Goal: Task Accomplishment & Management: Manage account settings

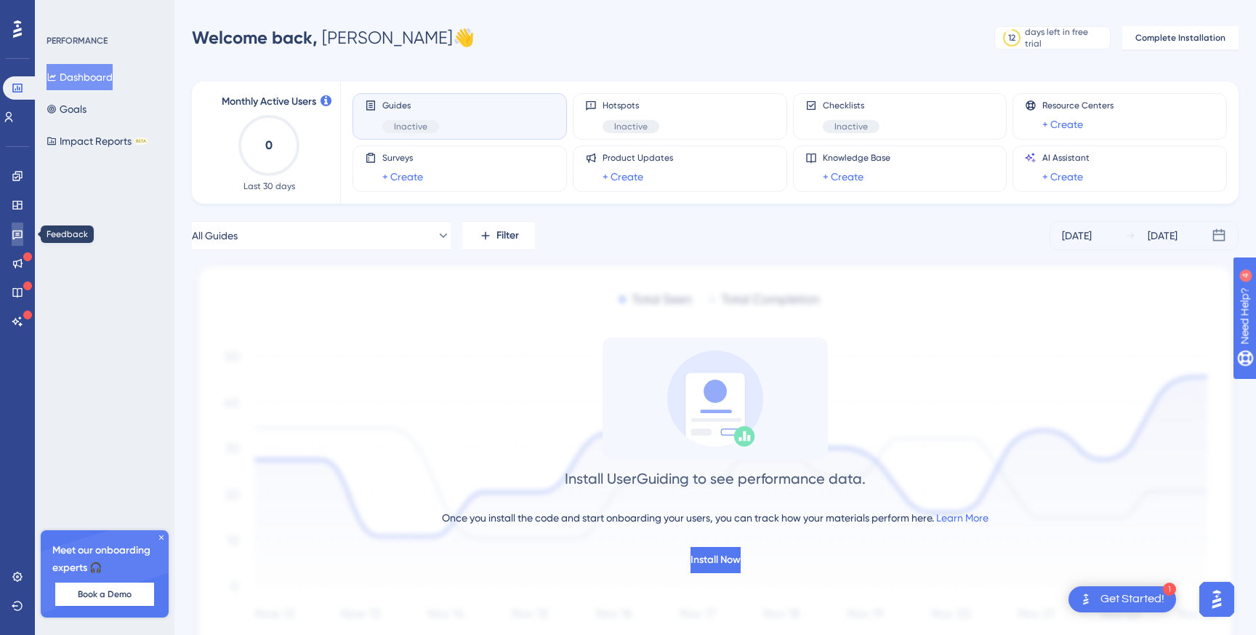
click at [15, 226] on link at bounding box center [18, 233] width 12 height 23
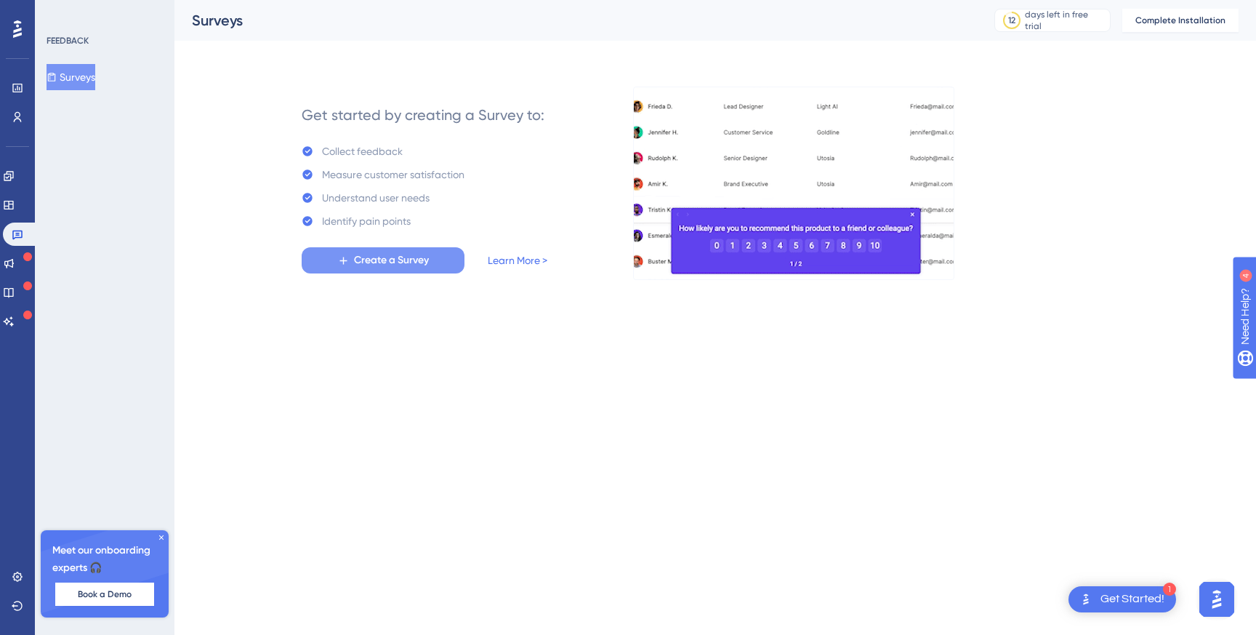
click at [397, 262] on span "Create a Survey" at bounding box center [391, 259] width 75 height 17
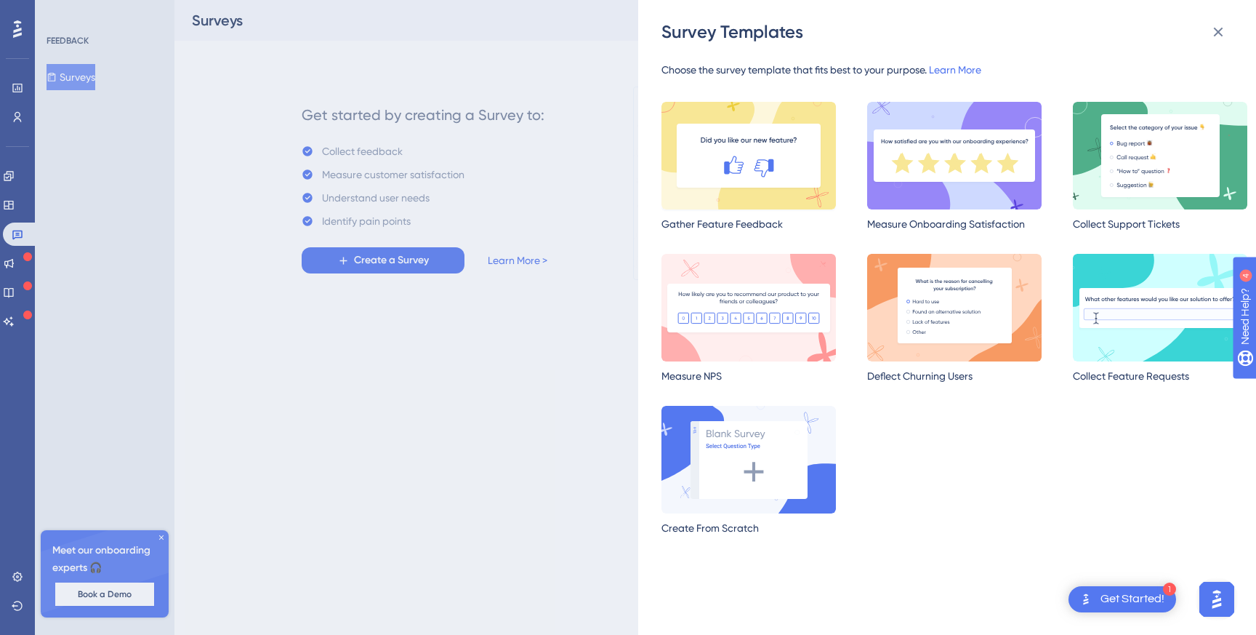
click at [782, 135] on img at bounding box center [748, 156] width 174 height 108
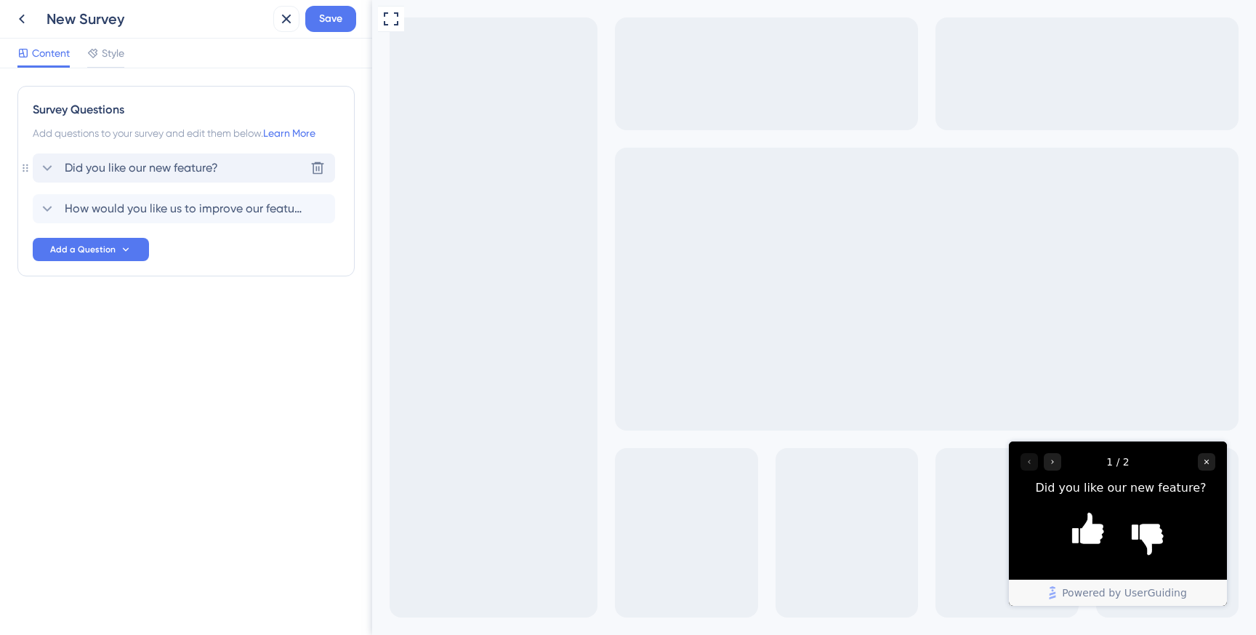
click at [141, 172] on span "Did you like our new feature?" at bounding box center [141, 167] width 153 height 17
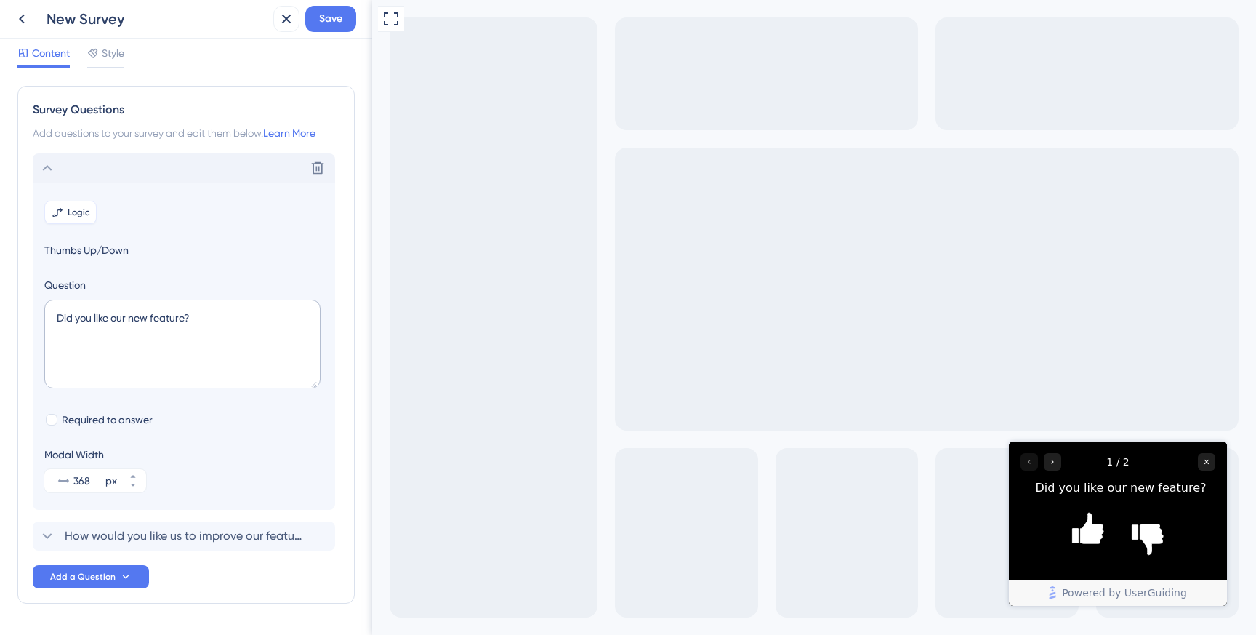
click at [85, 216] on span "Logic" at bounding box center [79, 212] width 23 height 12
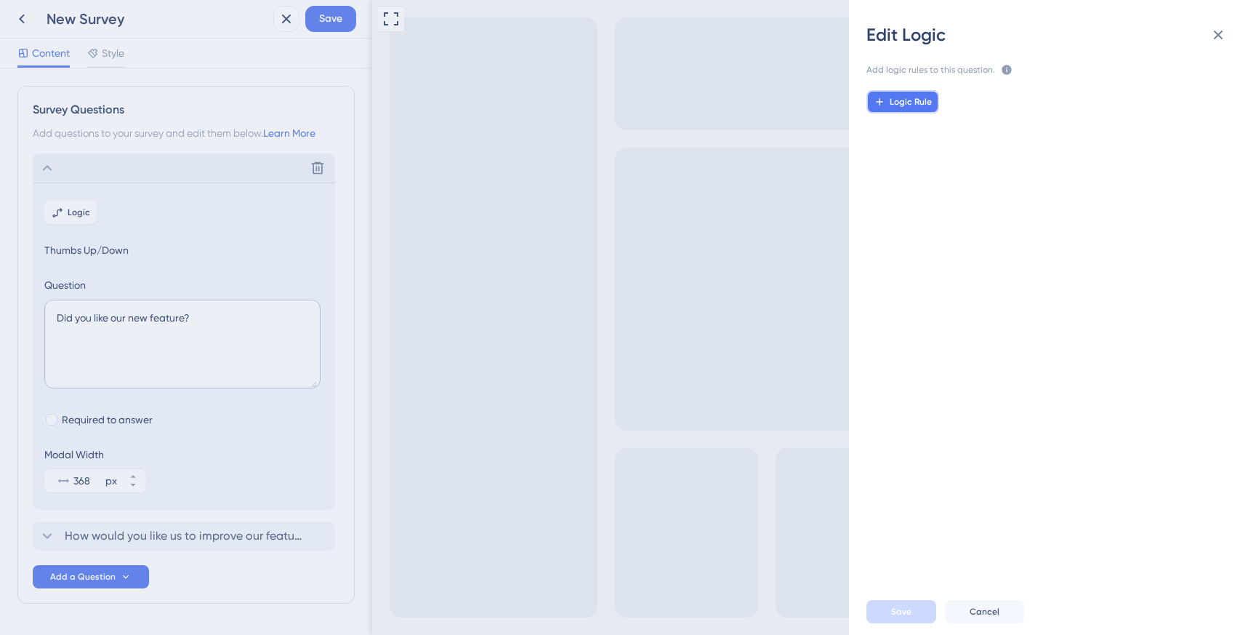
click at [916, 110] on button "Logic Rule" at bounding box center [902, 101] width 73 height 23
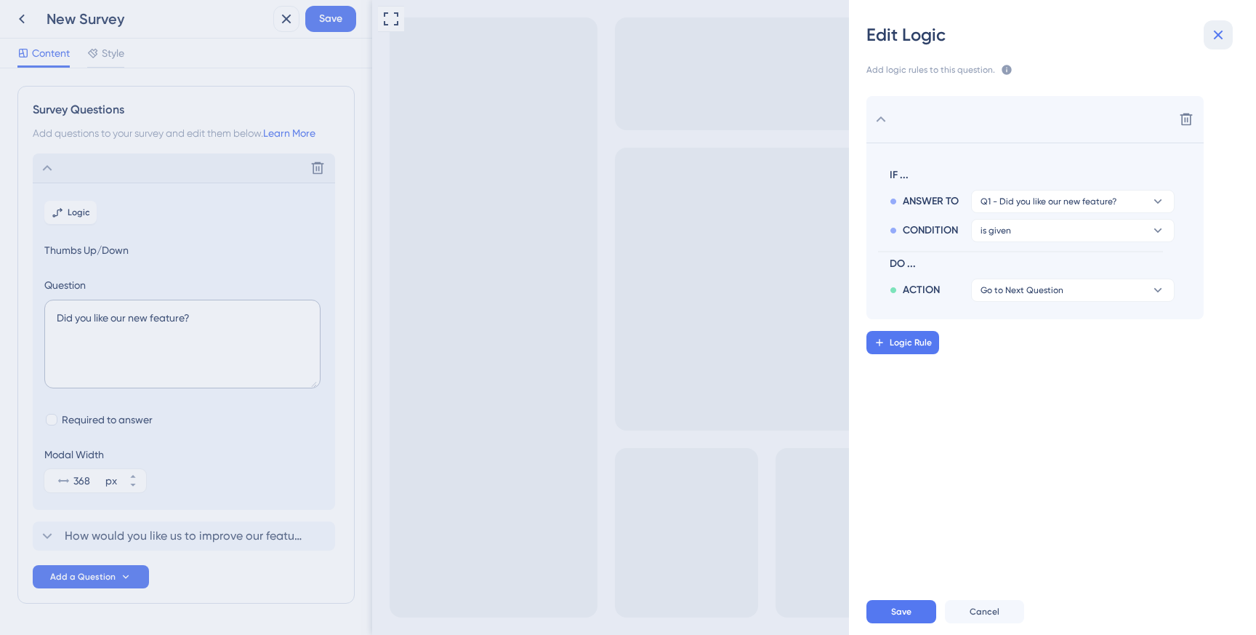
click at [1232, 25] on button at bounding box center [1218, 34] width 29 height 29
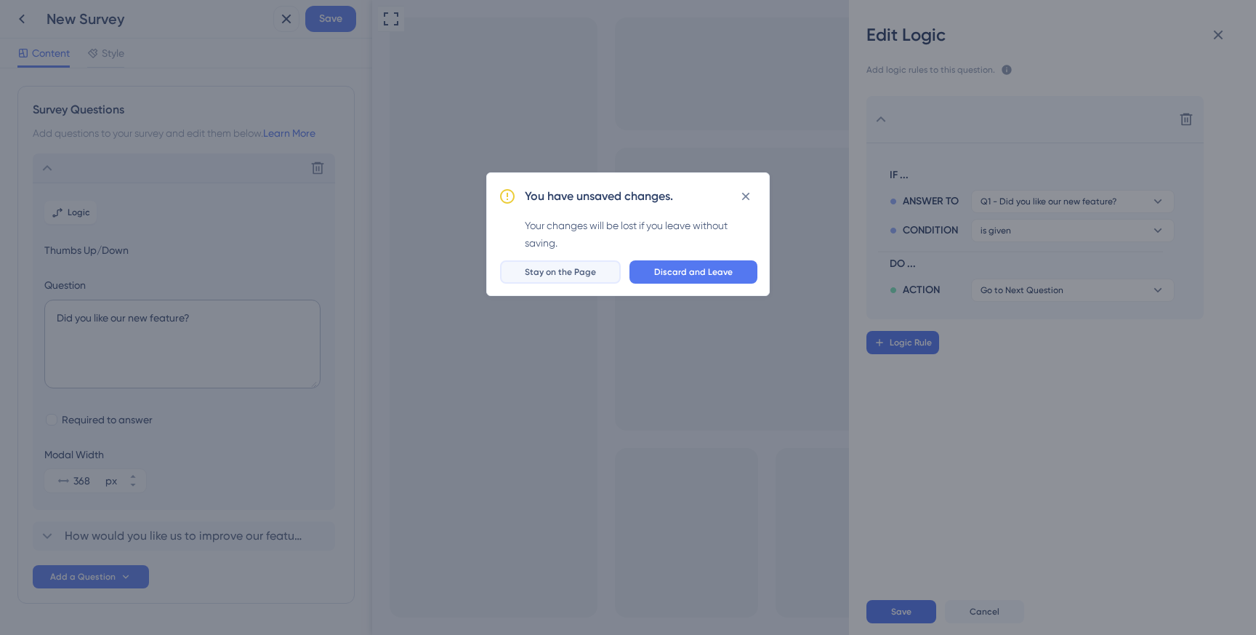
click at [571, 270] on span "Stay on the Page" at bounding box center [560, 272] width 71 height 12
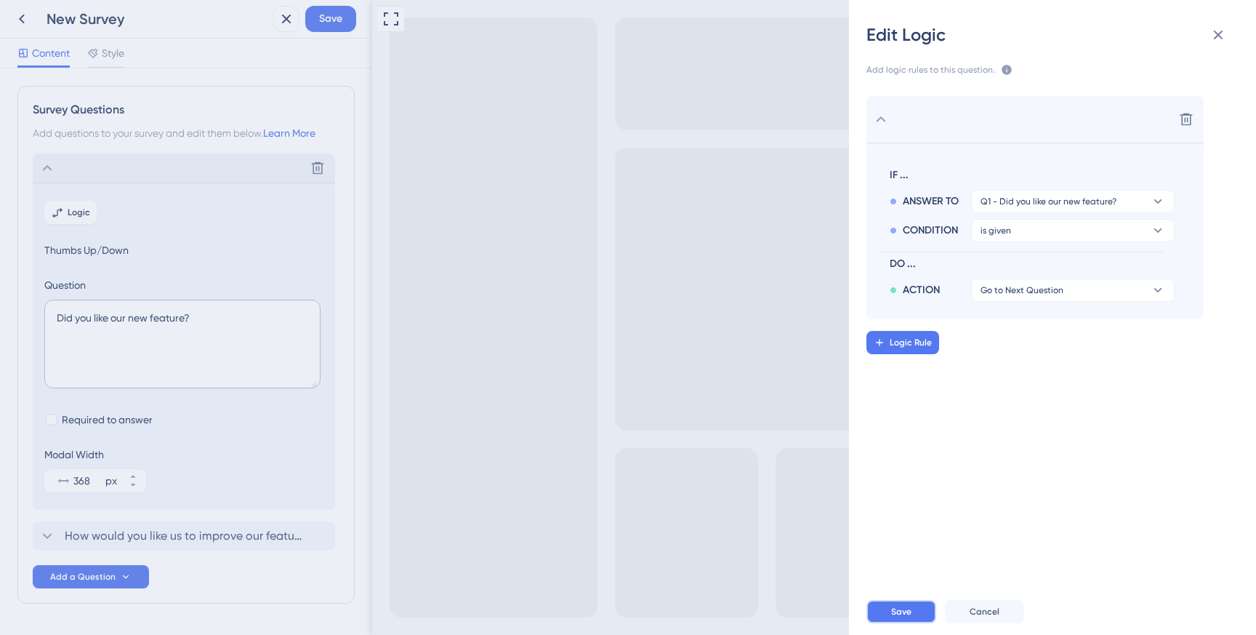
click at [896, 619] on button "Save" at bounding box center [901, 611] width 70 height 23
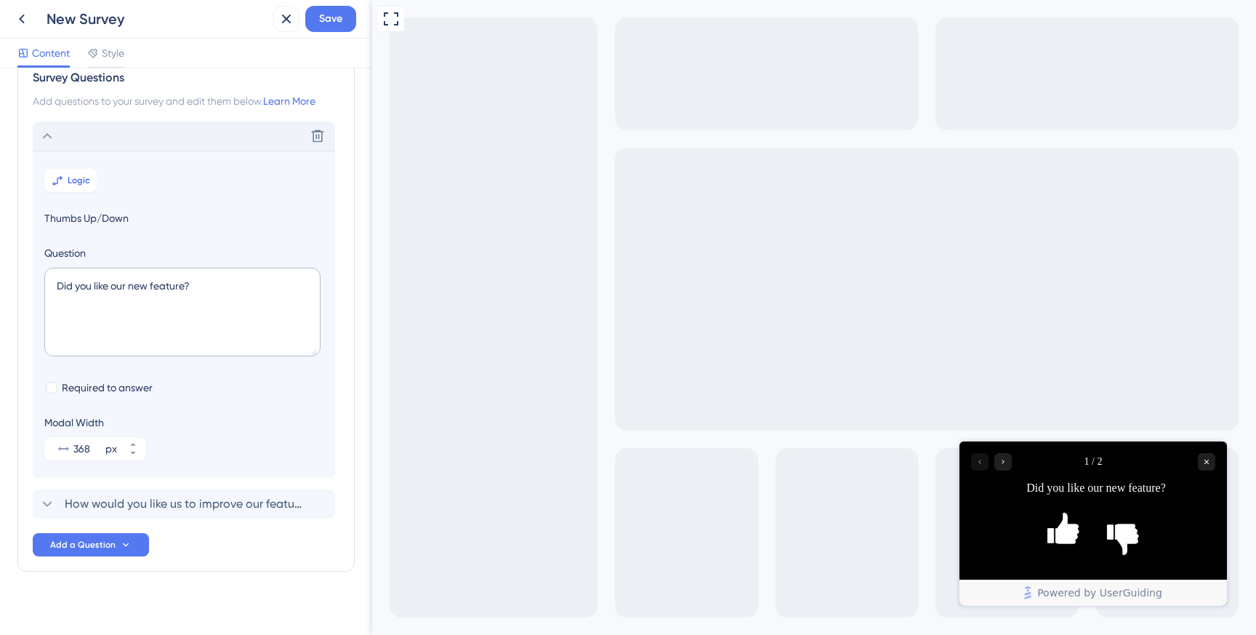
scroll to position [44, 0]
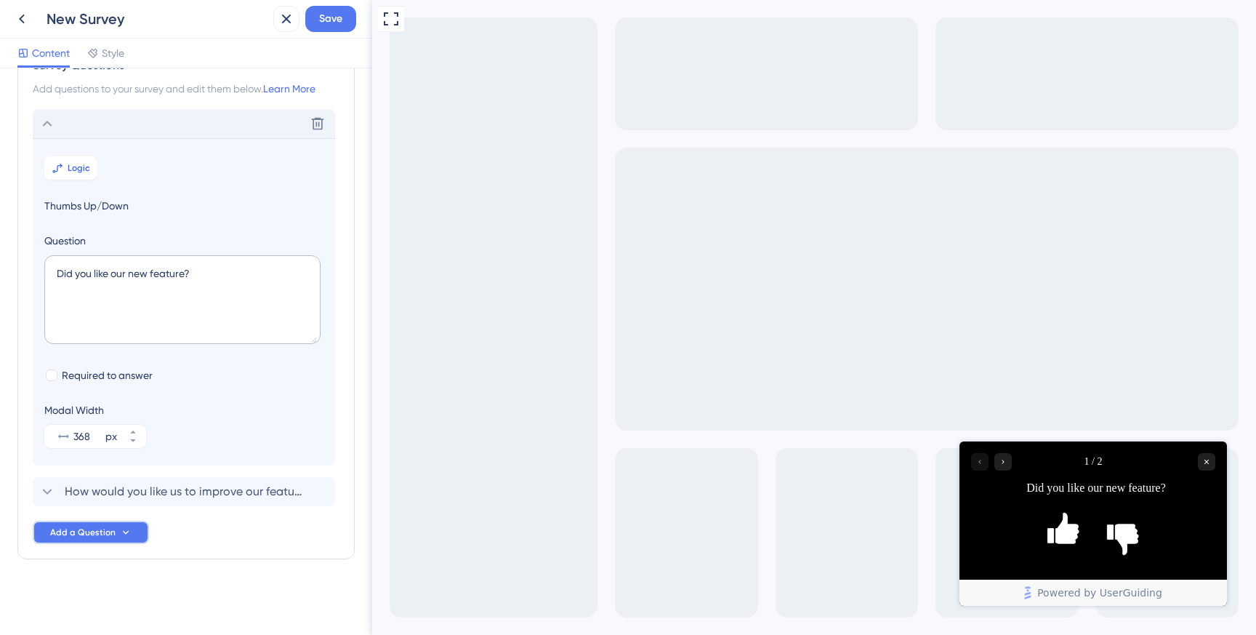
click at [93, 536] on span "Add a Question" at bounding box center [82, 532] width 65 height 12
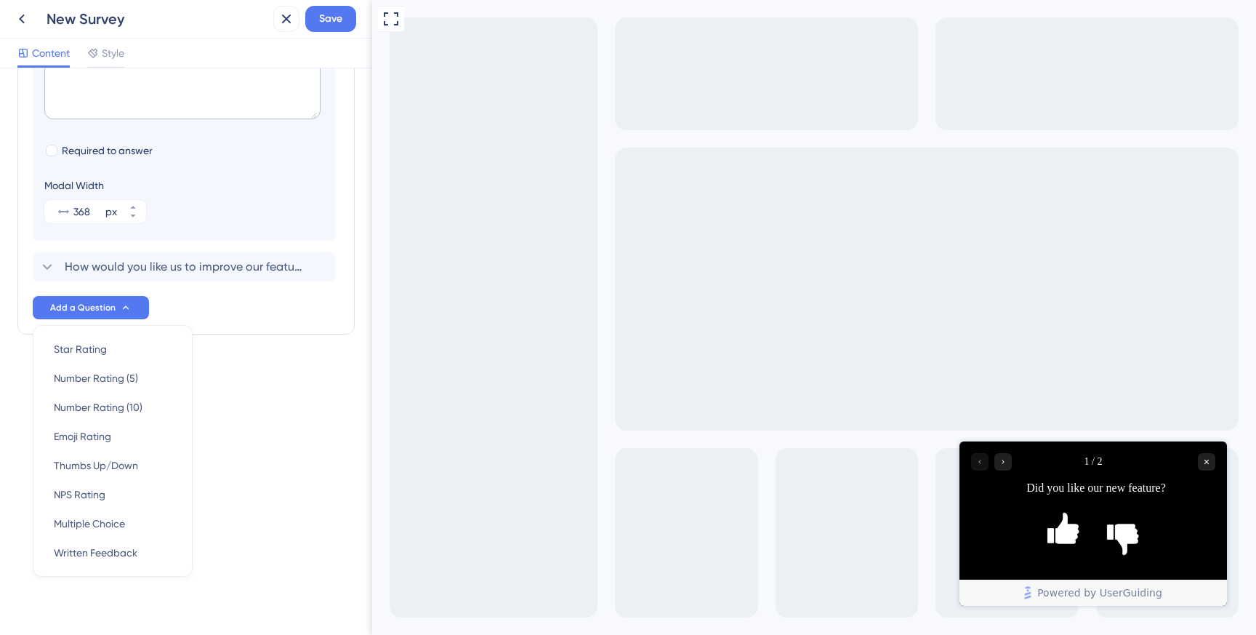
click at [308, 335] on div "Survey Questions Add questions to your survey and edit them below. Learn More D…" at bounding box center [185, 105] width 337 height 576
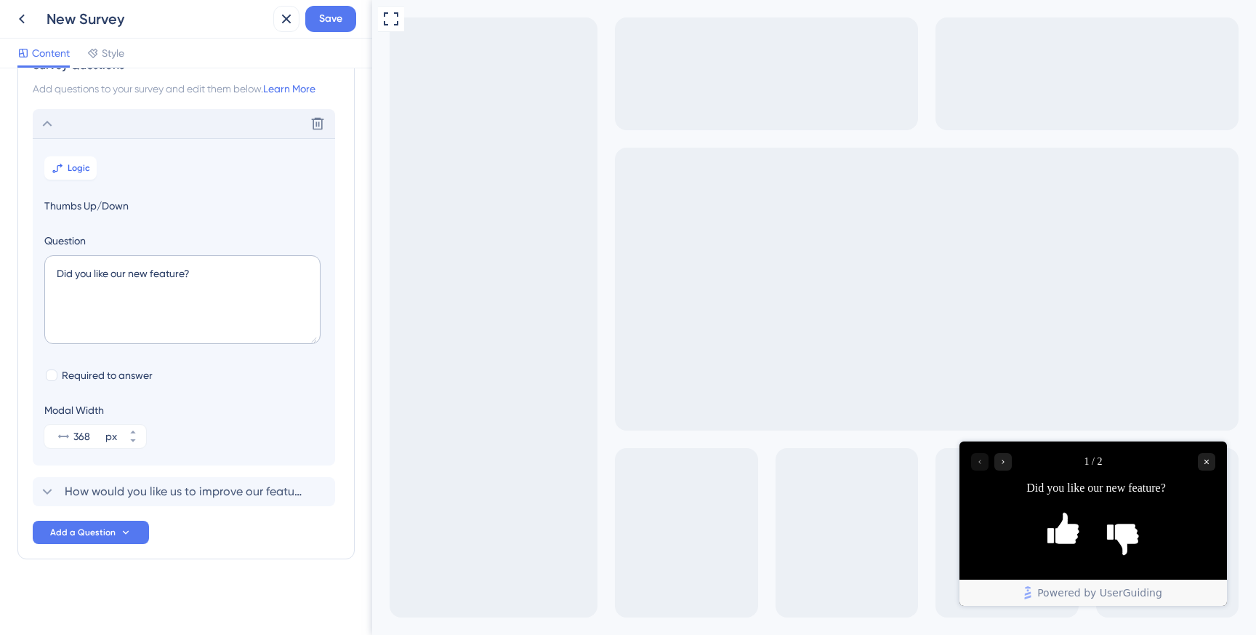
scroll to position [44, 0]
click at [344, 30] on button "Save" at bounding box center [330, 19] width 51 height 26
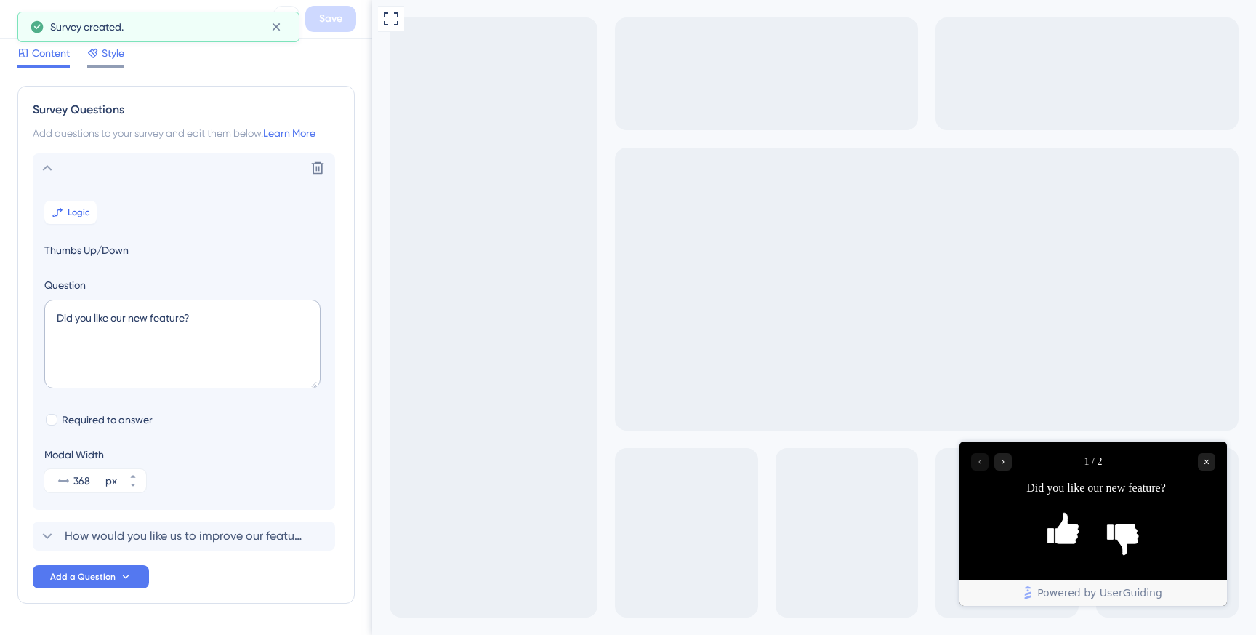
click at [105, 48] on span "Style" at bounding box center [113, 52] width 23 height 17
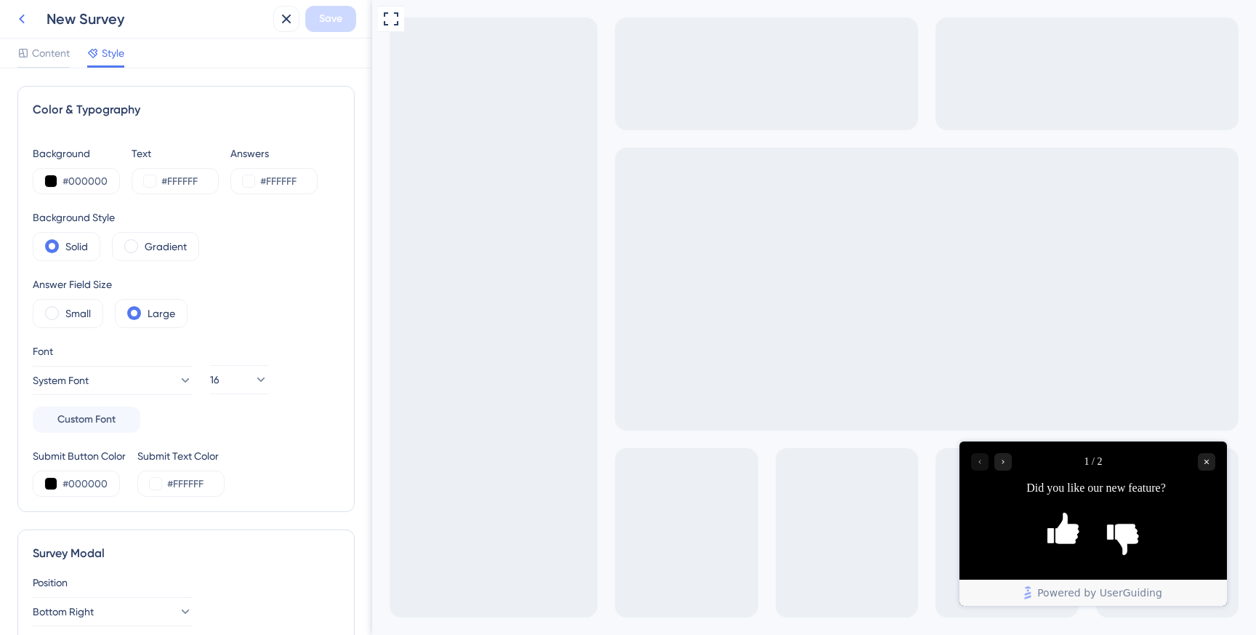
click at [28, 25] on icon at bounding box center [21, 18] width 17 height 17
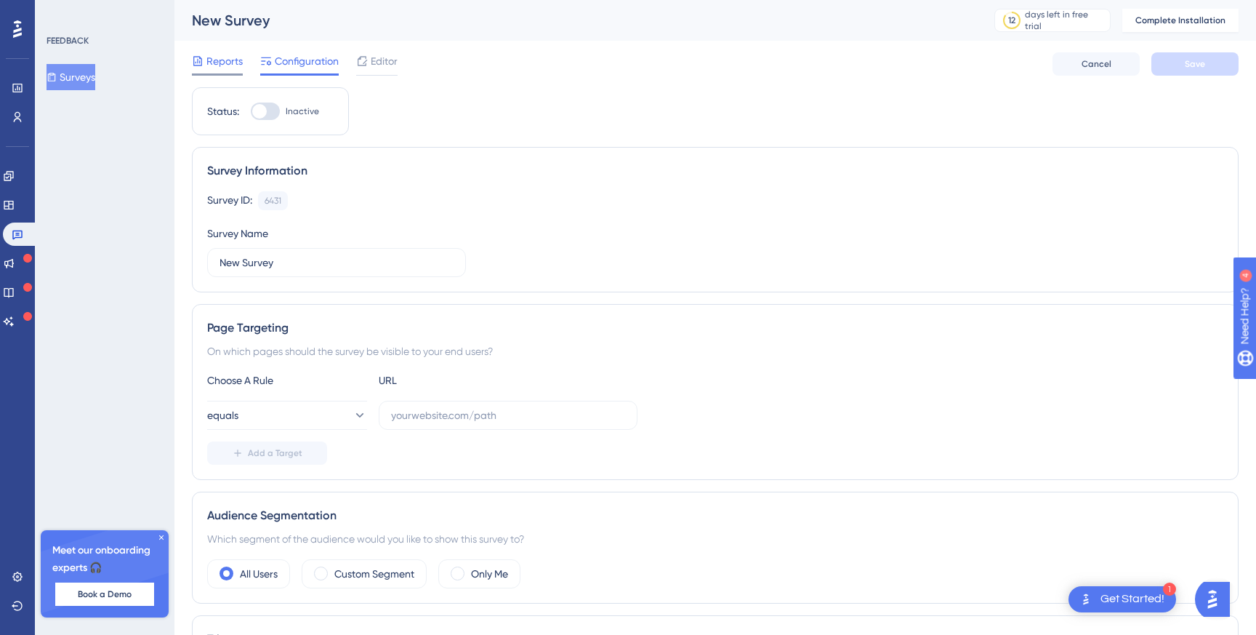
click at [222, 57] on span "Reports" at bounding box center [224, 60] width 36 height 17
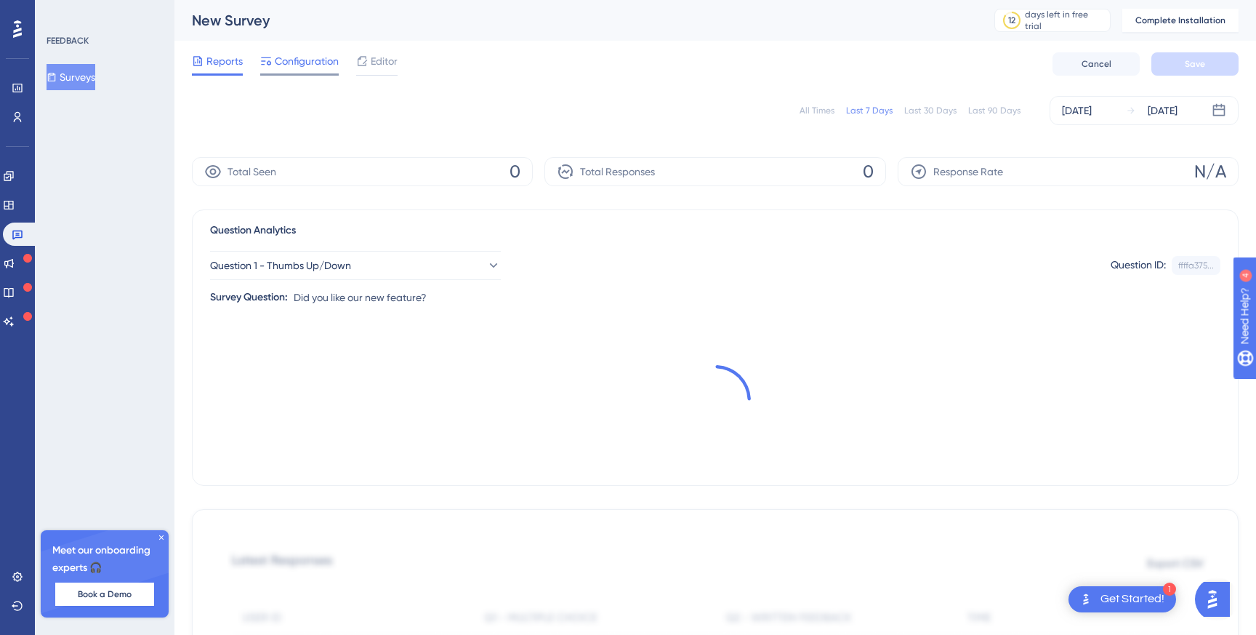
click at [292, 64] on span "Configuration" at bounding box center [307, 60] width 64 height 17
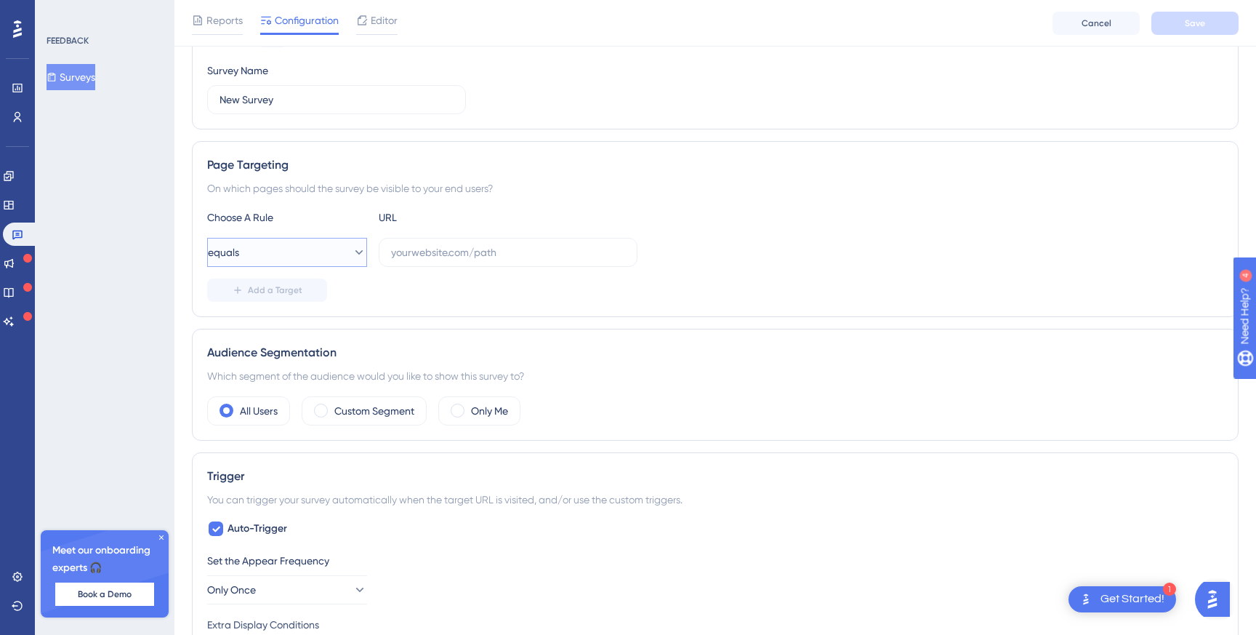
click at [322, 244] on button "equals" at bounding box center [287, 252] width 160 height 29
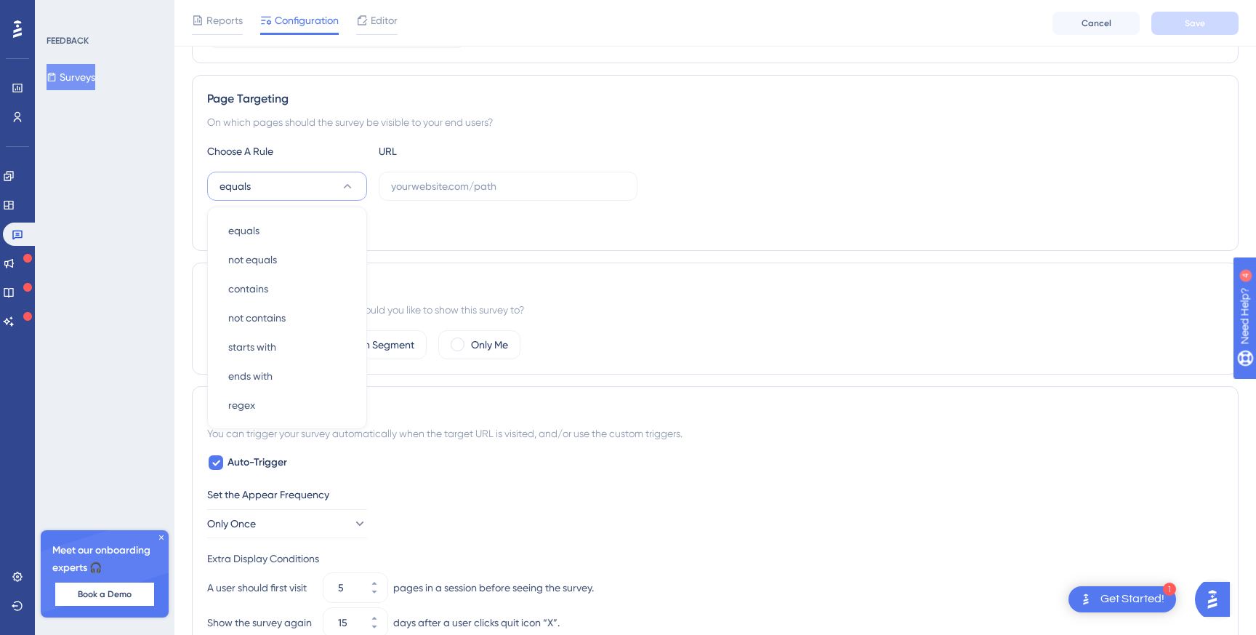
click at [424, 225] on div "Add a Target" at bounding box center [715, 223] width 1016 height 23
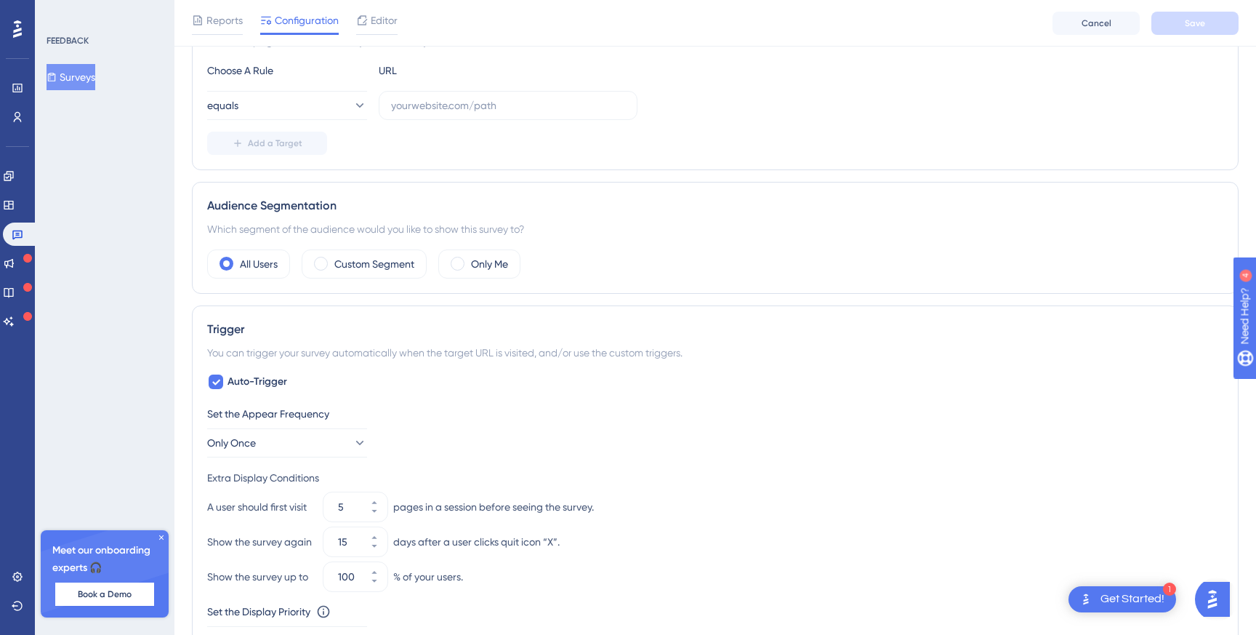
scroll to position [345, 0]
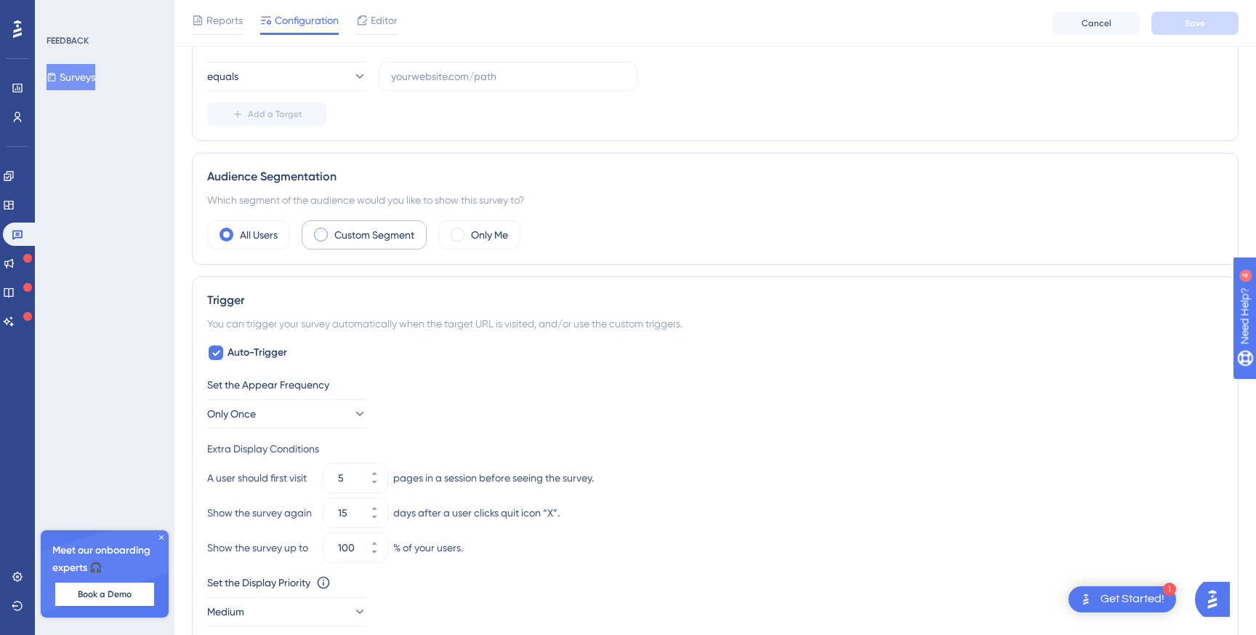
click at [345, 233] on label "Custom Segment" at bounding box center [374, 234] width 80 height 17
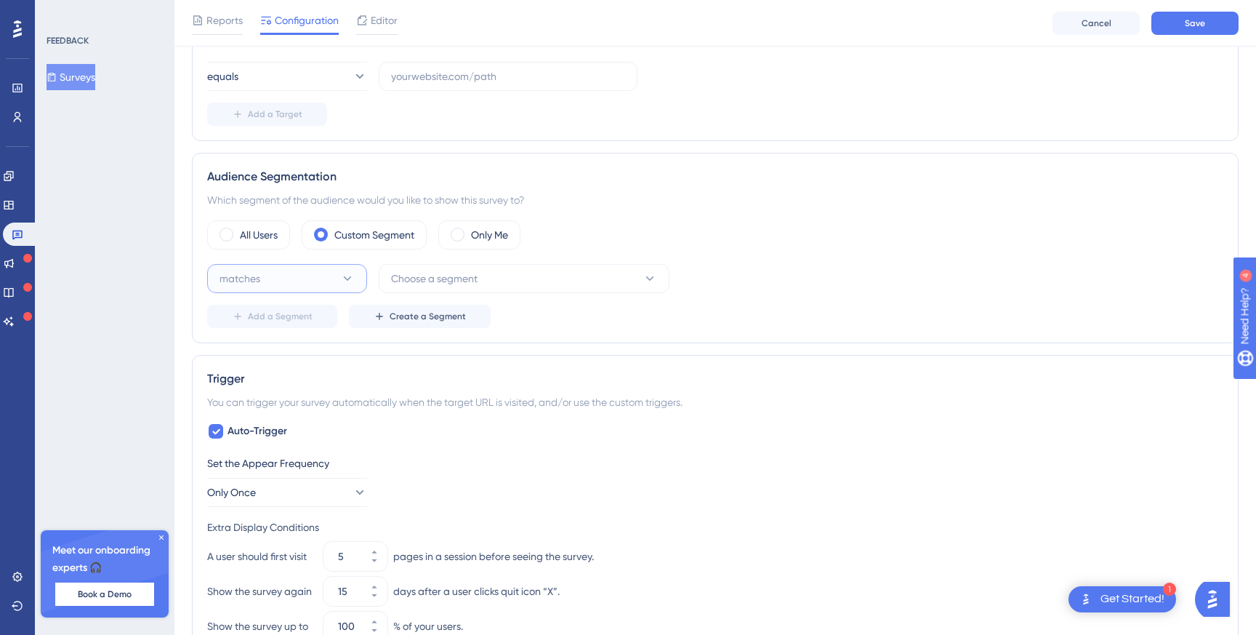
click at [314, 280] on button "matches" at bounding box center [287, 278] width 160 height 29
click at [310, 314] on div "matches matches" at bounding box center [287, 322] width 118 height 29
click at [422, 277] on span "Choose a segment" at bounding box center [434, 278] width 86 height 17
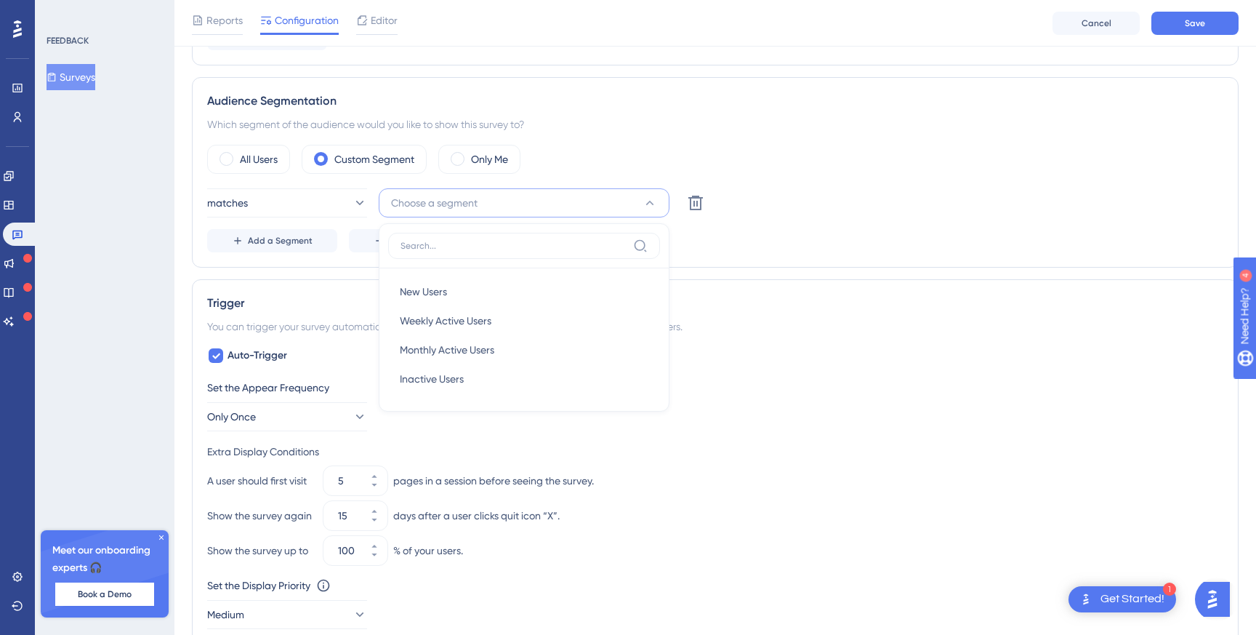
click at [605, 162] on div "All Users Custom Segment Only Me" at bounding box center [715, 159] width 1016 height 29
click at [382, 243] on icon at bounding box center [380, 241] width 12 height 12
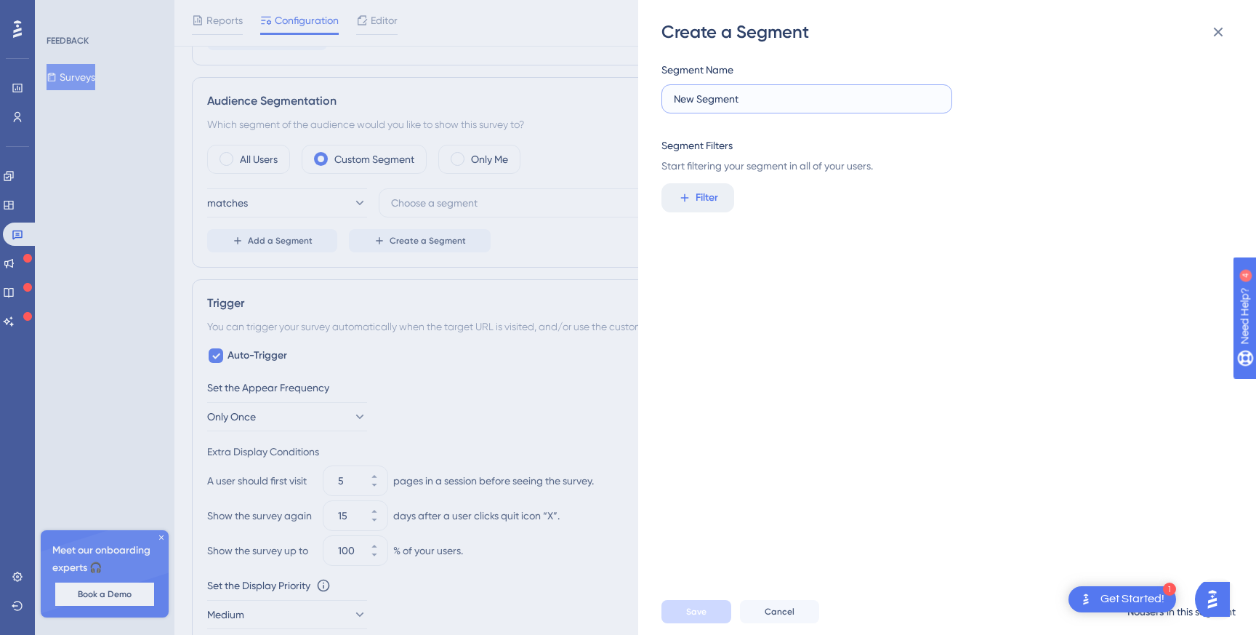
click at [786, 101] on input "New Segment" at bounding box center [807, 99] width 266 height 16
click at [696, 196] on span "Filter" at bounding box center [707, 197] width 23 height 17
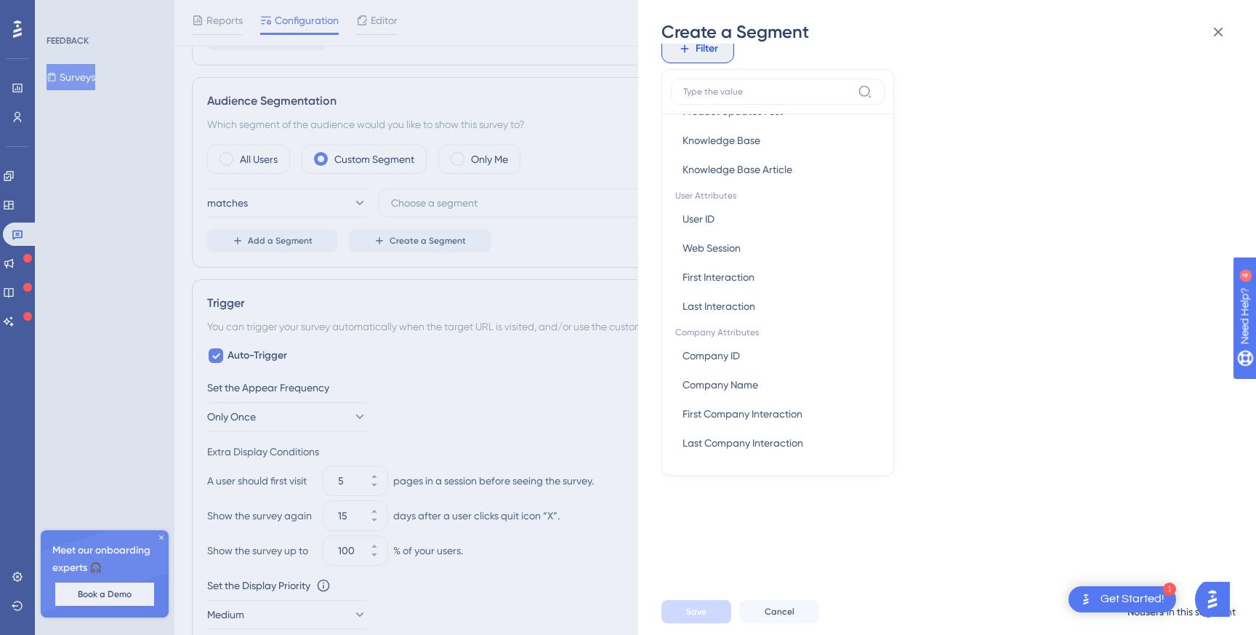
scroll to position [158, 0]
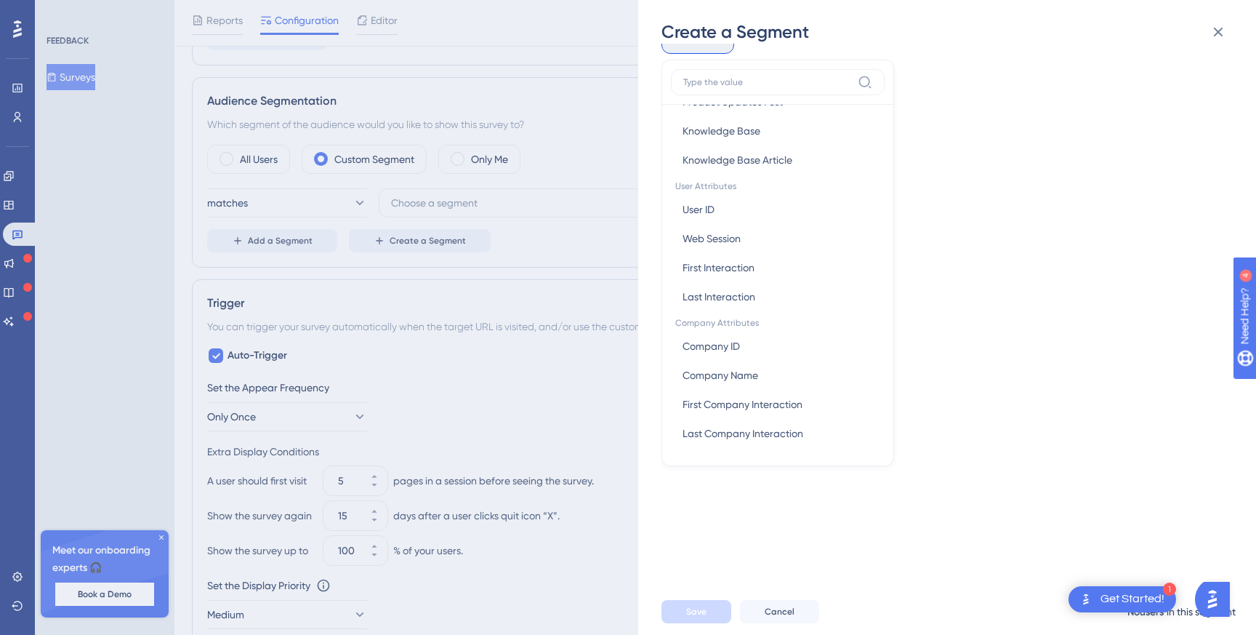
click at [997, 204] on div "Segment Name New Segment Segment Filters Start filtering your segment in all of…" at bounding box center [954, 316] width 586 height 544
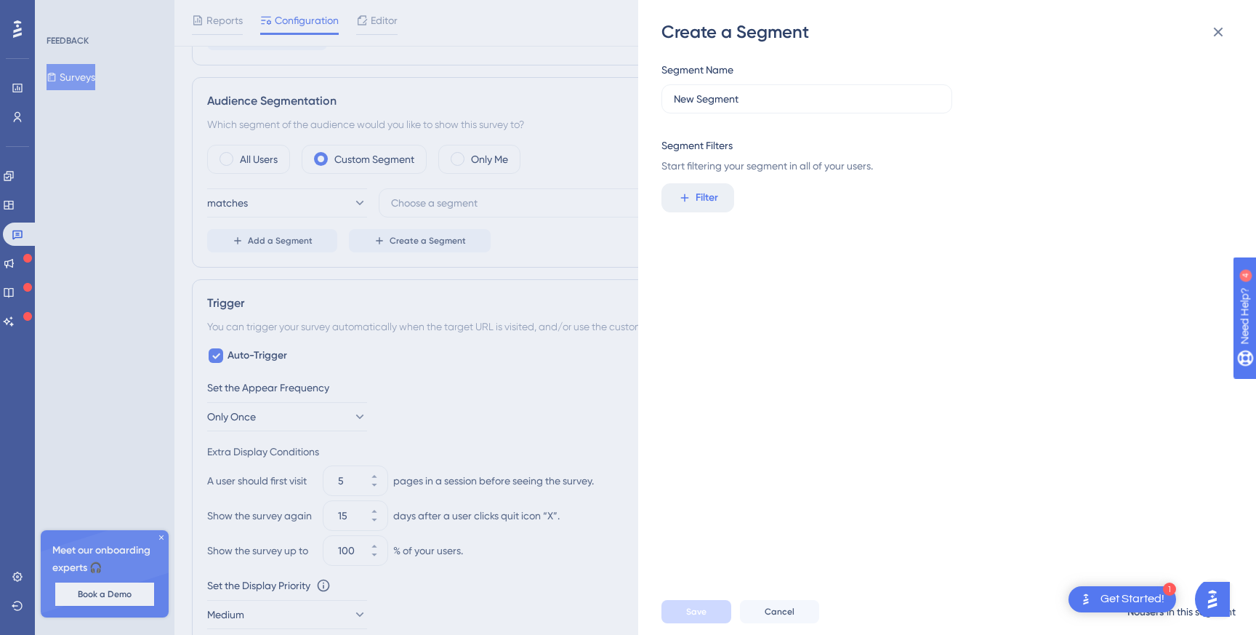
scroll to position [0, 0]
click at [1206, 40] on button at bounding box center [1218, 31] width 29 height 29
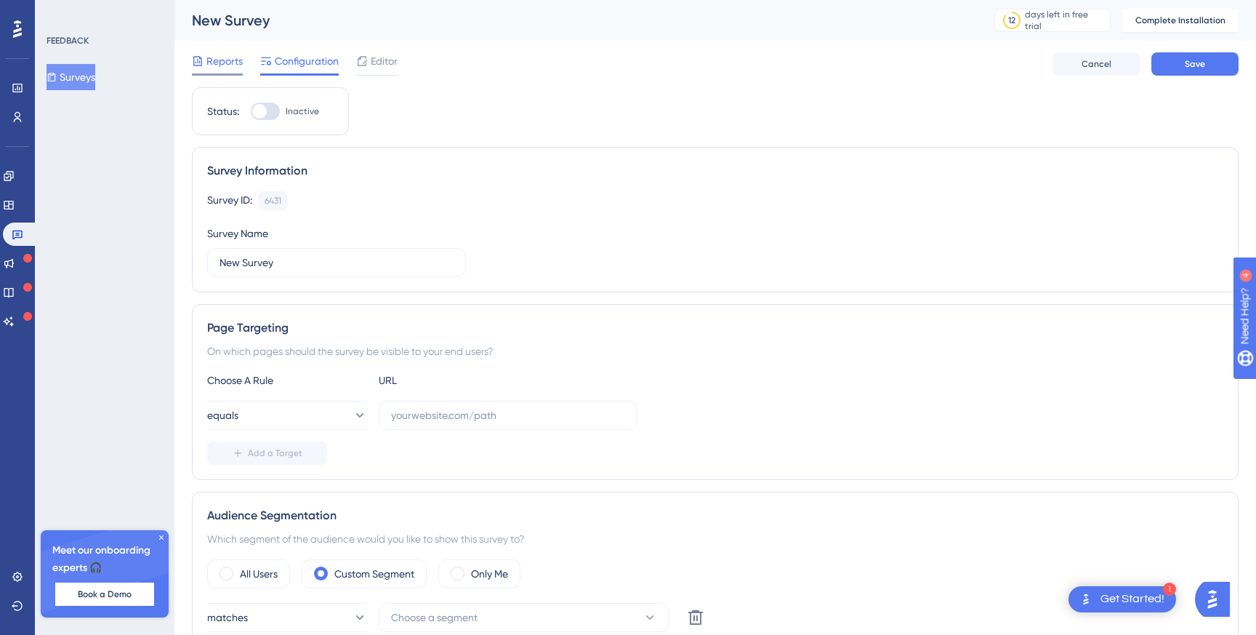
click at [237, 63] on span "Reports" at bounding box center [224, 60] width 36 height 17
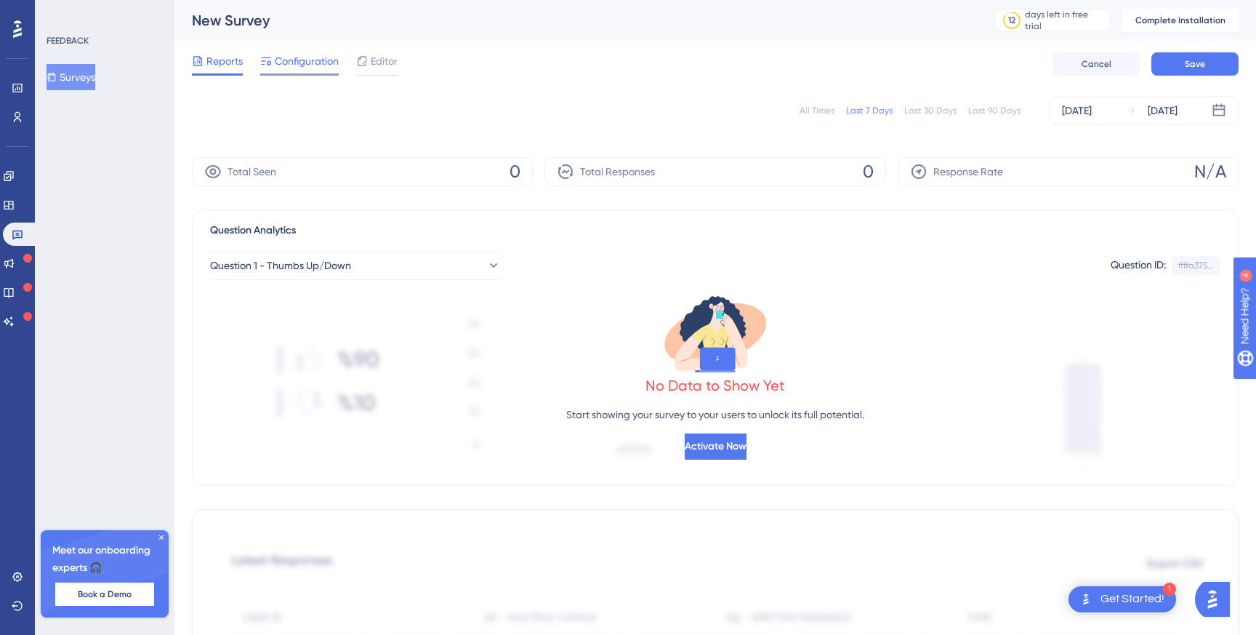
click at [304, 62] on span "Configuration" at bounding box center [307, 60] width 64 height 17
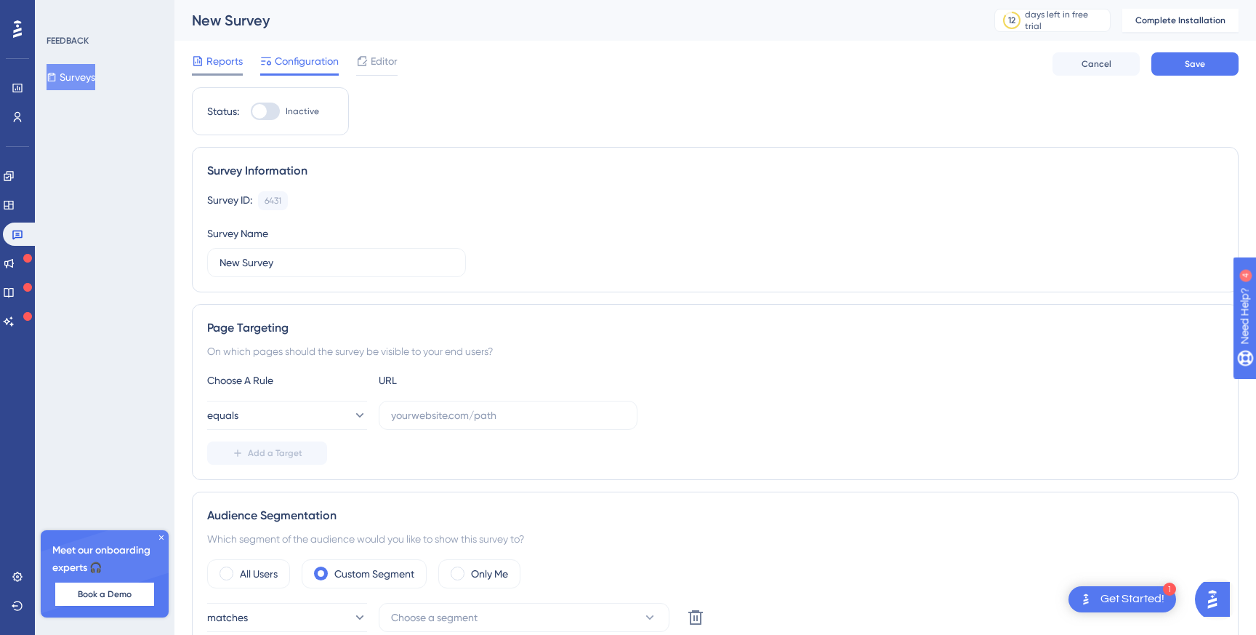
click at [230, 65] on span "Reports" at bounding box center [224, 60] width 36 height 17
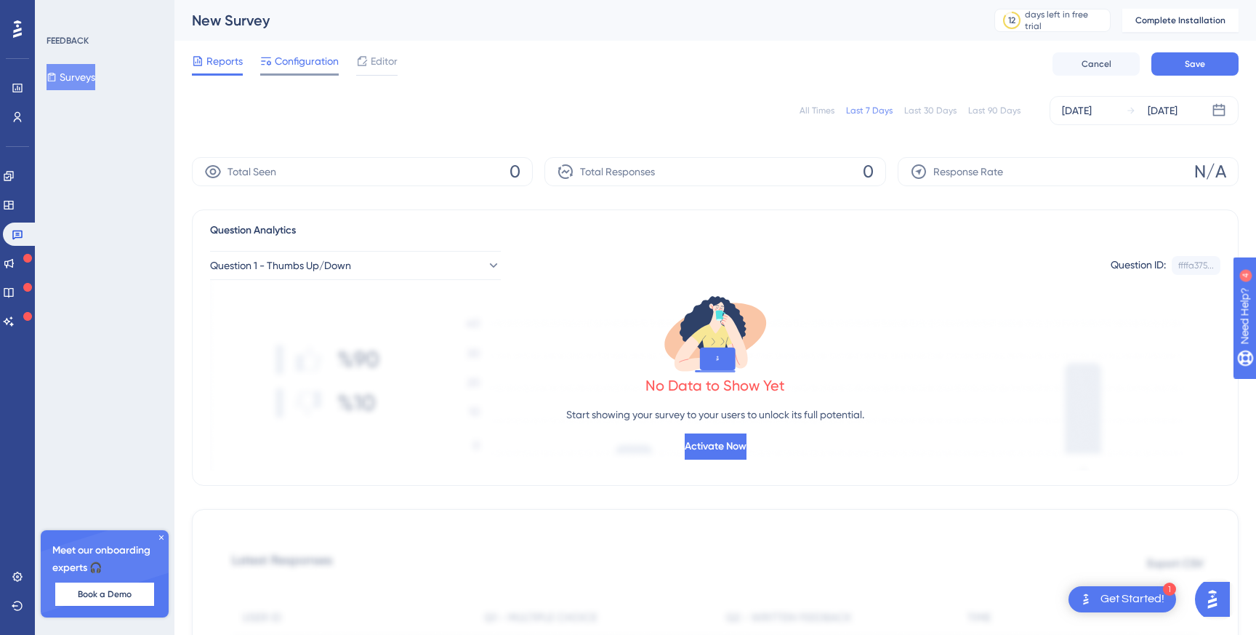
click at [310, 66] on span "Configuration" at bounding box center [307, 60] width 64 height 17
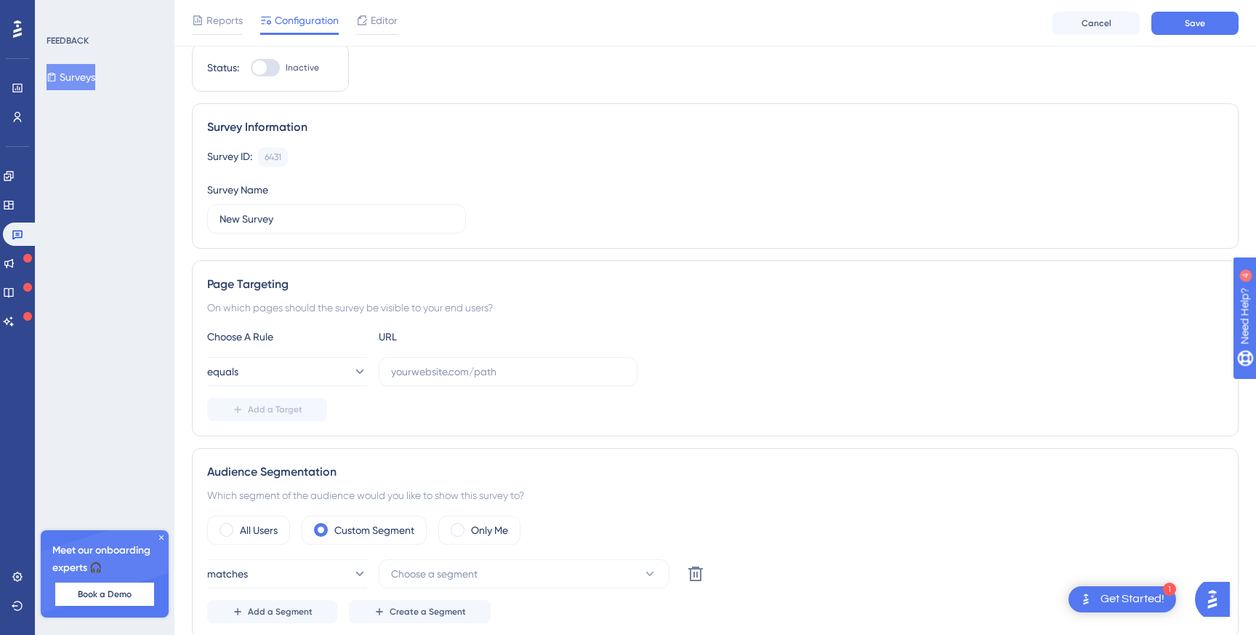
scroll to position [47, 0]
click at [276, 154] on div "6431" at bounding box center [273, 159] width 17 height 12
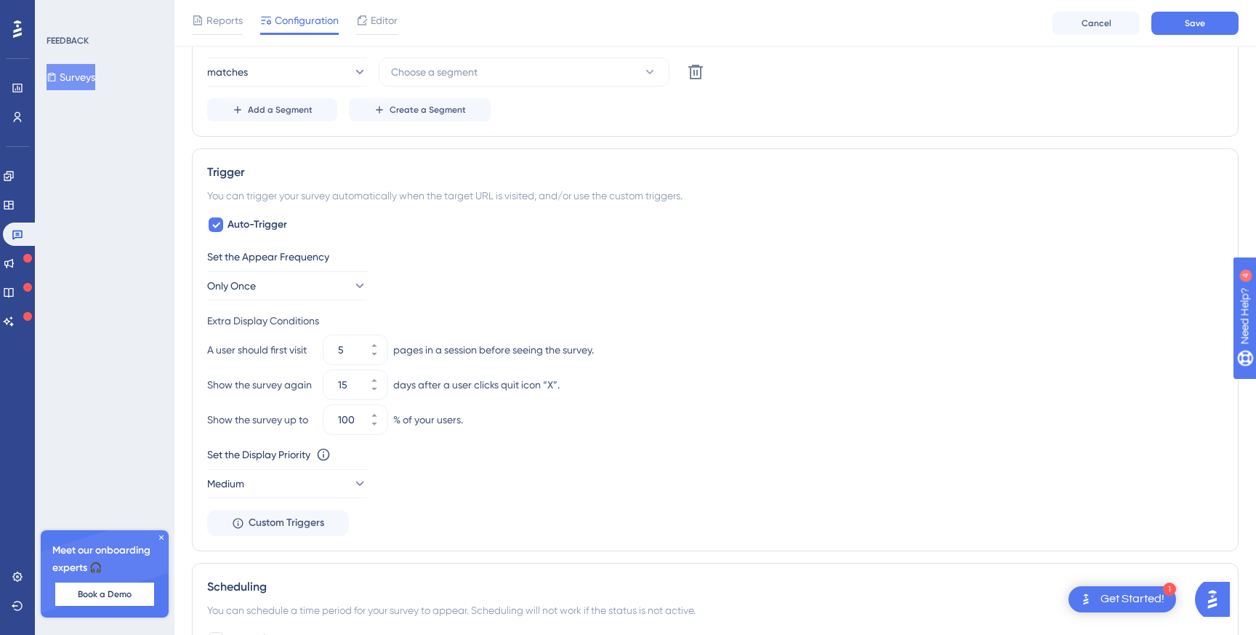
scroll to position [657, 0]
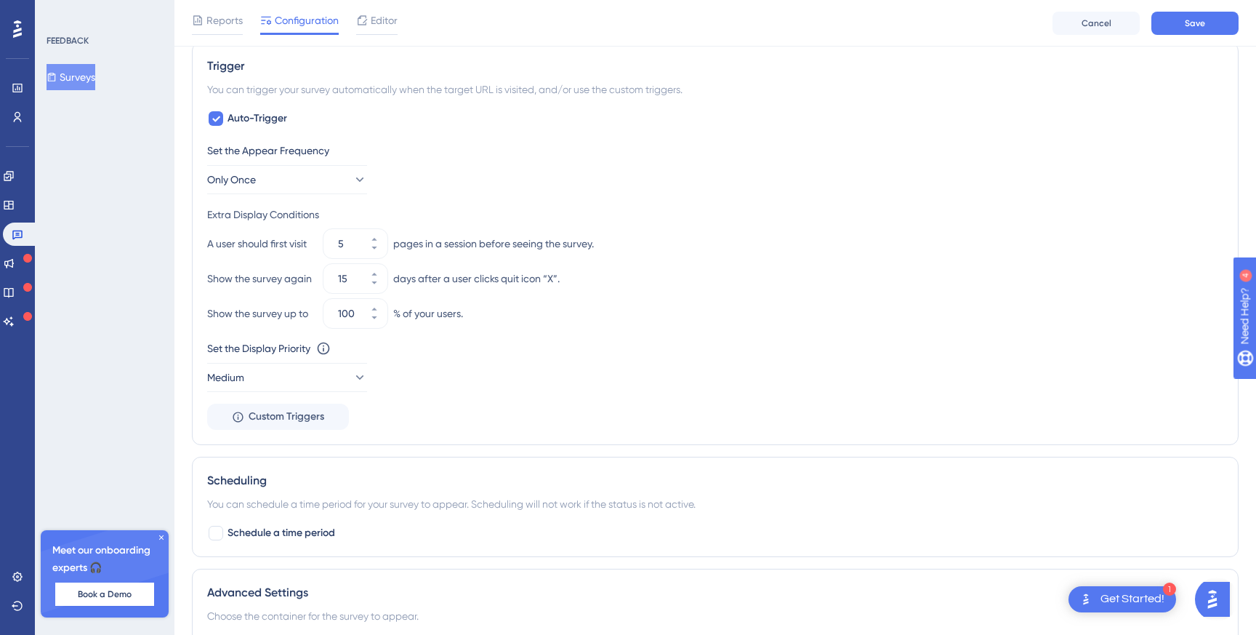
click at [158, 535] on icon at bounding box center [161, 537] width 9 height 9
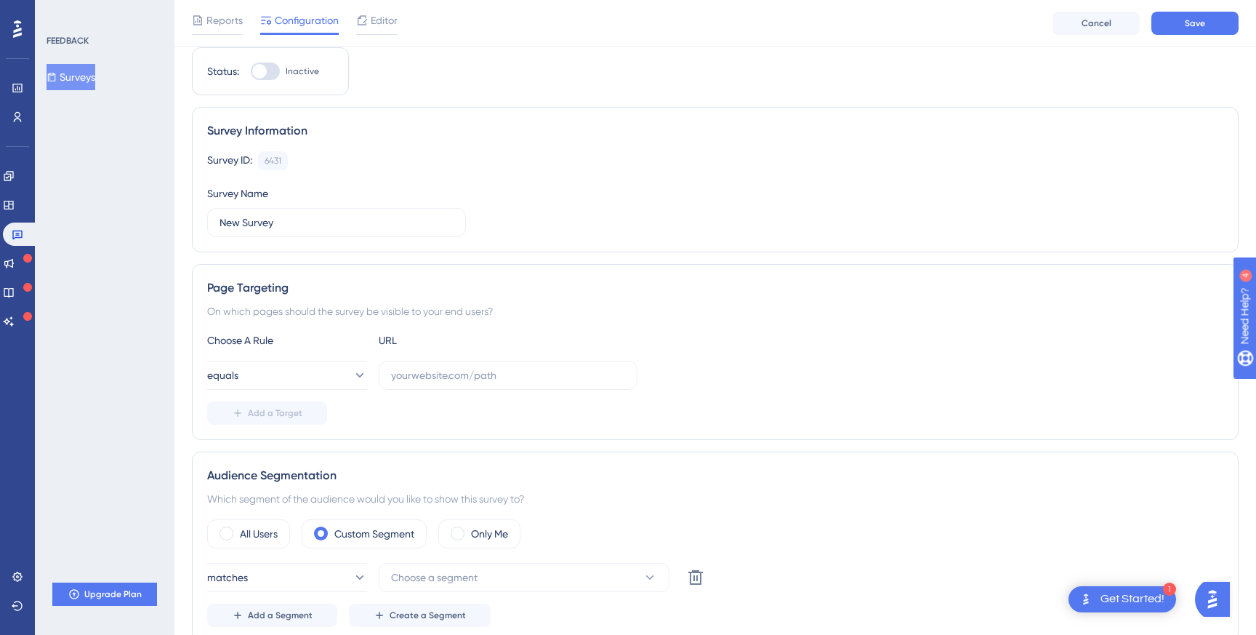
scroll to position [0, 0]
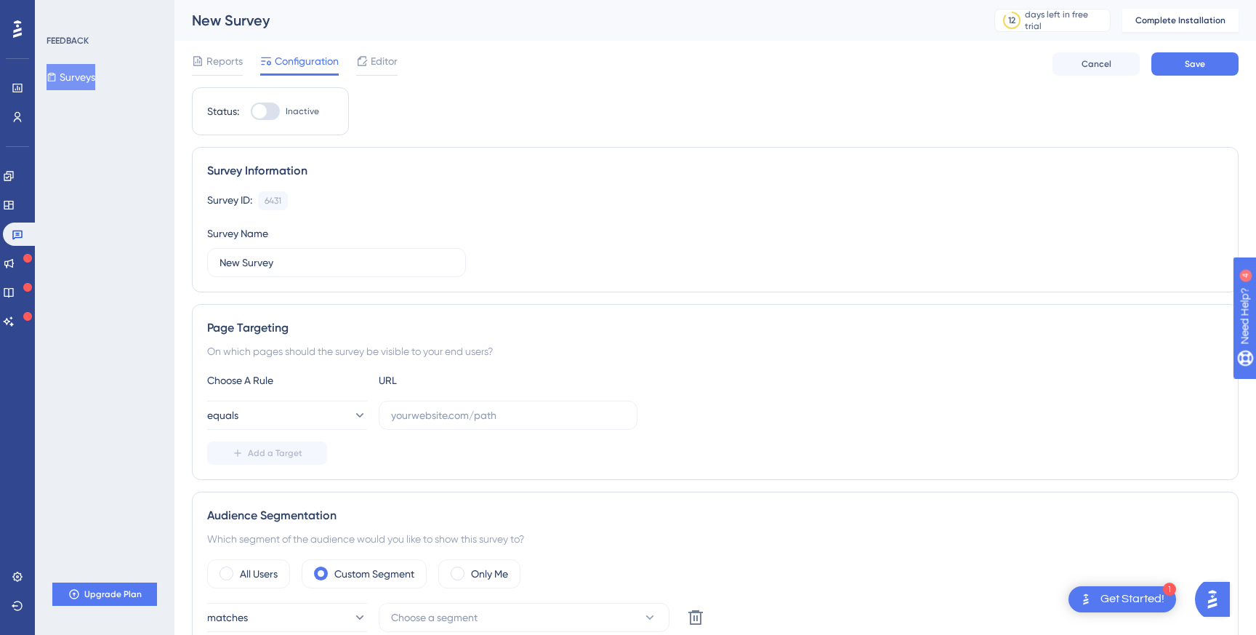
click at [89, 81] on button "Surveys" at bounding box center [71, 77] width 49 height 26
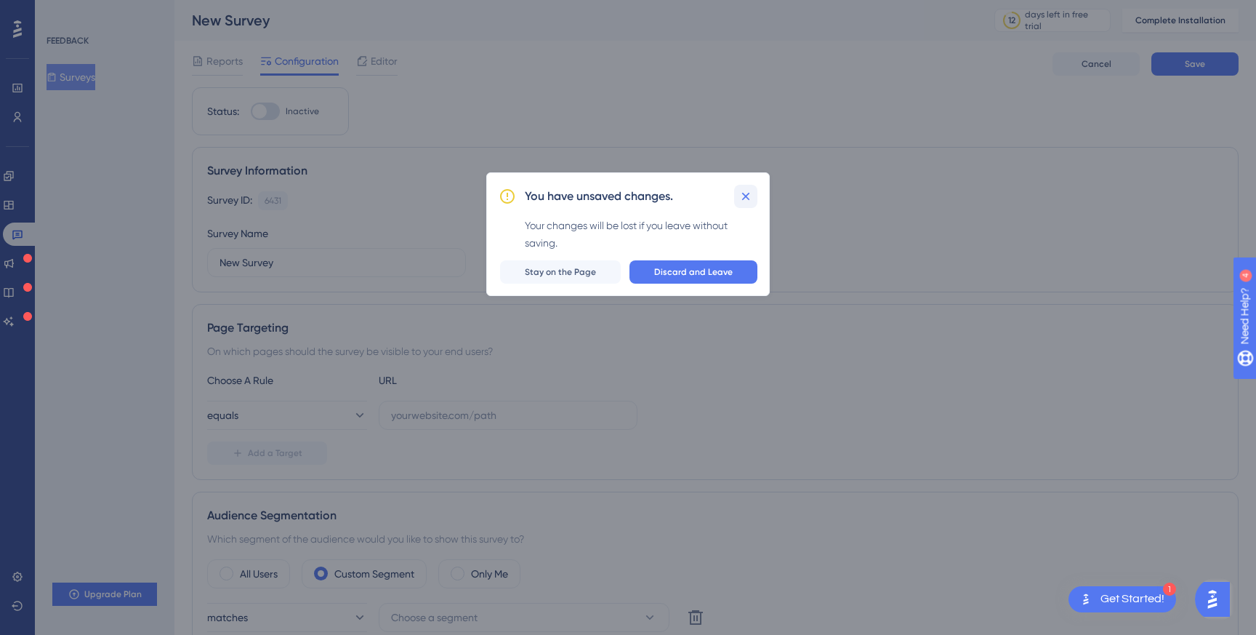
click at [741, 201] on icon at bounding box center [745, 196] width 15 height 15
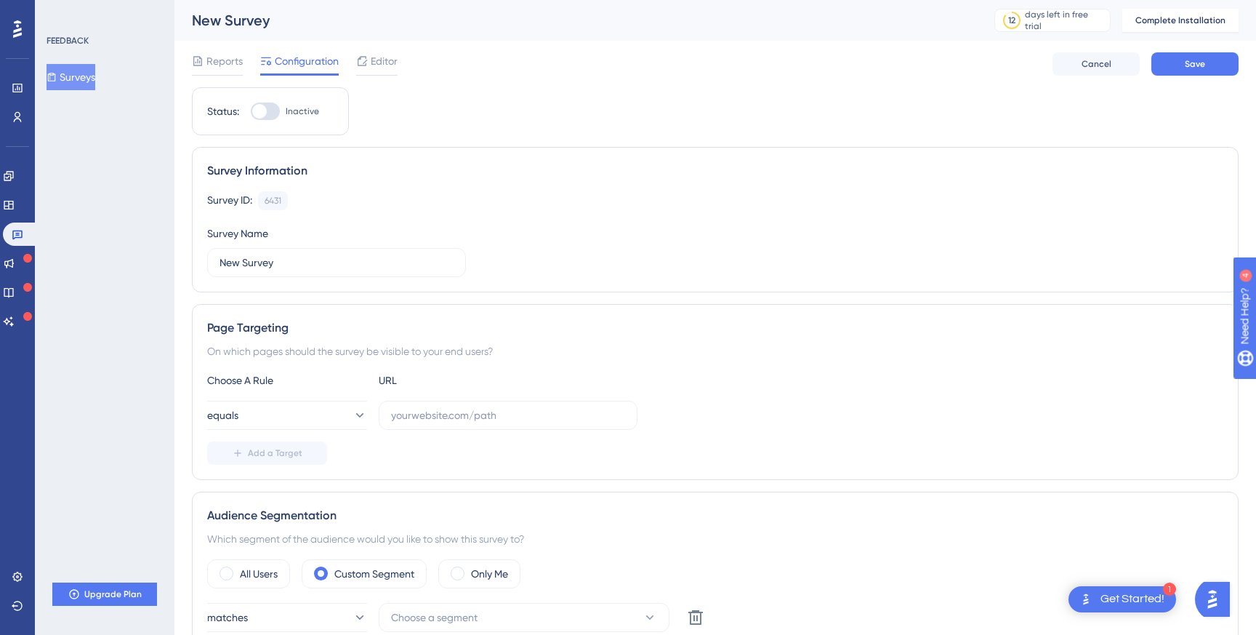
click at [225, 51] on div "Reports Configuration Editor Cancel Save" at bounding box center [715, 64] width 1047 height 47
click at [217, 62] on span "Reports" at bounding box center [224, 60] width 36 height 17
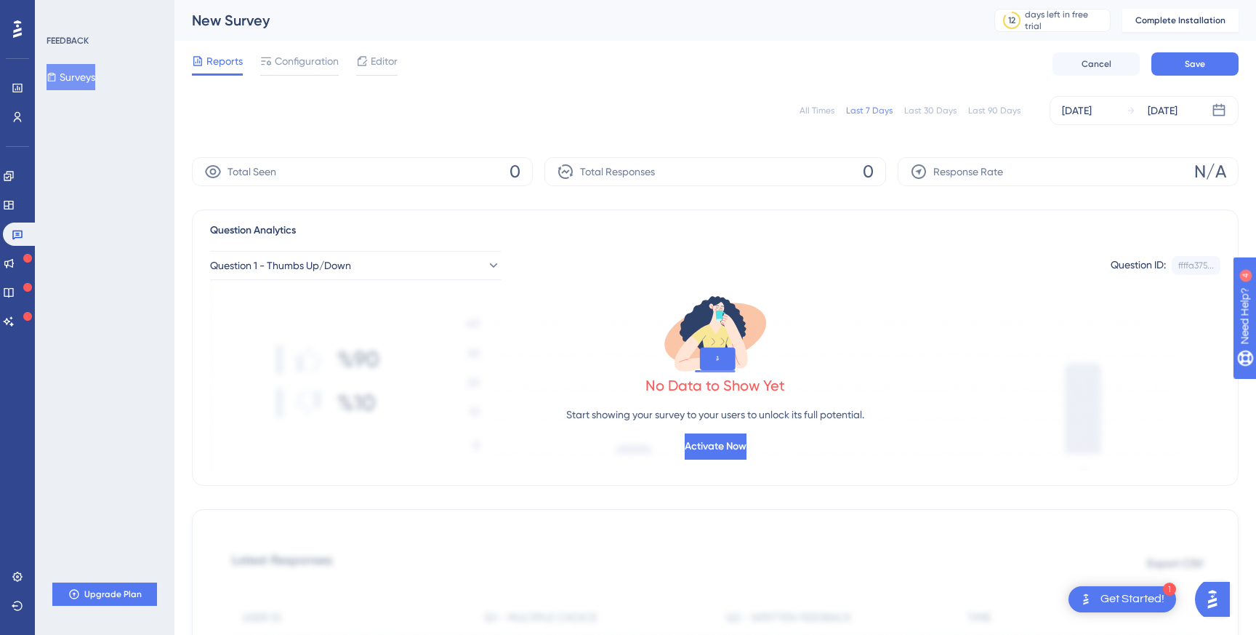
click at [69, 251] on div "FEEDBACK Surveys Upgrade Plan" at bounding box center [105, 317] width 140 height 635
click at [106, 597] on span "Upgrade Plan" at bounding box center [112, 594] width 57 height 12
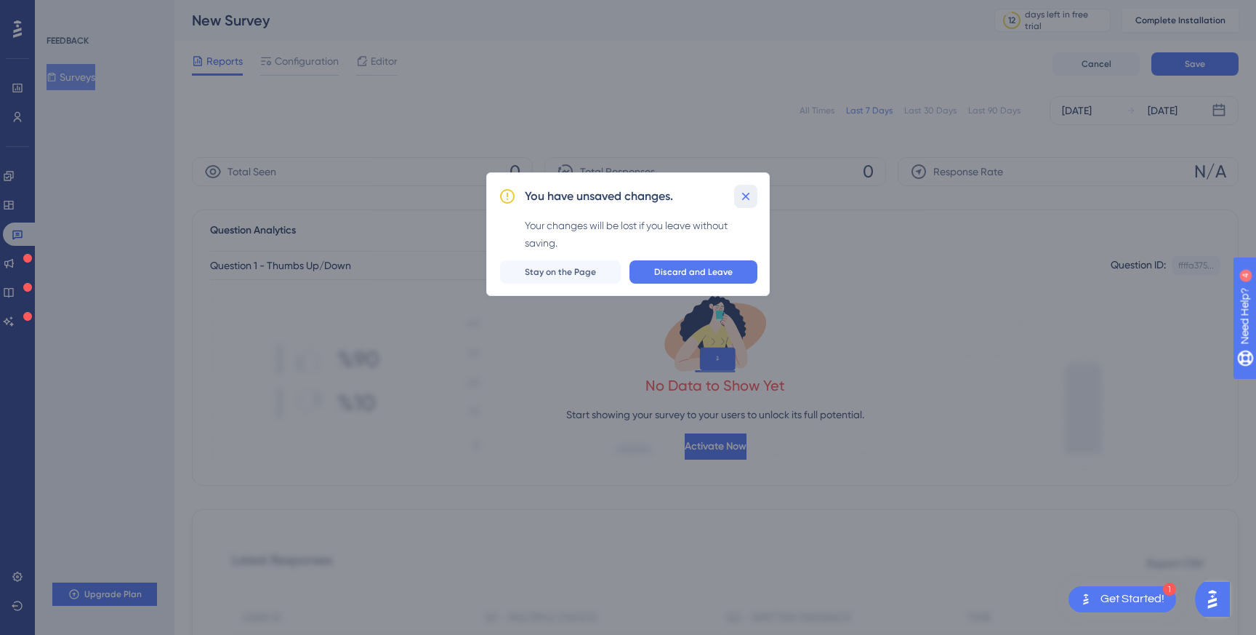
click at [744, 194] on icon at bounding box center [746, 196] width 8 height 8
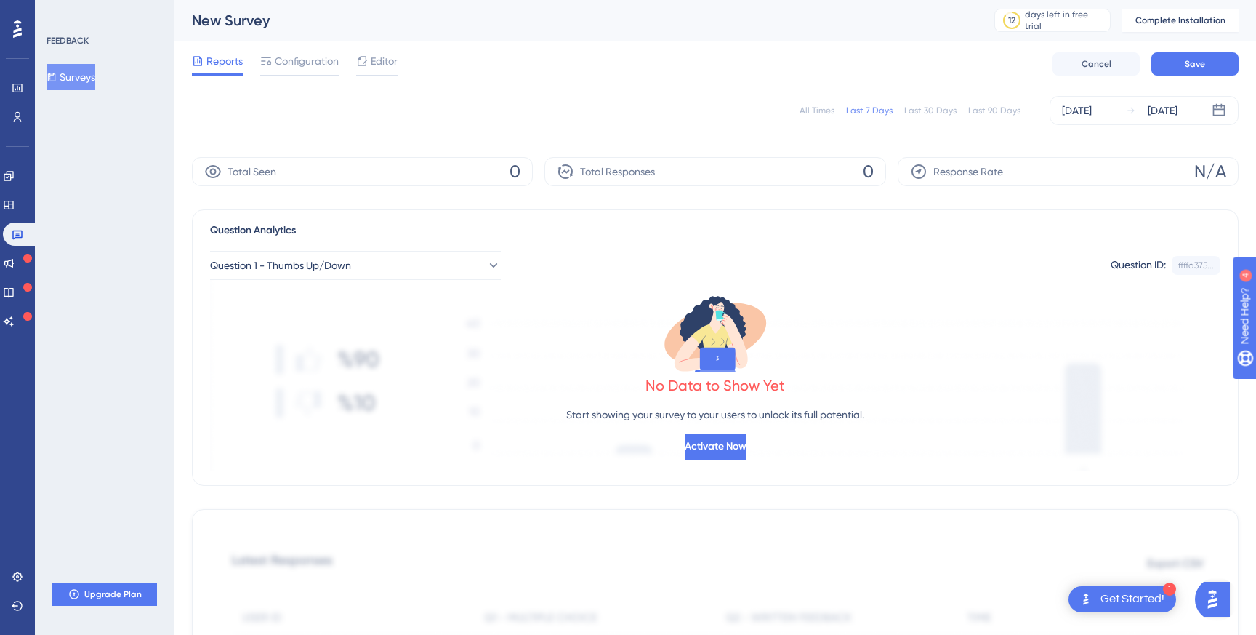
click at [86, 76] on button "Surveys" at bounding box center [71, 77] width 49 height 26
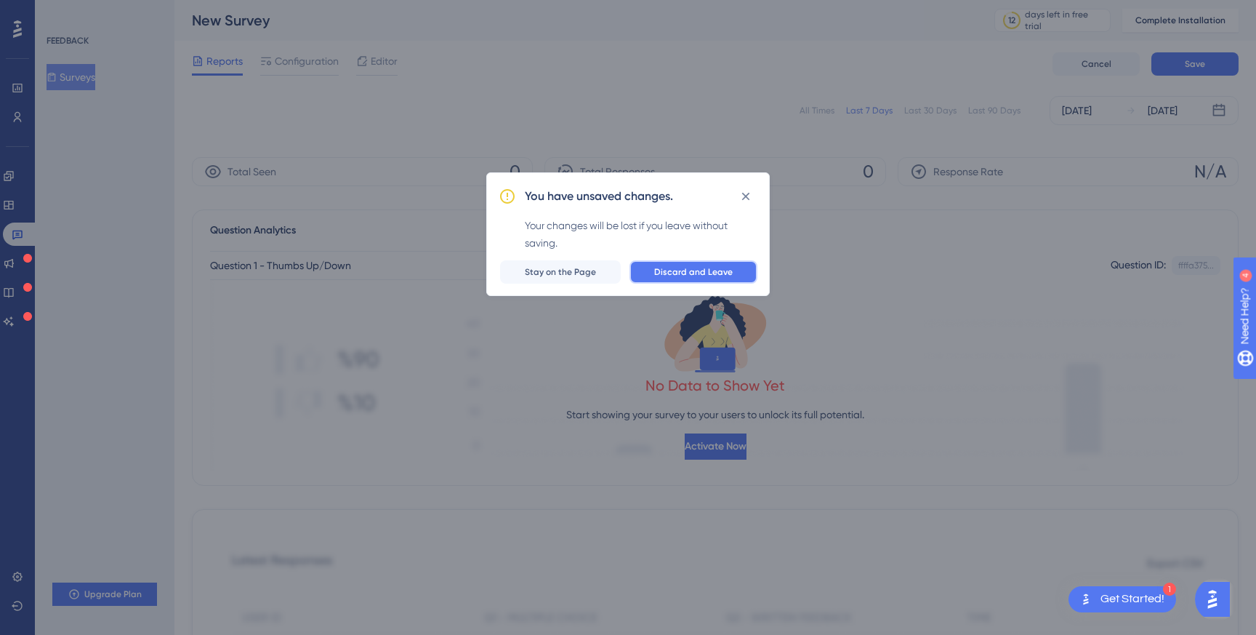
click at [688, 267] on span "Discard and Leave" at bounding box center [693, 272] width 78 height 12
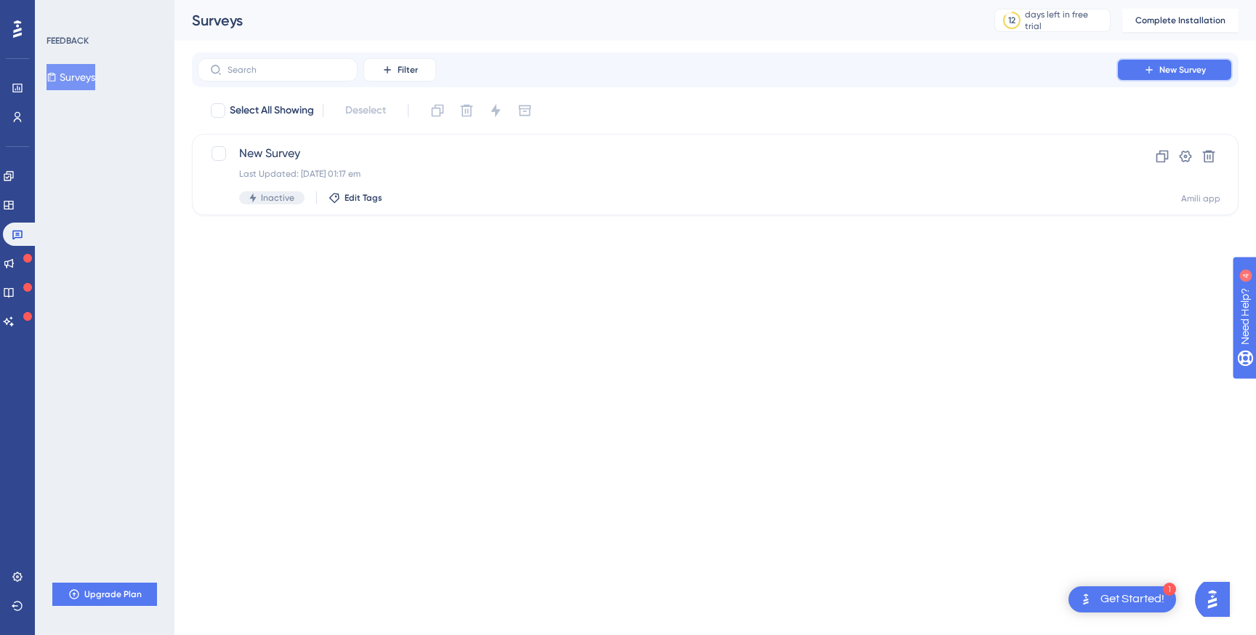
click at [1172, 61] on button "New Survey" at bounding box center [1174, 69] width 116 height 23
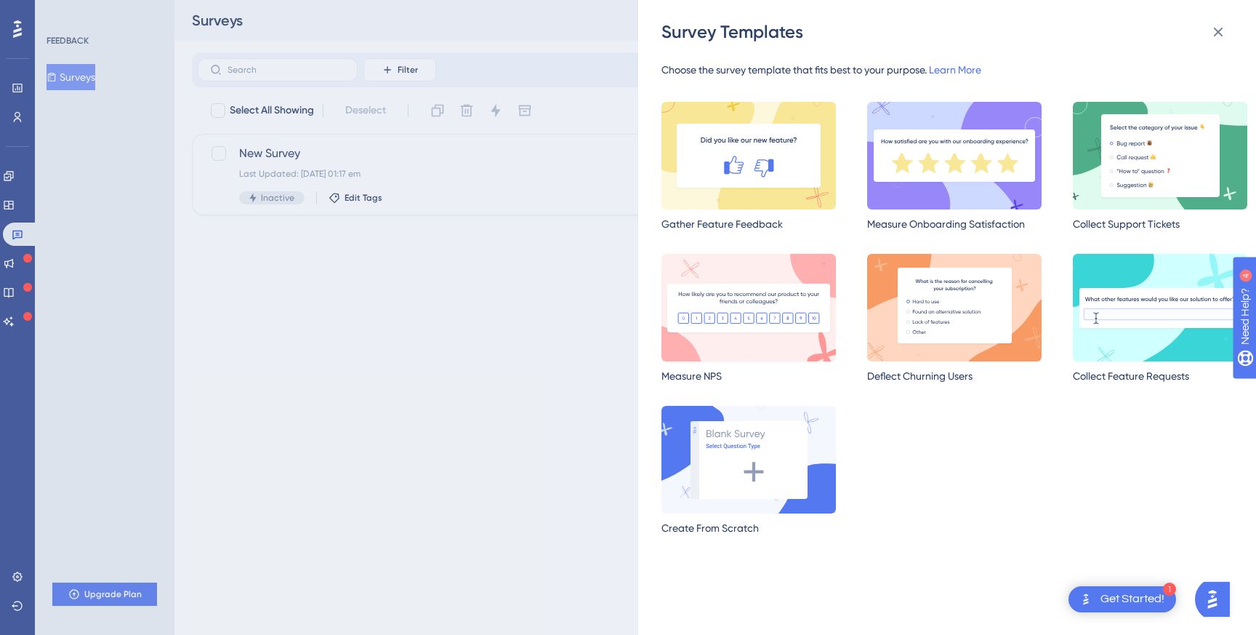
click at [730, 326] on img at bounding box center [748, 308] width 174 height 108
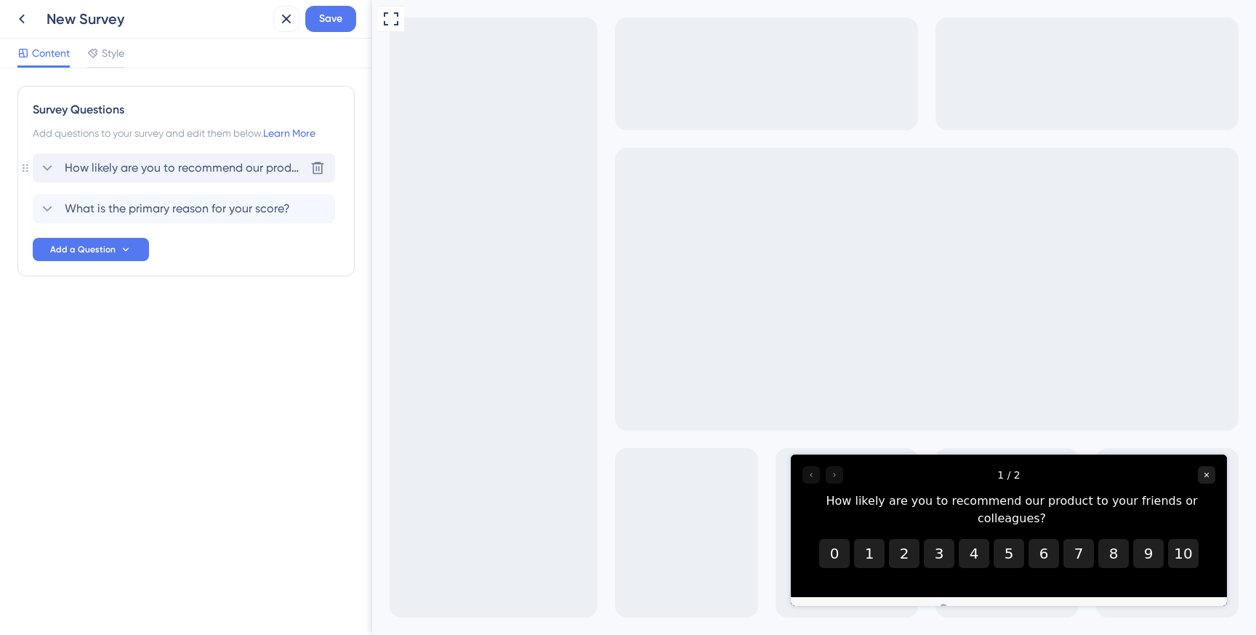
click at [119, 171] on span "How likely are you to recommend our product to your friends or colleagues?" at bounding box center [185, 167] width 240 height 17
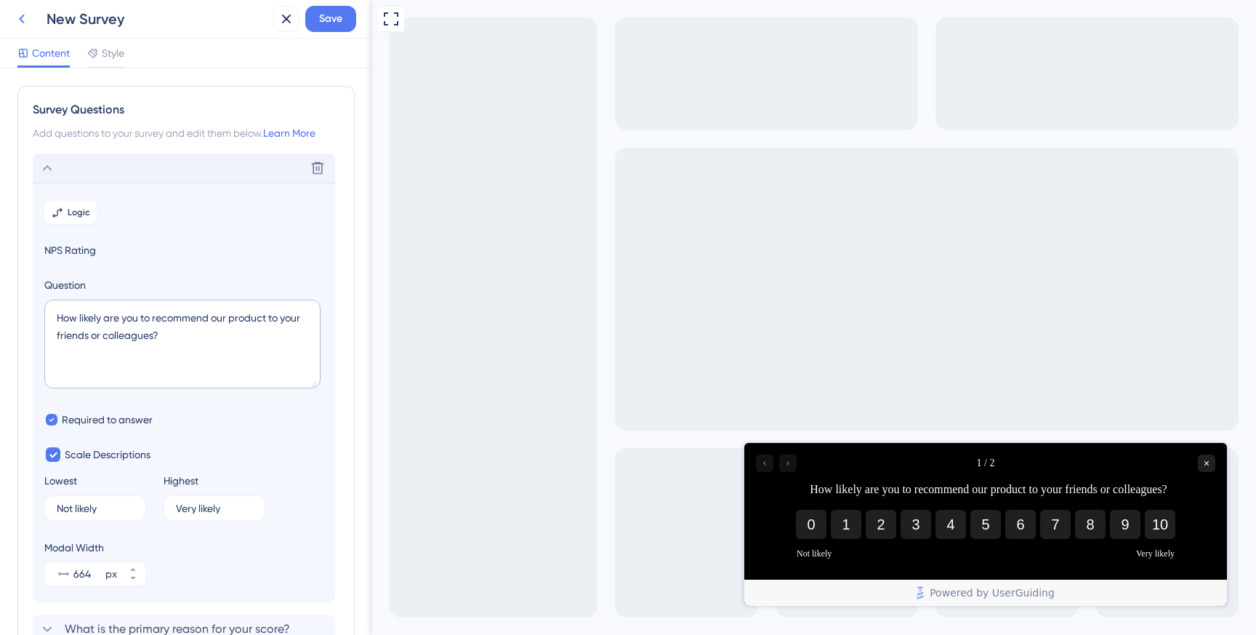
click at [29, 22] on icon at bounding box center [21, 18] width 17 height 17
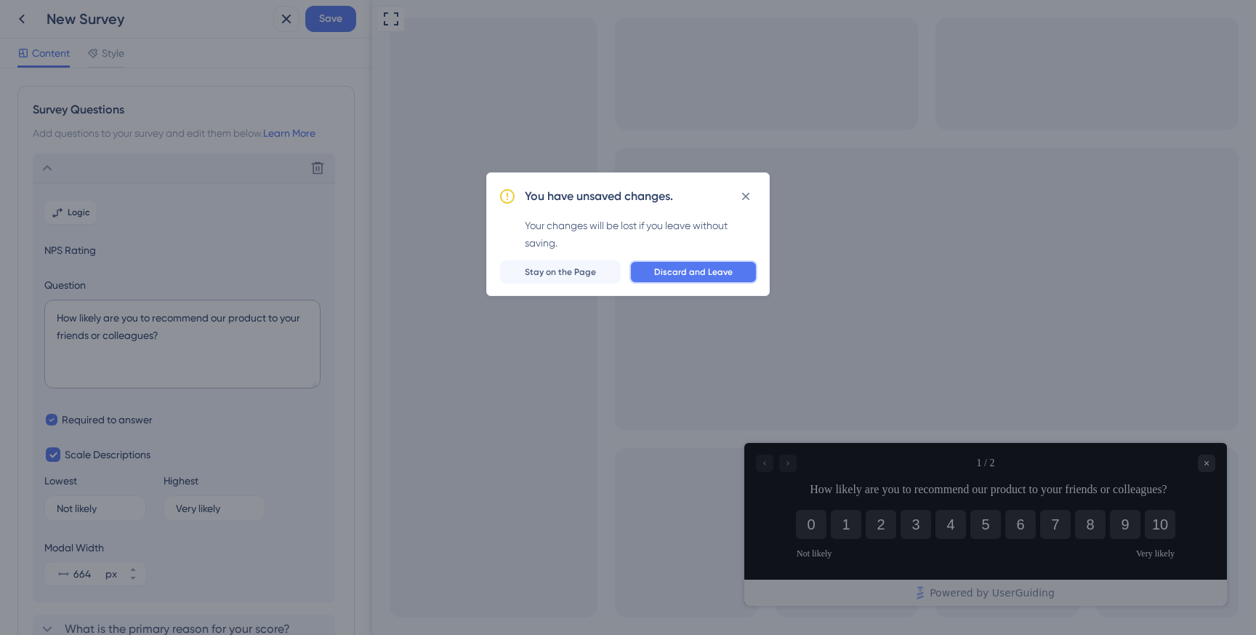
click at [669, 270] on span "Discard and Leave" at bounding box center [693, 272] width 78 height 12
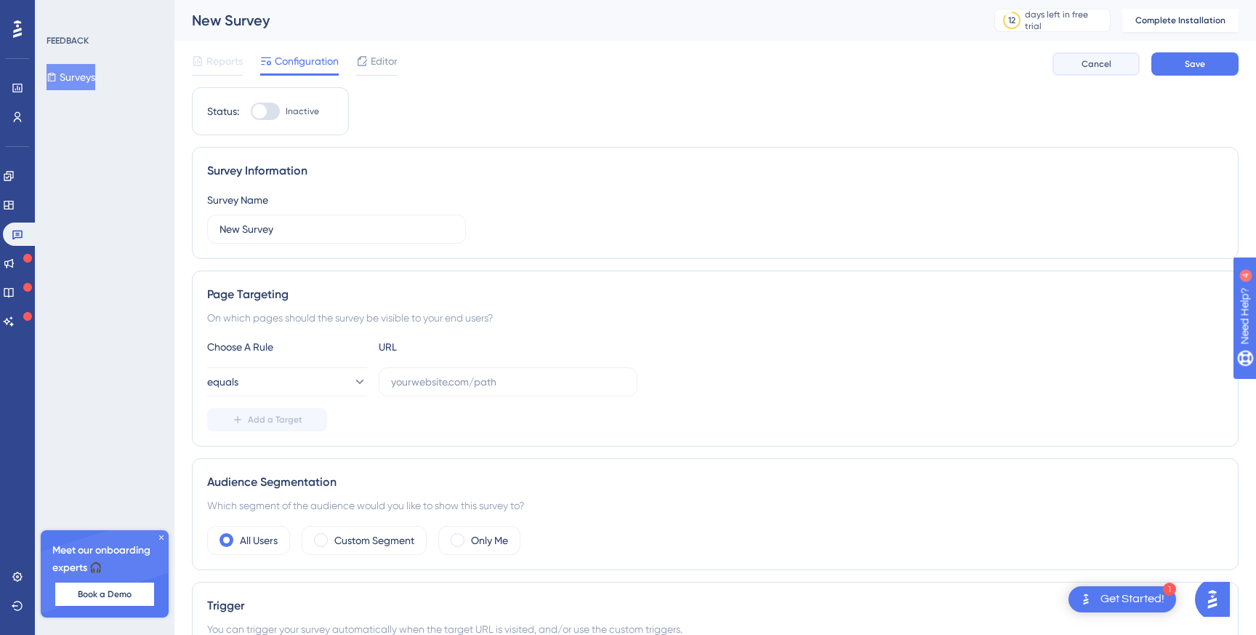
click at [1102, 71] on button "Cancel" at bounding box center [1095, 63] width 87 height 23
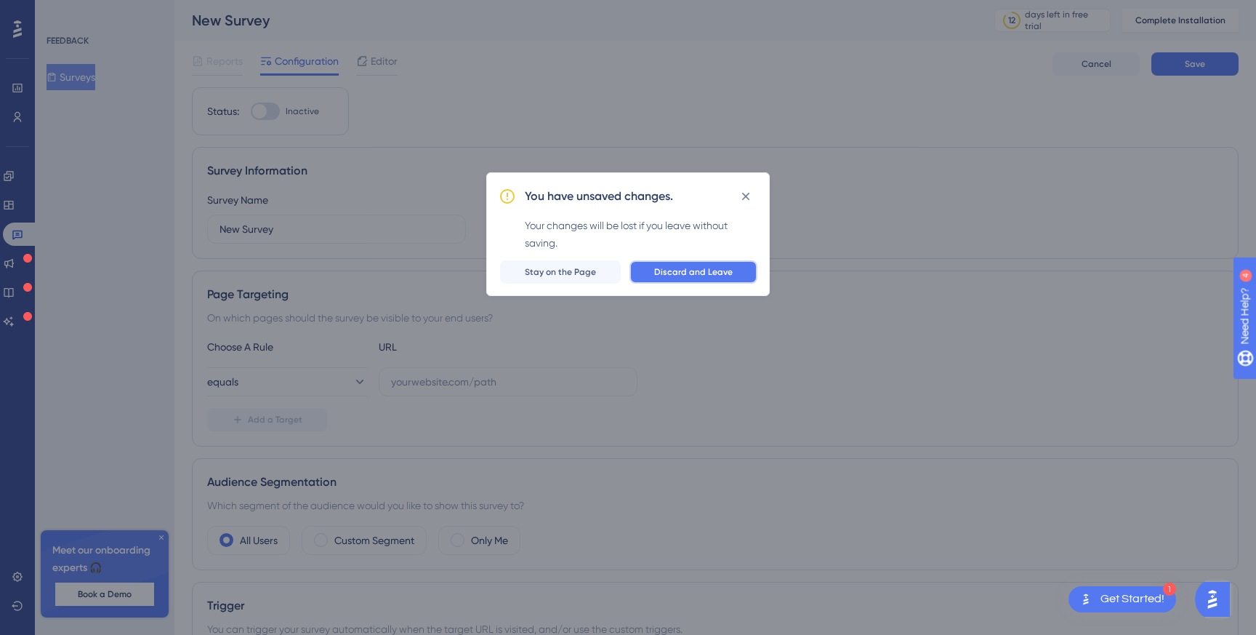
click at [713, 267] on span "Discard and Leave" at bounding box center [693, 272] width 78 height 12
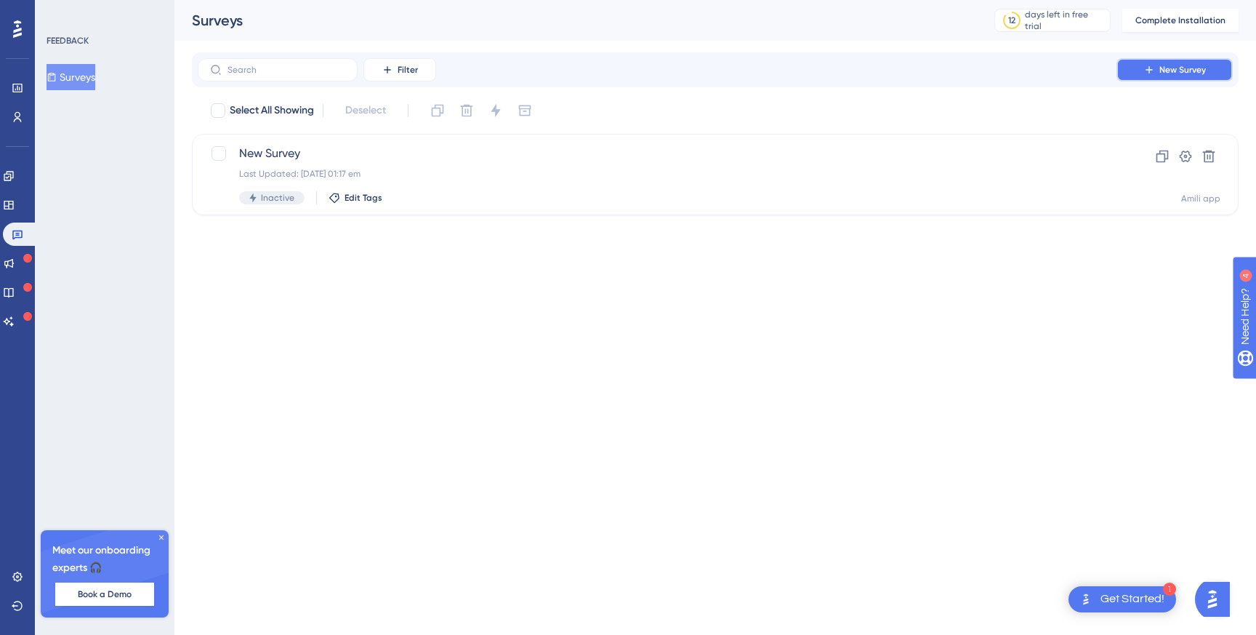
click at [1143, 66] on button "New Survey" at bounding box center [1174, 69] width 116 height 23
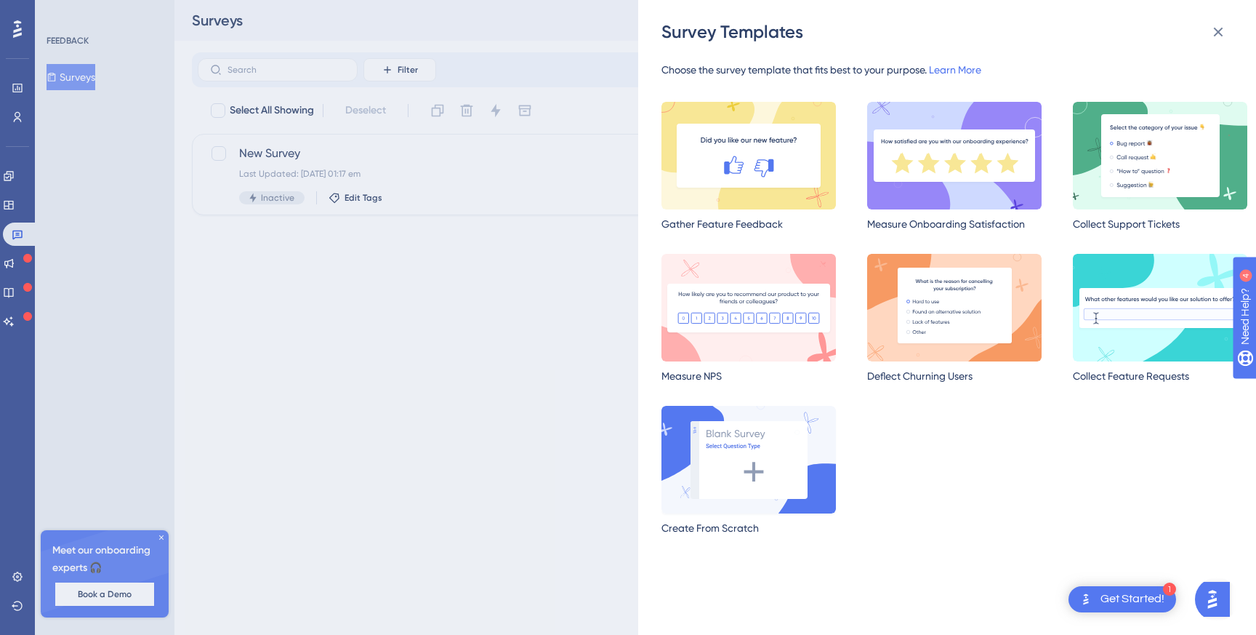
click at [746, 461] on img at bounding box center [748, 460] width 174 height 108
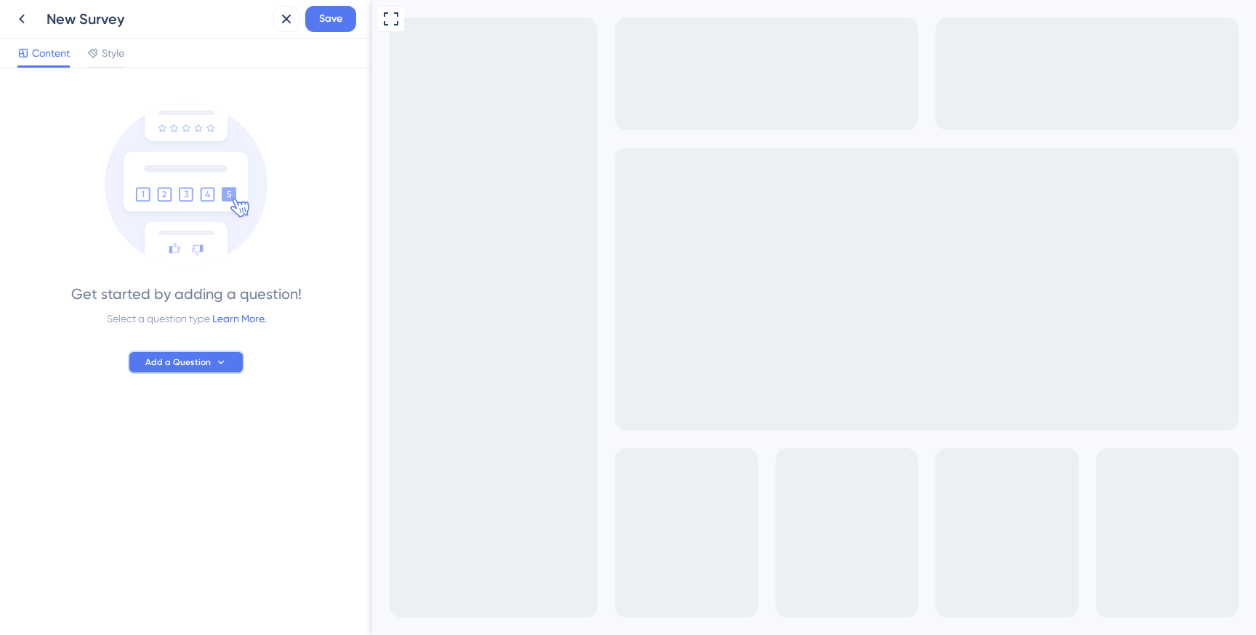
click at [177, 361] on span "Add a Question" at bounding box center [177, 362] width 65 height 12
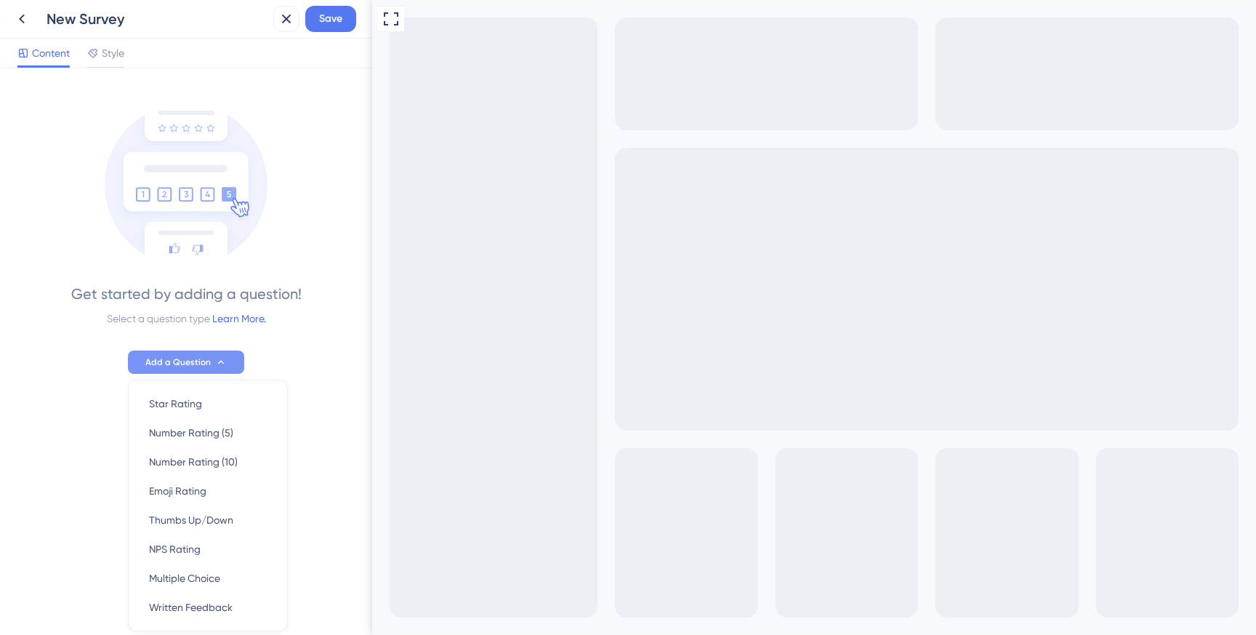
scroll to position [55, 0]
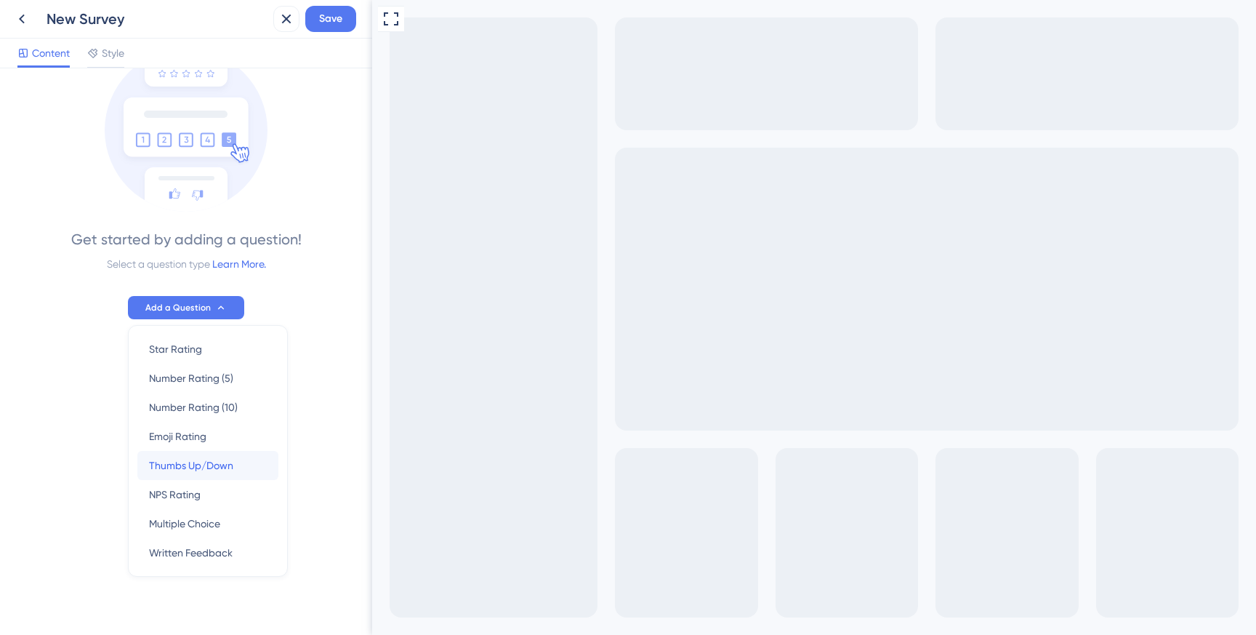
click at [224, 459] on span "Thumbs Up/Down" at bounding box center [191, 464] width 84 height 17
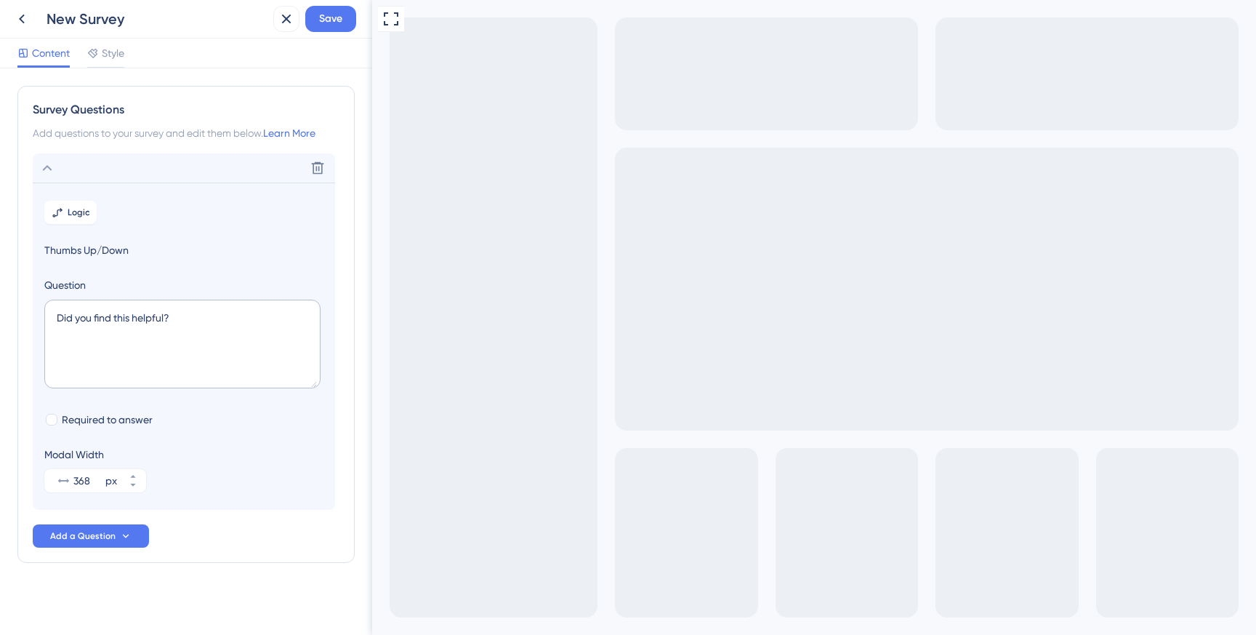
scroll to position [4, 0]
click at [195, 315] on textarea "Did you find this helpful?" at bounding box center [182, 340] width 276 height 89
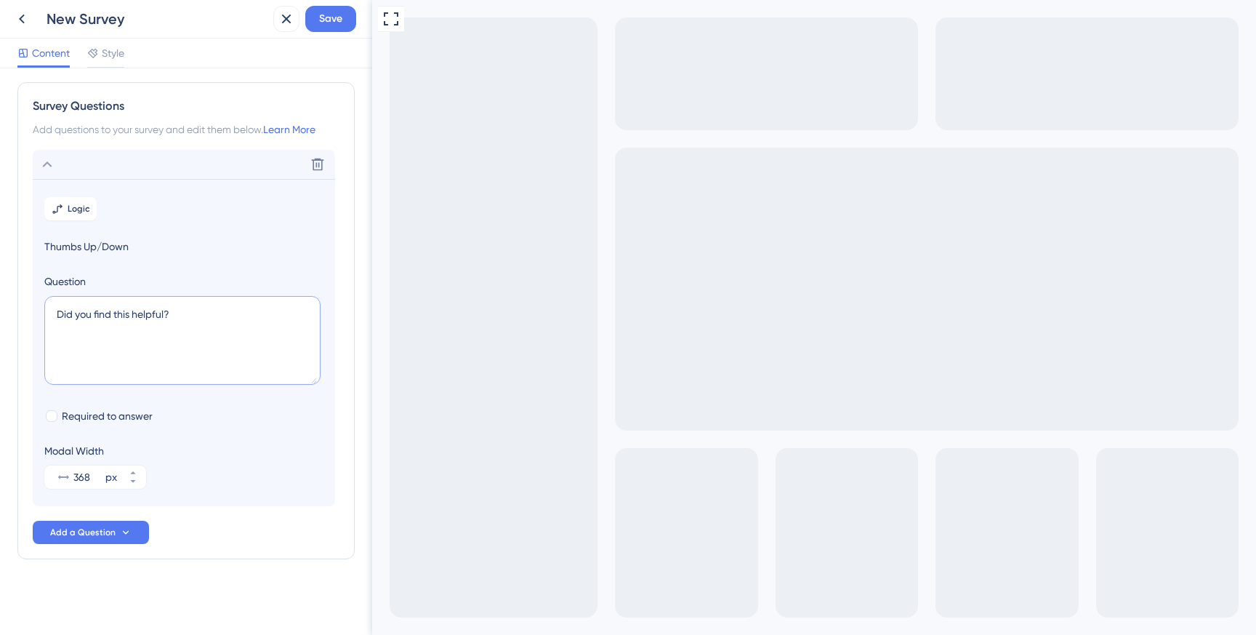
click at [206, 322] on textarea "Did you find this helpful?" at bounding box center [182, 340] width 276 height 89
click at [116, 55] on span "Style" at bounding box center [113, 52] width 23 height 17
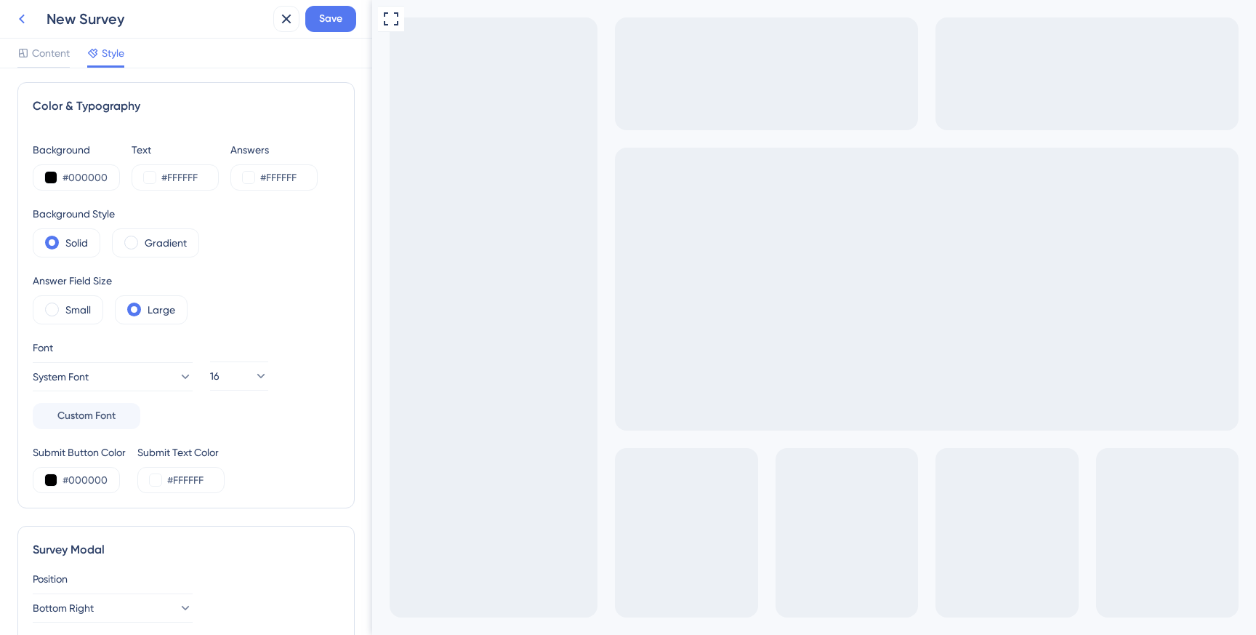
click at [24, 29] on button at bounding box center [22, 19] width 26 height 26
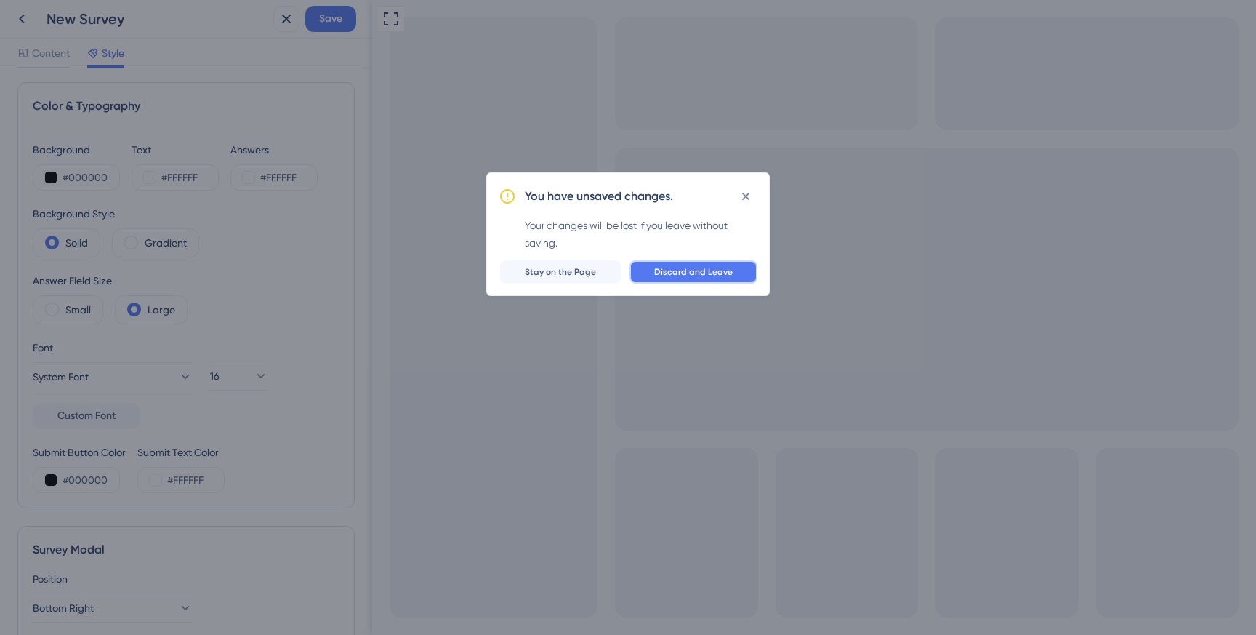
click at [676, 272] on span "Discard and Leave" at bounding box center [693, 272] width 78 height 12
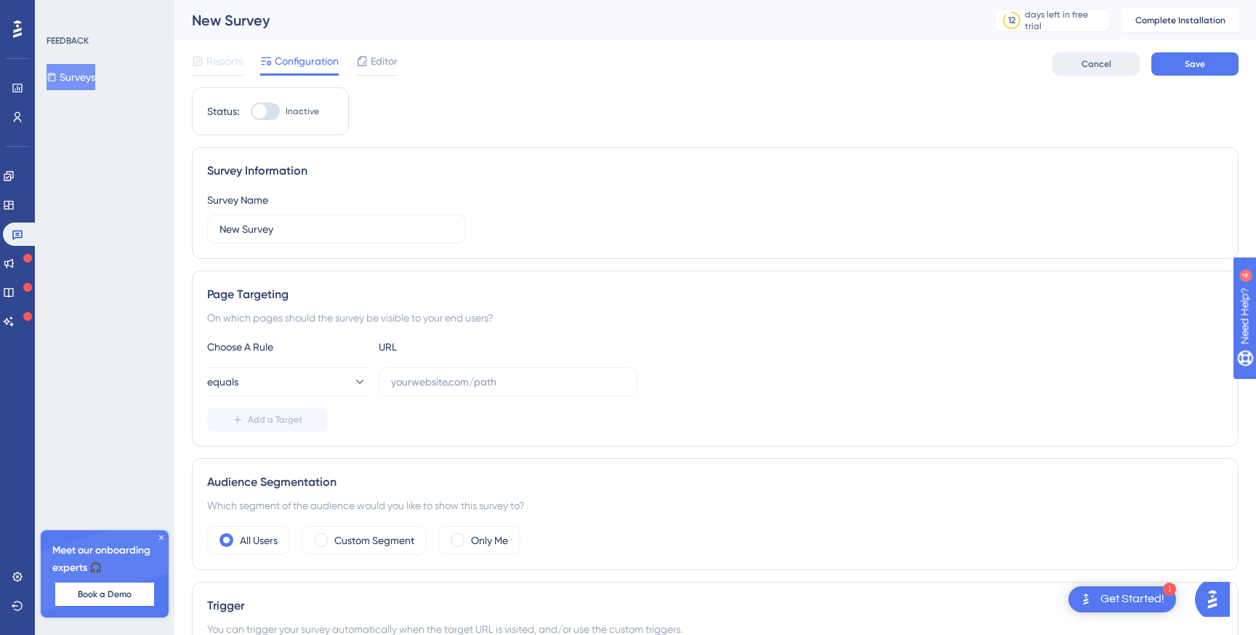
click at [1108, 72] on button "Cancel" at bounding box center [1095, 63] width 87 height 23
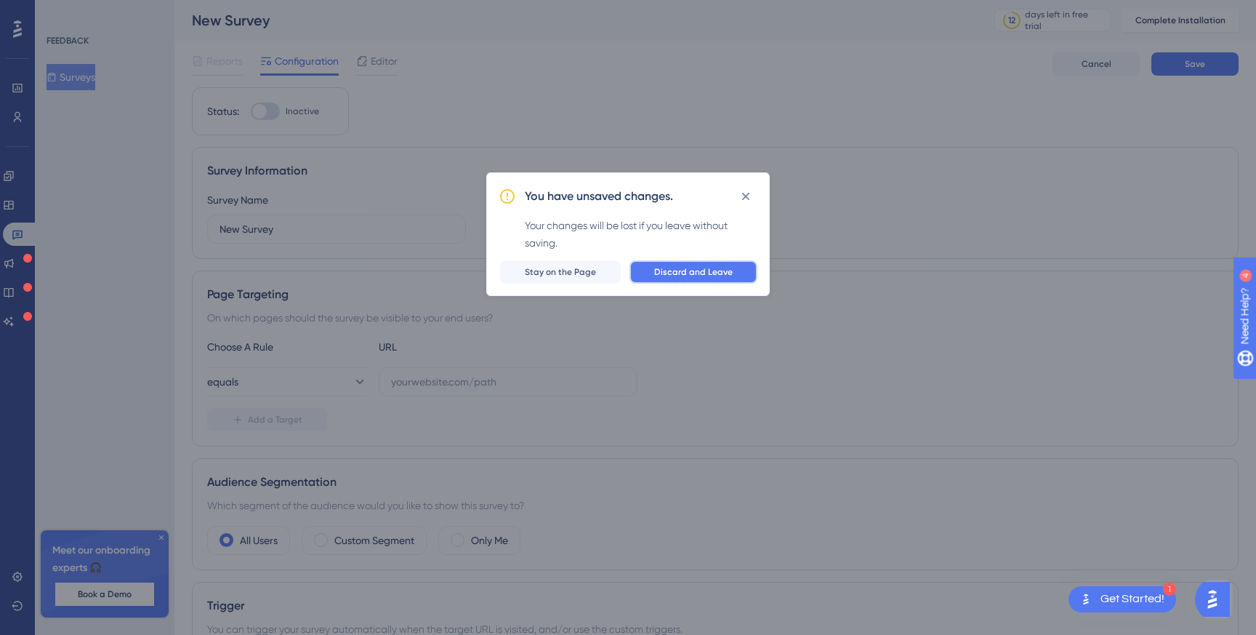
click at [720, 267] on span "Discard and Leave" at bounding box center [693, 272] width 78 height 12
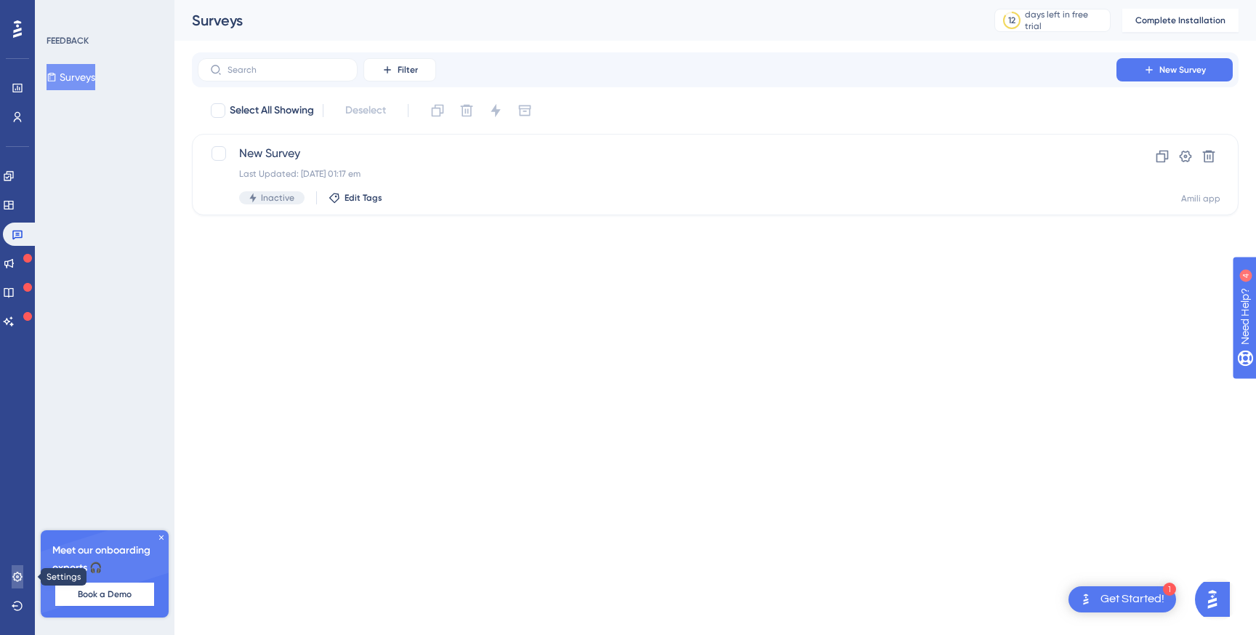
click at [23, 576] on link at bounding box center [18, 576] width 12 height 23
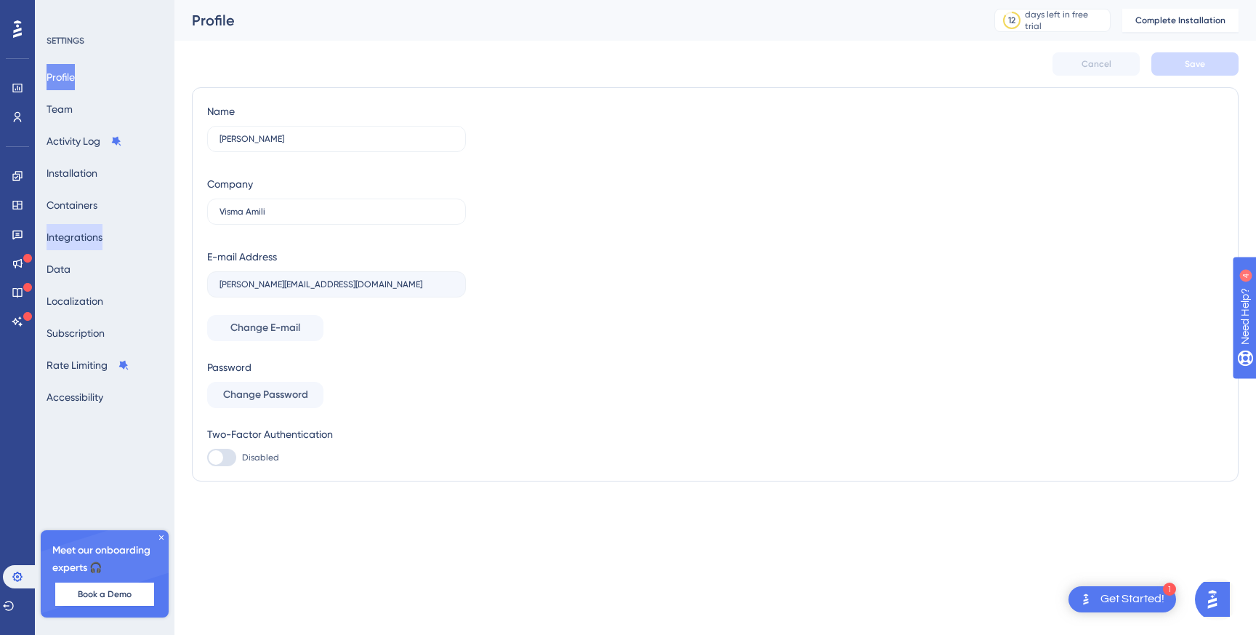
click at [95, 235] on button "Integrations" at bounding box center [75, 237] width 56 height 26
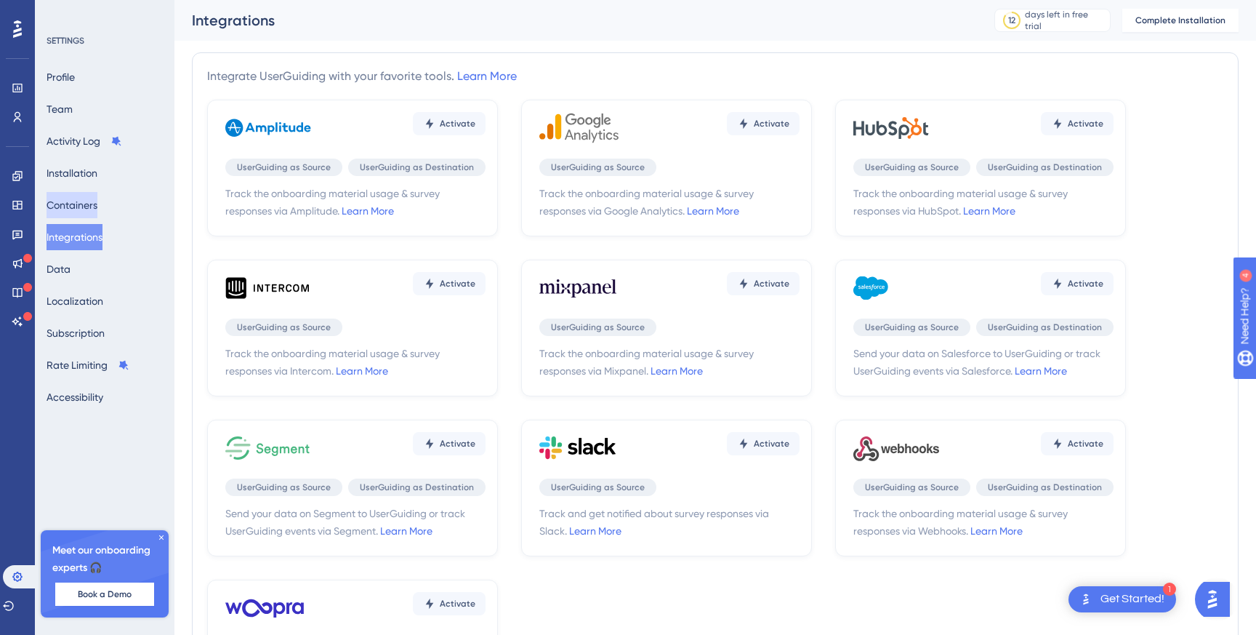
click at [97, 206] on button "Containers" at bounding box center [72, 205] width 51 height 26
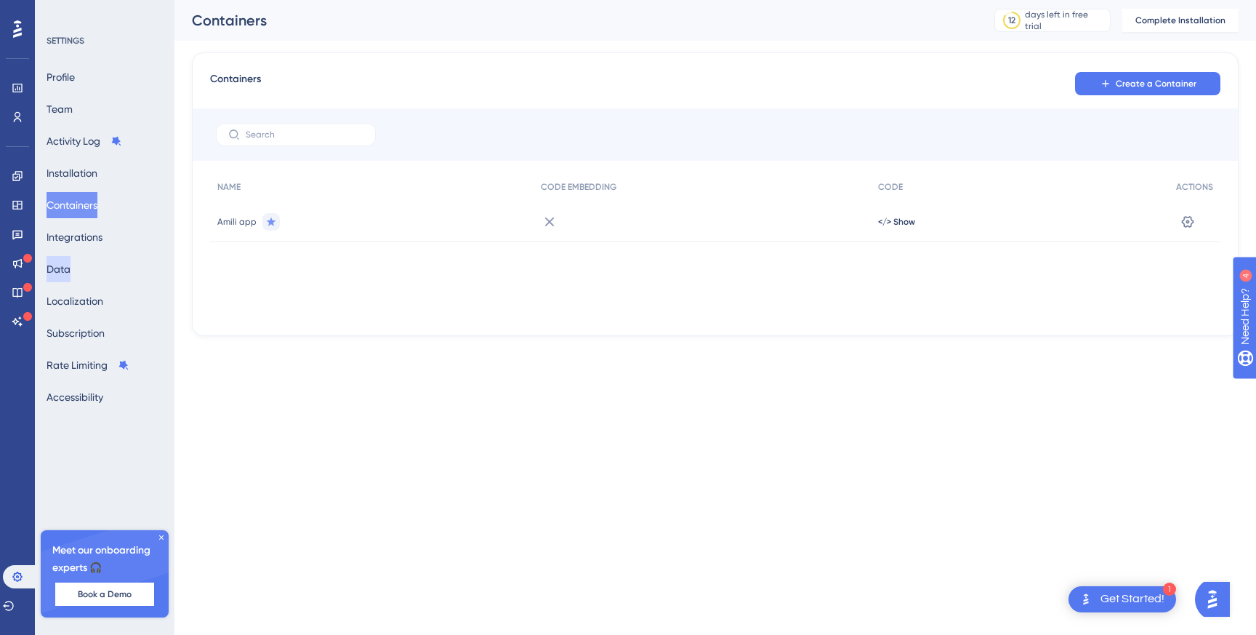
click at [71, 268] on button "Data" at bounding box center [59, 269] width 24 height 26
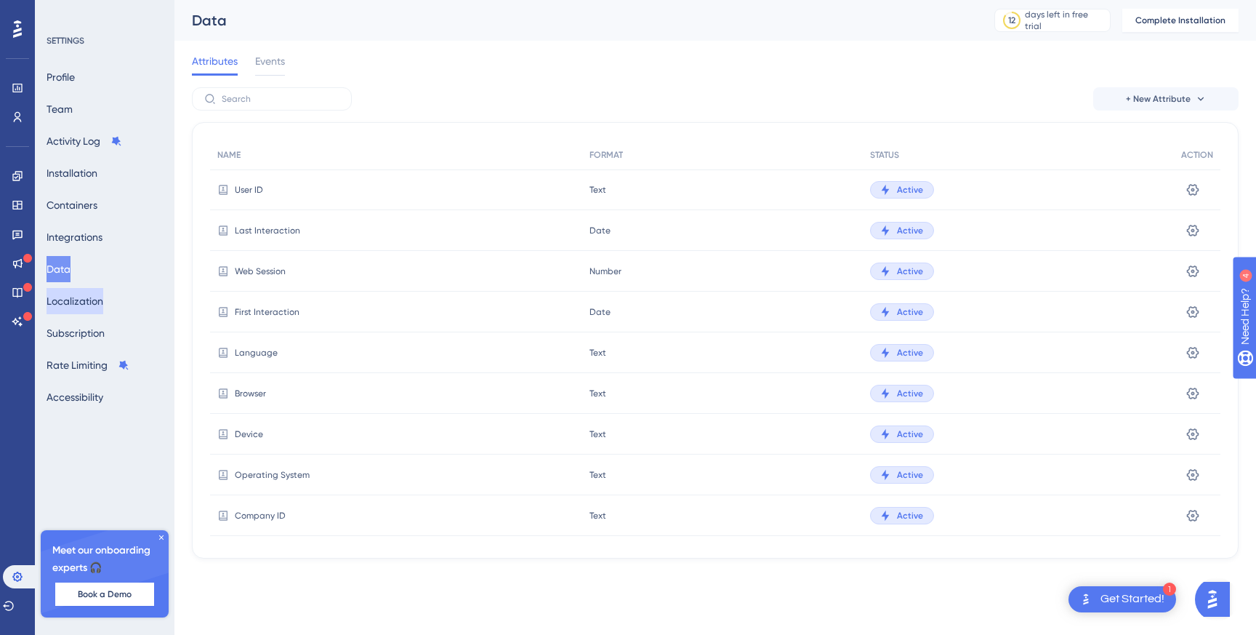
click at [85, 306] on button "Localization" at bounding box center [75, 301] width 57 height 26
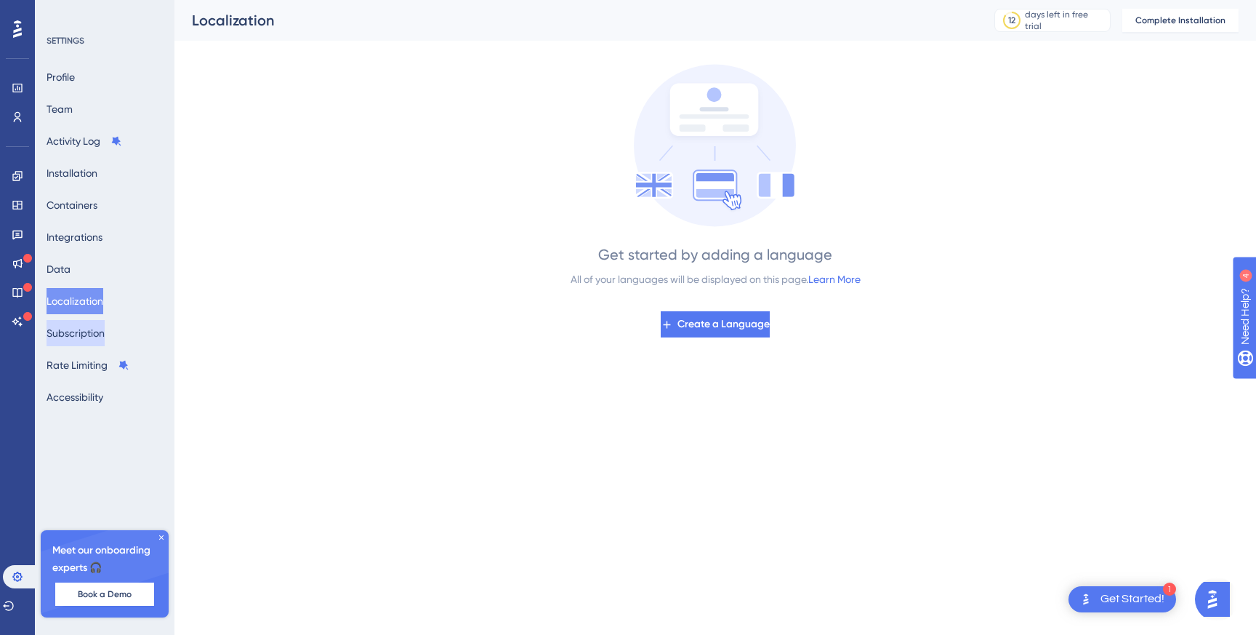
click at [76, 333] on button "Subscription" at bounding box center [76, 333] width 58 height 26
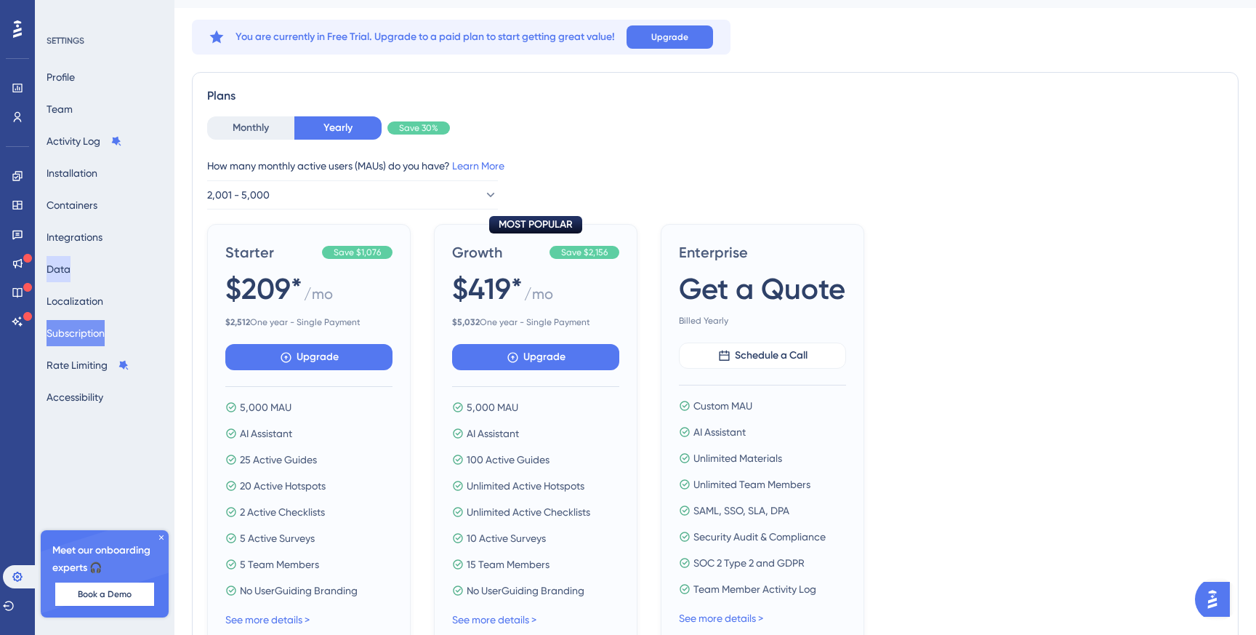
scroll to position [47, 0]
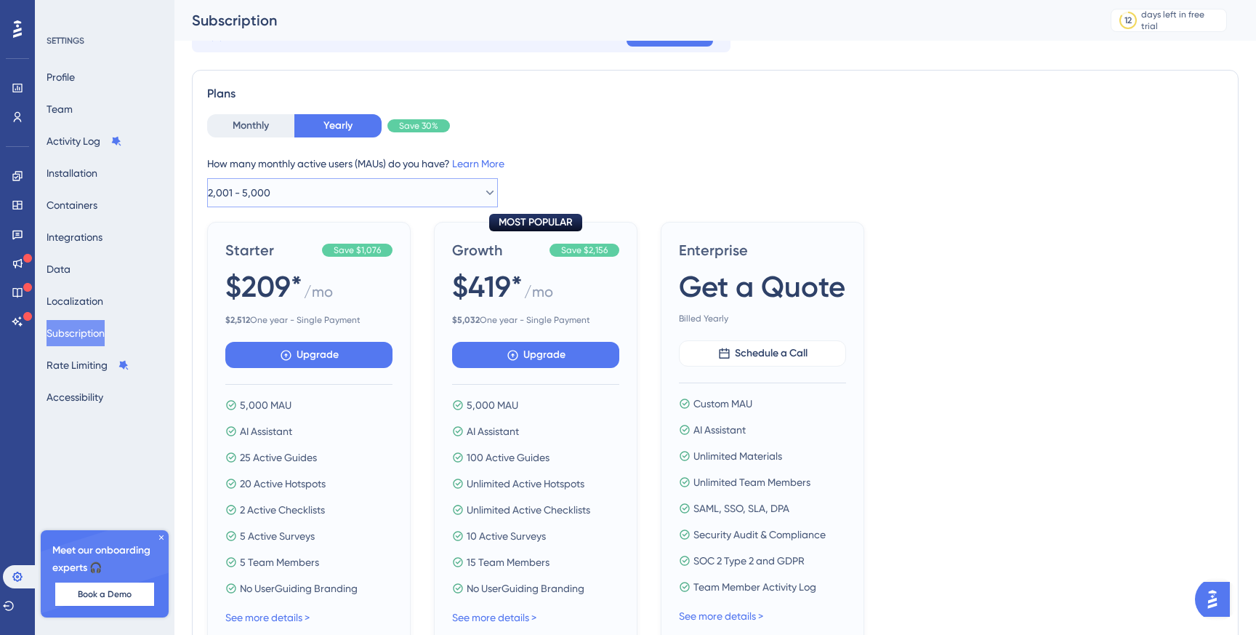
click at [460, 193] on button "2,001 - 5,000" at bounding box center [352, 192] width 291 height 29
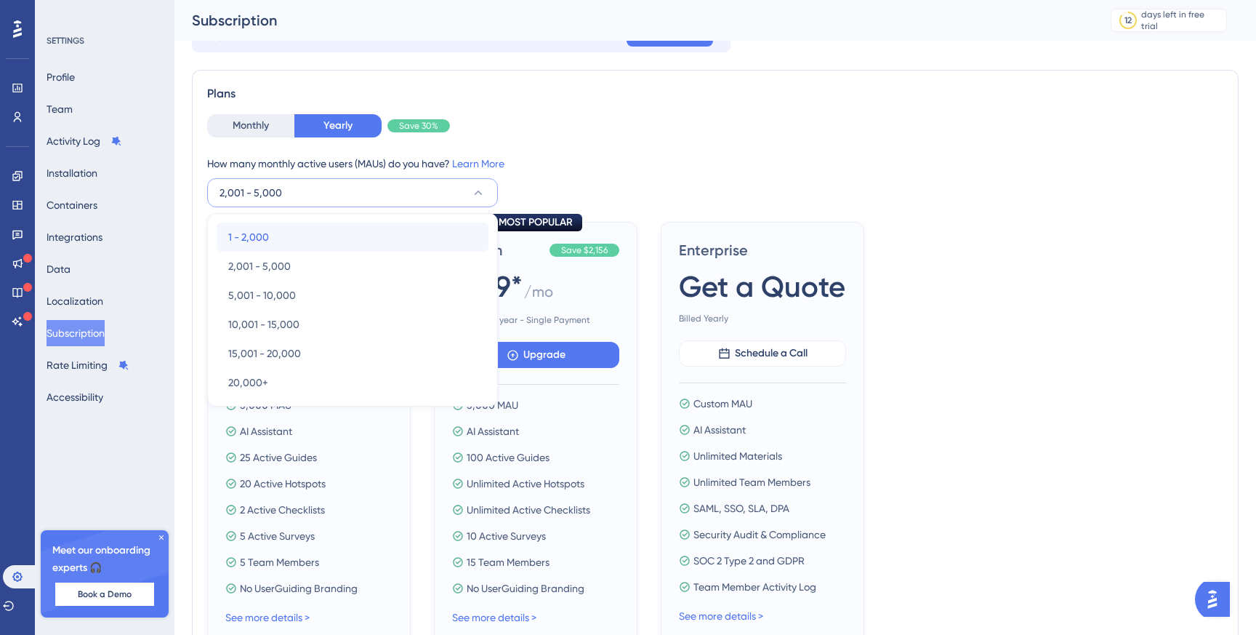
click at [385, 230] on div "1 - 2,000 1 - 2,000" at bounding box center [352, 236] width 249 height 29
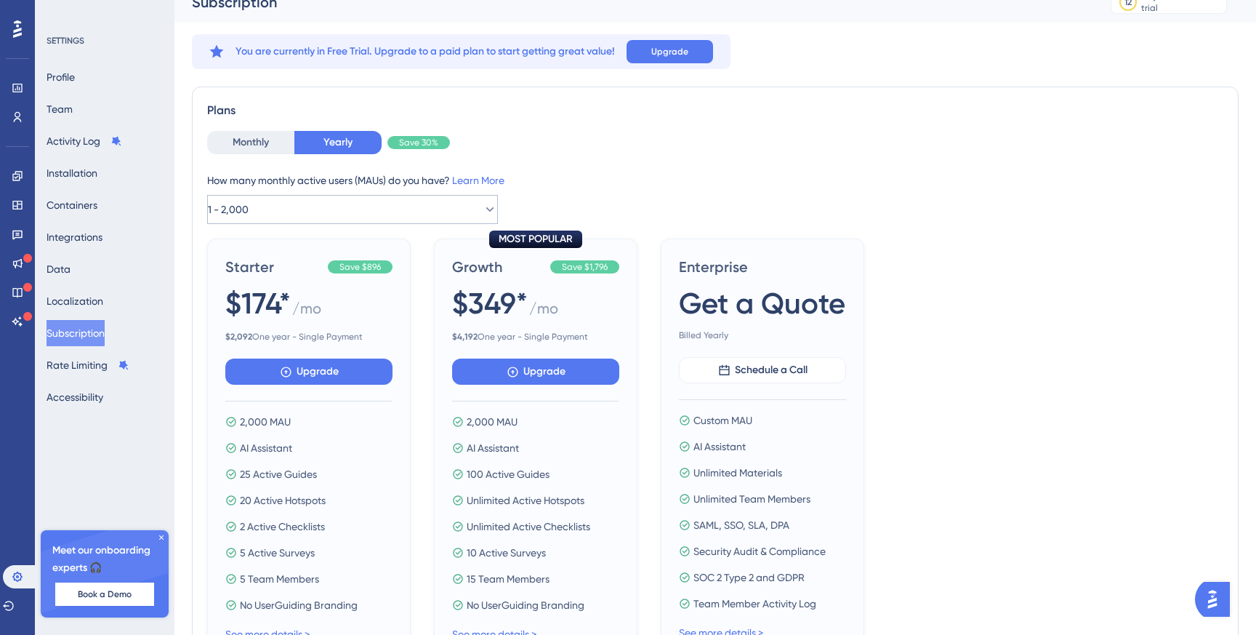
scroll to position [0, 0]
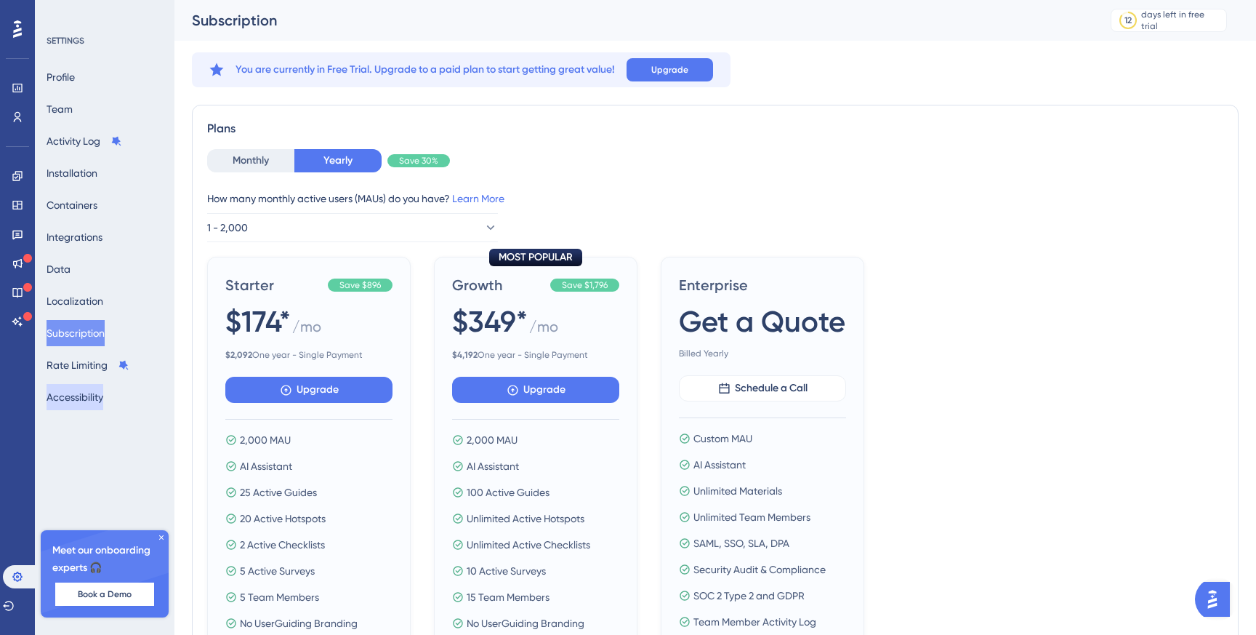
click at [71, 399] on button "Accessibility" at bounding box center [75, 397] width 57 height 26
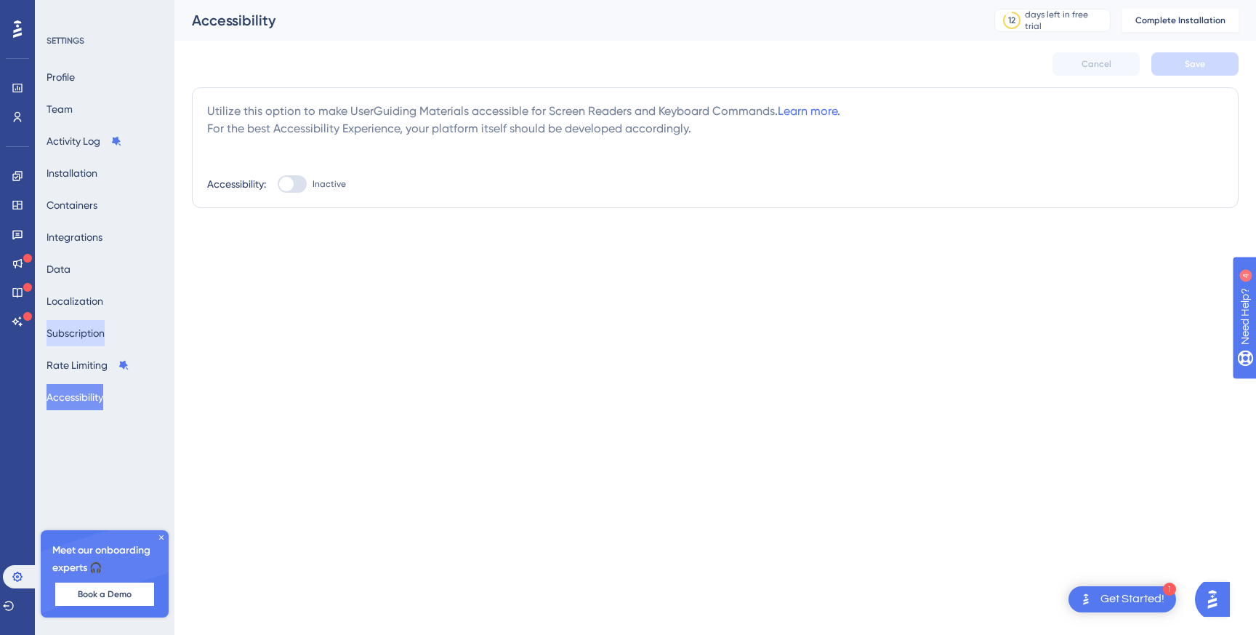
click at [81, 330] on button "Subscription" at bounding box center [76, 333] width 58 height 26
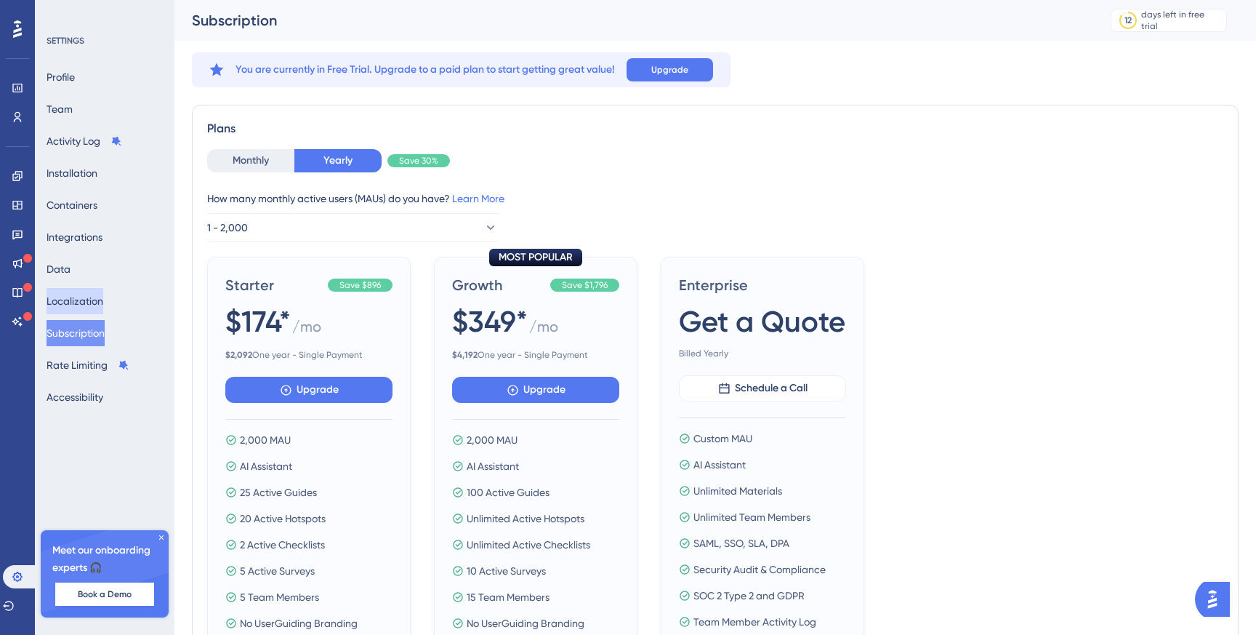
click at [89, 294] on button "Localization" at bounding box center [75, 301] width 57 height 26
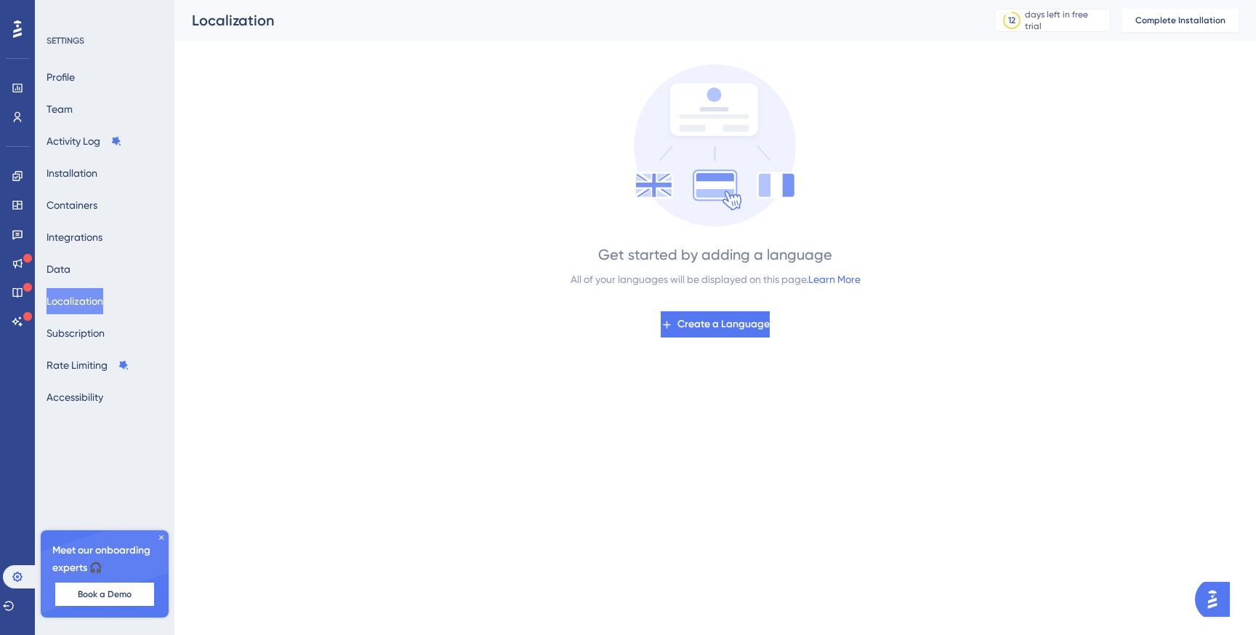
click at [93, 265] on div "Profile Team Activity Log Installation Containers Integrations Data Localizatio…" at bounding box center [106, 237] width 118 height 346
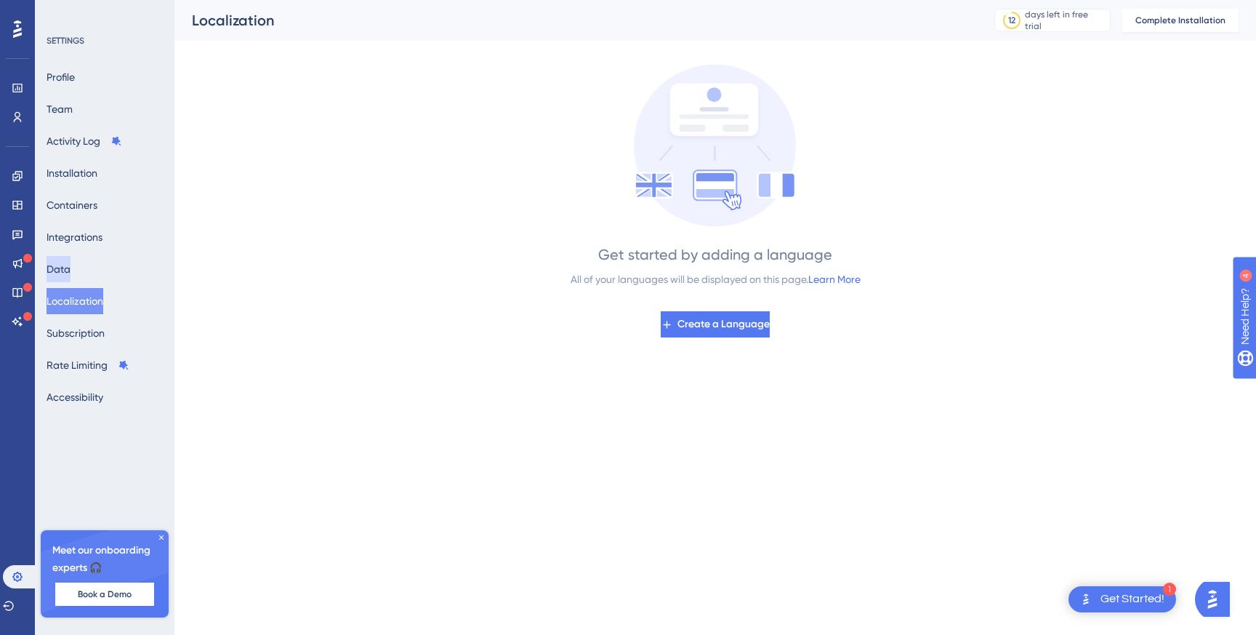
click at [71, 265] on button "Data" at bounding box center [59, 269] width 24 height 26
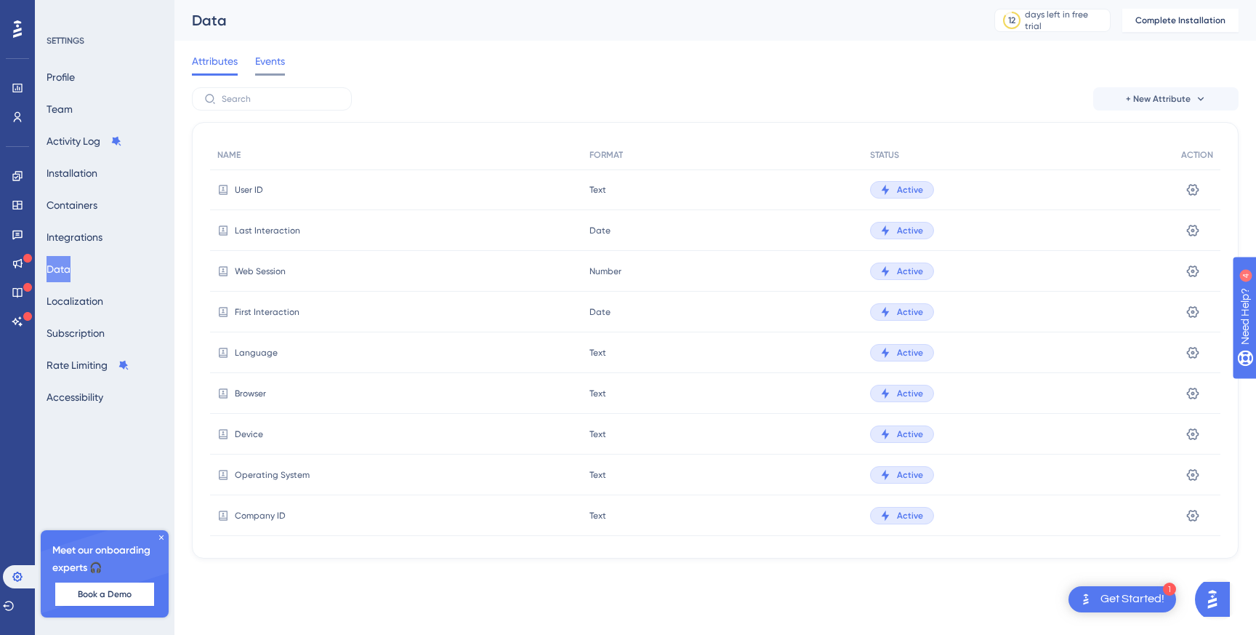
click at [268, 64] on span "Events" at bounding box center [270, 60] width 30 height 17
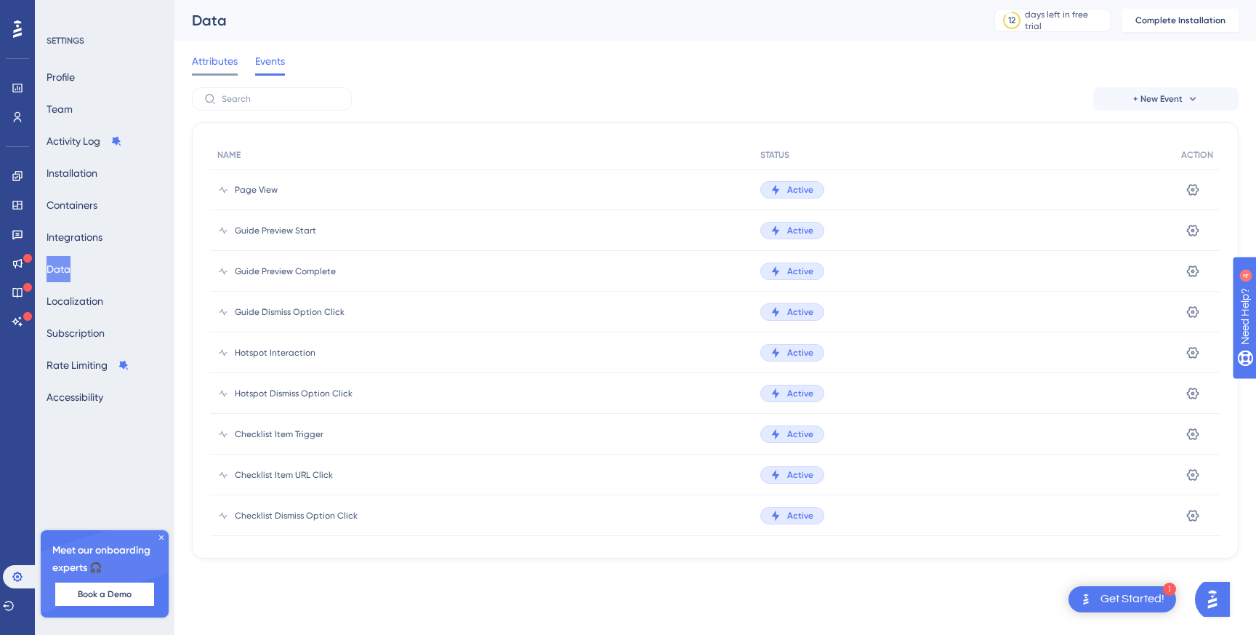
click at [214, 64] on span "Attributes" at bounding box center [215, 60] width 46 height 17
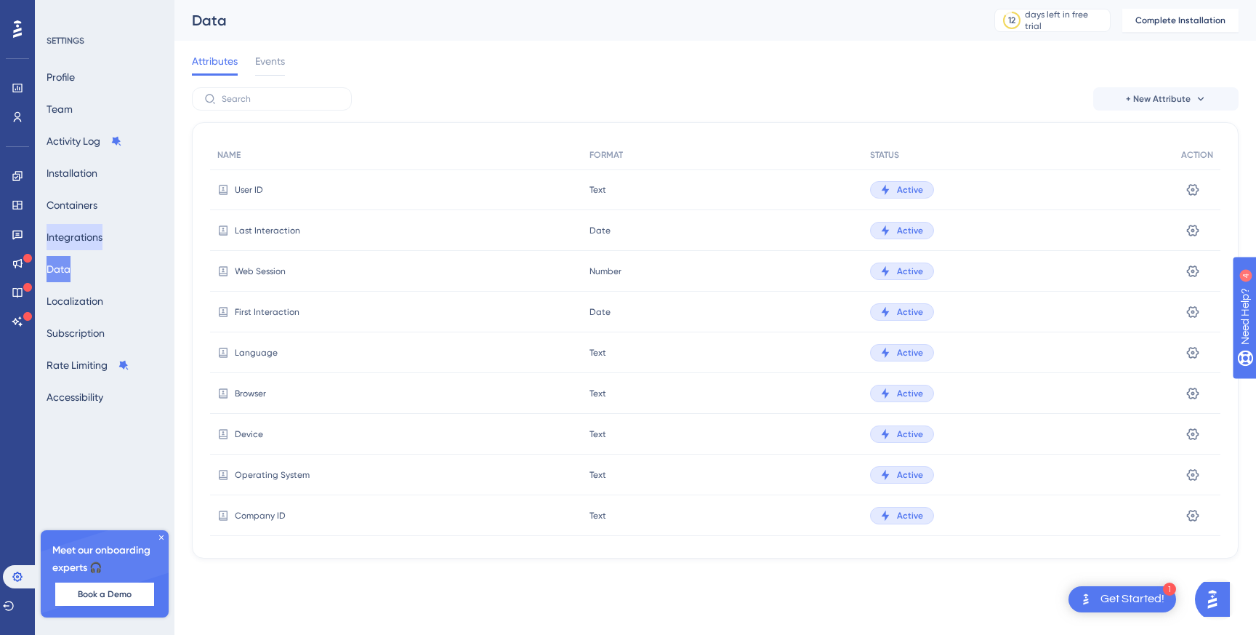
click at [75, 235] on button "Integrations" at bounding box center [75, 237] width 56 height 26
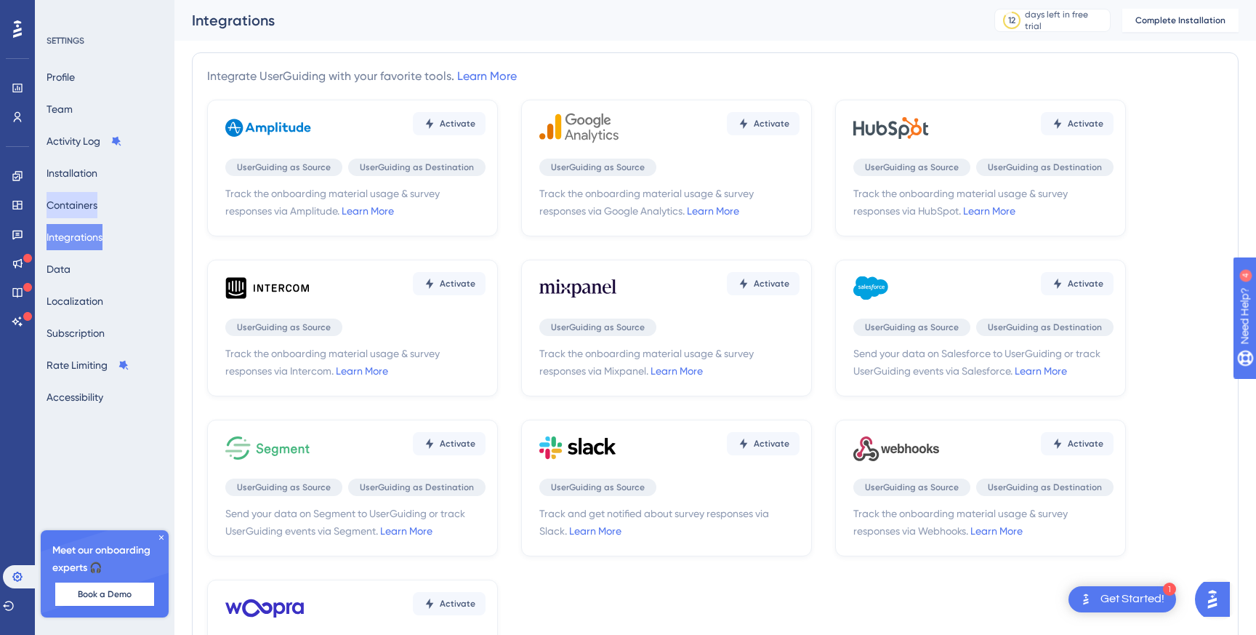
click at [94, 210] on button "Containers" at bounding box center [72, 205] width 51 height 26
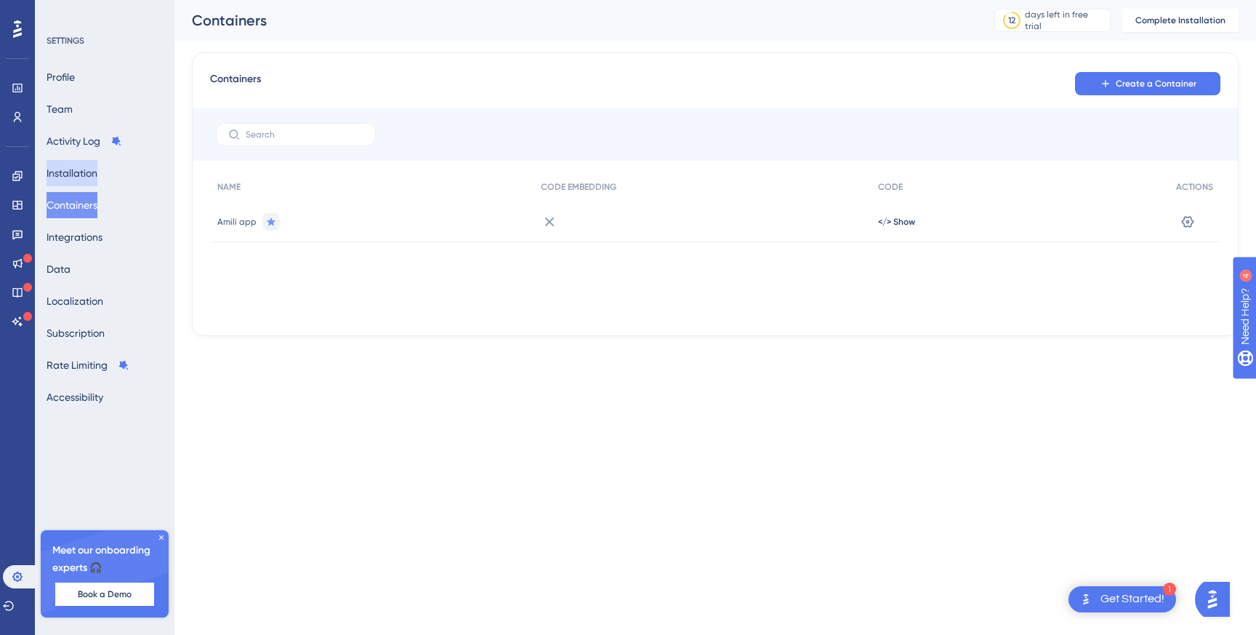
click at [94, 174] on button "Installation" at bounding box center [72, 173] width 51 height 26
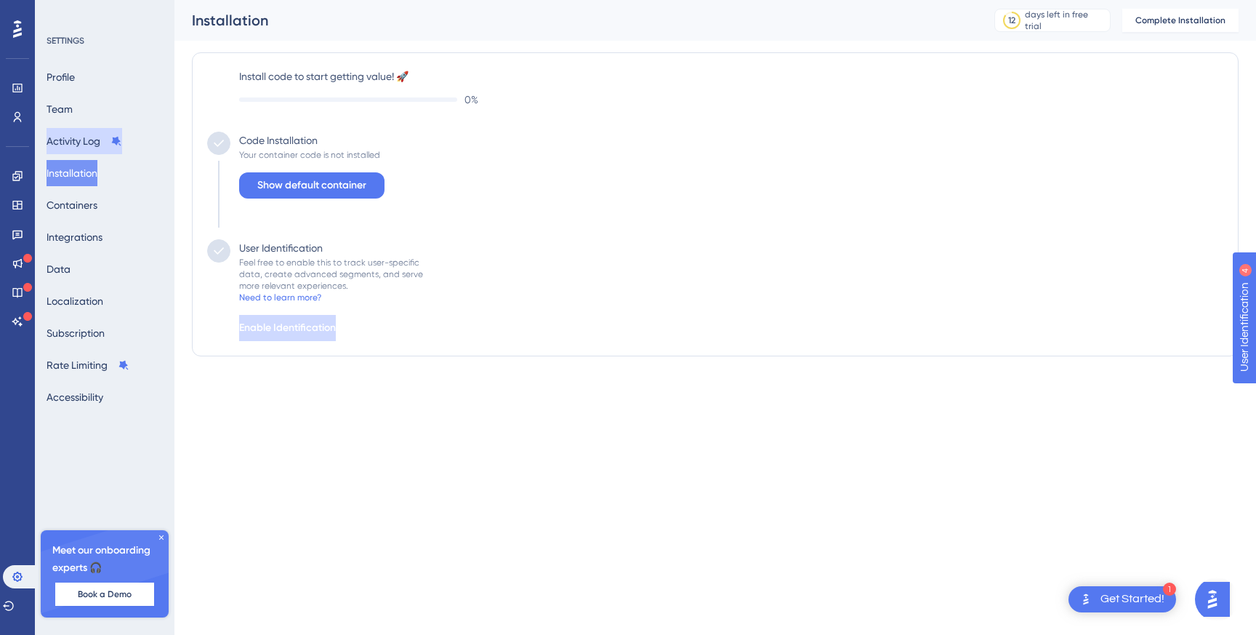
click at [88, 145] on button "Activity Log" at bounding box center [85, 141] width 76 height 26
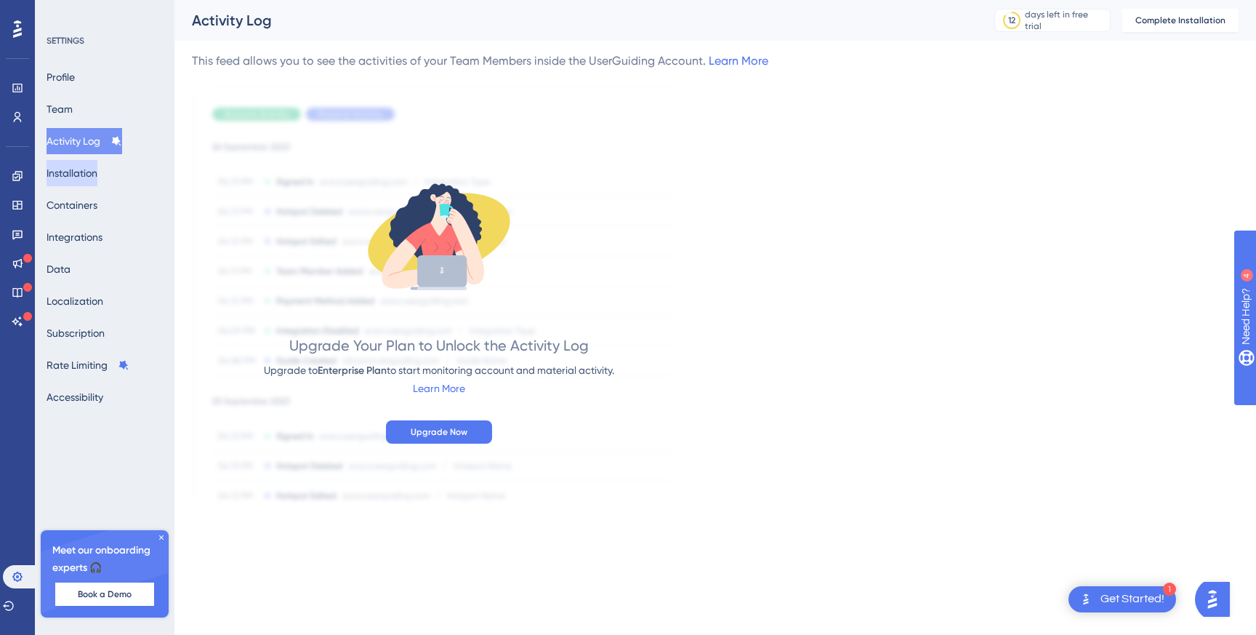
click at [74, 166] on button "Installation" at bounding box center [72, 173] width 51 height 26
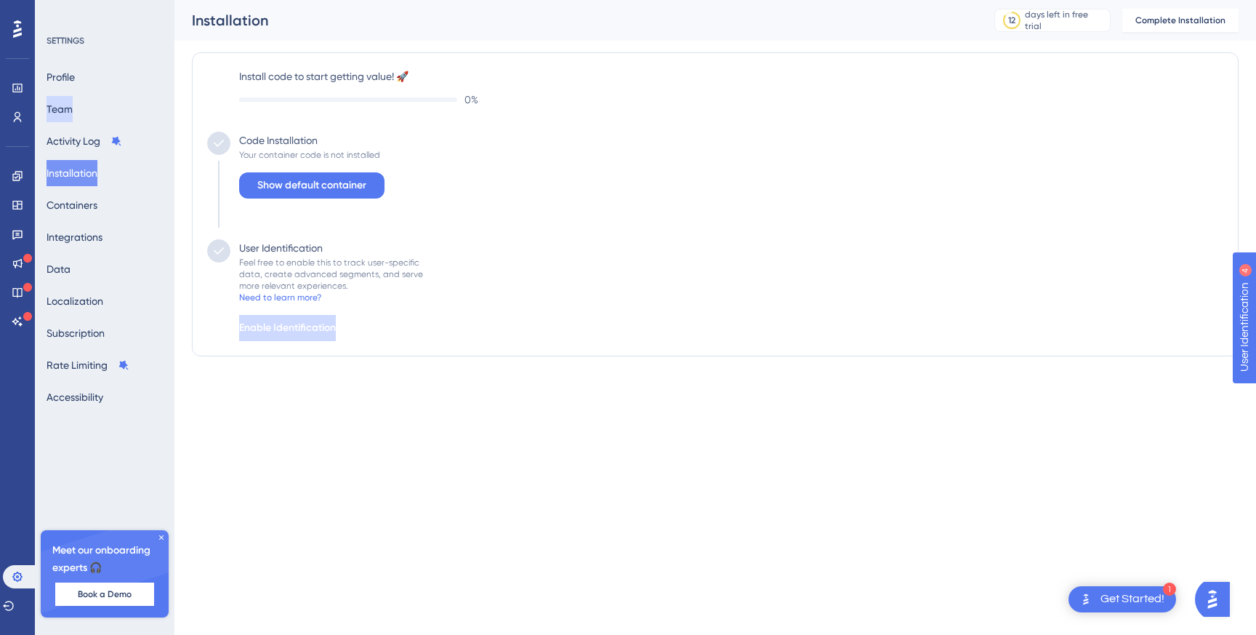
click at [73, 115] on button "Team" at bounding box center [60, 109] width 26 height 26
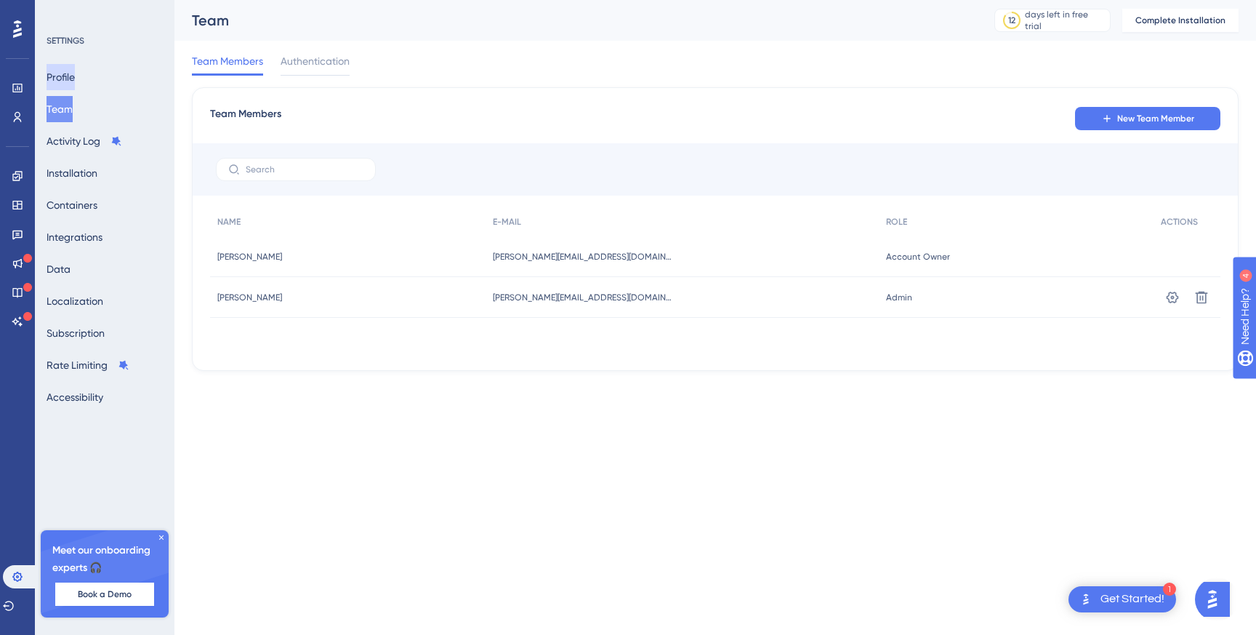
click at [75, 79] on button "Profile" at bounding box center [61, 77] width 28 height 26
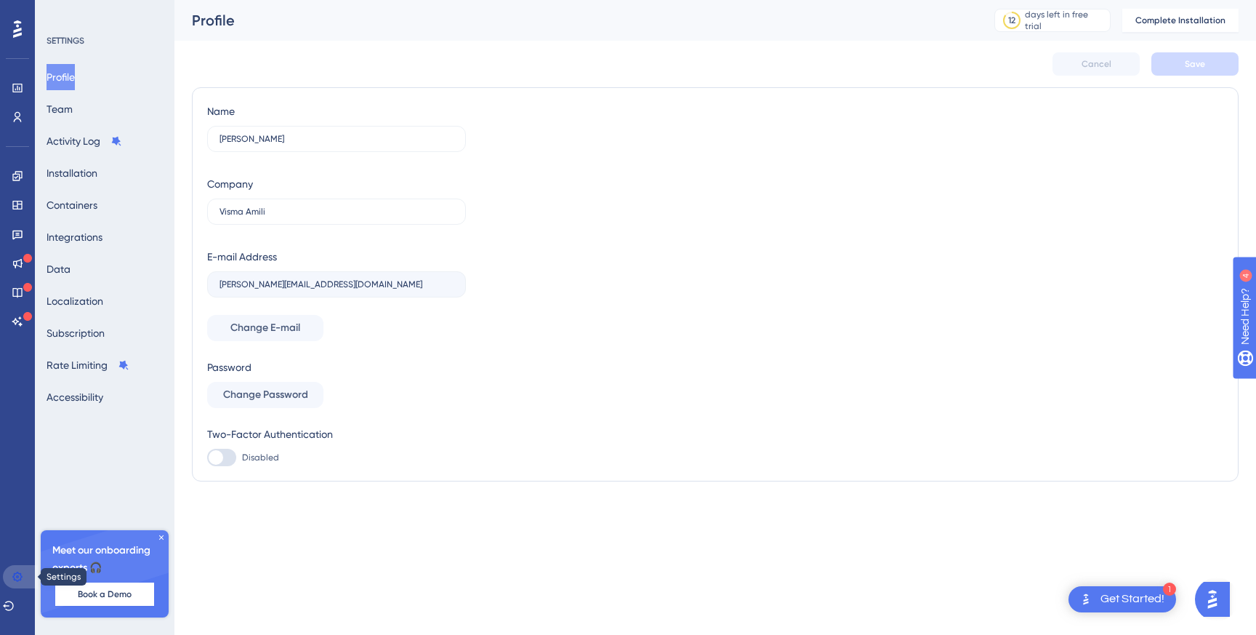
click at [14, 571] on icon at bounding box center [18, 577] width 12 height 12
click at [15, 84] on icon at bounding box center [16, 88] width 9 height 9
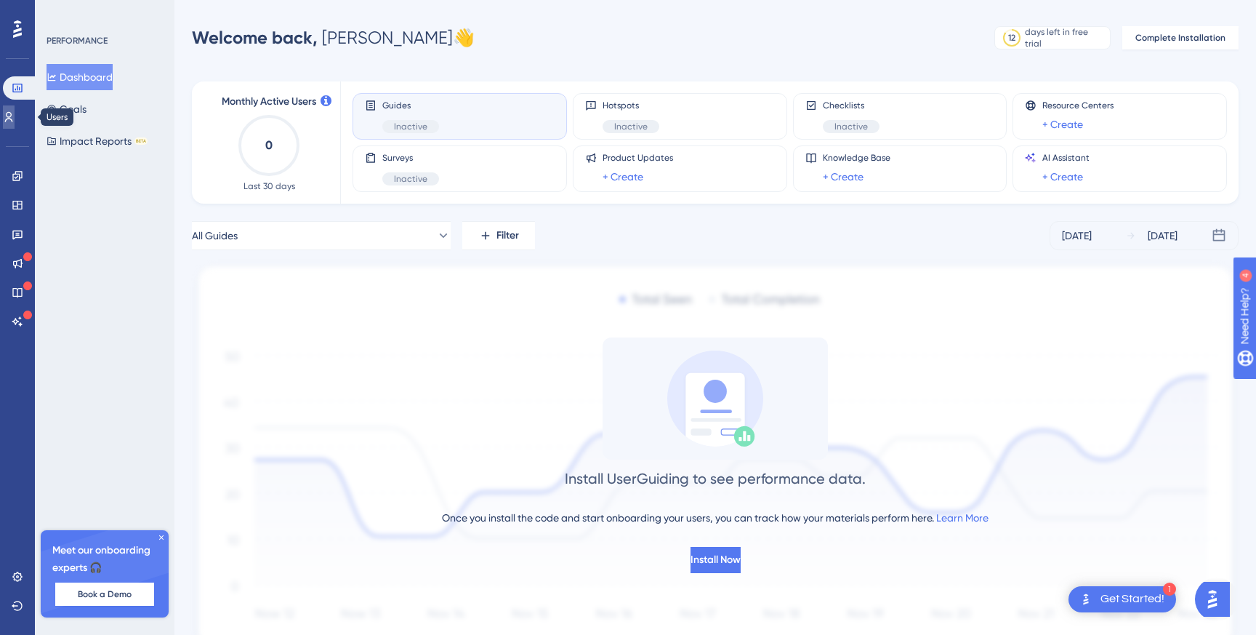
click at [13, 113] on icon at bounding box center [9, 117] width 12 height 12
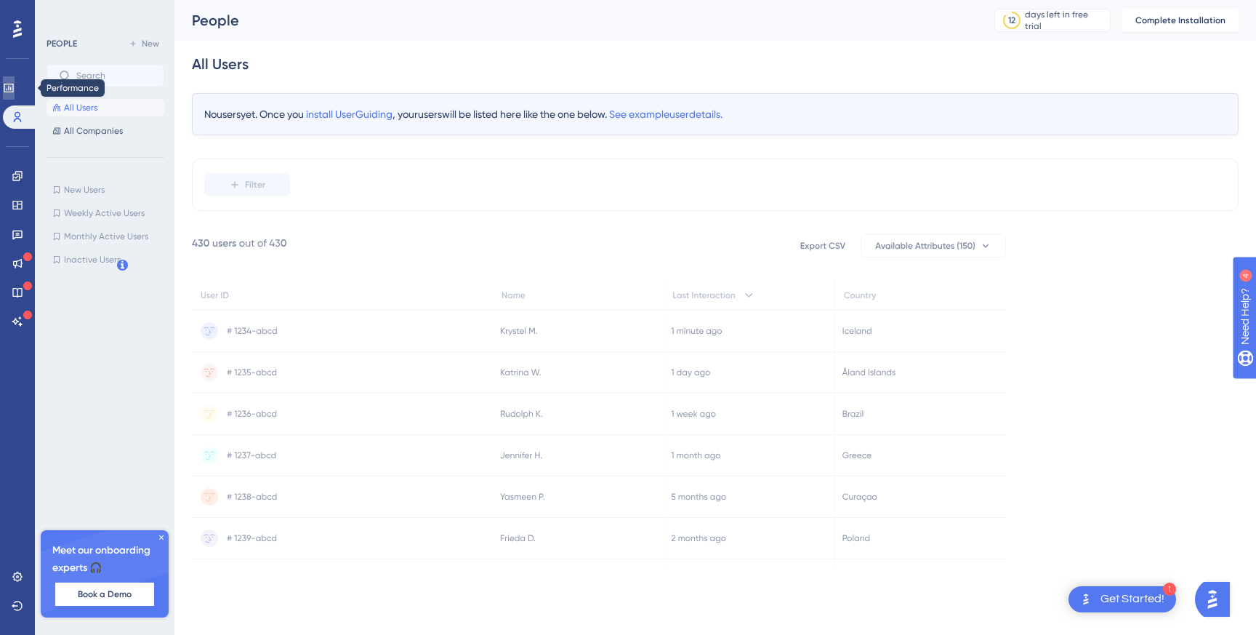
click at [13, 86] on icon at bounding box center [8, 88] width 9 height 9
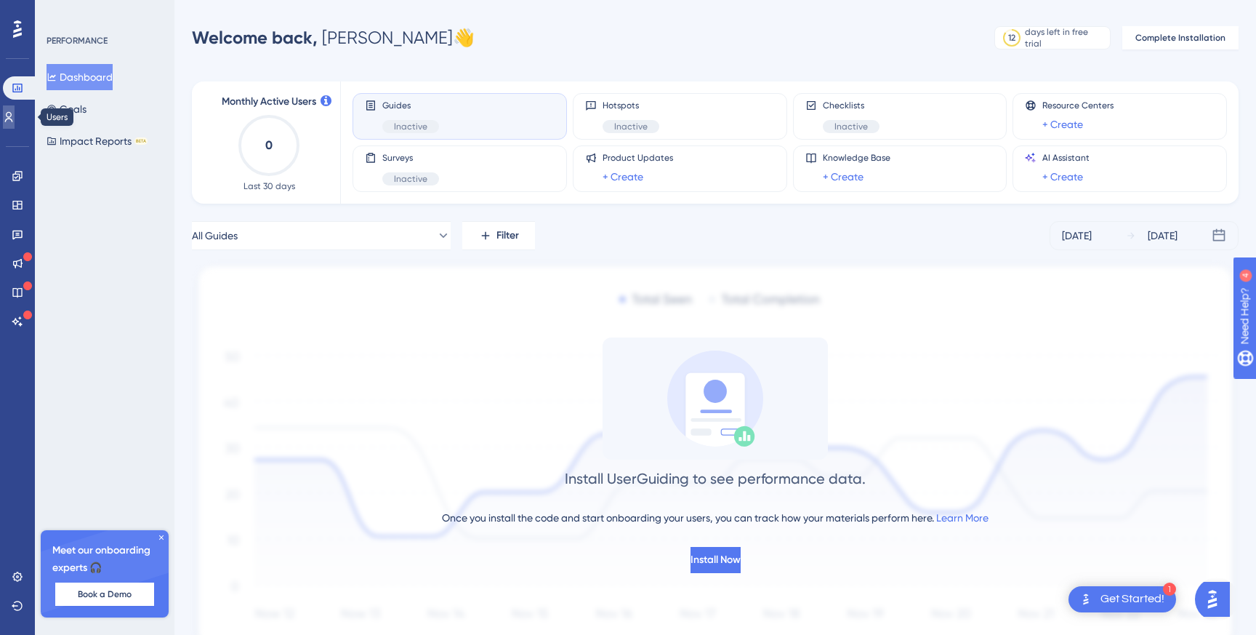
click at [15, 125] on link at bounding box center [9, 116] width 12 height 23
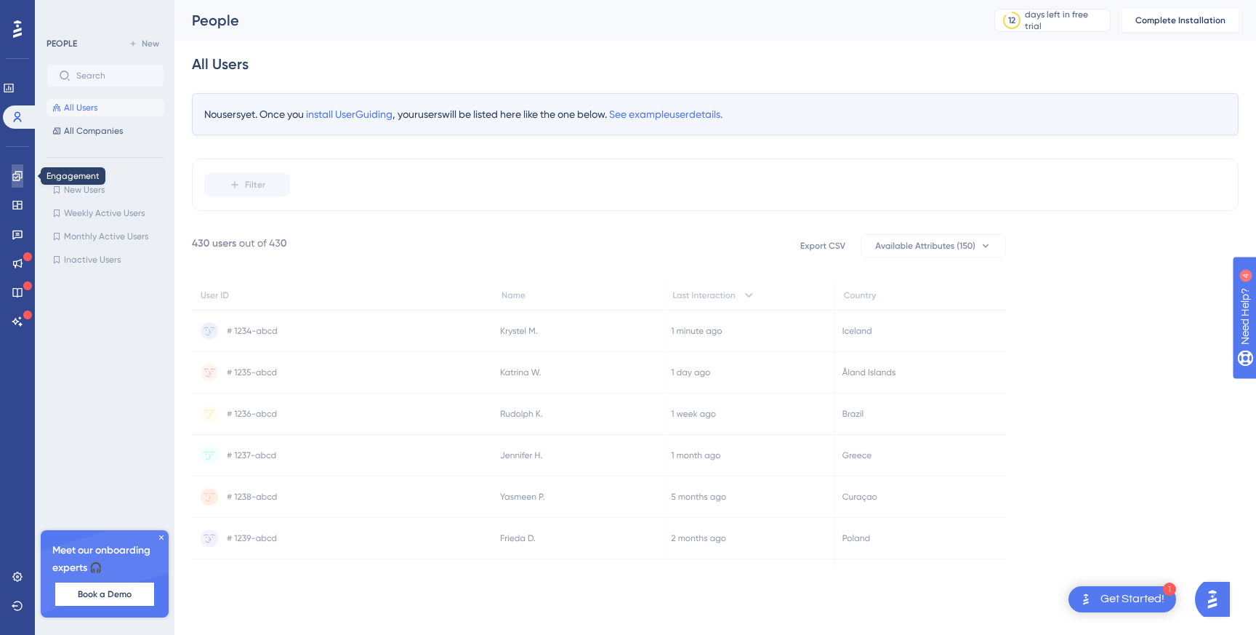
click at [12, 177] on link at bounding box center [18, 175] width 12 height 23
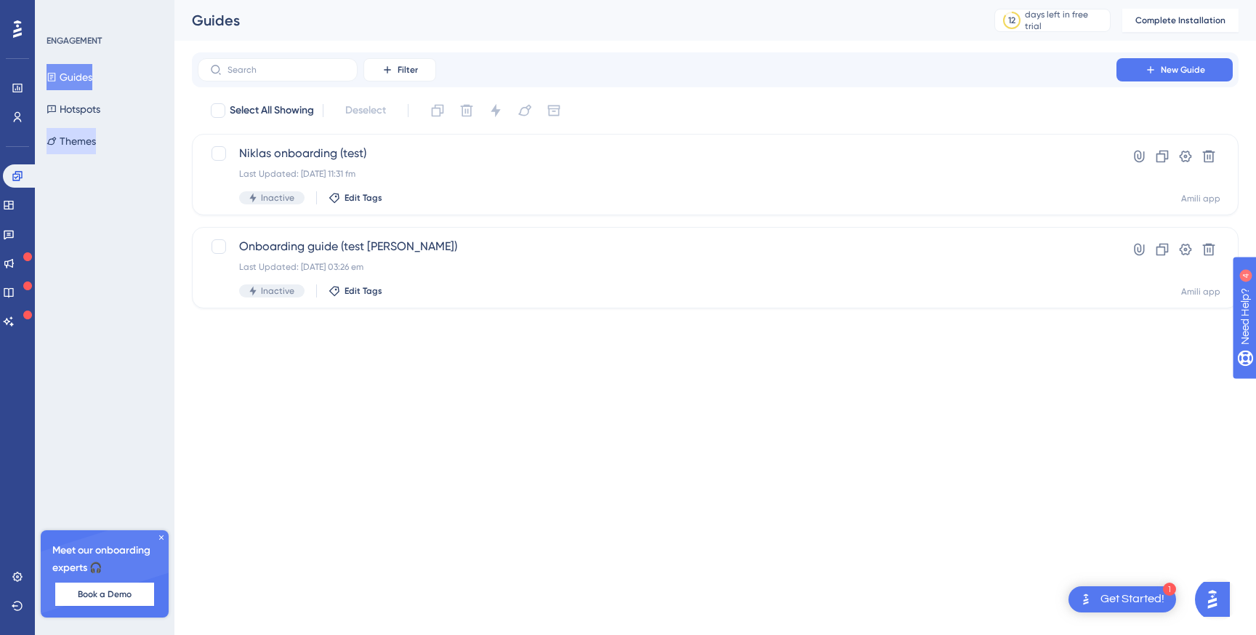
click at [81, 136] on button "Themes" at bounding box center [71, 141] width 49 height 26
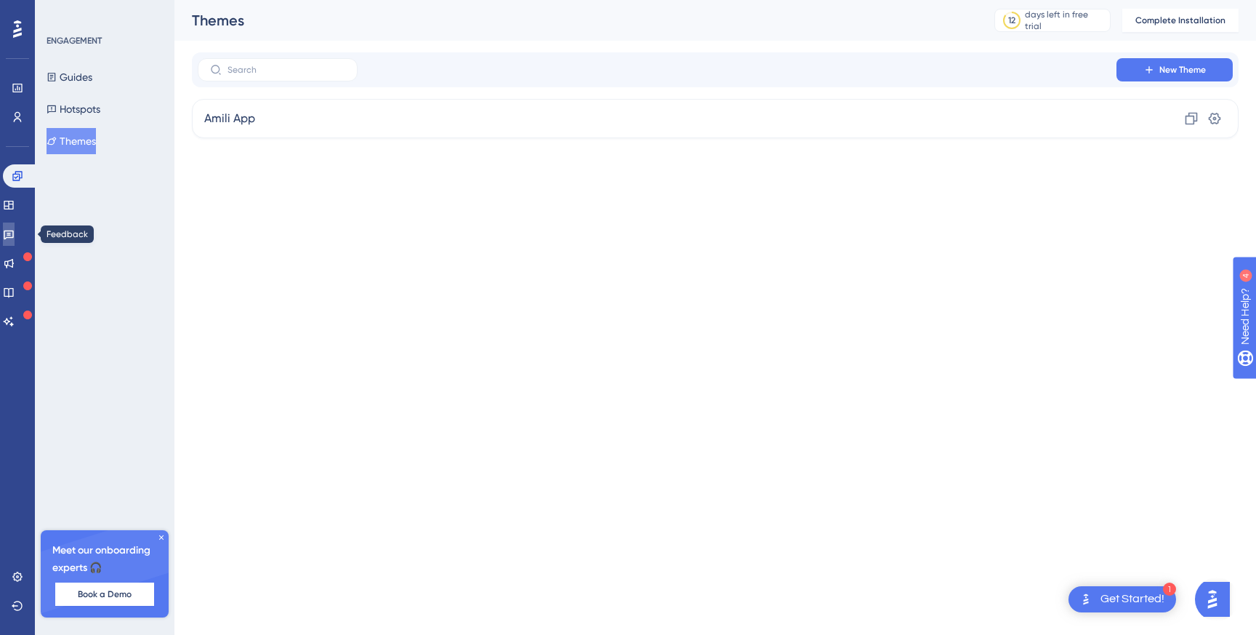
click at [15, 227] on link at bounding box center [9, 233] width 12 height 23
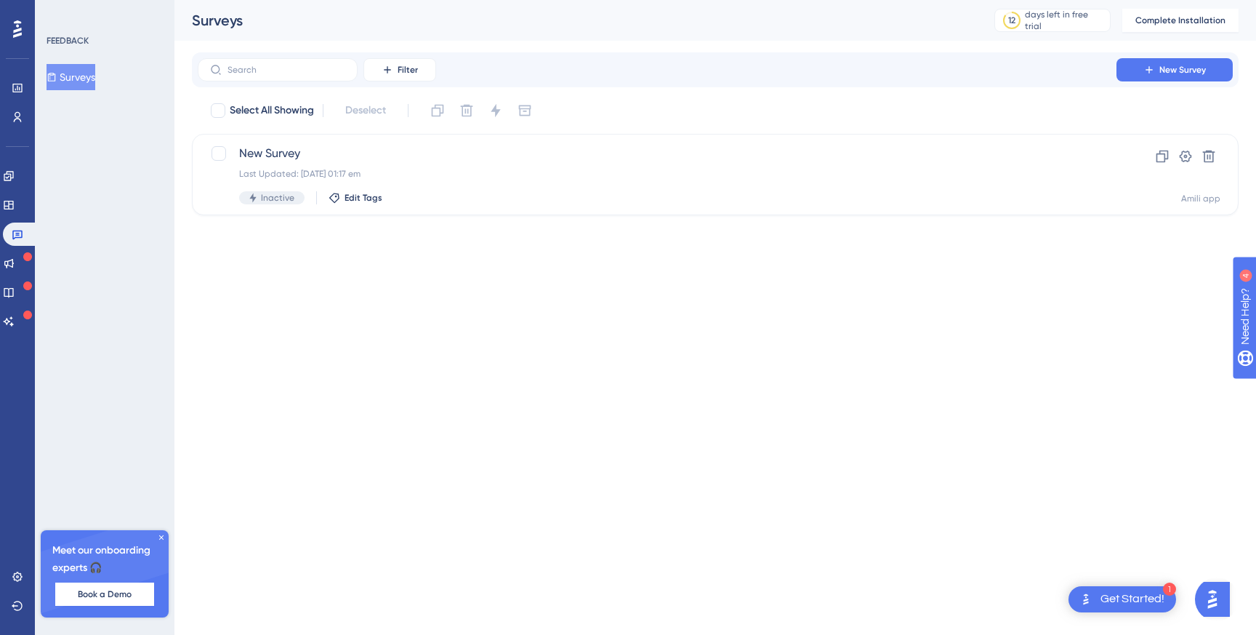
click at [159, 539] on icon at bounding box center [161, 537] width 9 height 9
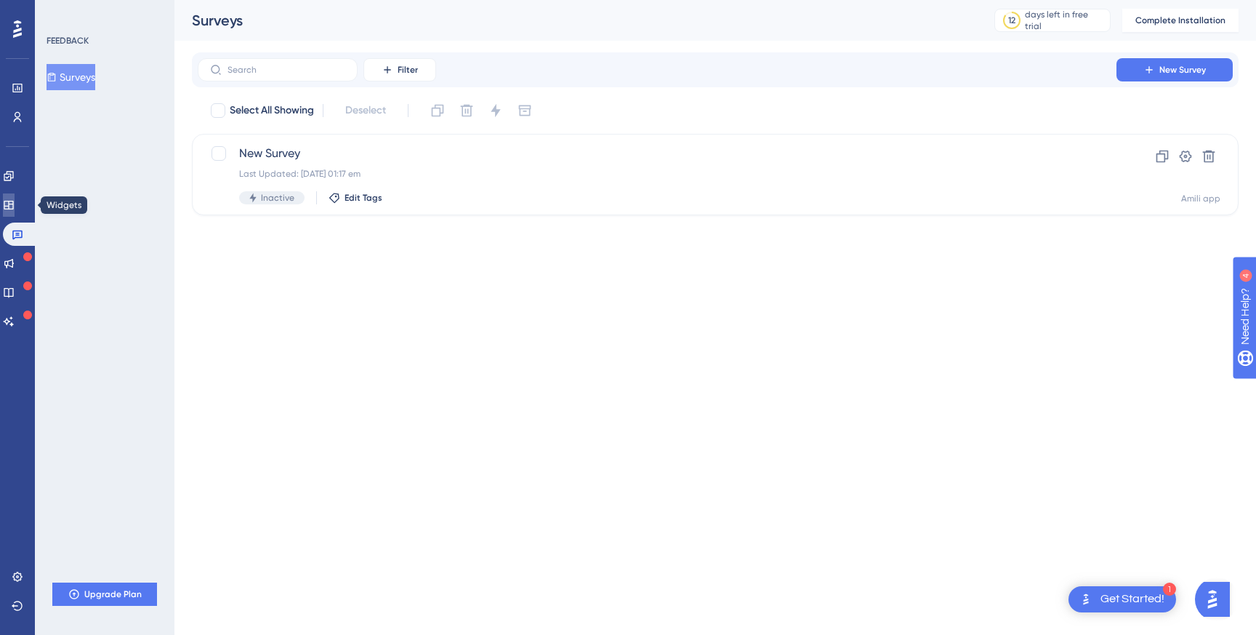
click at [15, 204] on icon at bounding box center [9, 205] width 12 height 12
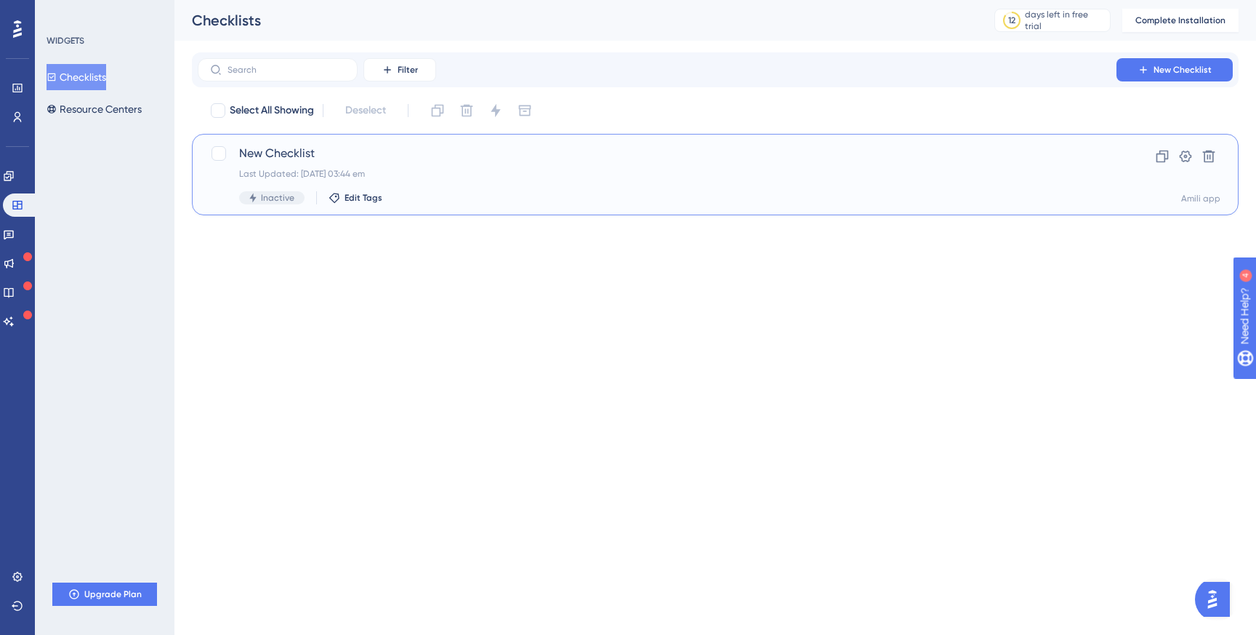
click at [358, 168] on div "Last Updated: [DATE] 03:44 em" at bounding box center [657, 174] width 836 height 12
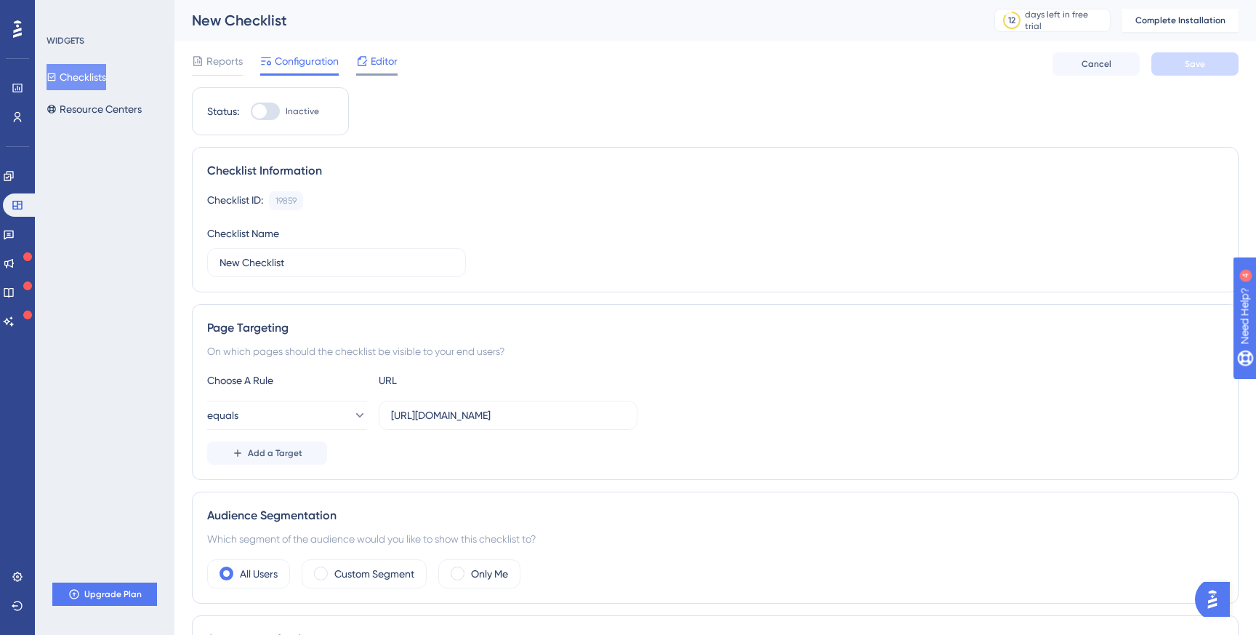
click at [371, 58] on span "Editor" at bounding box center [384, 60] width 27 height 17
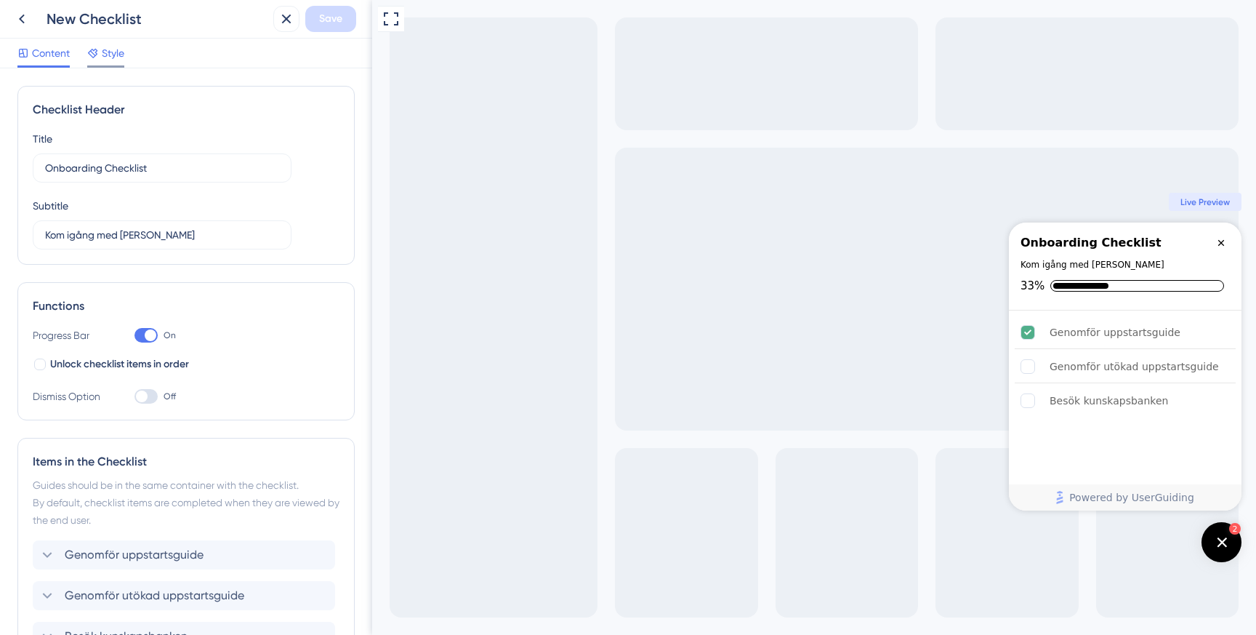
click at [110, 59] on span "Style" at bounding box center [113, 52] width 23 height 17
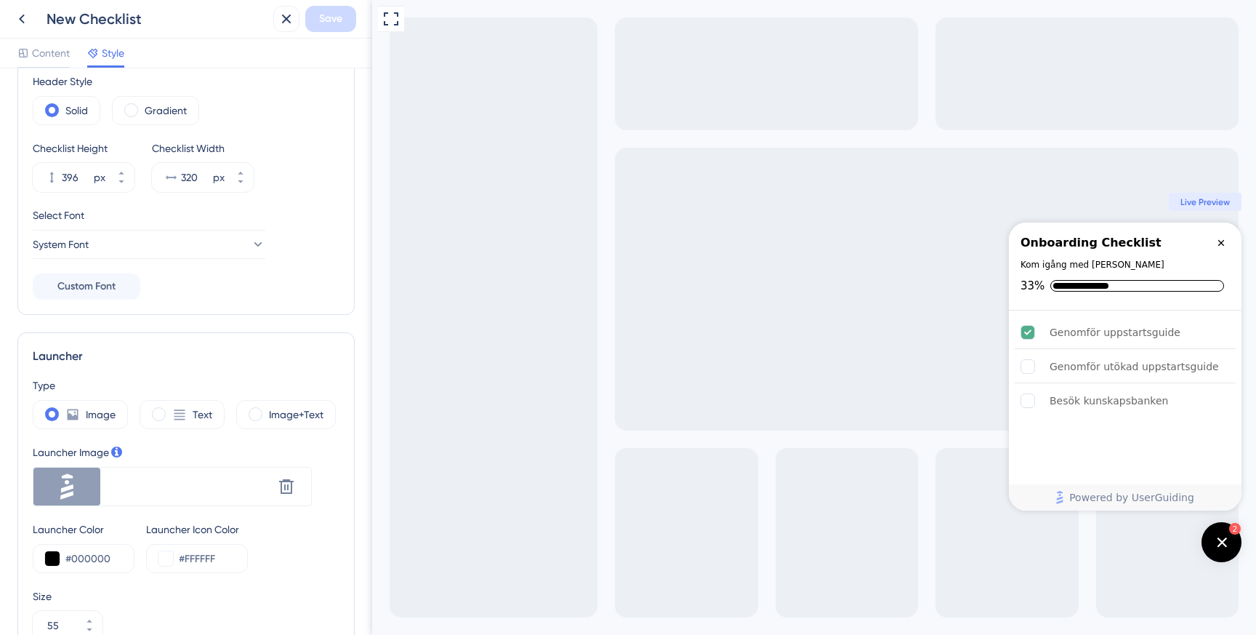
scroll to position [126, 0]
click at [155, 225] on div "Select Font System Font" at bounding box center [186, 231] width 307 height 52
click at [150, 242] on button "System Font" at bounding box center [149, 242] width 233 height 29
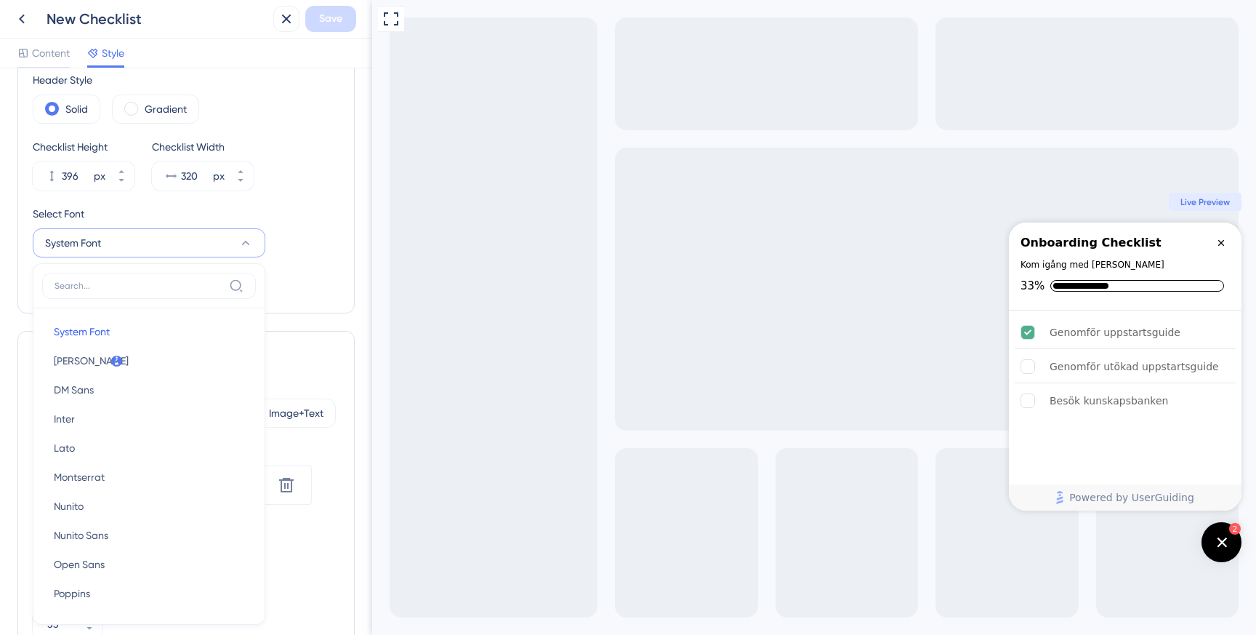
scroll to position [217, 0]
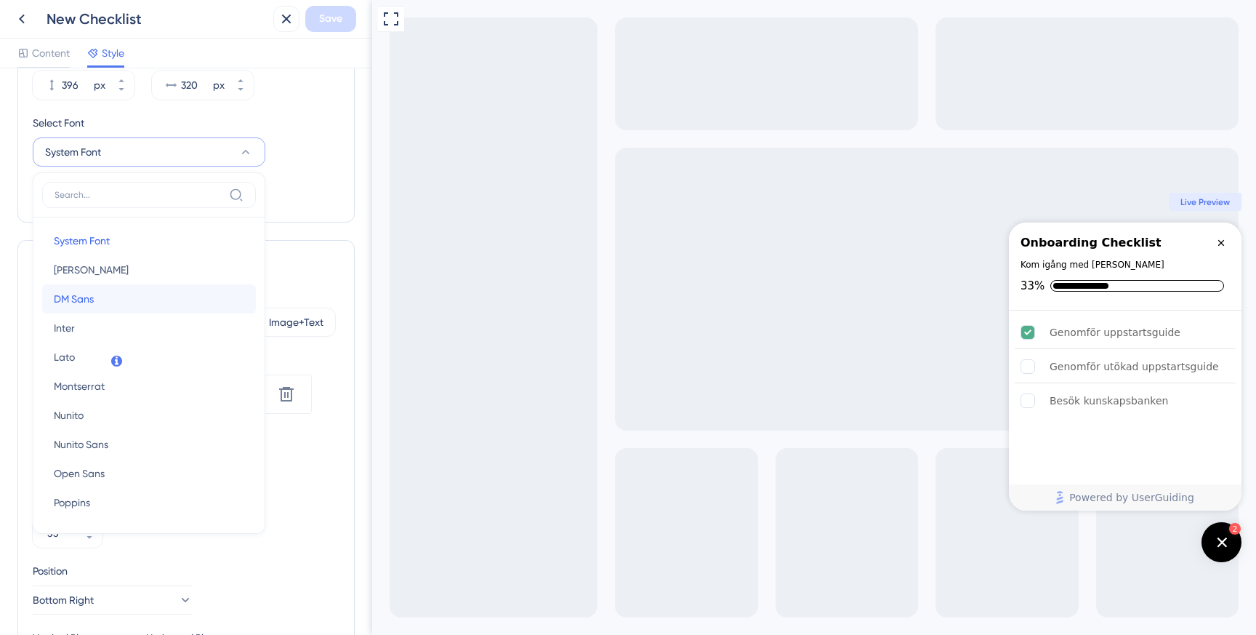
click at [127, 294] on button "DM Sans DM Sans" at bounding box center [149, 298] width 214 height 29
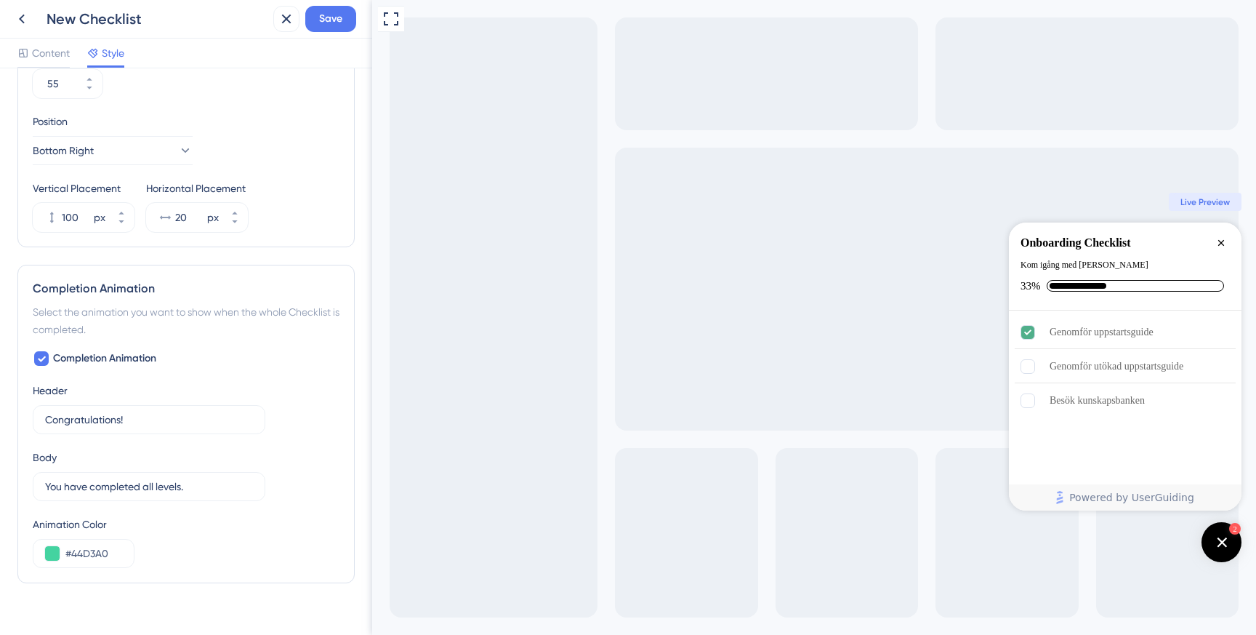
scroll to position [690, 0]
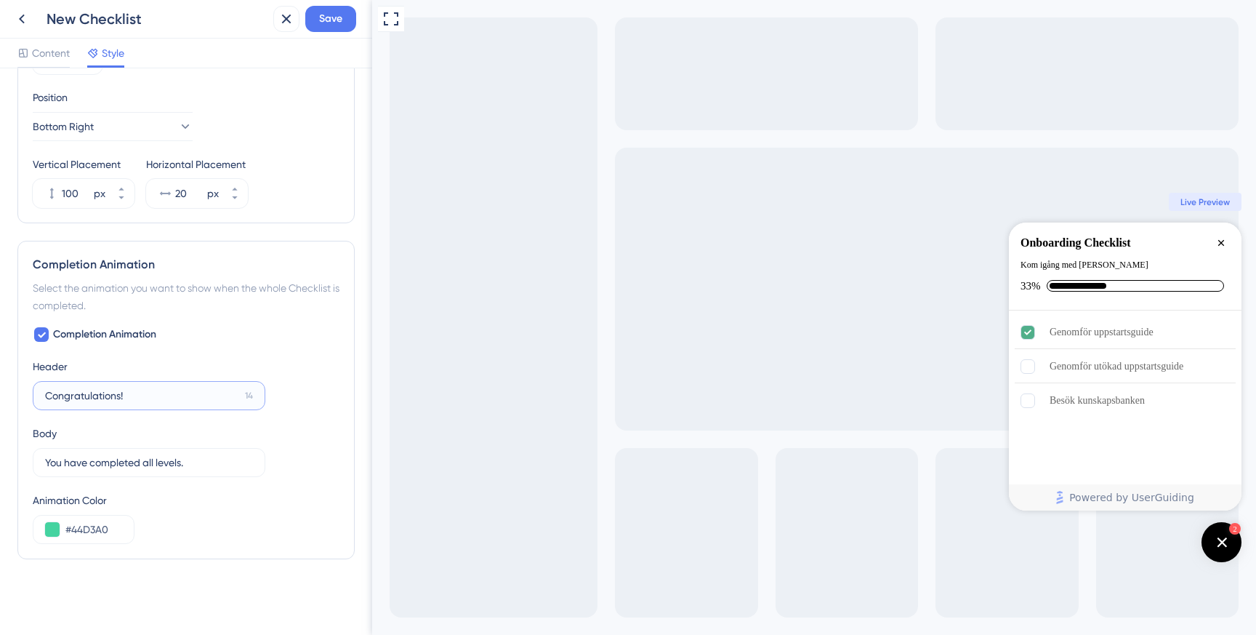
click at [95, 395] on input "Congratulations!" at bounding box center [142, 395] width 194 height 16
click at [208, 400] on input "Congratulations!" at bounding box center [142, 395] width 194 height 16
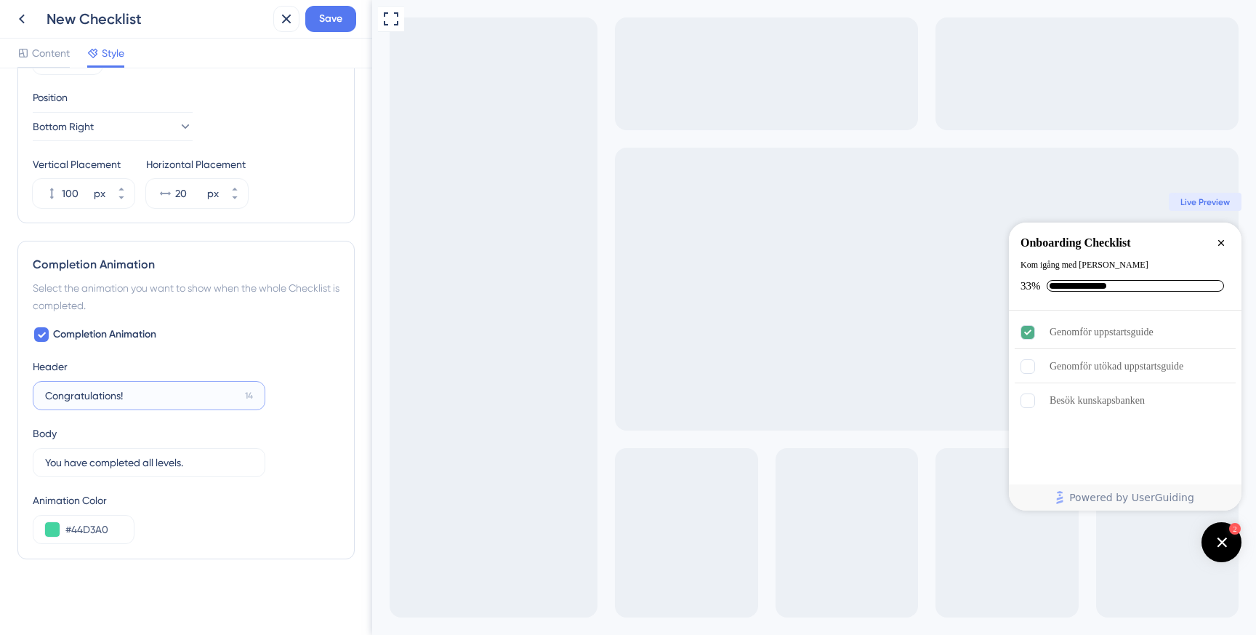
click at [208, 400] on input "Congratulations!" at bounding box center [142, 395] width 194 height 16
type input "Grattis!"
click at [220, 456] on input "You have completed all levels." at bounding box center [141, 462] width 193 height 16
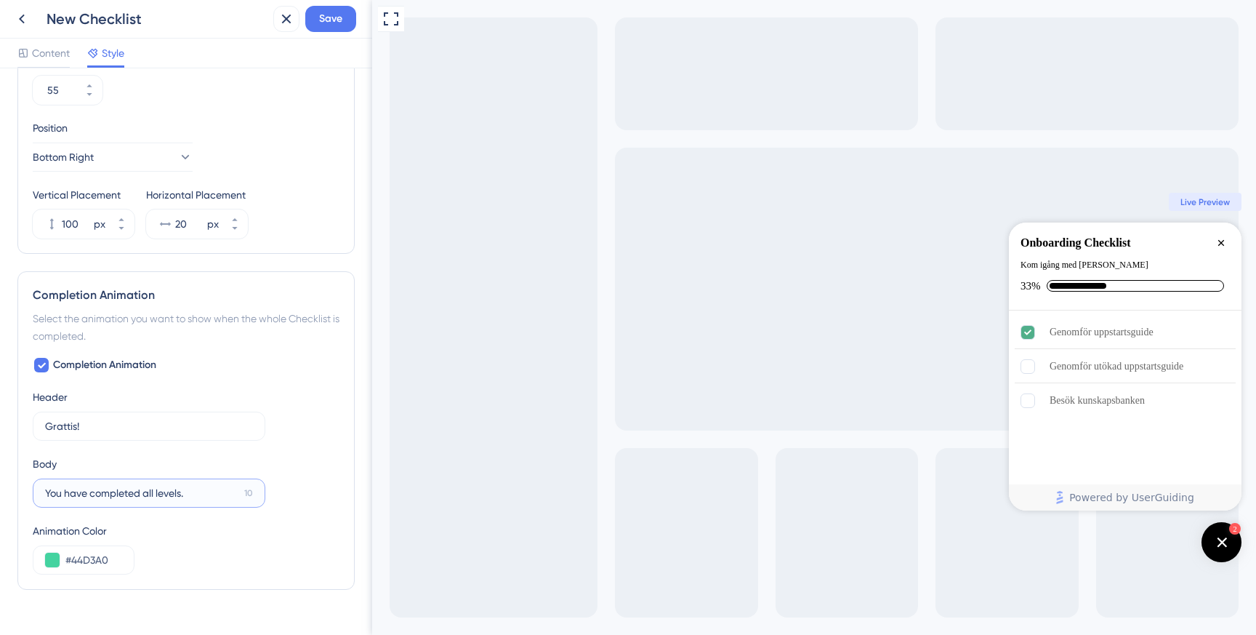
scroll to position [685, 0]
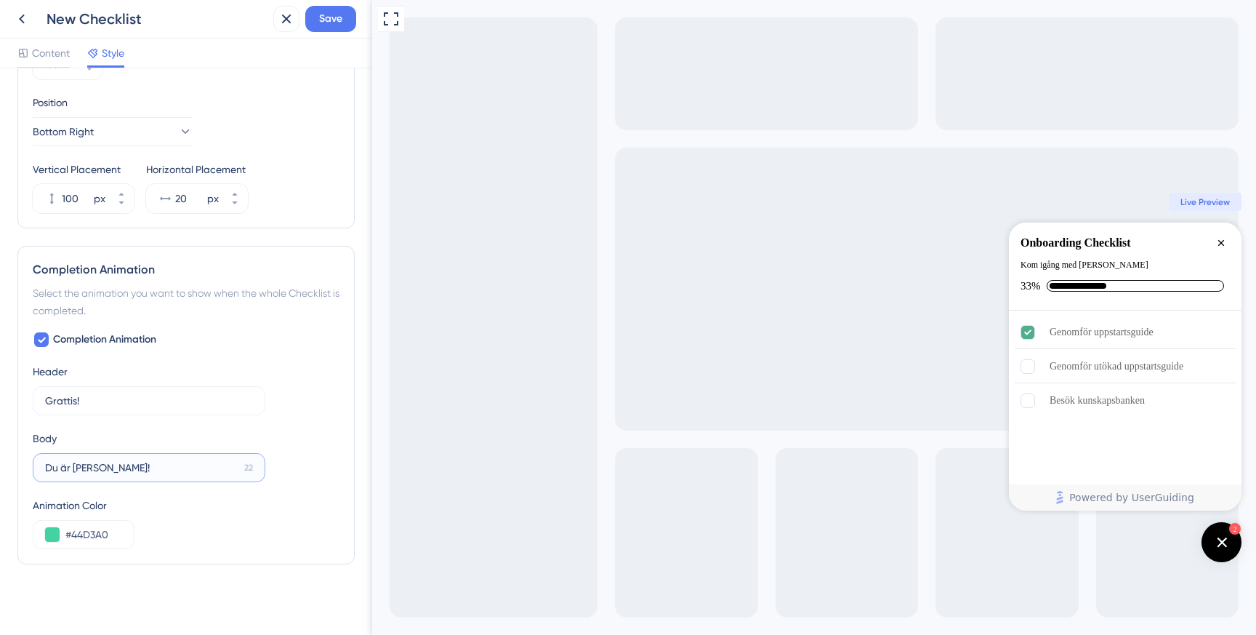
type input "Du är [PERSON_NAME]!"
click at [105, 525] on input "#44D3A0" at bounding box center [93, 533] width 57 height 17
click at [92, 534] on input "#44D3A0" at bounding box center [93, 533] width 57 height 17
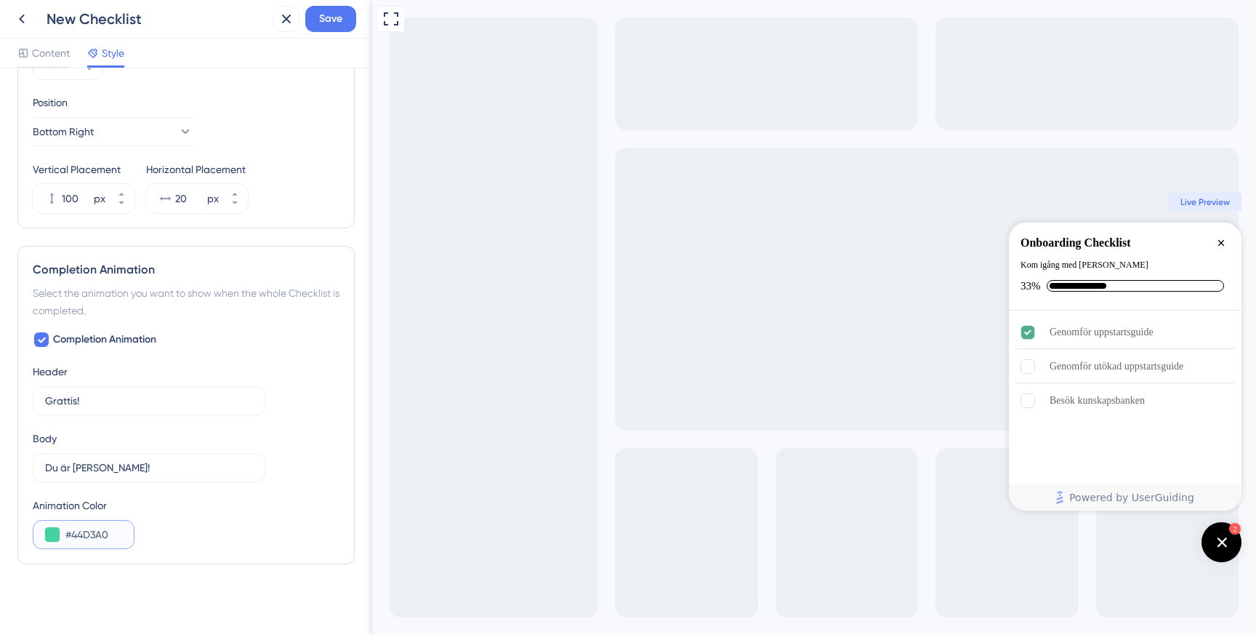
paste input "00E2E2"
type input "#00E2E2"
click at [246, 518] on div "Animation Color #00E2E2" at bounding box center [186, 522] width 307 height 52
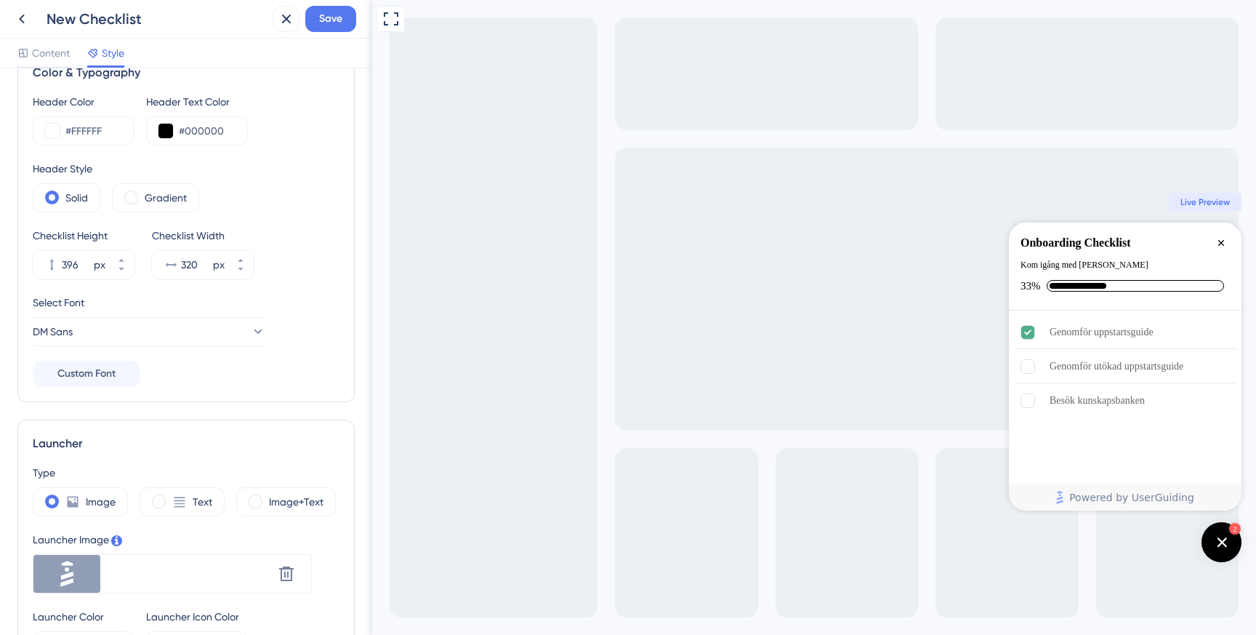
scroll to position [0, 0]
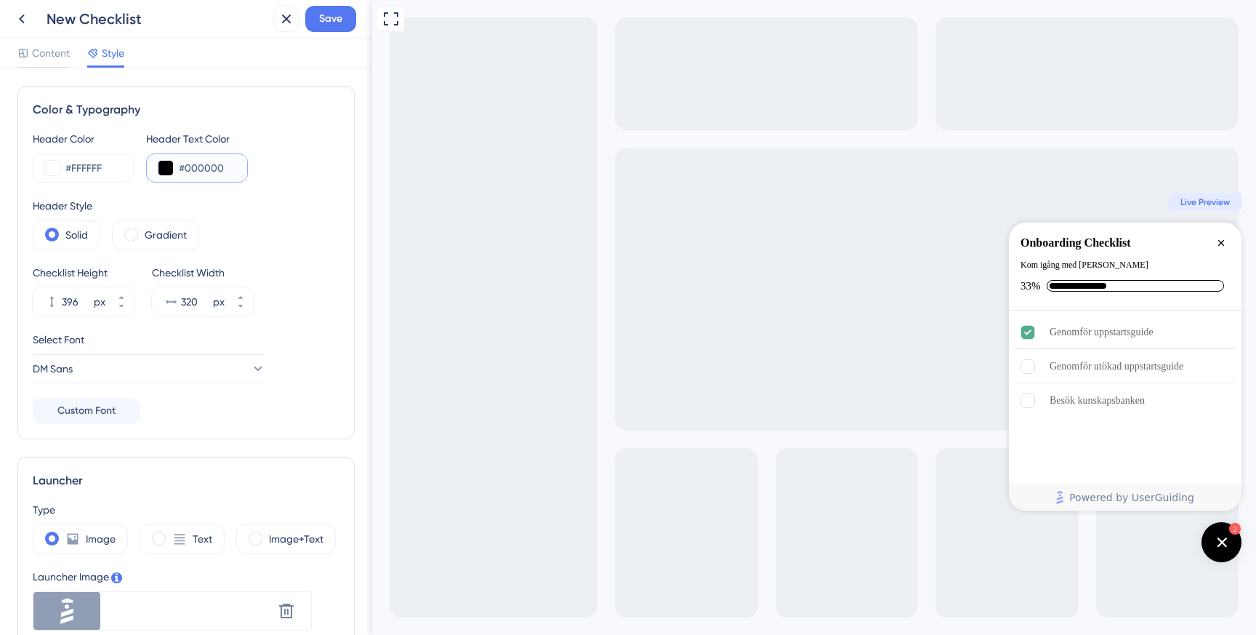
click at [202, 161] on input "#000000" at bounding box center [207, 167] width 57 height 17
paste input "A0D0D"
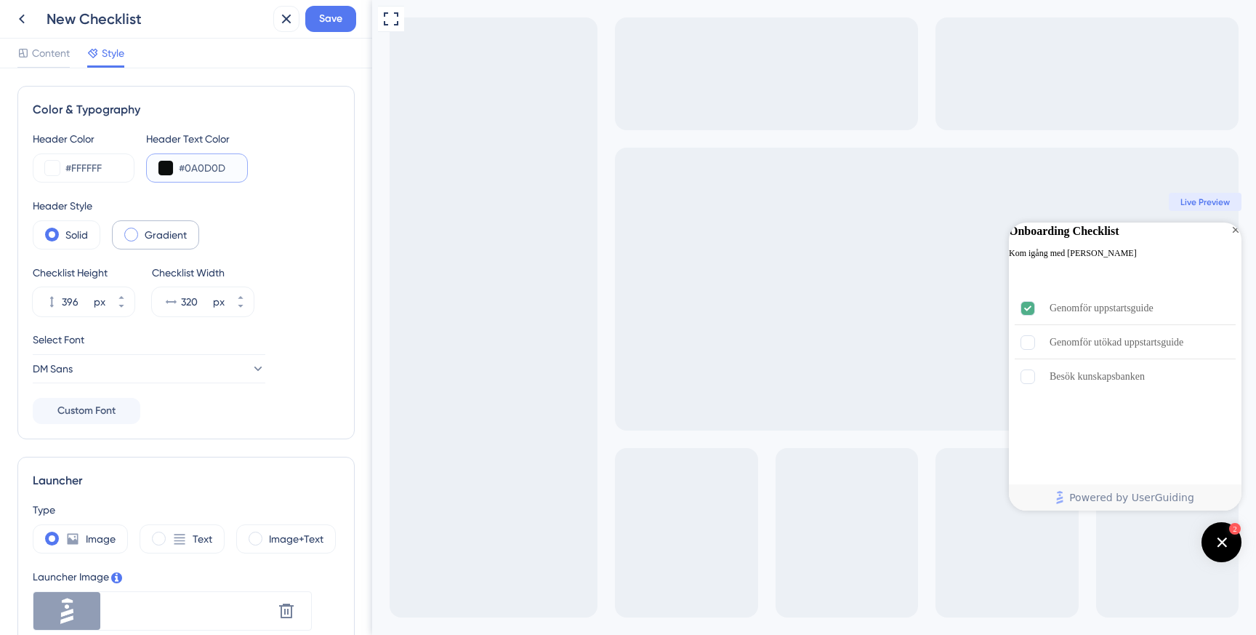
type input "#0A0D0D"
click at [126, 230] on span at bounding box center [131, 234] width 14 height 14
click at [142, 230] on input "radio" at bounding box center [142, 230] width 0 height 0
click at [57, 237] on span at bounding box center [52, 234] width 14 height 14
click at [63, 230] on input "radio" at bounding box center [63, 230] width 0 height 0
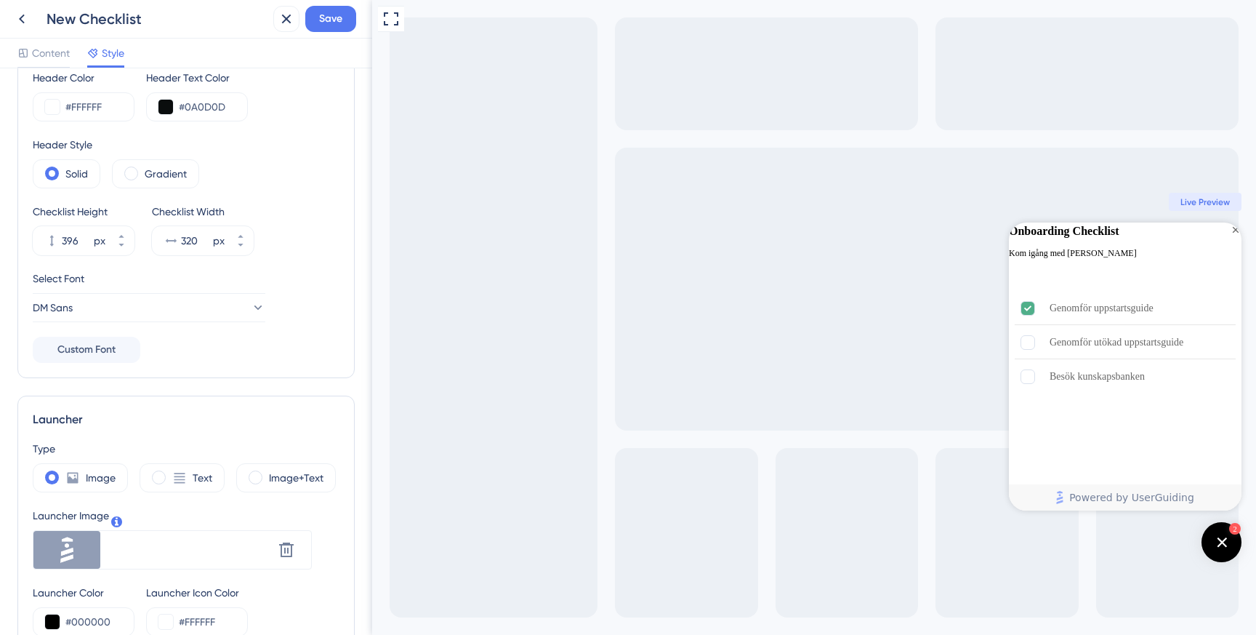
scroll to position [68, 0]
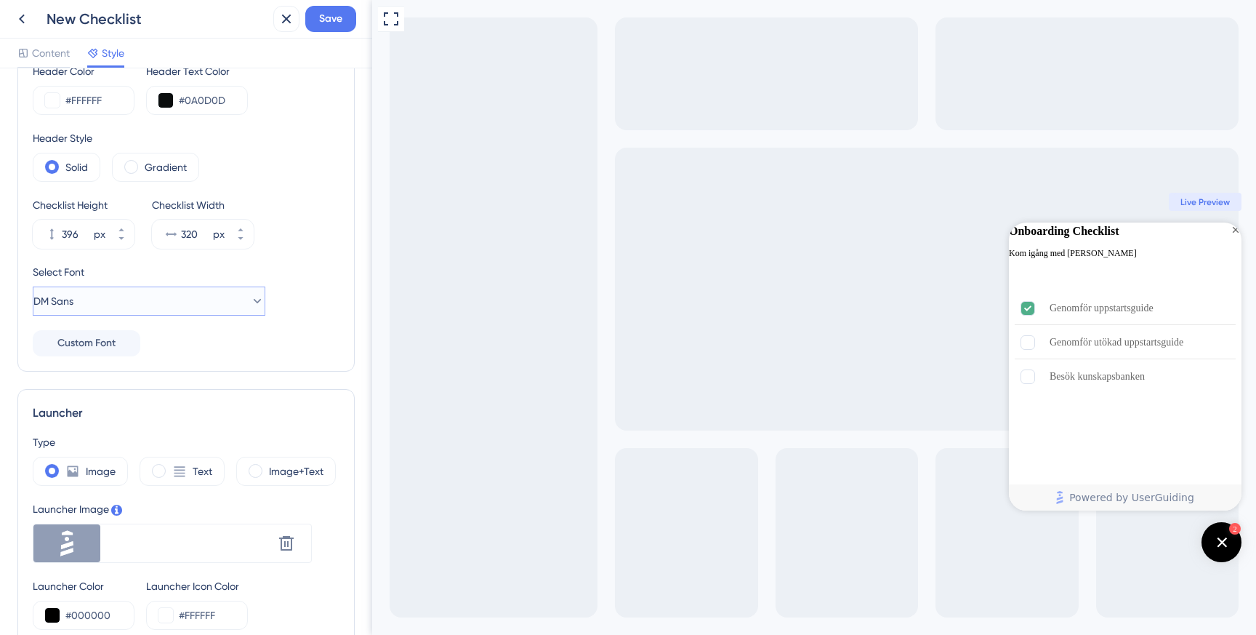
click at [140, 301] on button "DM Sans" at bounding box center [149, 300] width 233 height 29
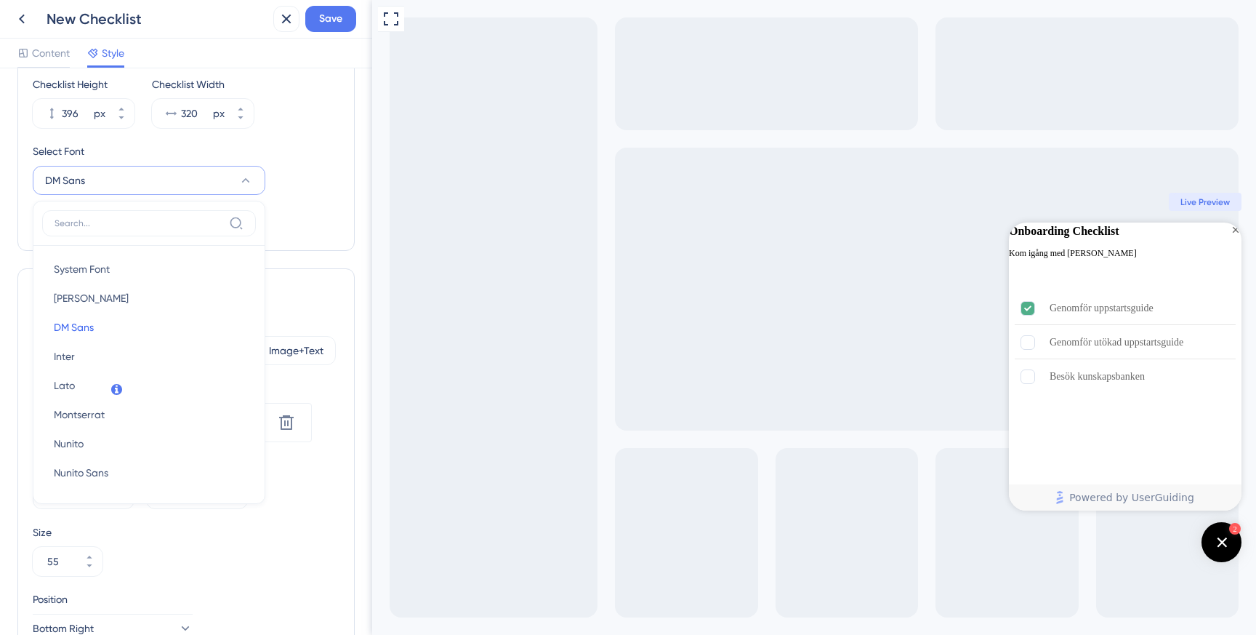
click at [302, 212] on div "Header Color #FFFFFF Header Text Color #0A0D0D Header Style Solid Gradient Chec…" at bounding box center [186, 89] width 307 height 294
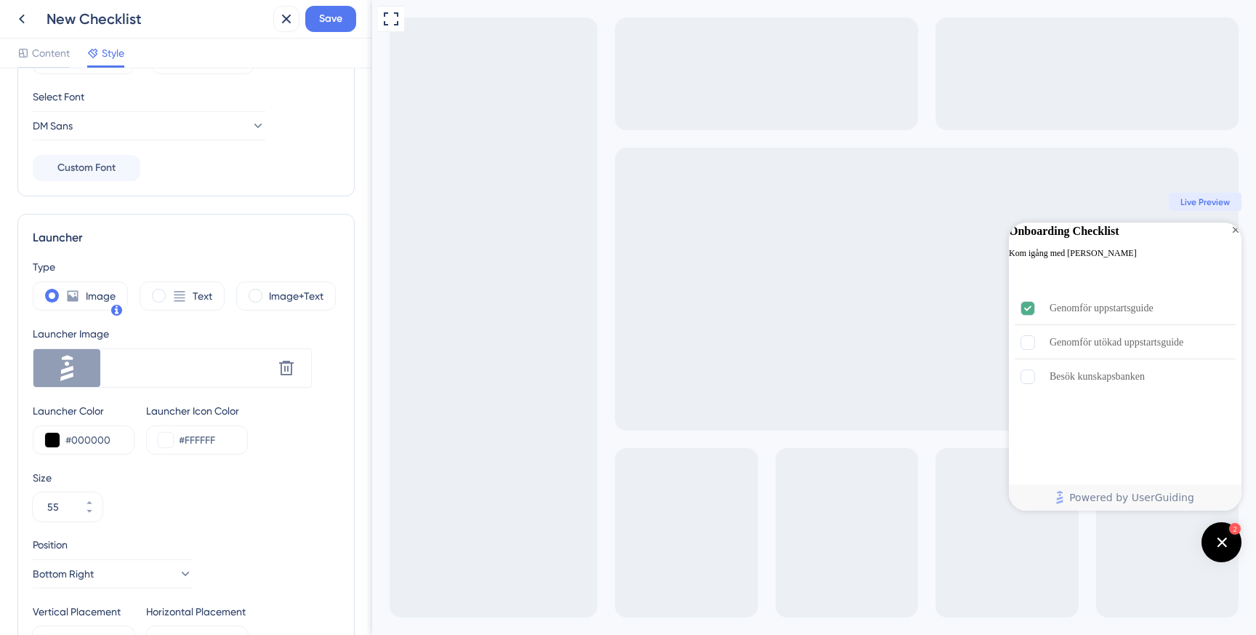
scroll to position [273, 0]
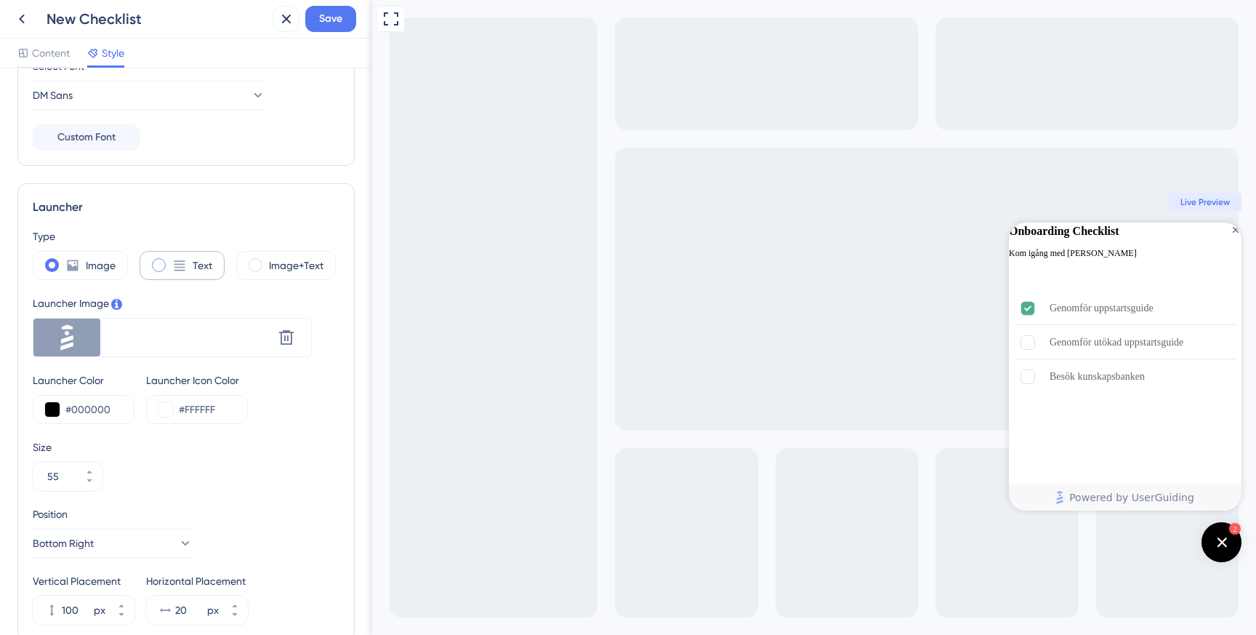
click at [164, 267] on span at bounding box center [159, 265] width 14 height 14
click at [170, 260] on input "radio" at bounding box center [170, 260] width 0 height 0
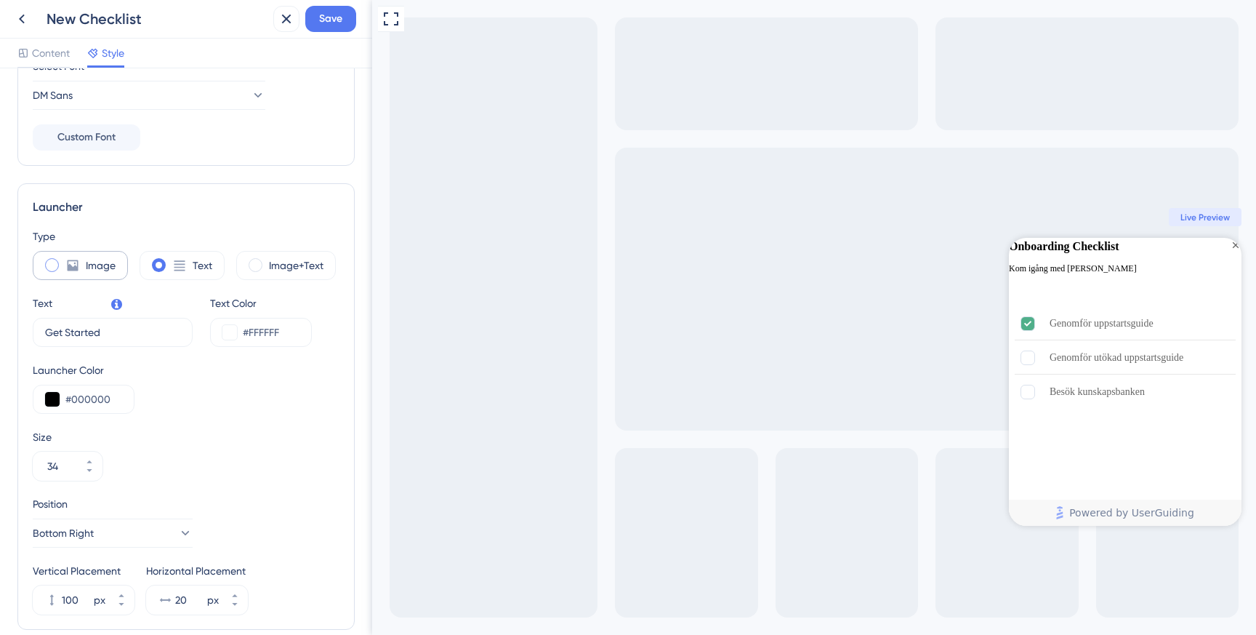
click at [65, 263] on icon at bounding box center [72, 265] width 15 height 15
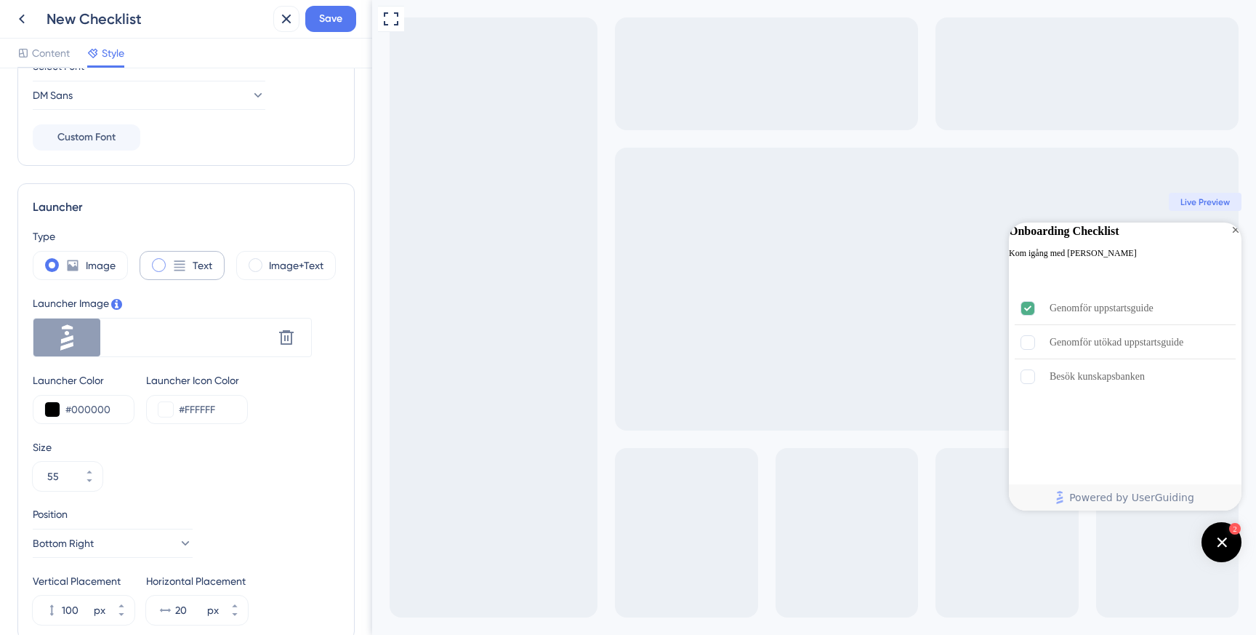
click at [161, 266] on span at bounding box center [159, 265] width 14 height 14
click at [170, 260] on input "radio" at bounding box center [170, 260] width 0 height 0
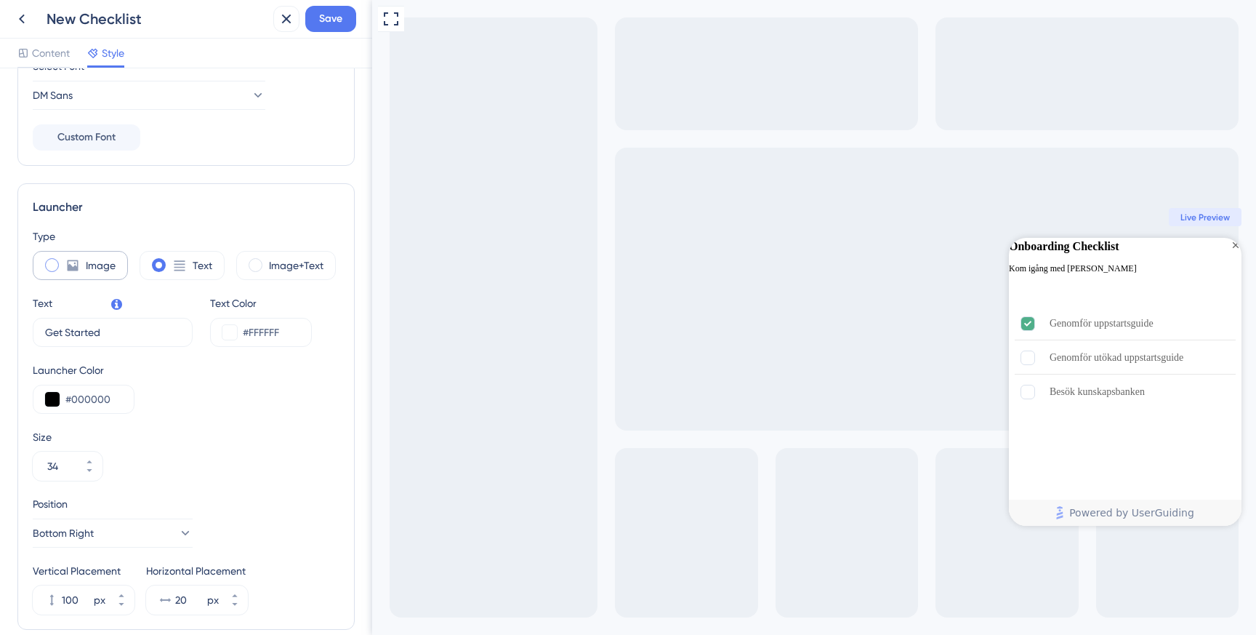
click at [69, 267] on icon at bounding box center [73, 265] width 11 height 11
type input "55"
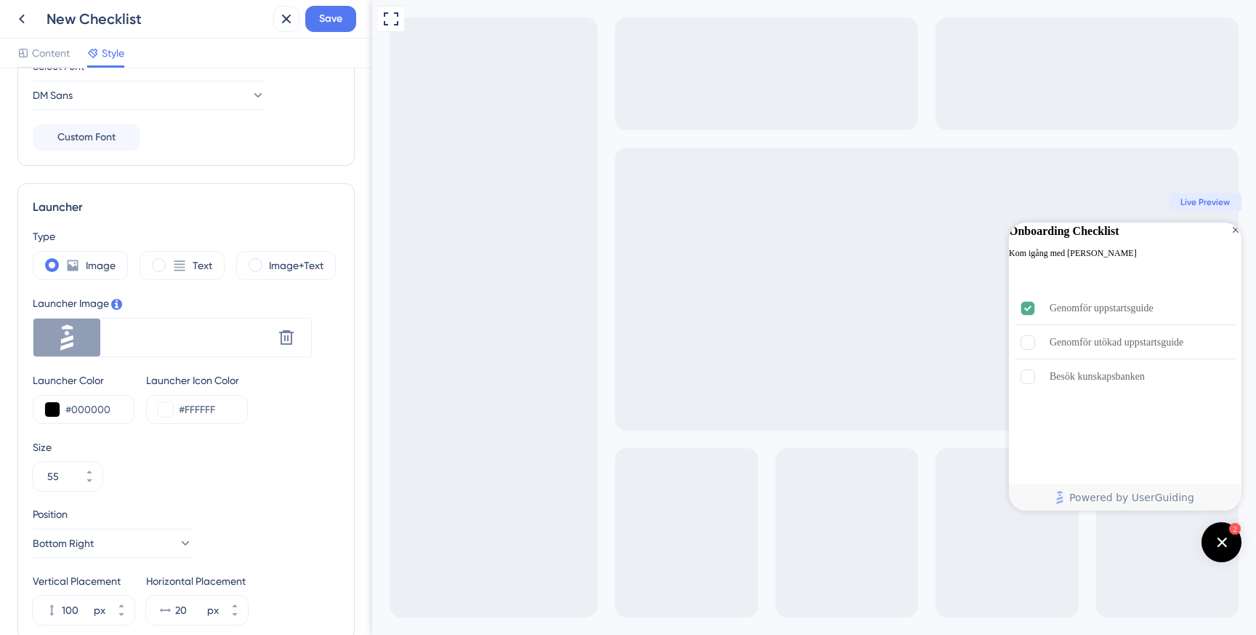
scroll to position [0, 0]
click at [97, 409] on input "#000000" at bounding box center [93, 408] width 57 height 17
paste input "A0D0D"
type input "#0A0D0D"
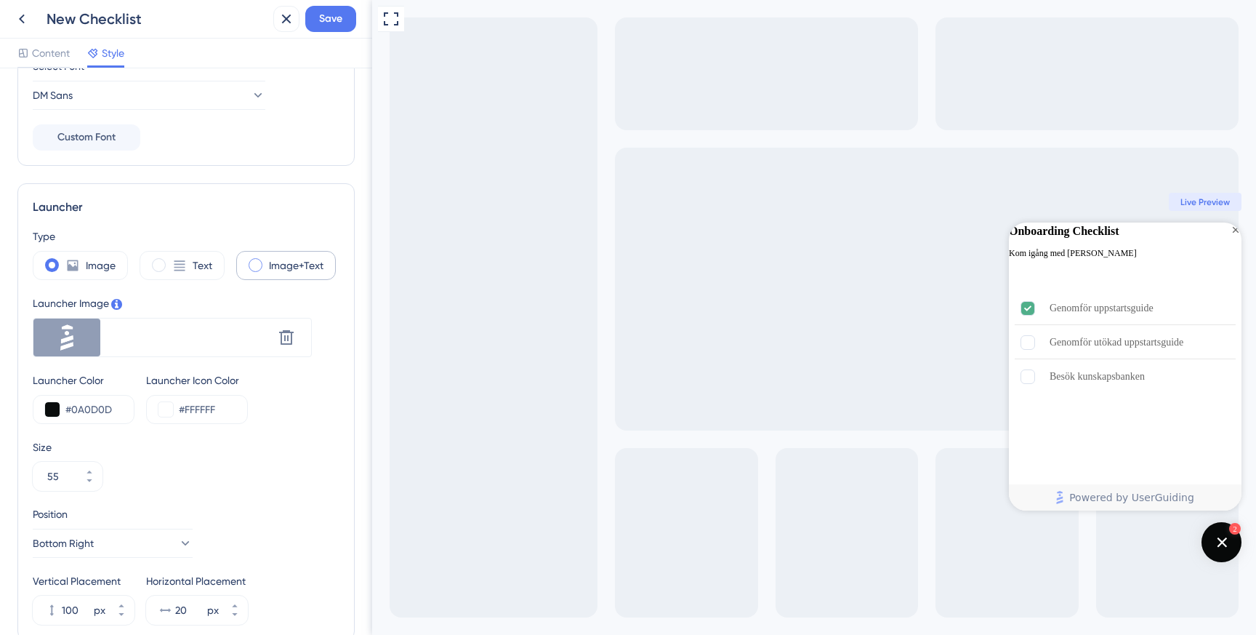
click at [287, 265] on label "Image+Text" at bounding box center [296, 265] width 55 height 17
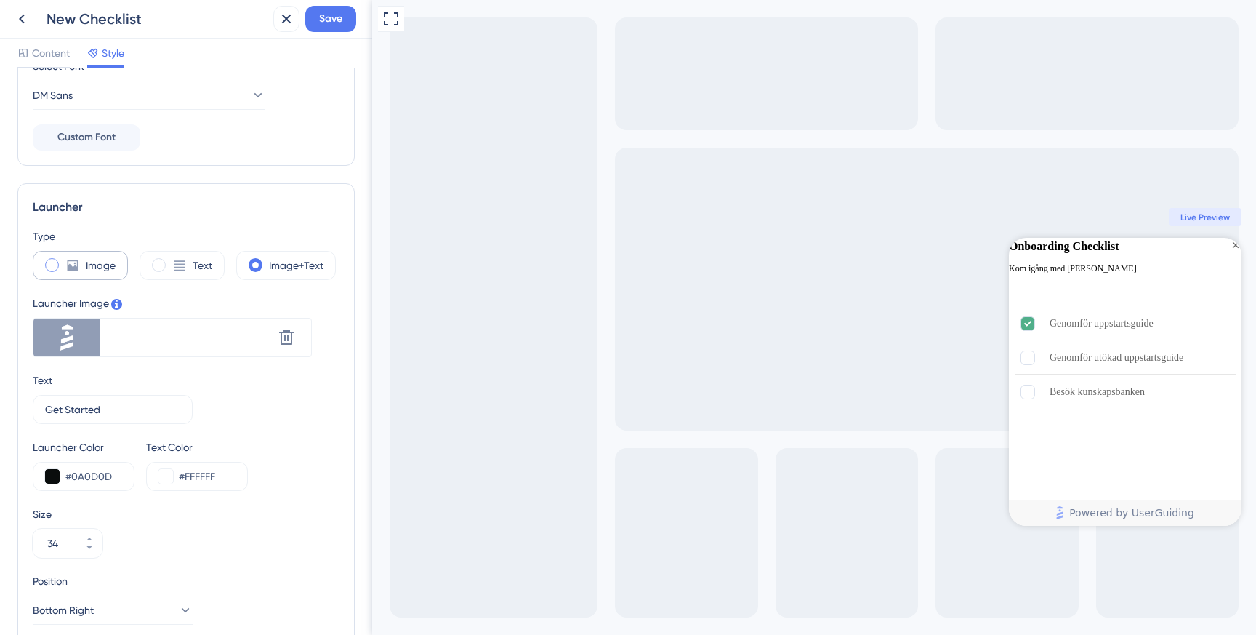
click at [86, 270] on label "Image" at bounding box center [101, 265] width 30 height 17
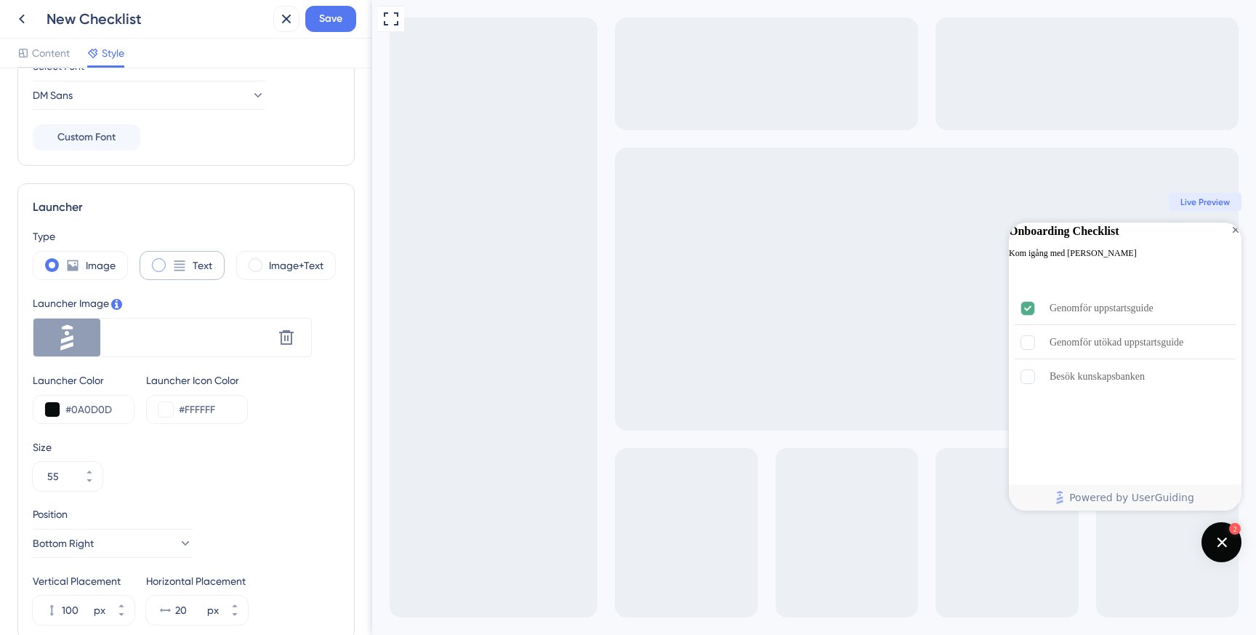
click at [175, 262] on icon at bounding box center [179, 265] width 15 height 15
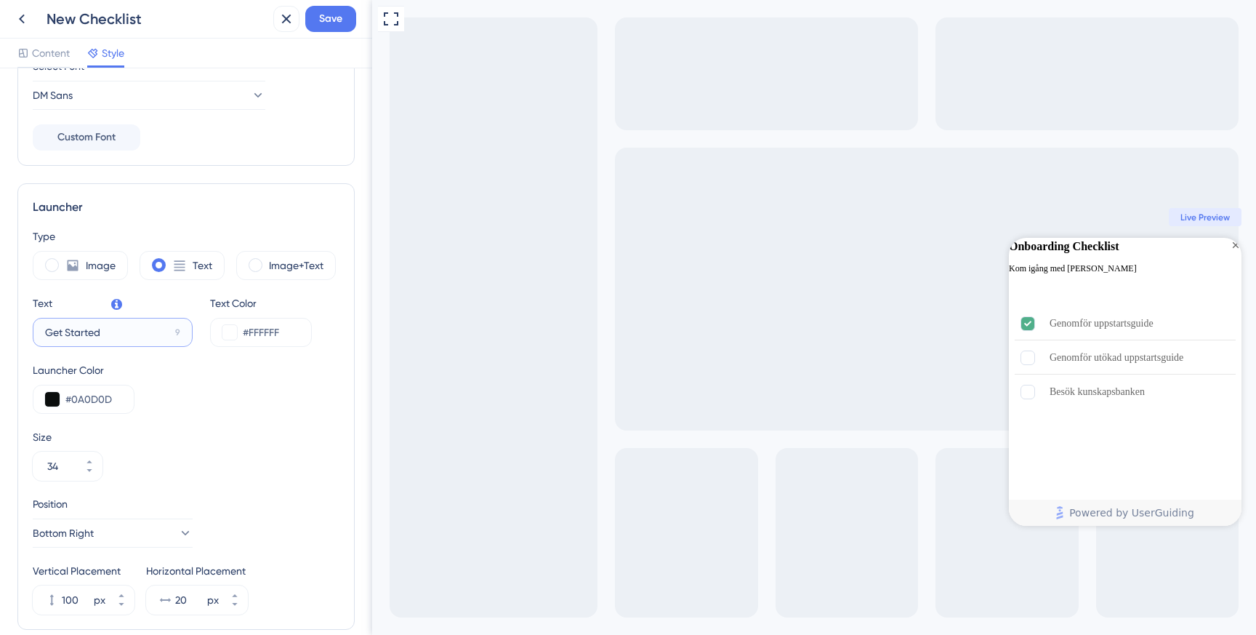
click at [153, 336] on input "Get Started" at bounding box center [107, 332] width 124 height 16
click at [57, 266] on span at bounding box center [52, 265] width 14 height 14
click at [63, 260] on input "radio" at bounding box center [63, 260] width 0 height 0
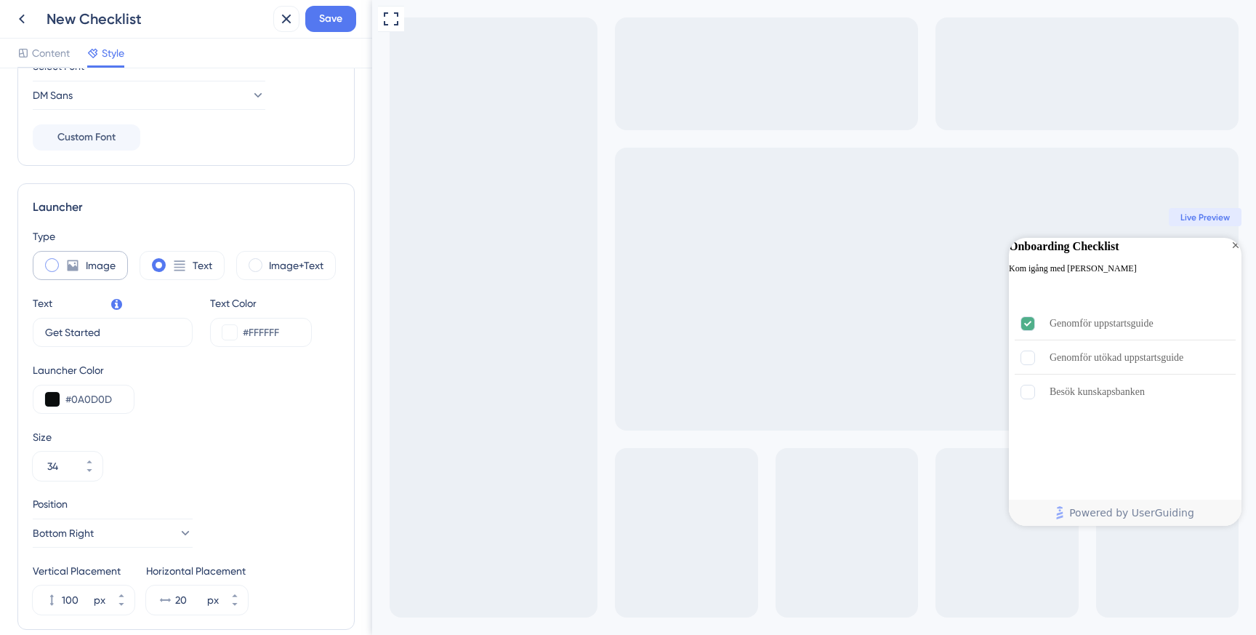
type input "55"
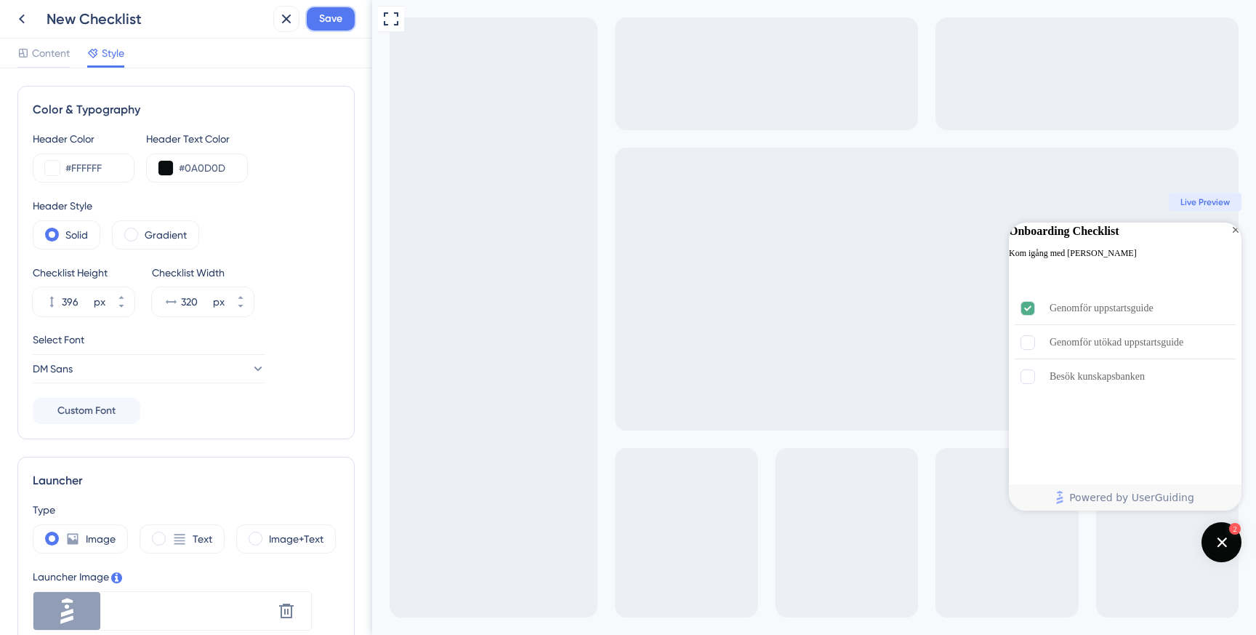
click at [339, 14] on span "Save" at bounding box center [330, 18] width 23 height 17
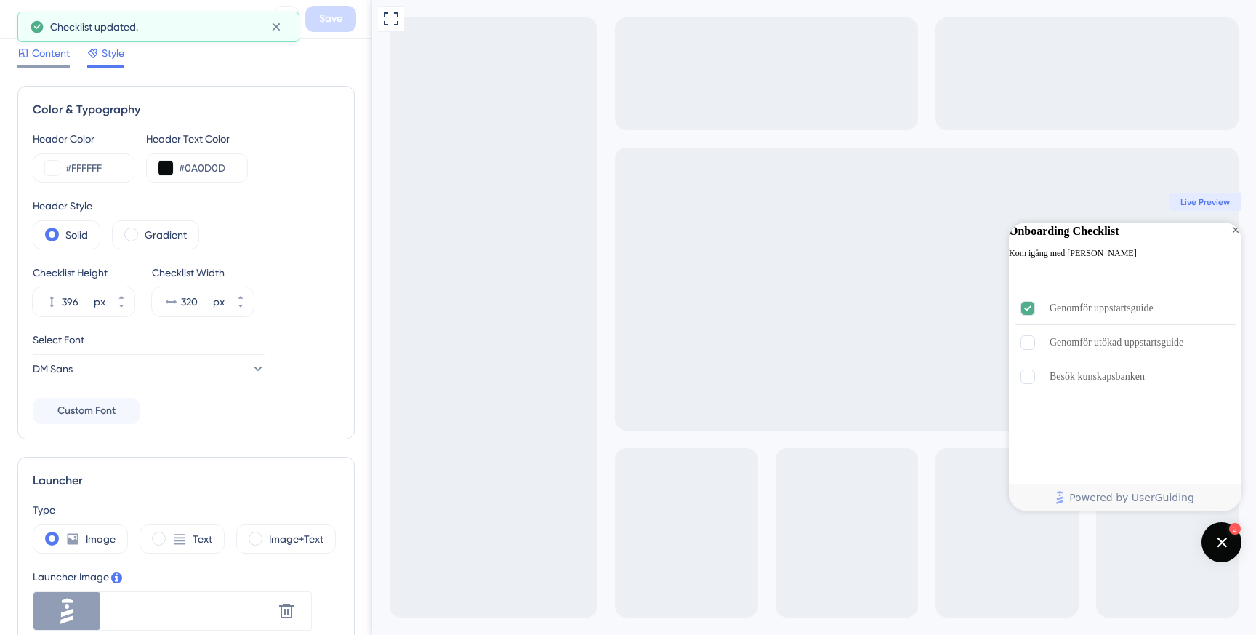
click at [60, 56] on span "Content" at bounding box center [51, 52] width 38 height 17
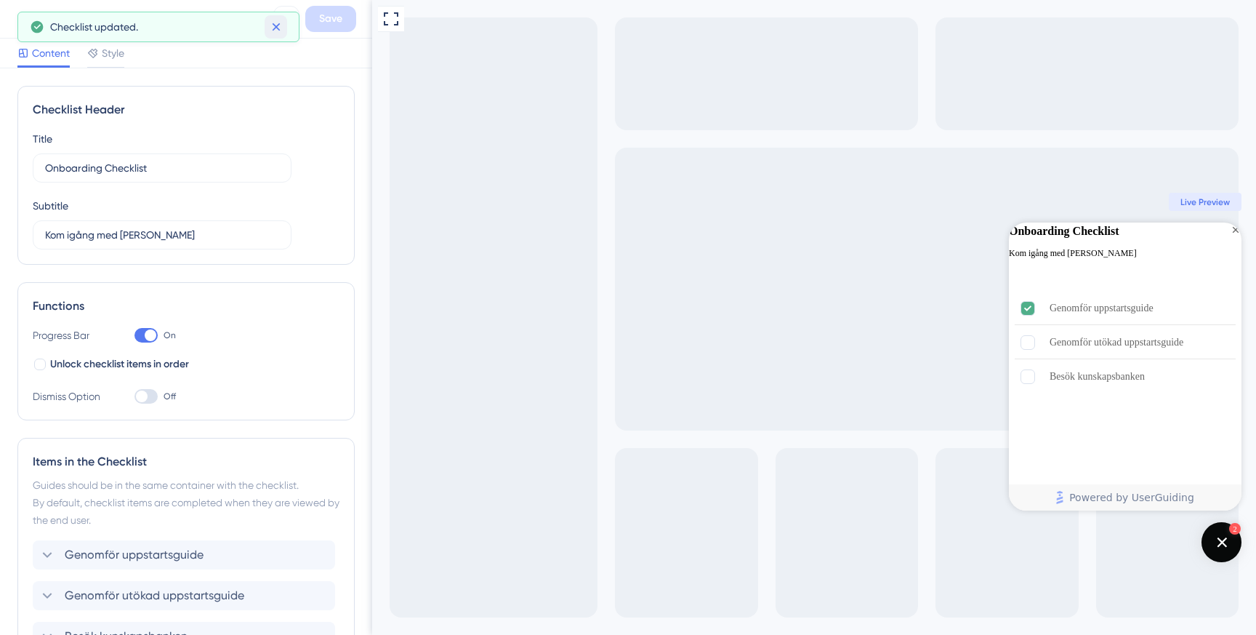
click at [278, 24] on icon at bounding box center [276, 27] width 8 height 8
click at [28, 21] on icon at bounding box center [21, 18] width 17 height 17
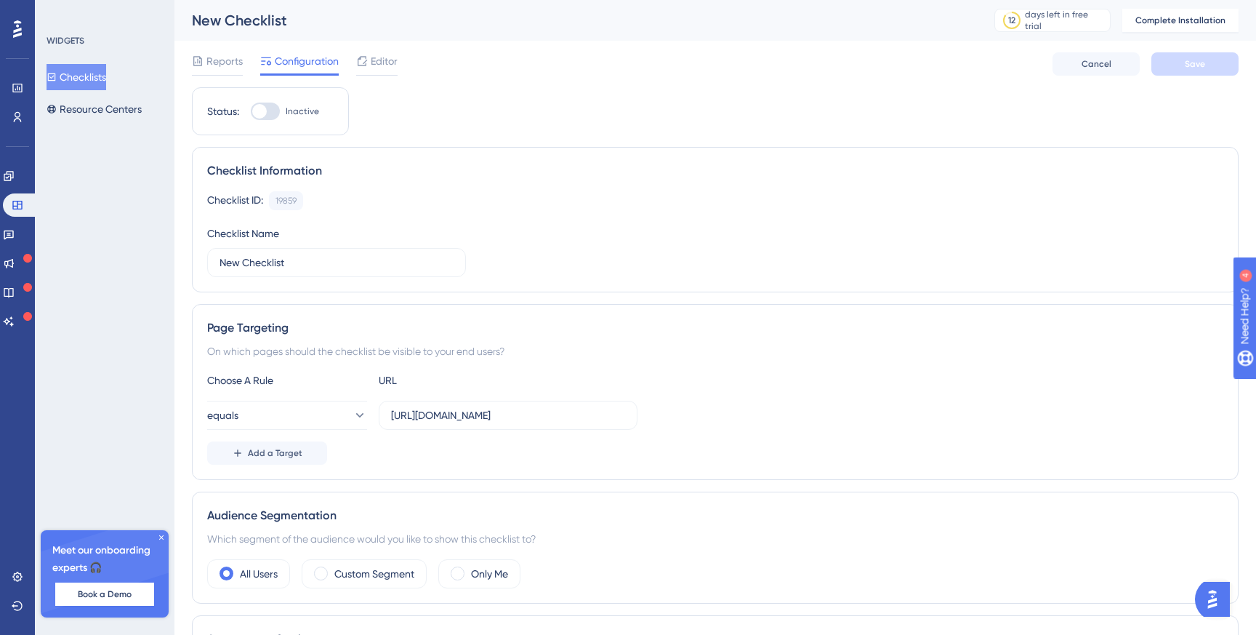
click at [83, 78] on button "Checklists" at bounding box center [77, 77] width 60 height 26
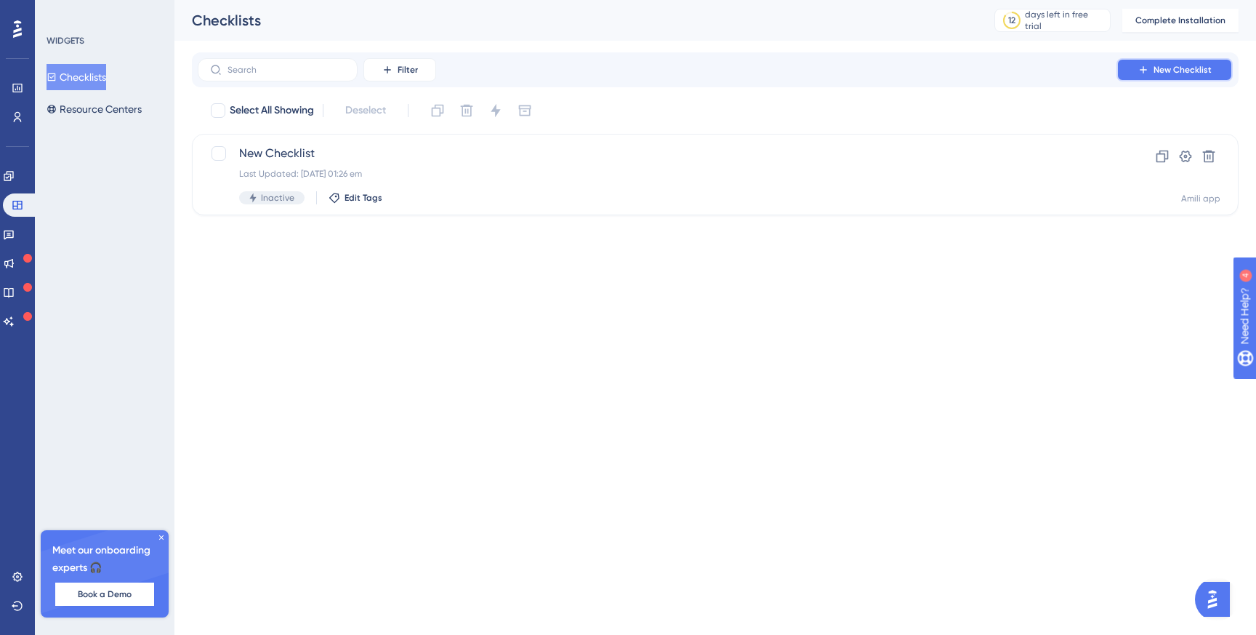
click at [1140, 65] on icon at bounding box center [1143, 70] width 12 height 12
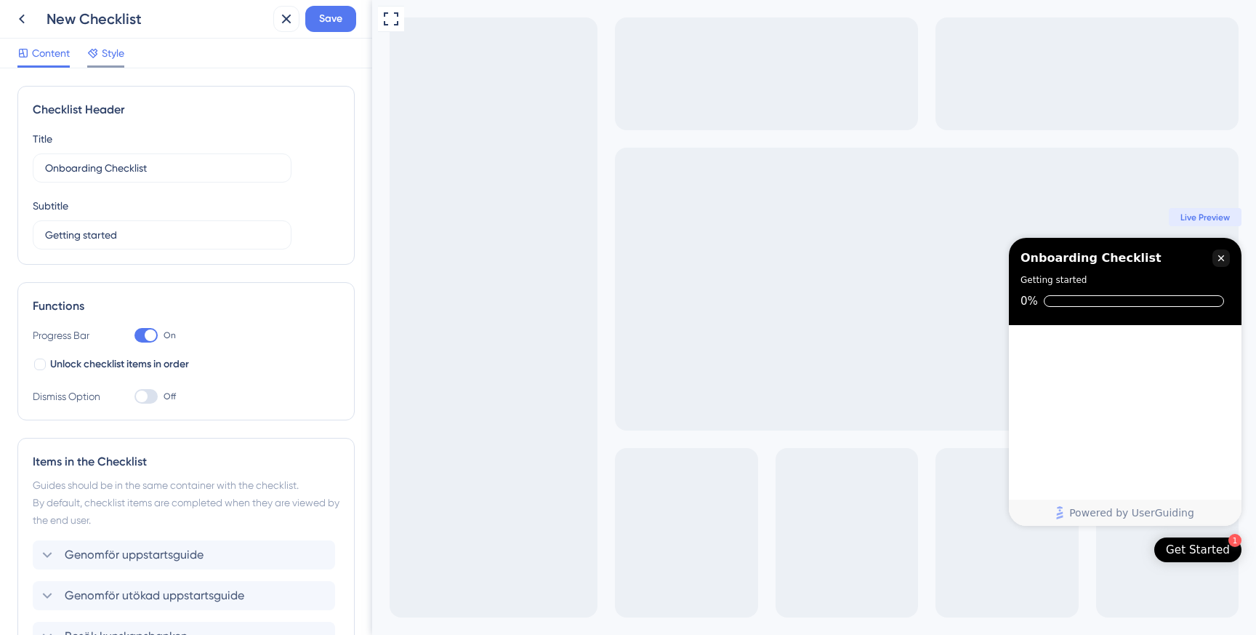
click at [117, 60] on span "Style" at bounding box center [113, 52] width 23 height 17
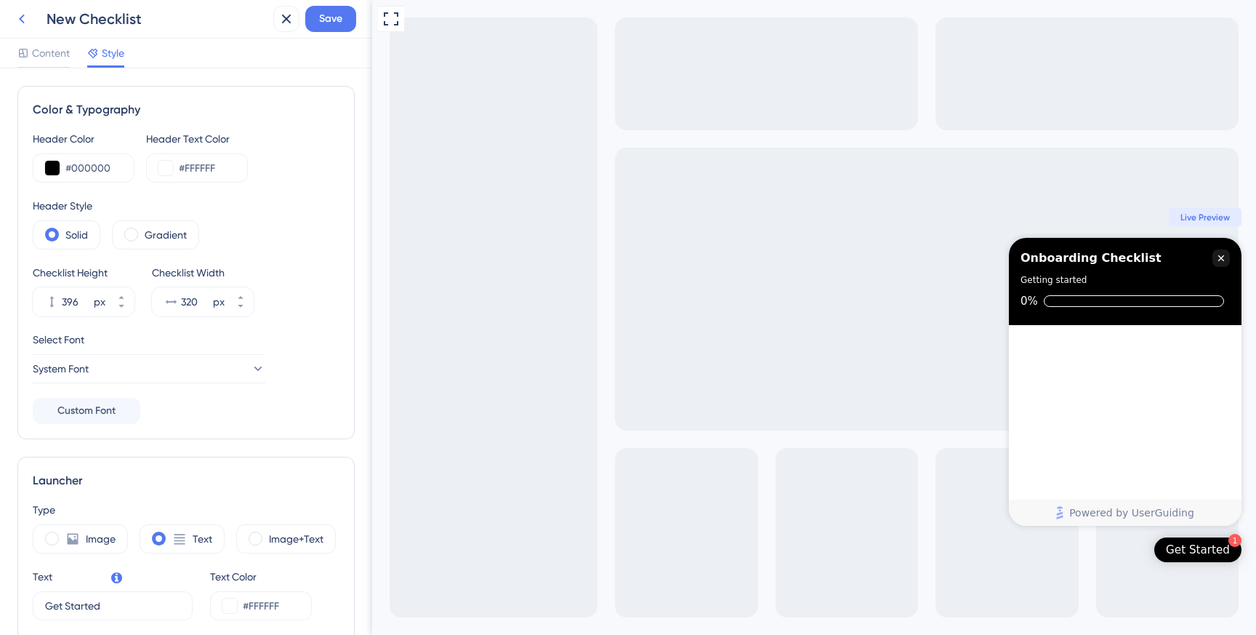
click at [23, 20] on icon at bounding box center [21, 18] width 17 height 17
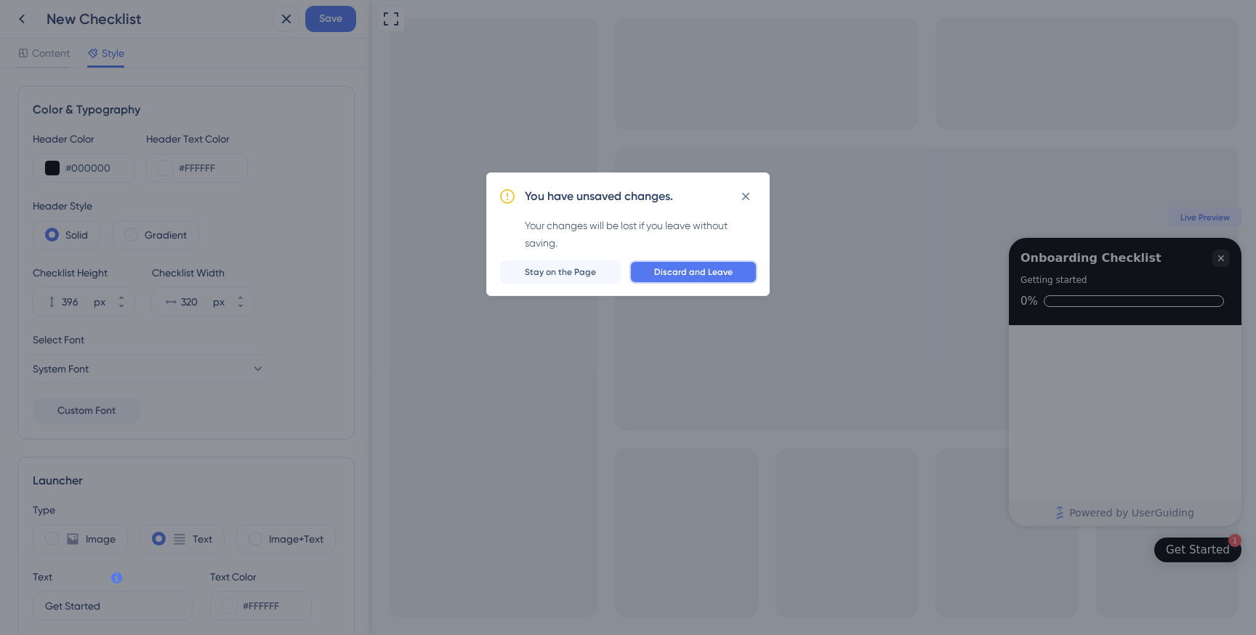
click at [678, 273] on span "Discard and Leave" at bounding box center [693, 272] width 78 height 12
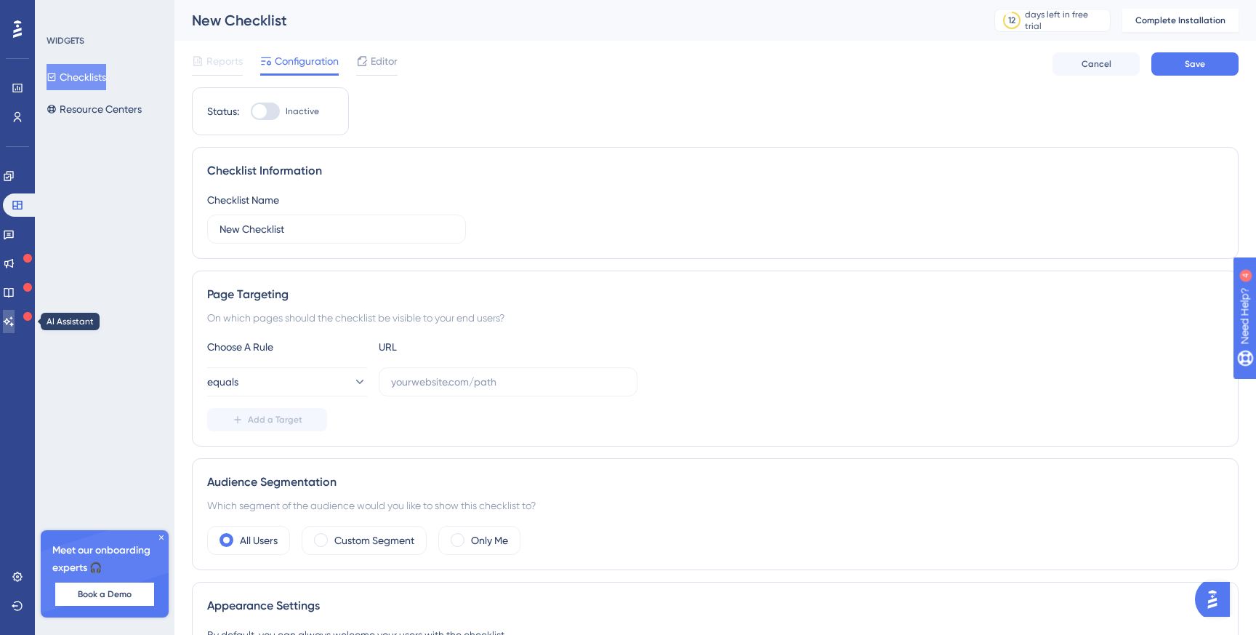
click at [15, 324] on icon at bounding box center [9, 321] width 12 height 12
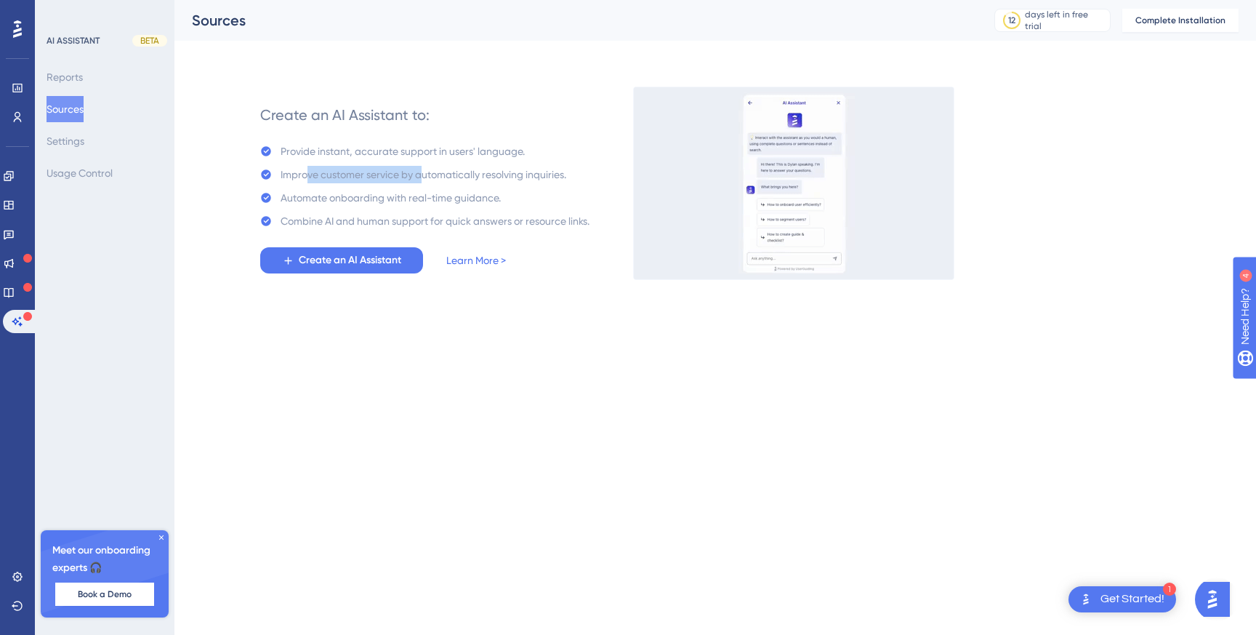
drag, startPoint x: 302, startPoint y: 174, endPoint x: 424, endPoint y: 174, distance: 121.4
click at [423, 174] on div "Improve customer service by automatically resolving inquiries." at bounding box center [424, 174] width 286 height 17
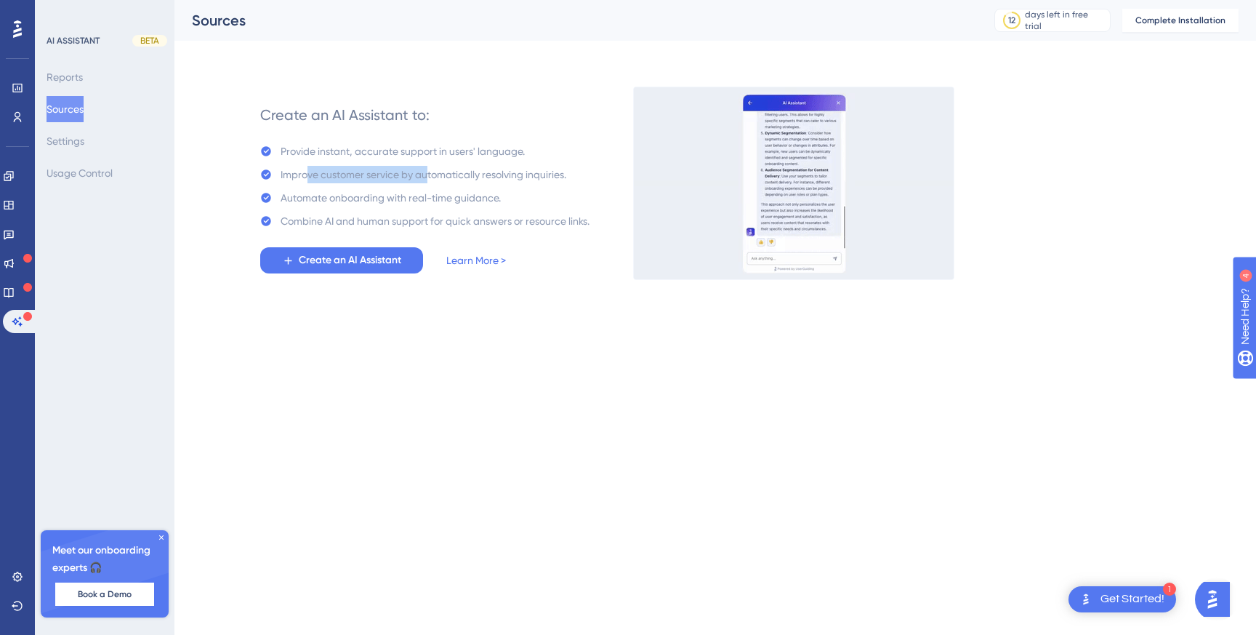
click at [424, 174] on div "Improve customer service by automatically resolving inquiries." at bounding box center [424, 174] width 286 height 17
drag, startPoint x: 463, startPoint y: 174, endPoint x: 345, endPoint y: 173, distance: 118.5
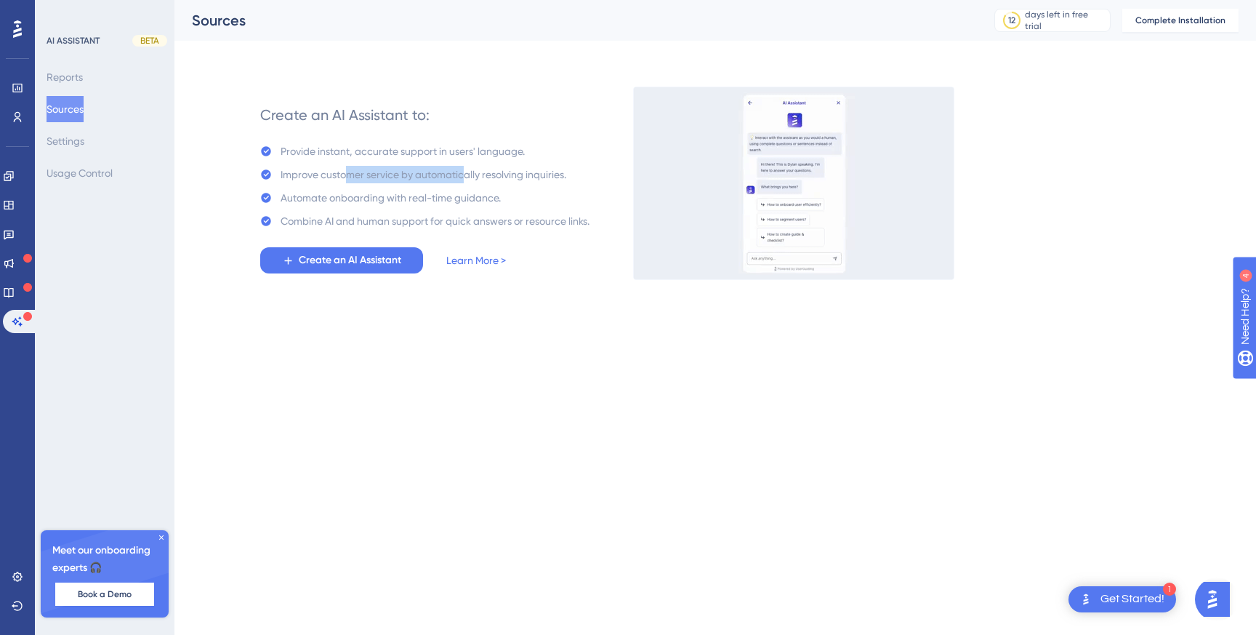
click at [345, 173] on div "Improve customer service by automatically resolving inquiries." at bounding box center [424, 174] width 286 height 17
drag, startPoint x: 345, startPoint y: 173, endPoint x: 525, endPoint y: 173, distance: 181.0
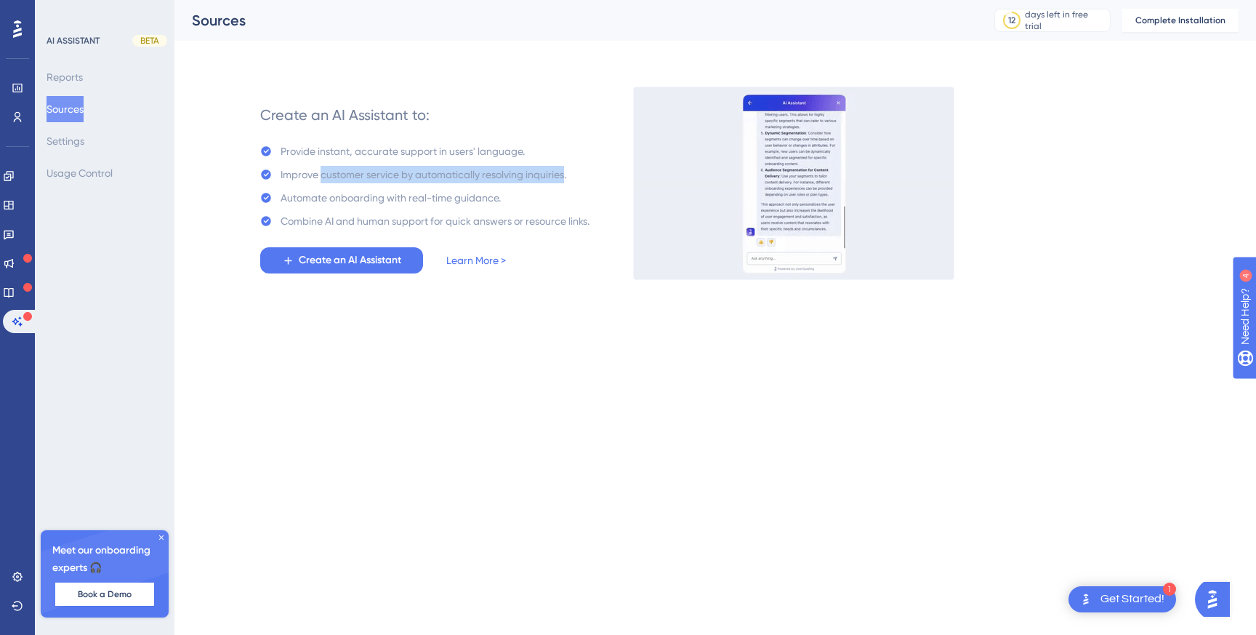
click at [525, 173] on div "Improve customer service by automatically resolving inquiries." at bounding box center [424, 174] width 286 height 17
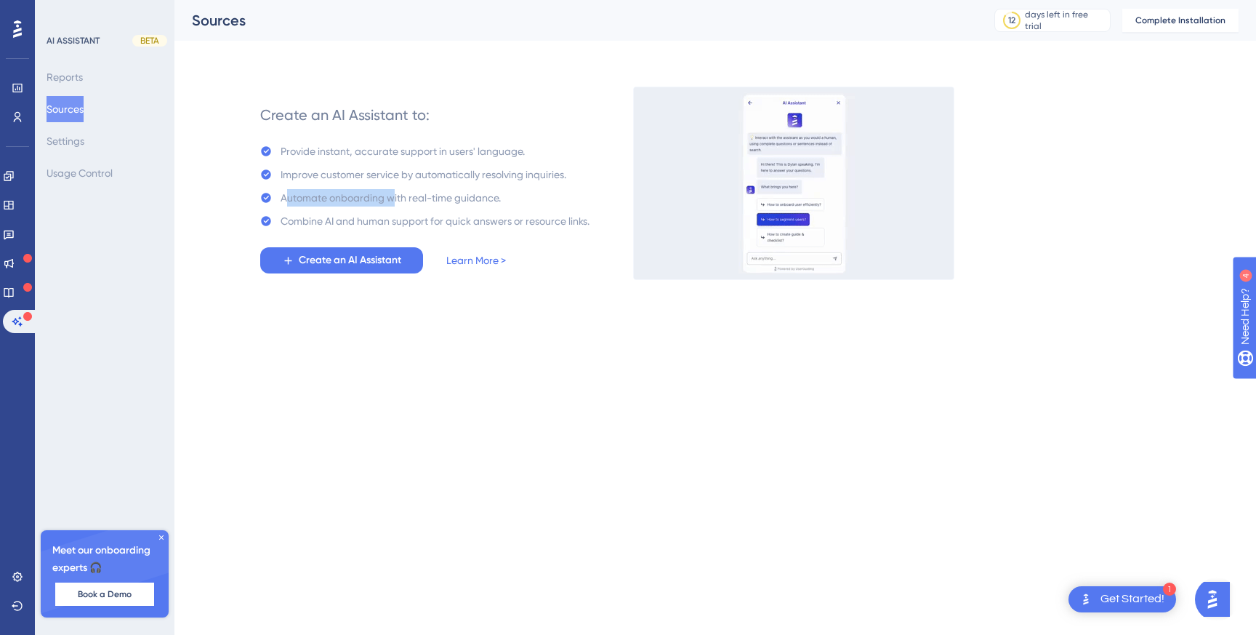
drag, startPoint x: 282, startPoint y: 205, endPoint x: 392, endPoint y: 204, distance: 110.5
click at [392, 204] on div "Automate onboarding with real-time guidance." at bounding box center [391, 197] width 220 height 17
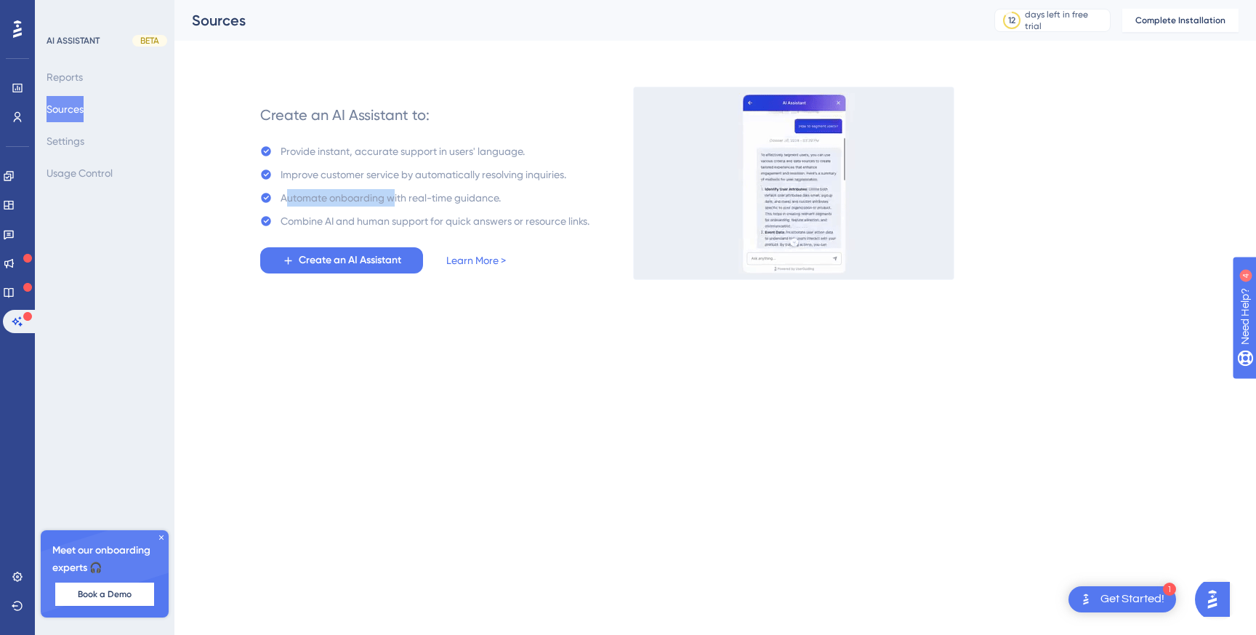
click at [392, 204] on div "Automate onboarding with real-time guidance." at bounding box center [391, 197] width 220 height 17
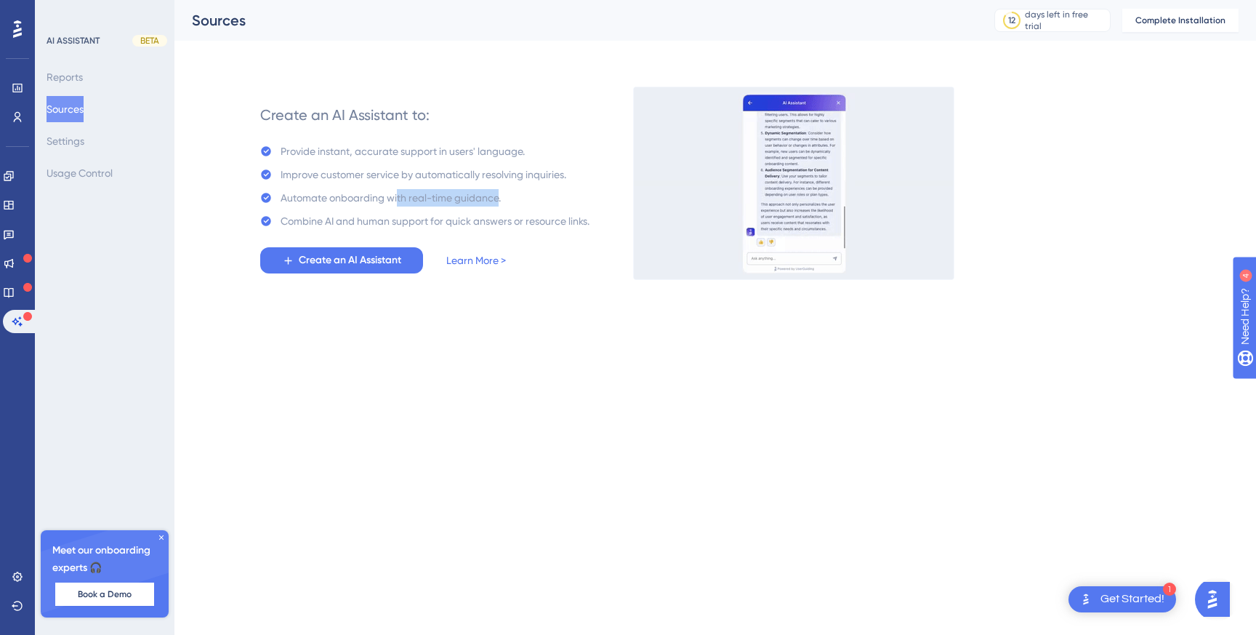
drag, startPoint x: 497, startPoint y: 198, endPoint x: 396, endPoint y: 198, distance: 101.0
click at [396, 198] on div "Automate onboarding with real-time guidance." at bounding box center [391, 197] width 220 height 17
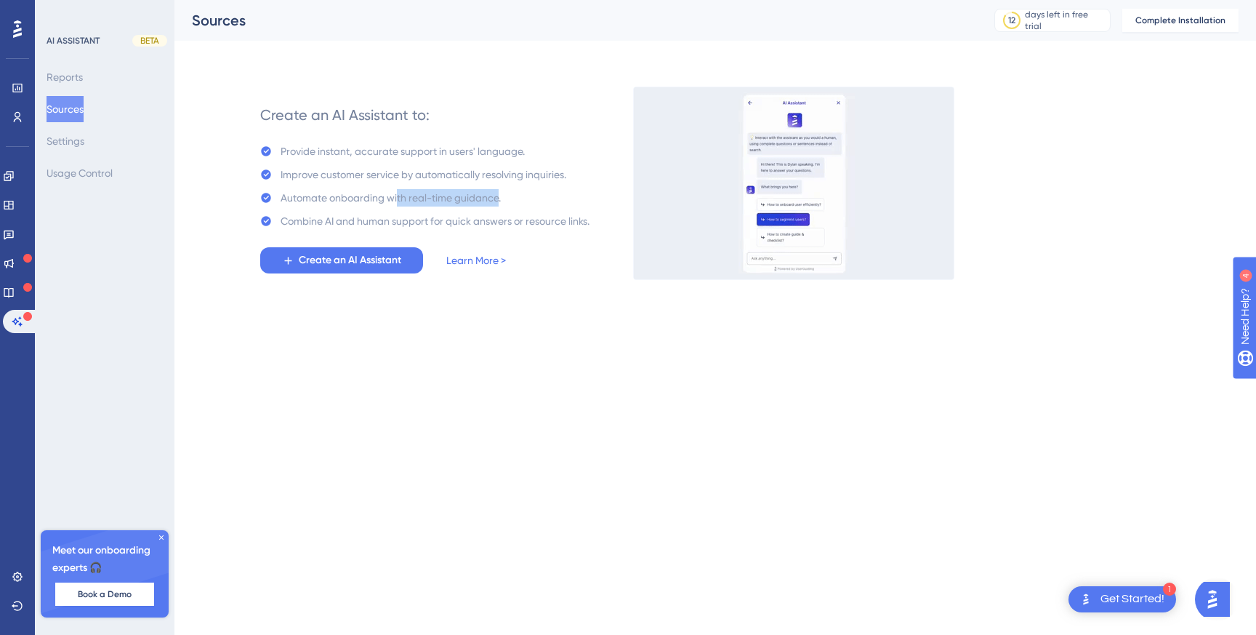
click at [396, 198] on div "Automate onboarding with real-time guidance." at bounding box center [391, 197] width 220 height 17
drag, startPoint x: 283, startPoint y: 220, endPoint x: 429, endPoint y: 222, distance: 145.4
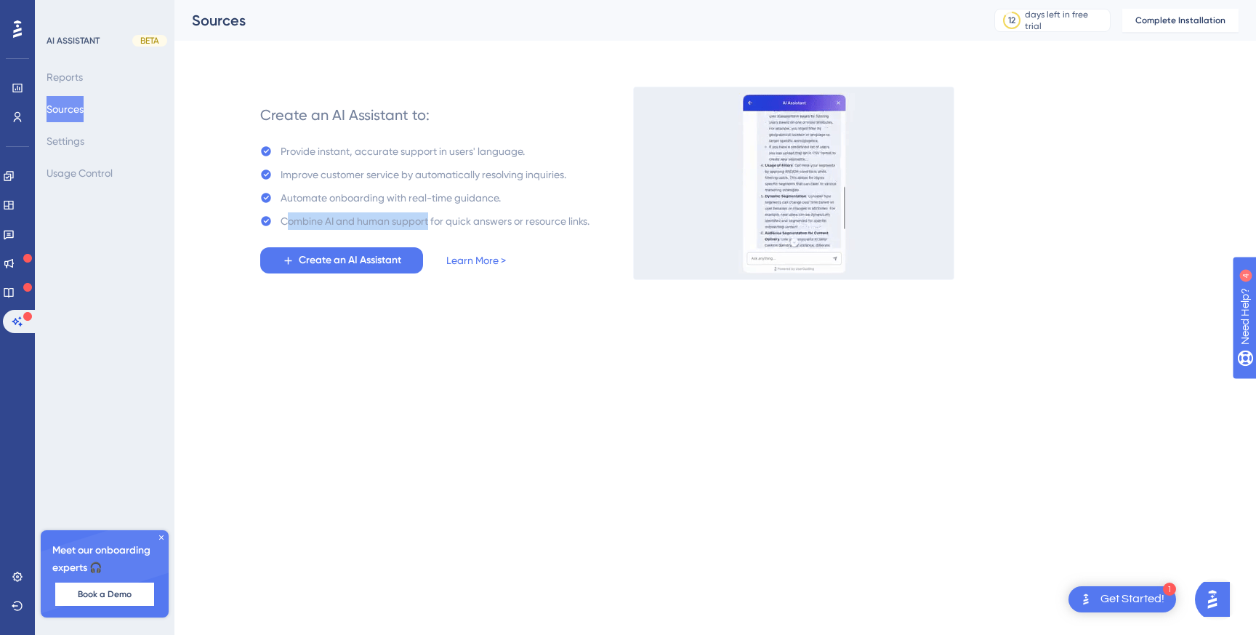
click at [429, 222] on div "Combine AI and human support for quick answers or resource links." at bounding box center [435, 220] width 309 height 17
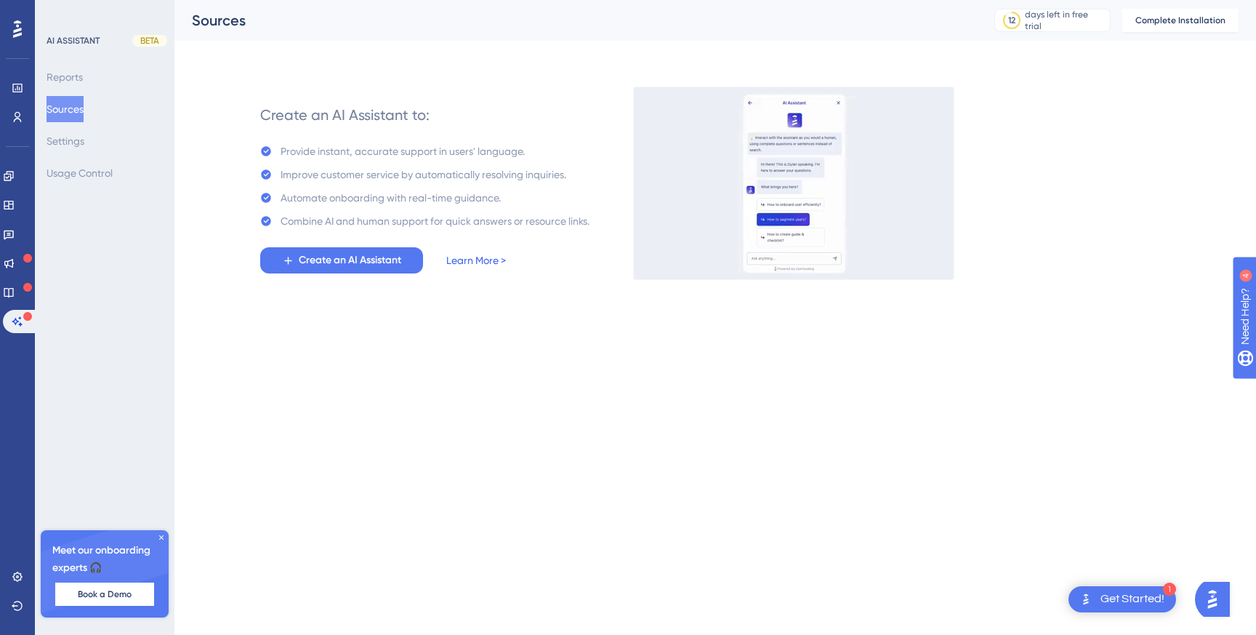
click at [464, 267] on link "Learn More >" at bounding box center [476, 259] width 60 height 17
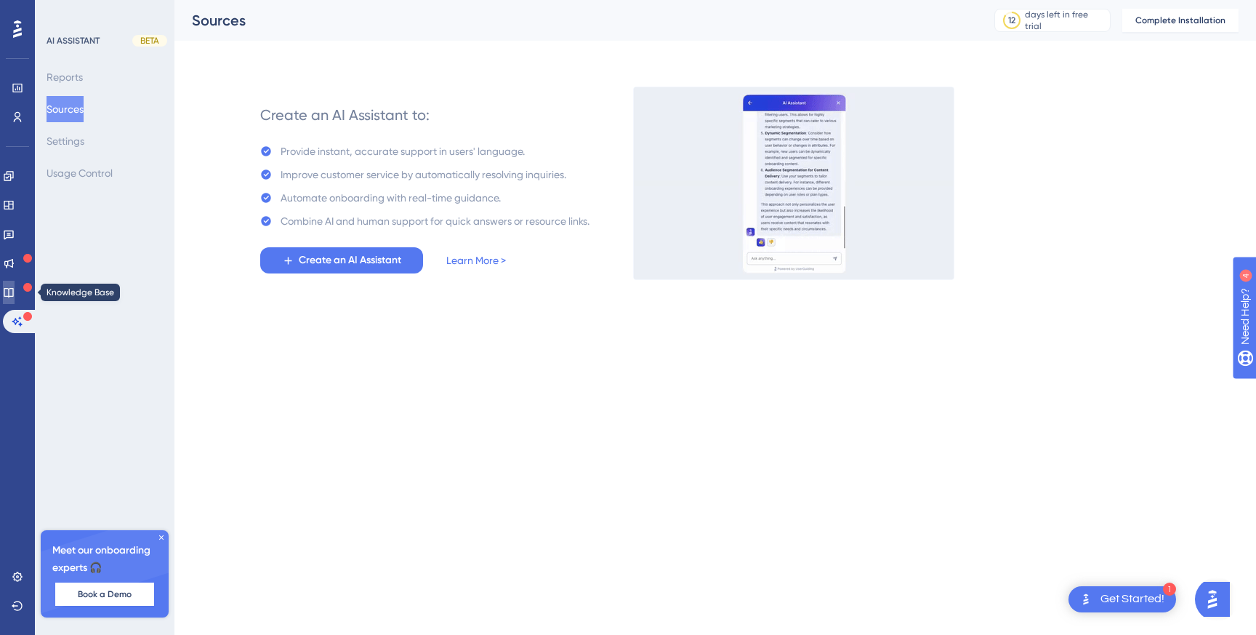
click at [15, 300] on link at bounding box center [9, 292] width 12 height 23
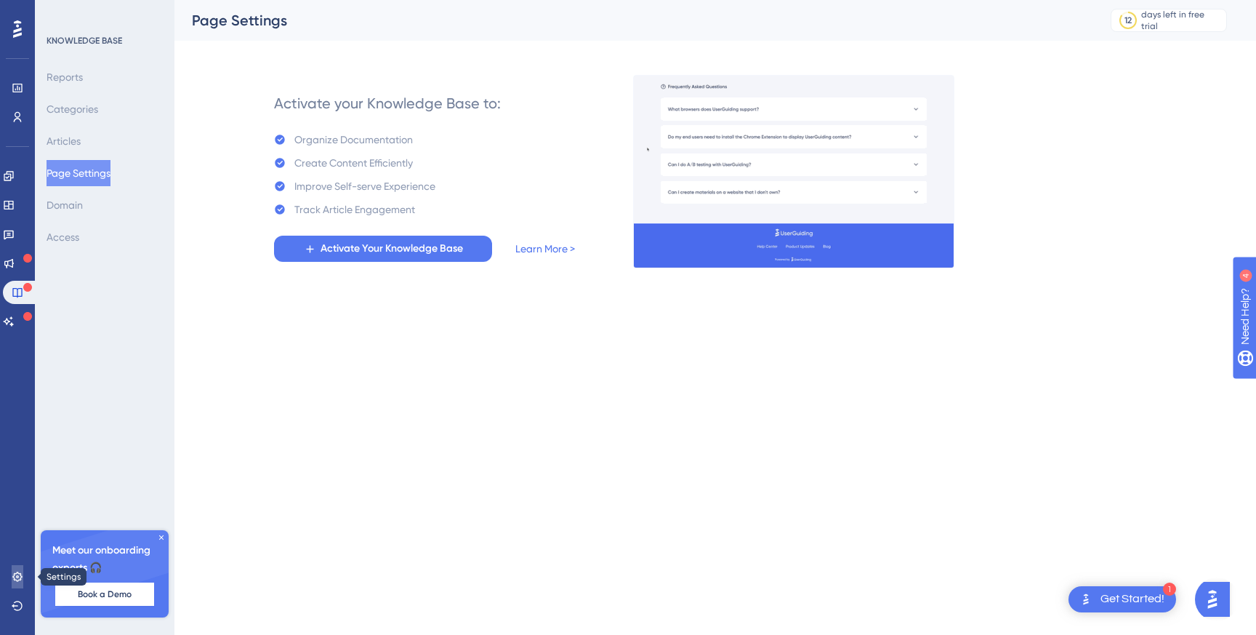
click at [15, 587] on link at bounding box center [18, 576] width 12 height 23
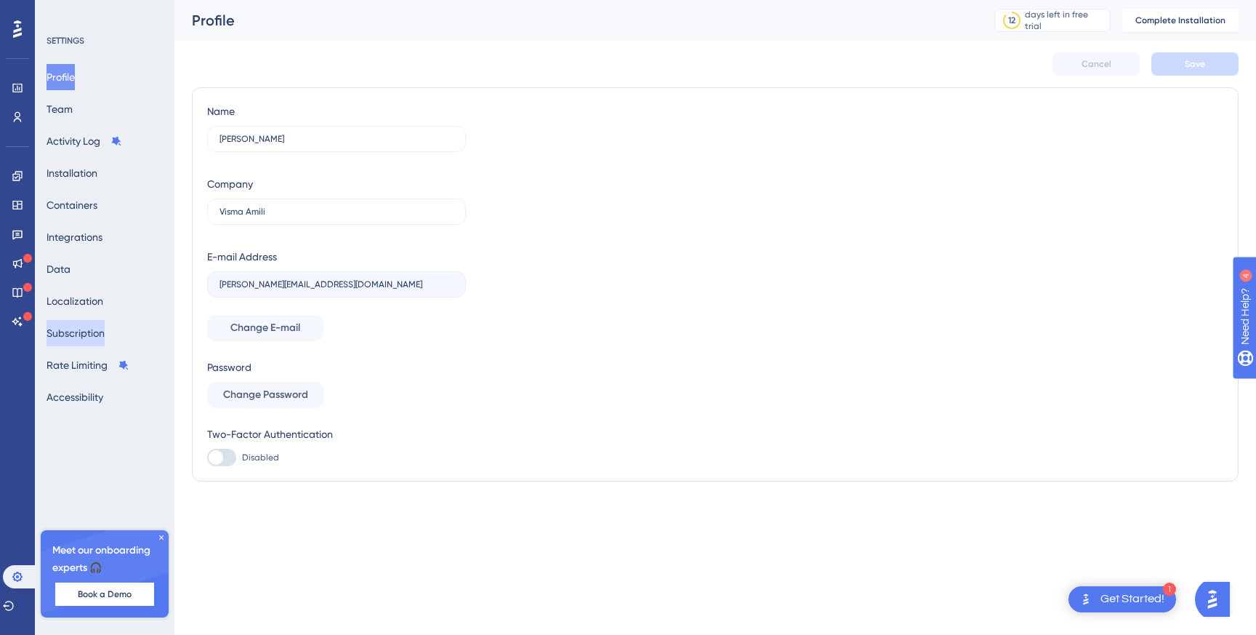
click at [80, 334] on button "Subscription" at bounding box center [76, 333] width 58 height 26
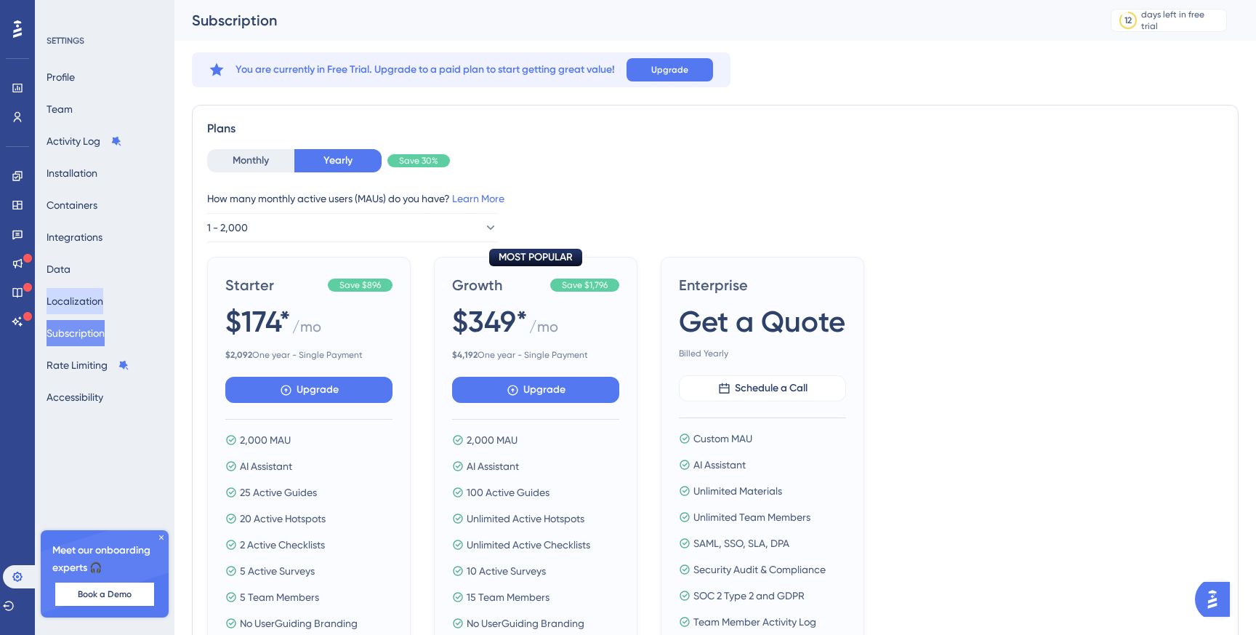
click at [92, 302] on button "Localization" at bounding box center [75, 301] width 57 height 26
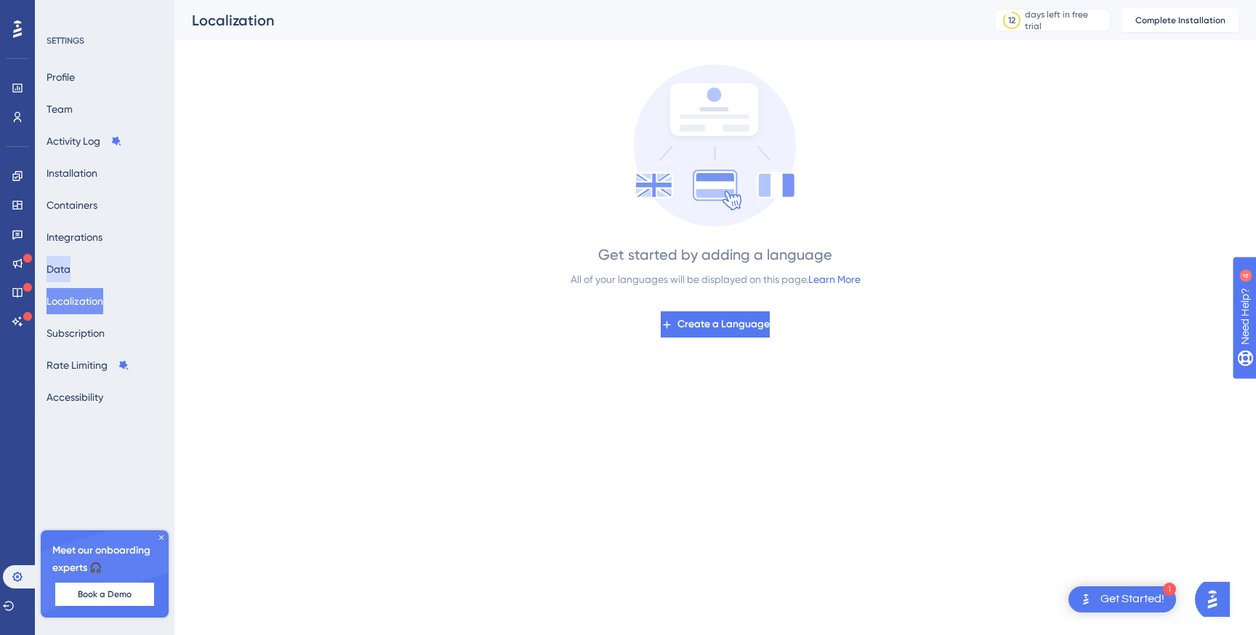
click at [71, 269] on button "Data" at bounding box center [59, 269] width 24 height 26
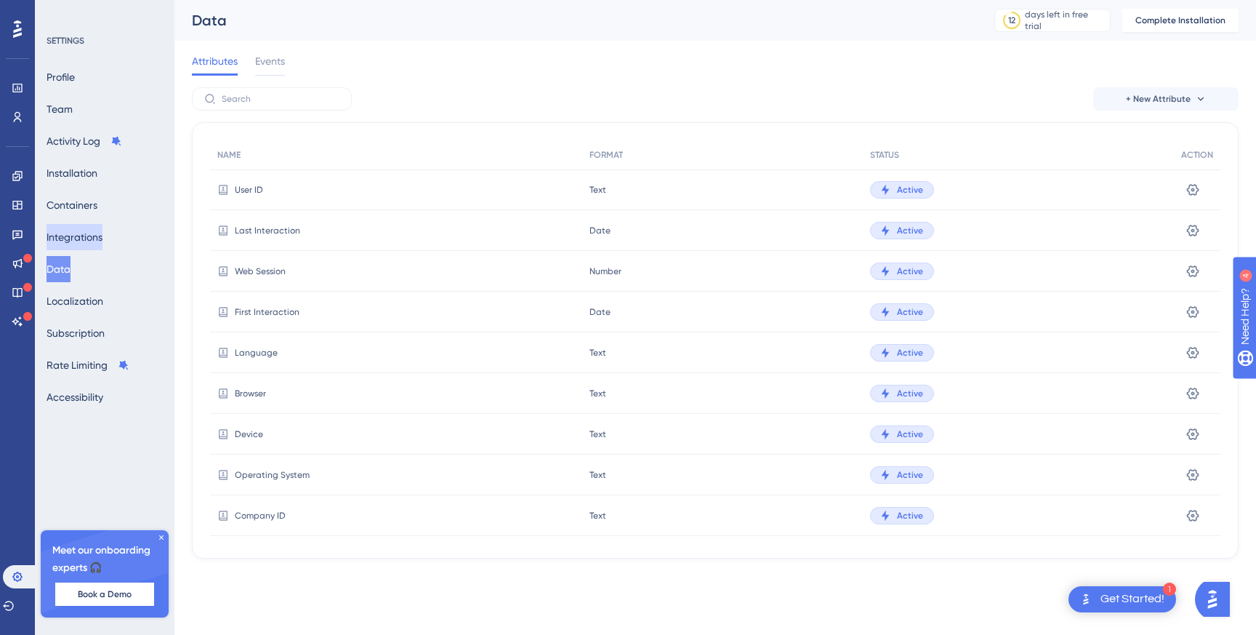
click at [85, 242] on button "Integrations" at bounding box center [75, 237] width 56 height 26
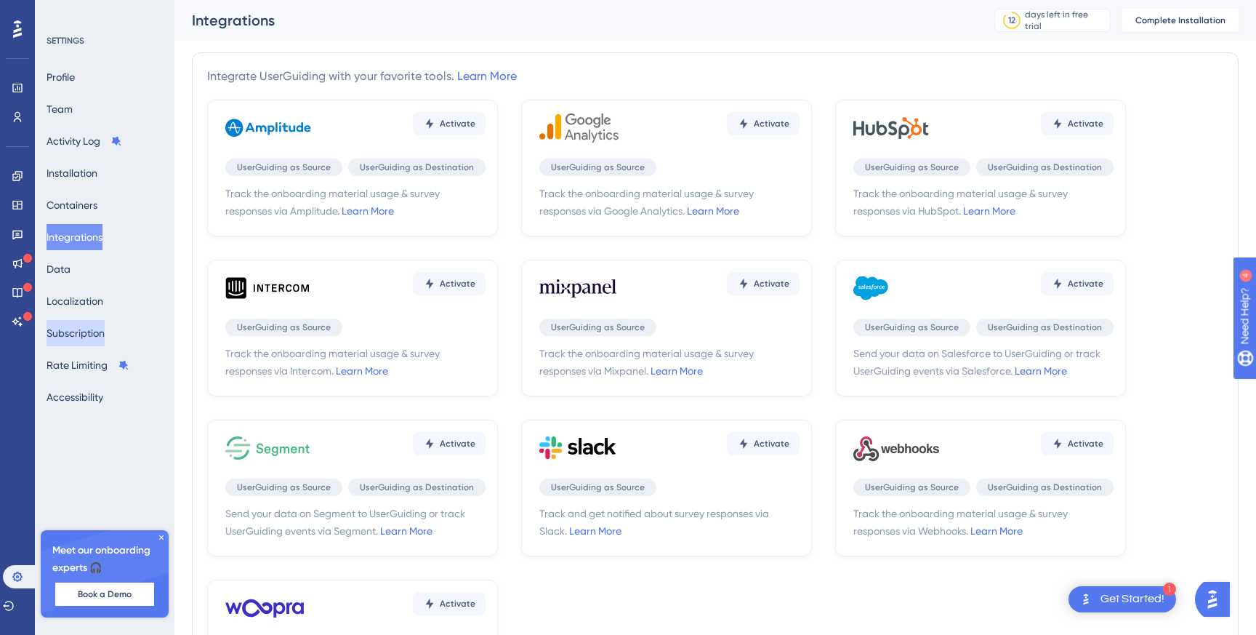
click at [76, 325] on button "Subscription" at bounding box center [76, 333] width 58 height 26
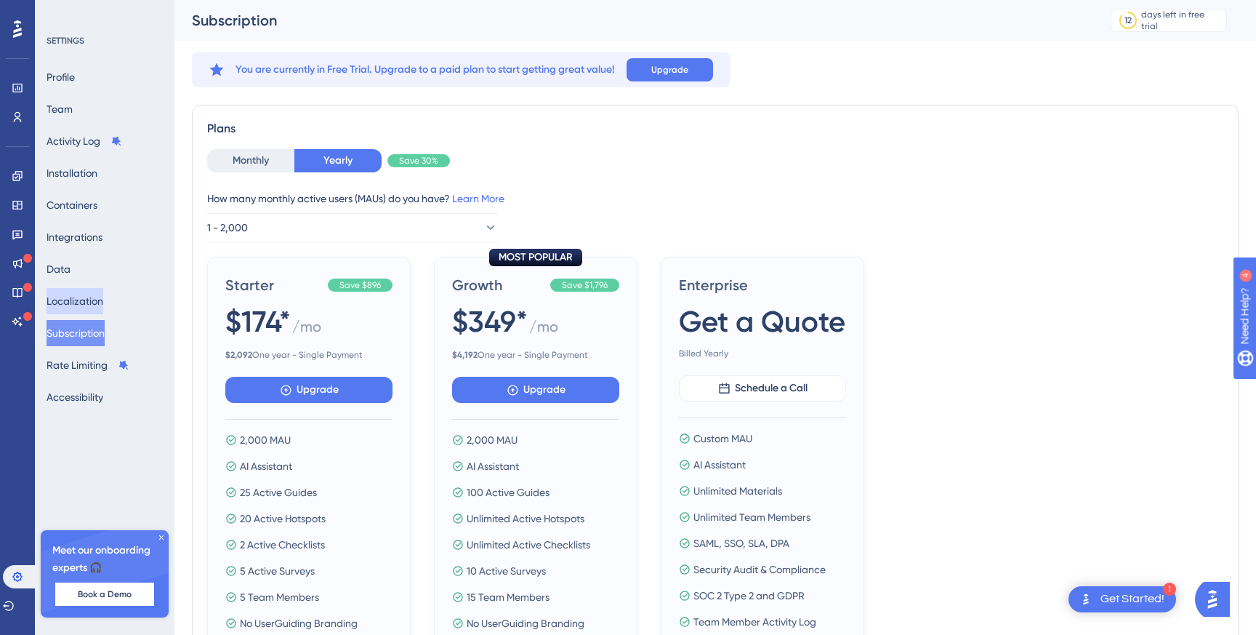
click at [84, 302] on button "Localization" at bounding box center [75, 301] width 57 height 26
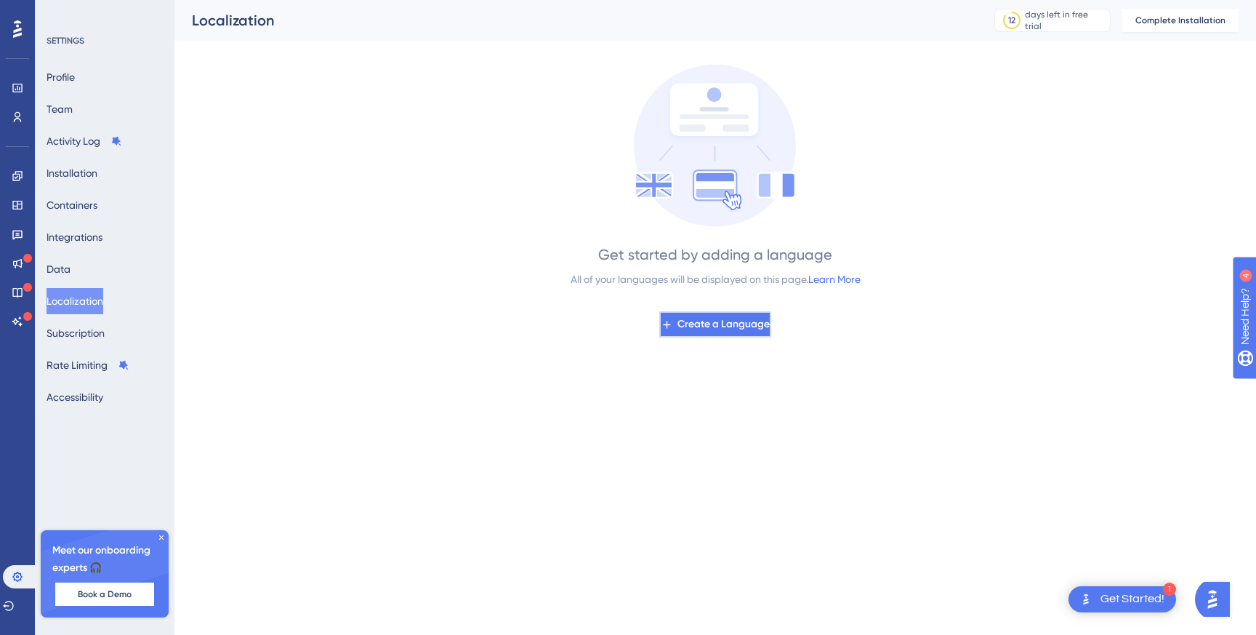
click at [687, 321] on span "Create a Language" at bounding box center [723, 323] width 92 height 17
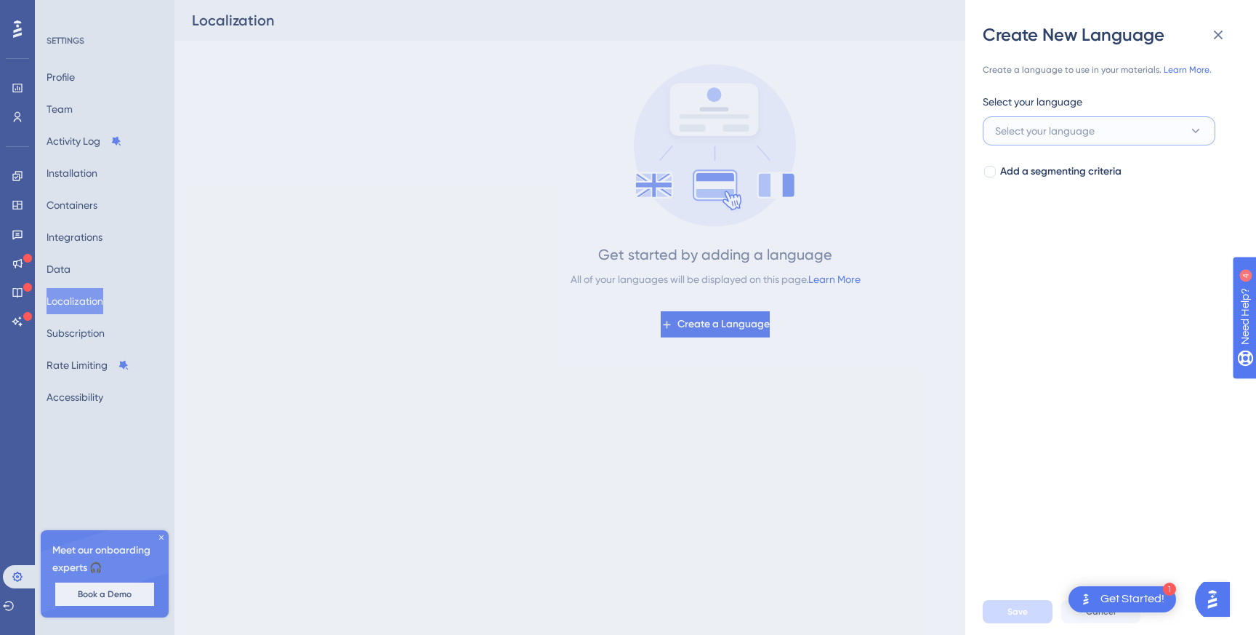
click at [1069, 125] on span "Select your language" at bounding box center [1045, 130] width 100 height 17
type input "sw"
click at [1024, 217] on span "Swedish" at bounding box center [1023, 219] width 39 height 17
click at [1000, 176] on span "Add a segmenting criteria" at bounding box center [1060, 171] width 121 height 17
click at [1001, 173] on span "Add a segmenting criteria" at bounding box center [1060, 171] width 121 height 17
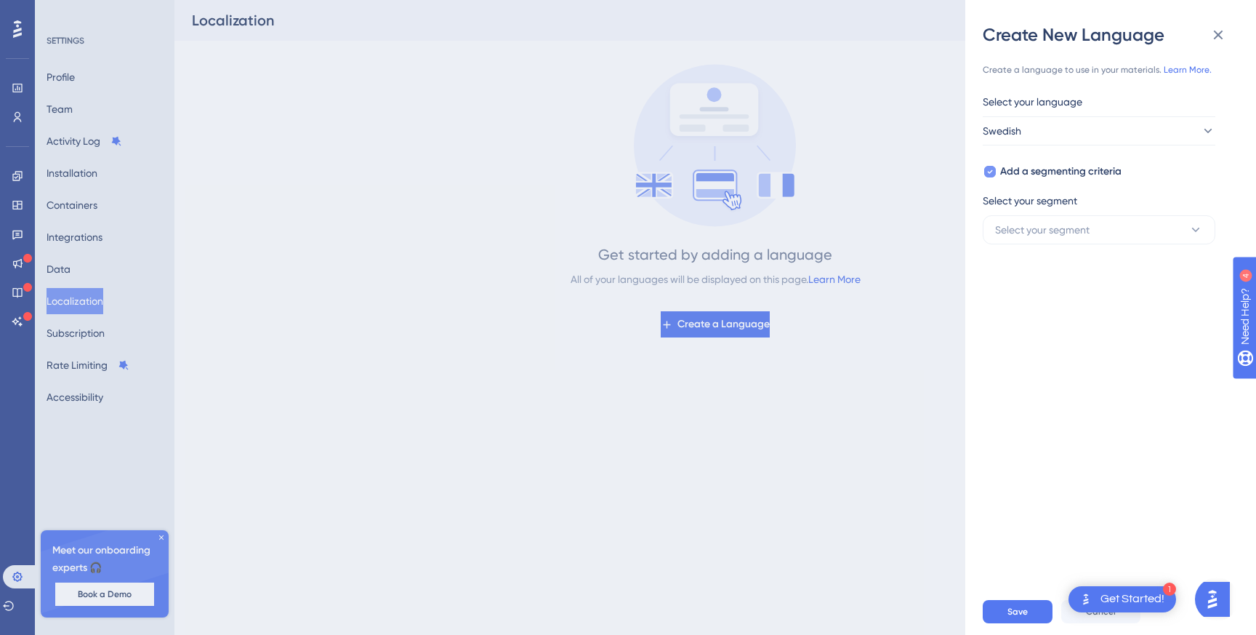
checkbox input "false"
click at [1012, 611] on span "Save" at bounding box center [1017, 611] width 20 height 12
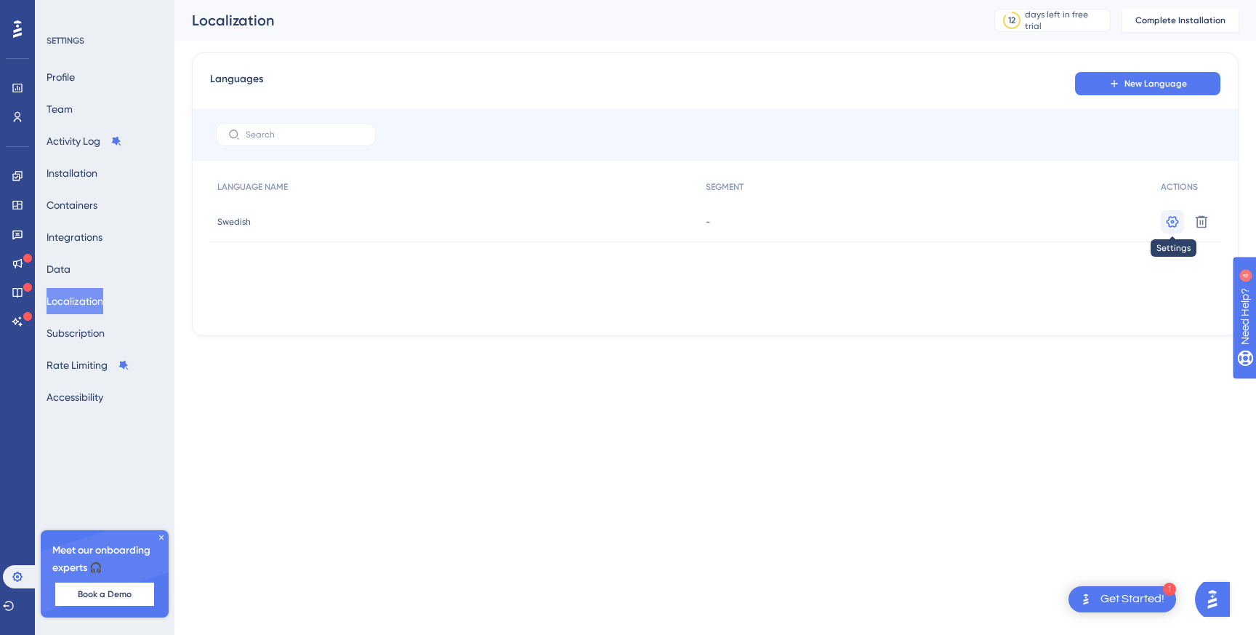
click at [1167, 218] on icon at bounding box center [1172, 221] width 15 height 15
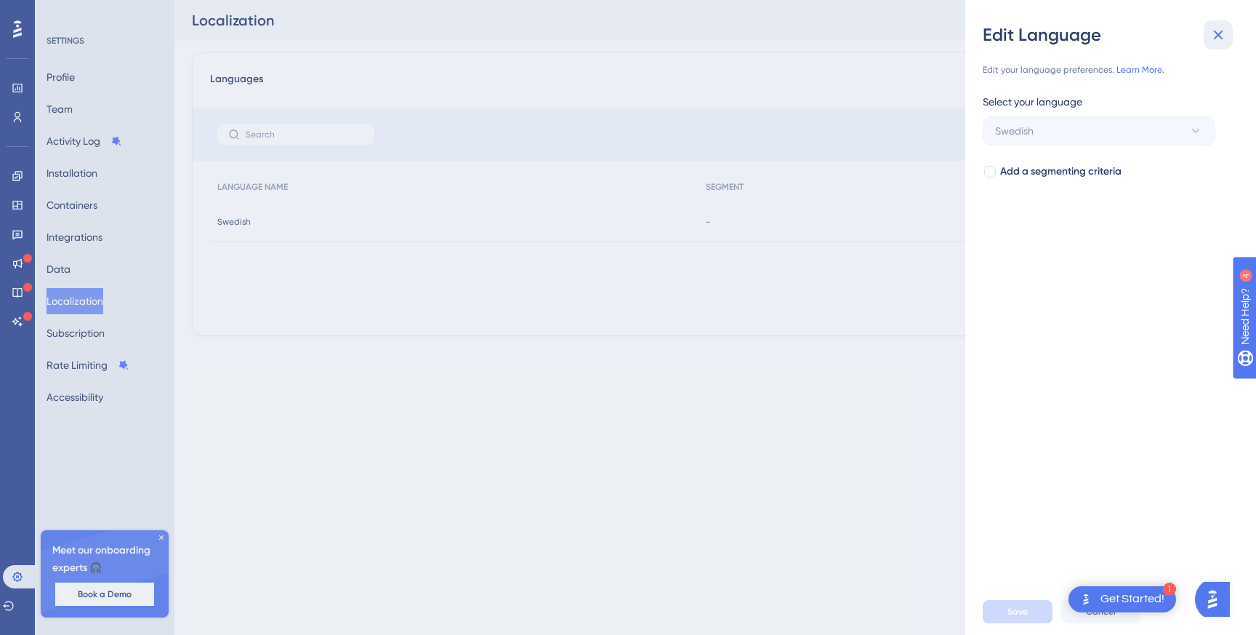
click at [1220, 33] on icon at bounding box center [1217, 34] width 17 height 17
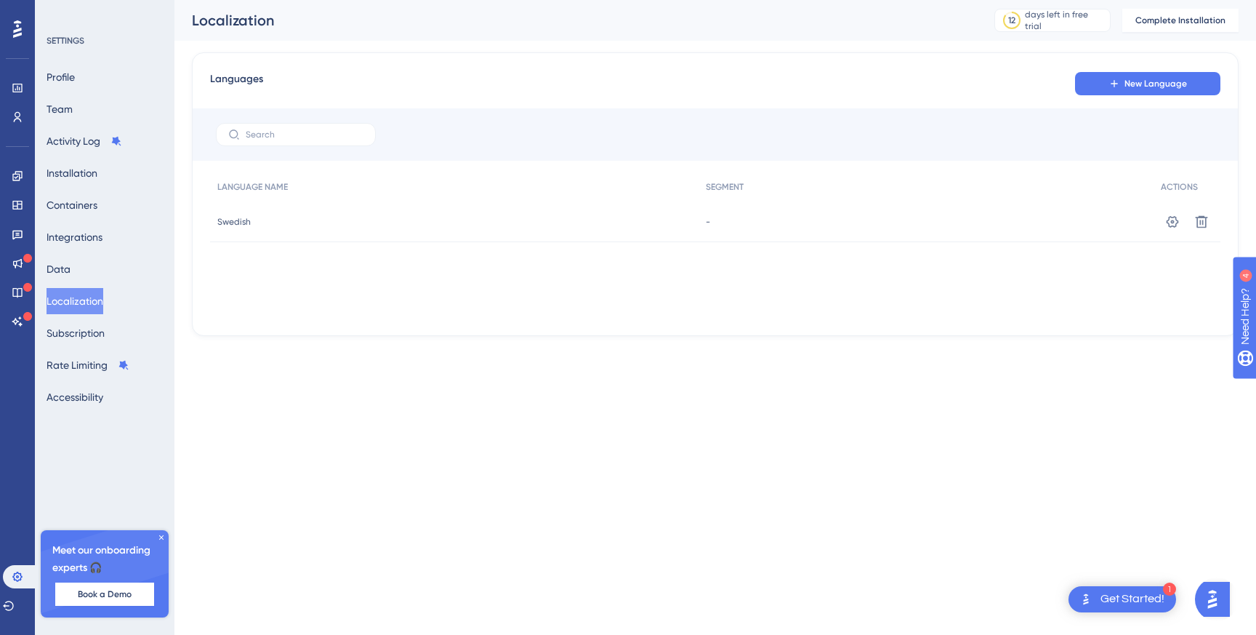
click at [690, 233] on div "Swedish Swedish" at bounding box center [454, 221] width 488 height 41
click at [243, 222] on span "Swedish" at bounding box center [233, 222] width 33 height 12
click at [763, 238] on div "-" at bounding box center [926, 221] width 456 height 41
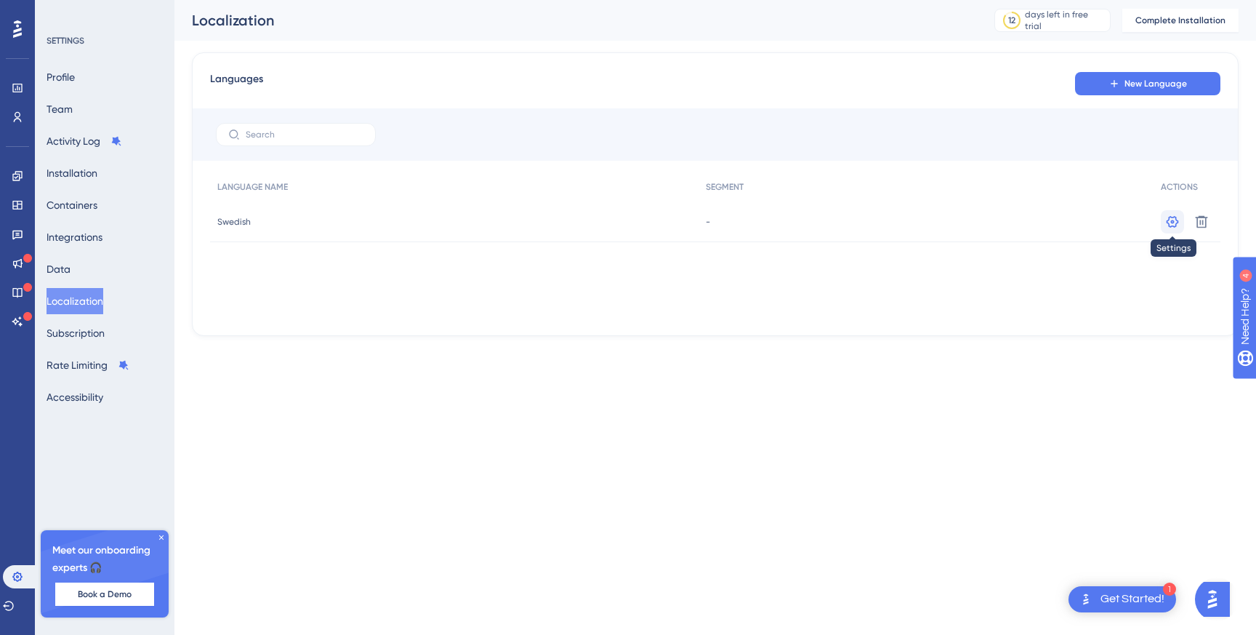
click at [1176, 220] on icon at bounding box center [1172, 221] width 15 height 15
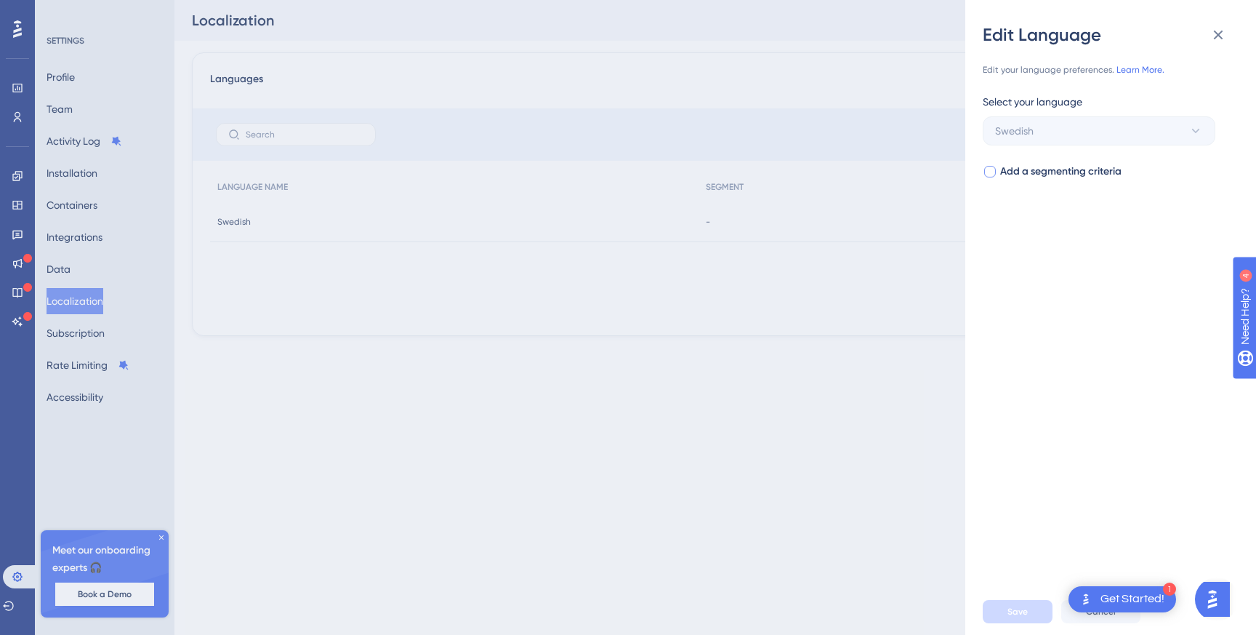
click at [1034, 173] on span "Add a segmenting criteria" at bounding box center [1060, 171] width 121 height 17
click at [1044, 231] on span "Select your segment" at bounding box center [1042, 229] width 94 height 17
click at [1092, 192] on div "Select your segment" at bounding box center [1099, 203] width 233 height 23
click at [1058, 184] on div "Add a segmenting criteria Select your segment Select your segment" at bounding box center [1105, 203] width 244 height 81
click at [1066, 174] on span "Add a segmenting criteria" at bounding box center [1060, 171] width 121 height 17
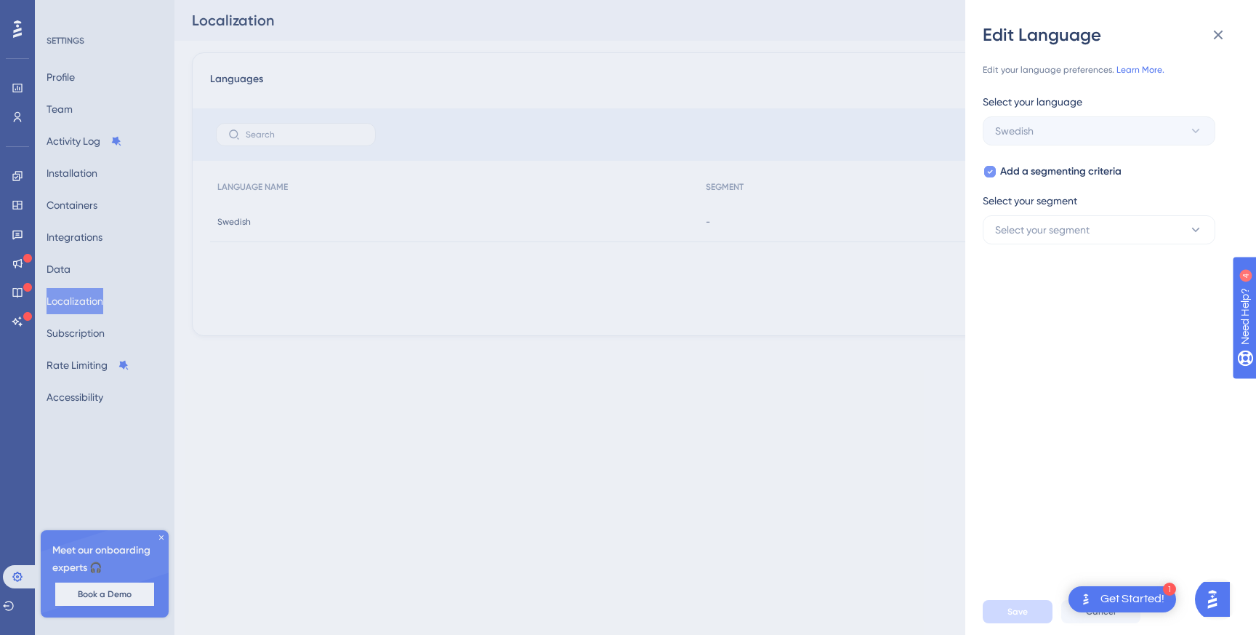
checkbox input "false"
click at [1222, 54] on div "Edit your language preferences. Learn More. Select your language Swedish Add a …" at bounding box center [1116, 317] width 267 height 541
click at [1222, 42] on icon at bounding box center [1217, 34] width 17 height 17
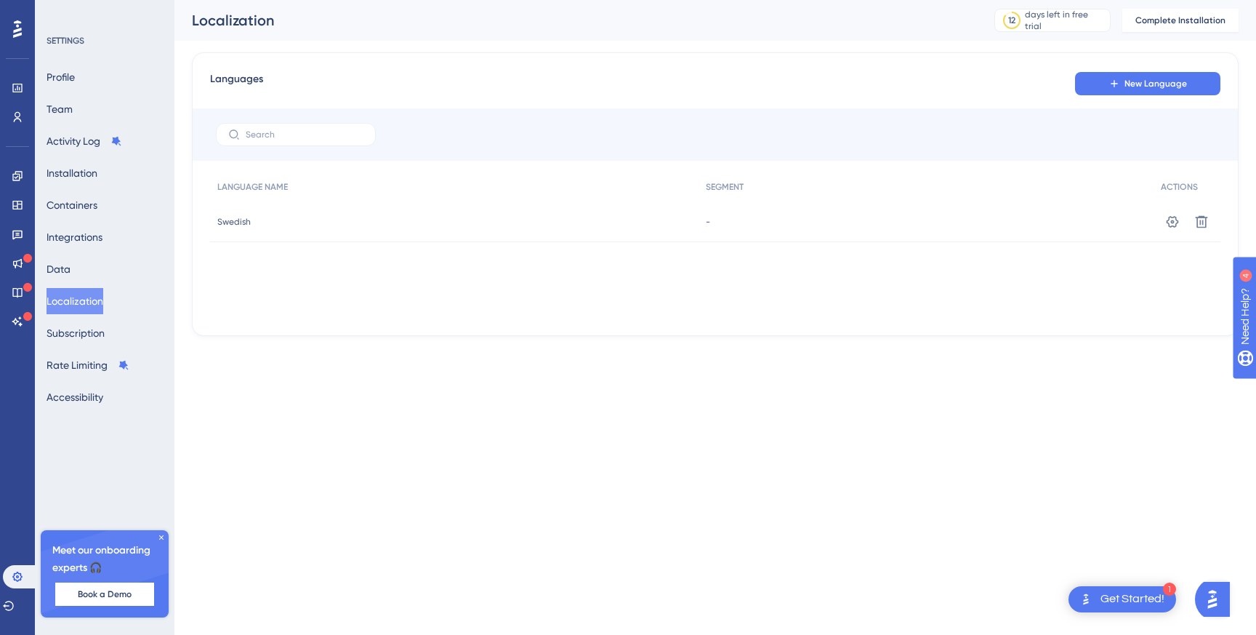
click at [162, 535] on icon at bounding box center [161, 537] width 9 height 9
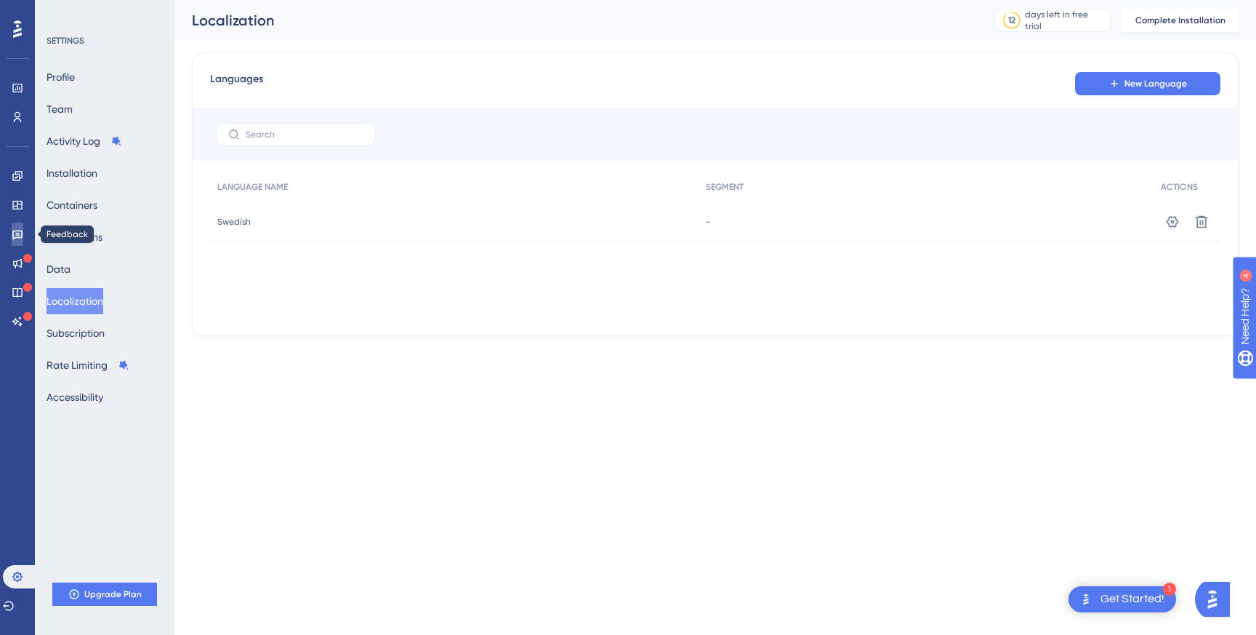
click at [15, 241] on link at bounding box center [18, 233] width 12 height 23
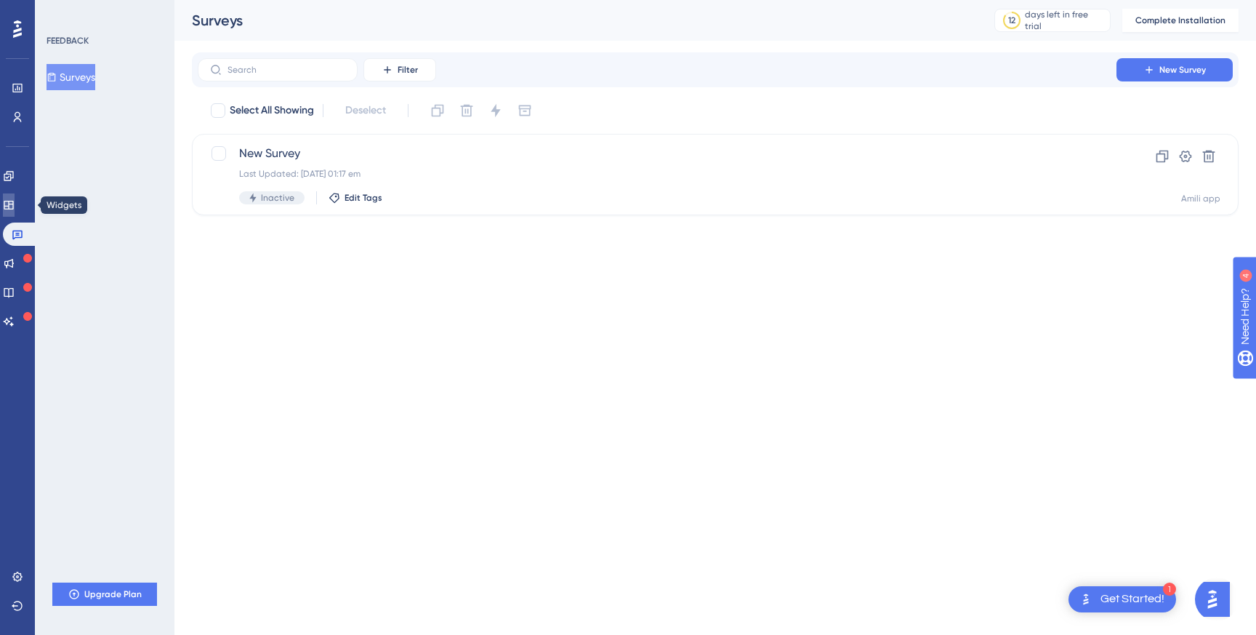
click at [15, 209] on icon at bounding box center [9, 205] width 12 height 12
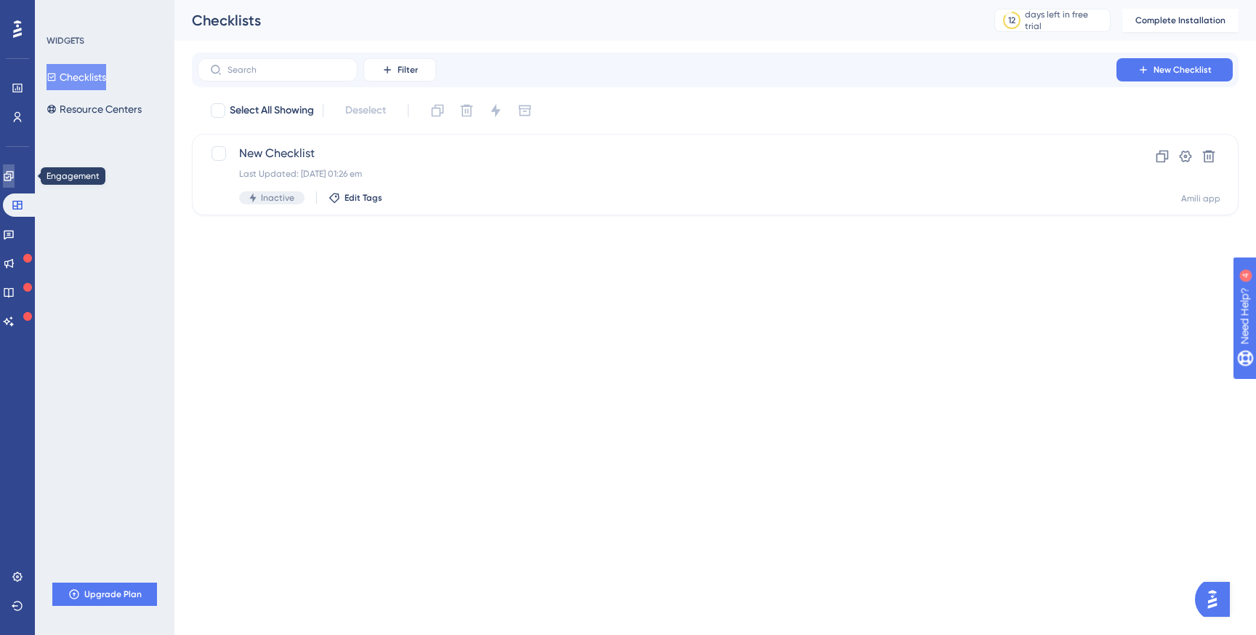
click at [12, 175] on icon at bounding box center [9, 176] width 12 height 12
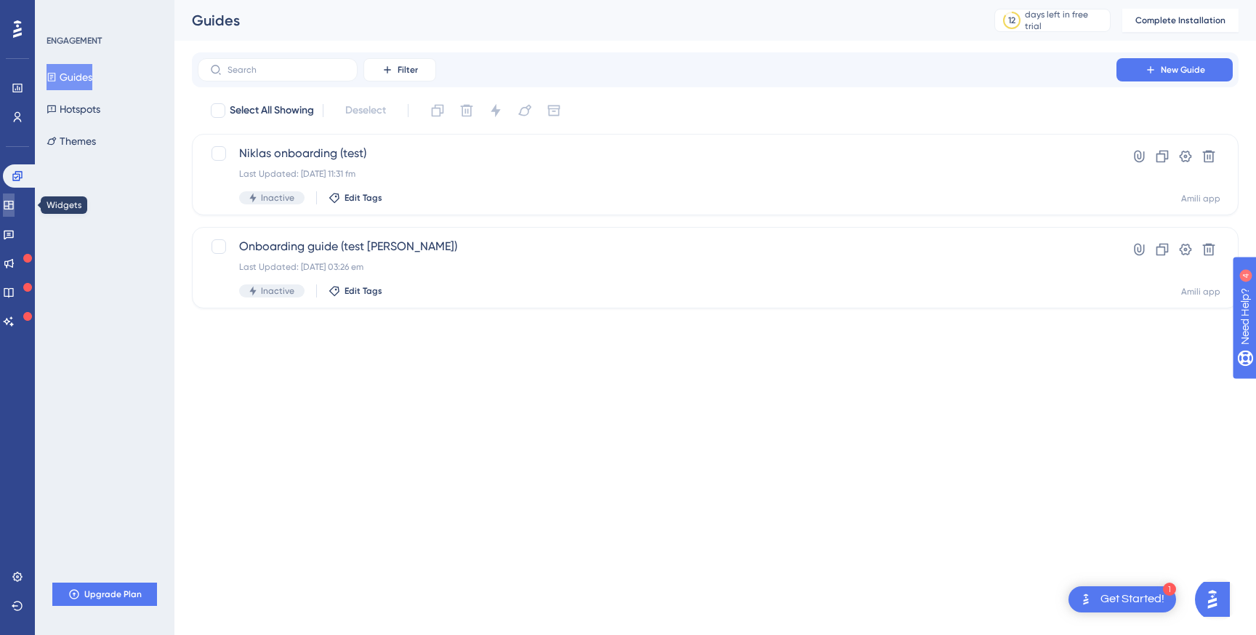
click at [9, 204] on link at bounding box center [9, 204] width 12 height 23
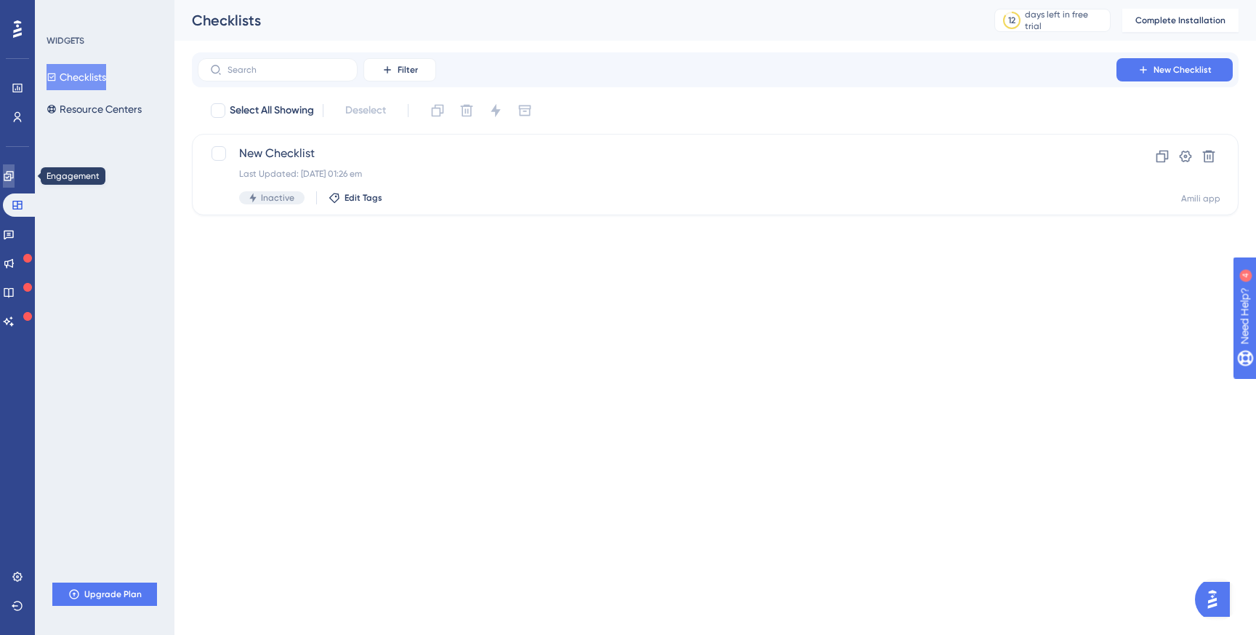
click at [15, 164] on link at bounding box center [9, 175] width 12 height 23
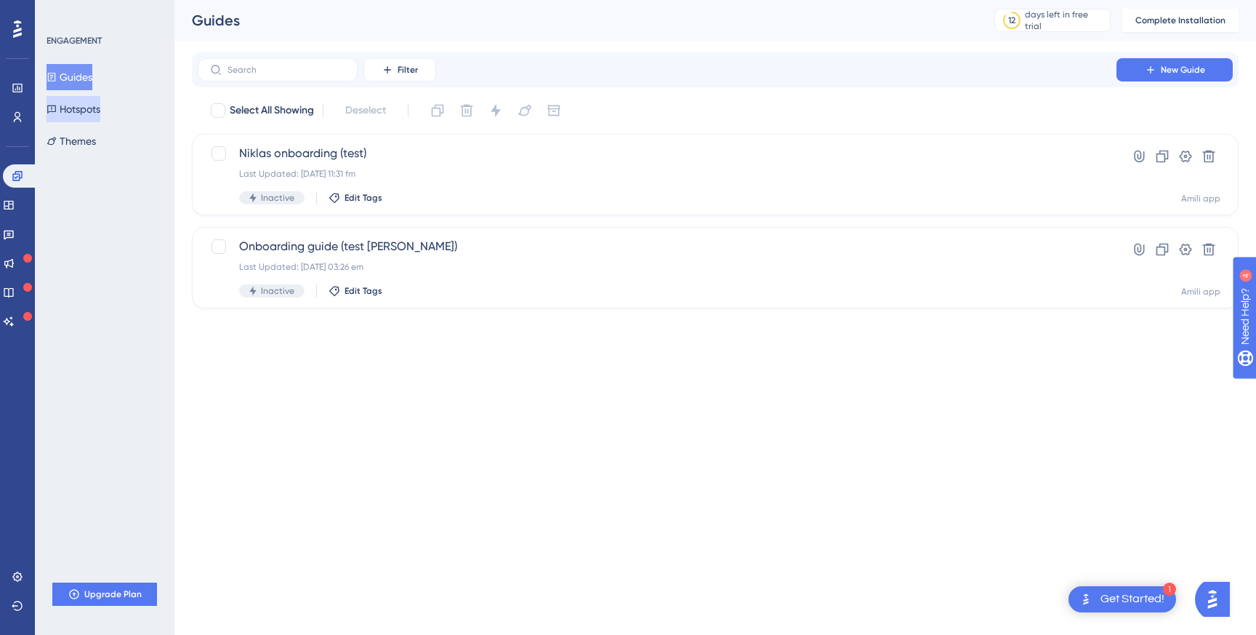
click at [100, 110] on button "Hotspots" at bounding box center [74, 109] width 54 height 26
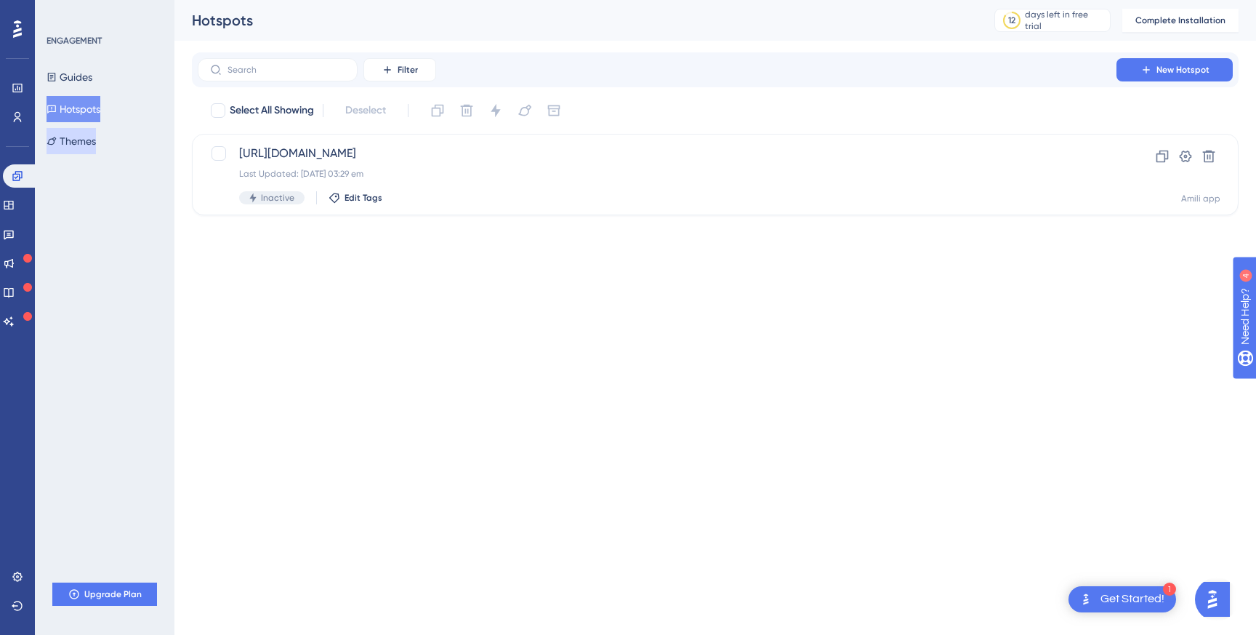
click at [88, 137] on button "Themes" at bounding box center [71, 141] width 49 height 26
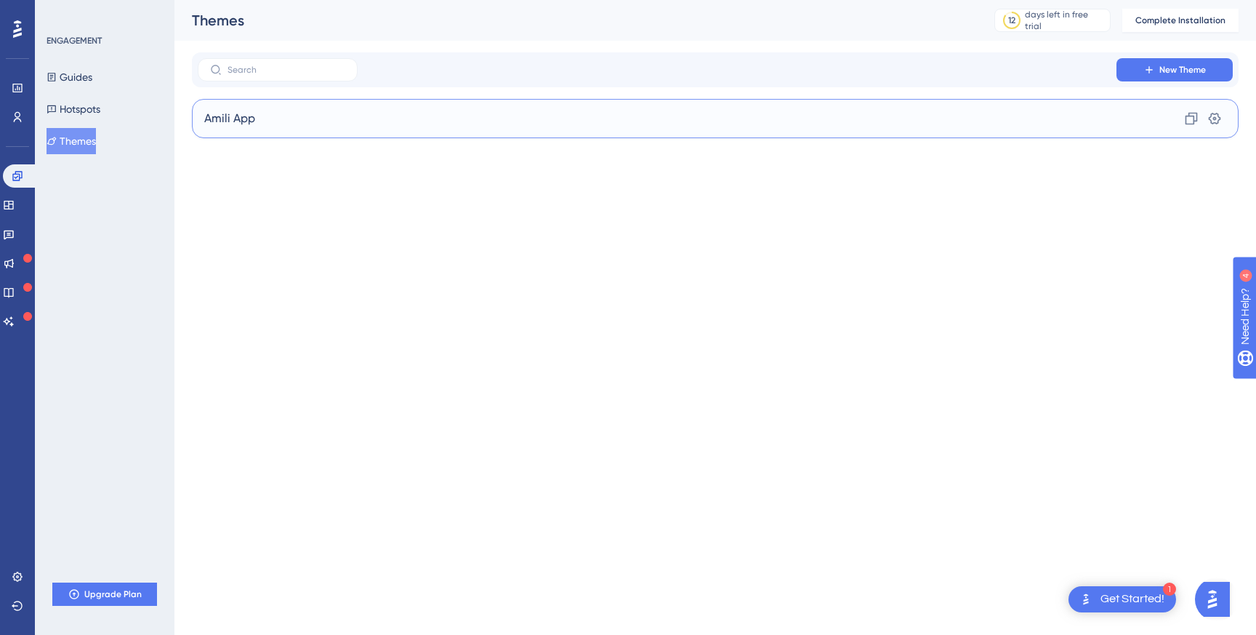
click at [296, 119] on div "Amili App Clone Settings" at bounding box center [715, 118] width 1047 height 39
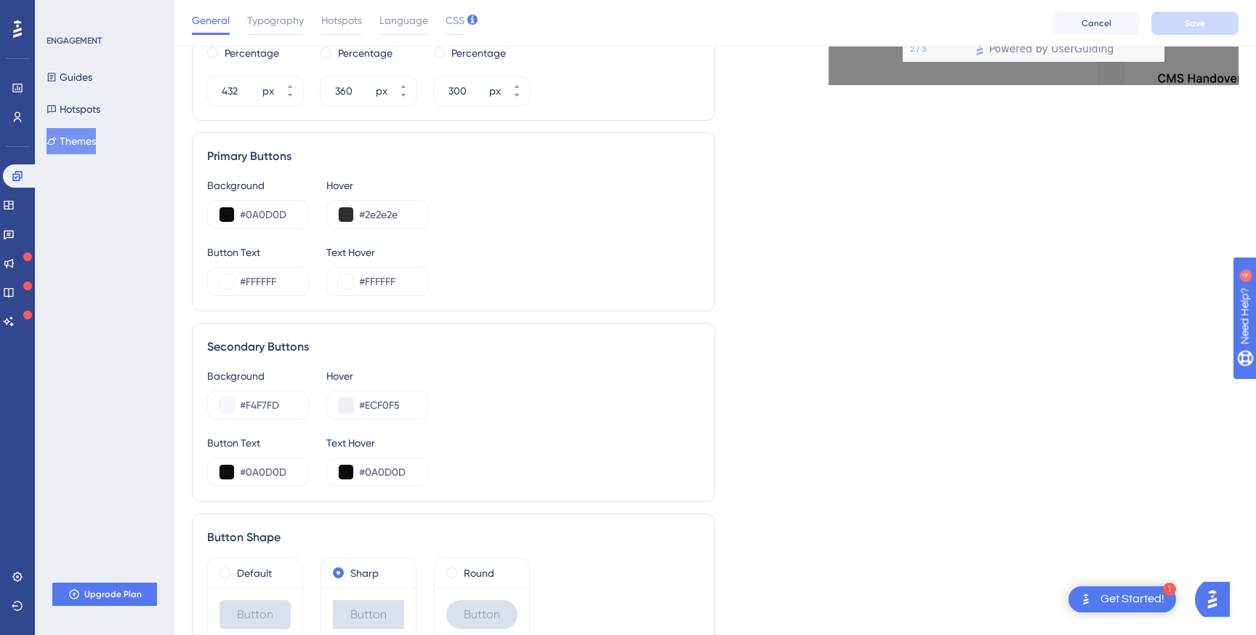
scroll to position [765, 0]
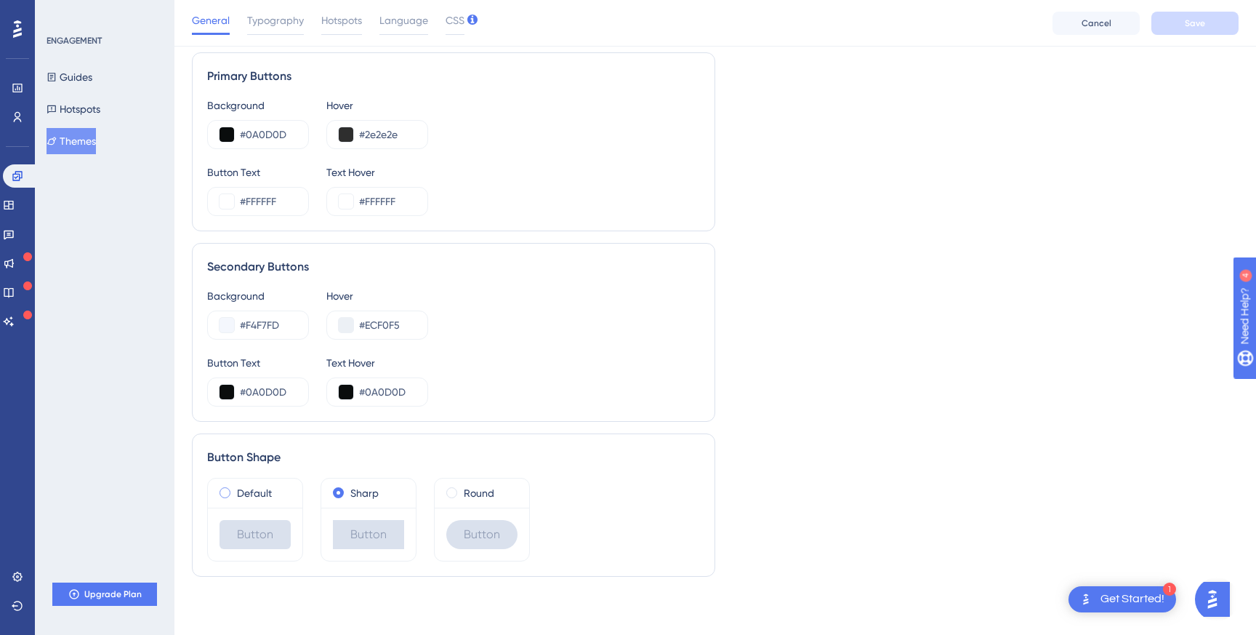
click at [257, 494] on label "Default" at bounding box center [254, 492] width 35 height 17
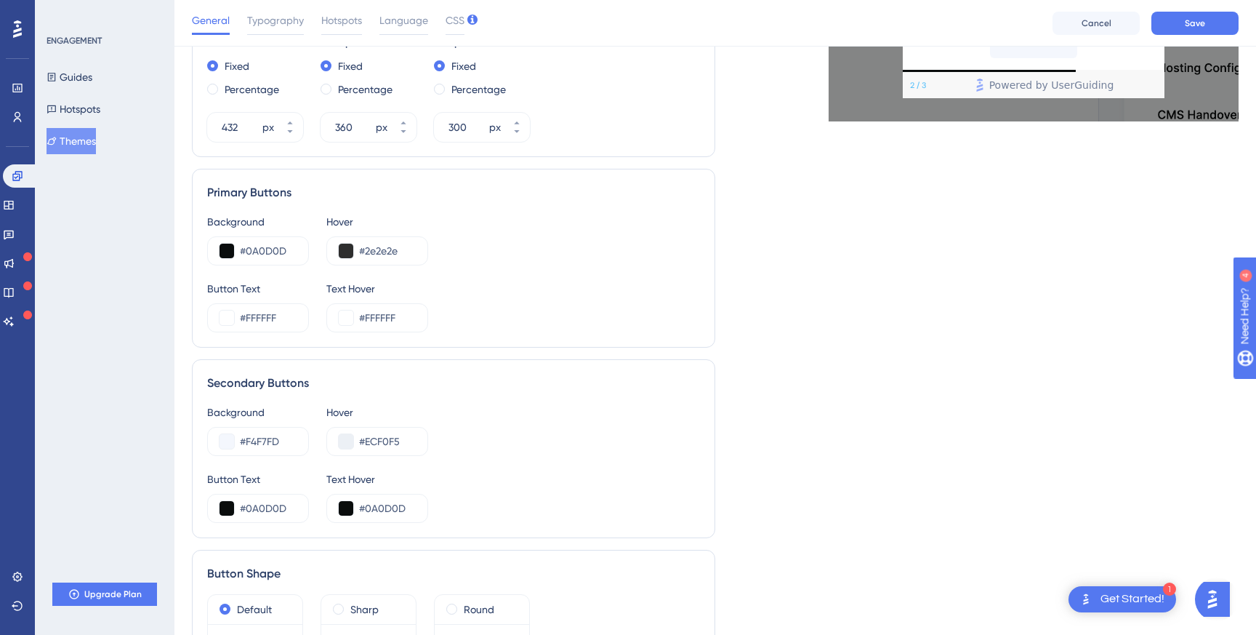
scroll to position [688, 0]
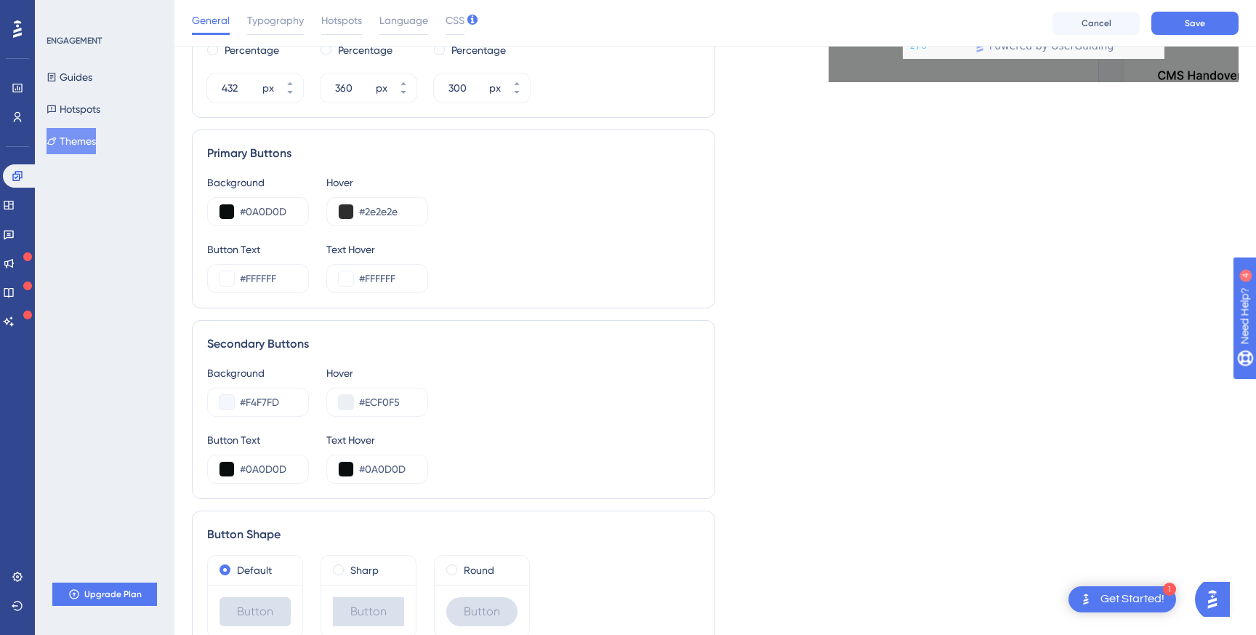
click at [365, 580] on div "Sharp" at bounding box center [368, 569] width 94 height 29
click at [342, 571] on span at bounding box center [338, 569] width 11 height 11
click at [348, 566] on input "radio" at bounding box center [348, 566] width 0 height 0
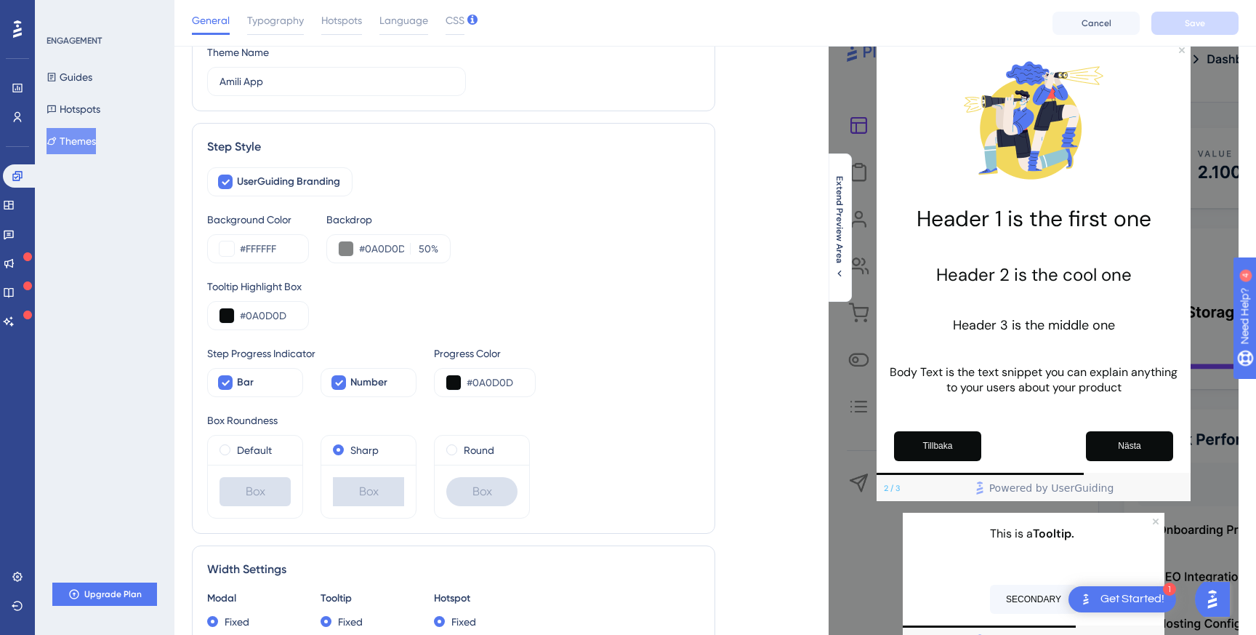
scroll to position [0, 0]
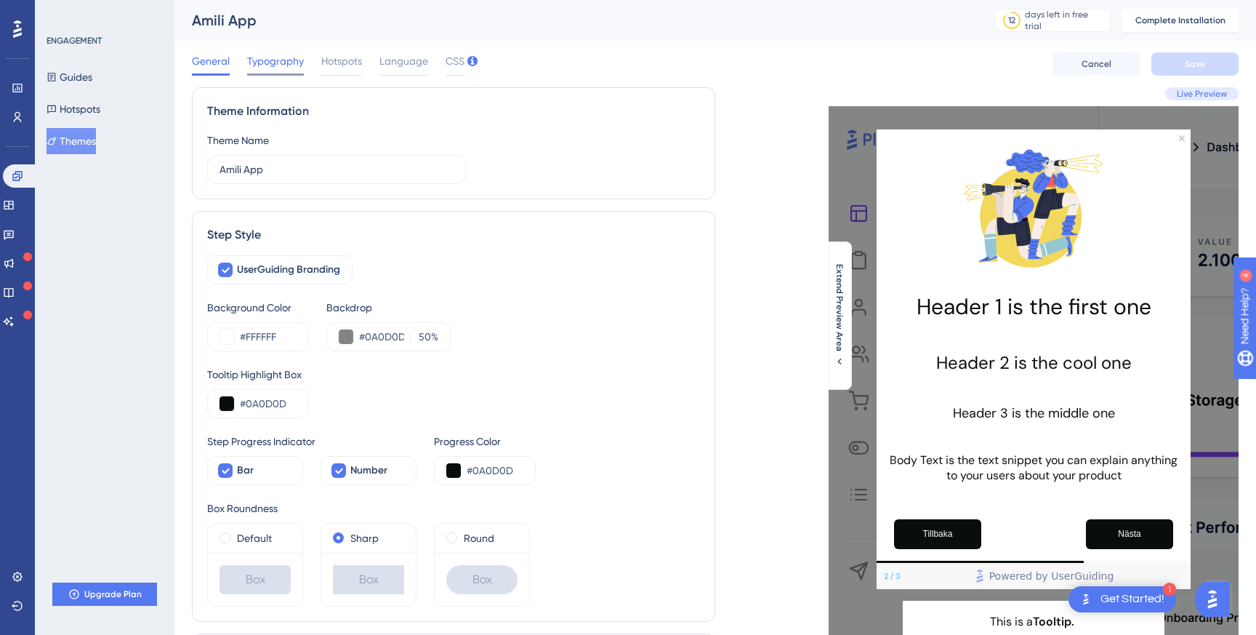
click at [295, 63] on span "Typography" at bounding box center [275, 60] width 57 height 17
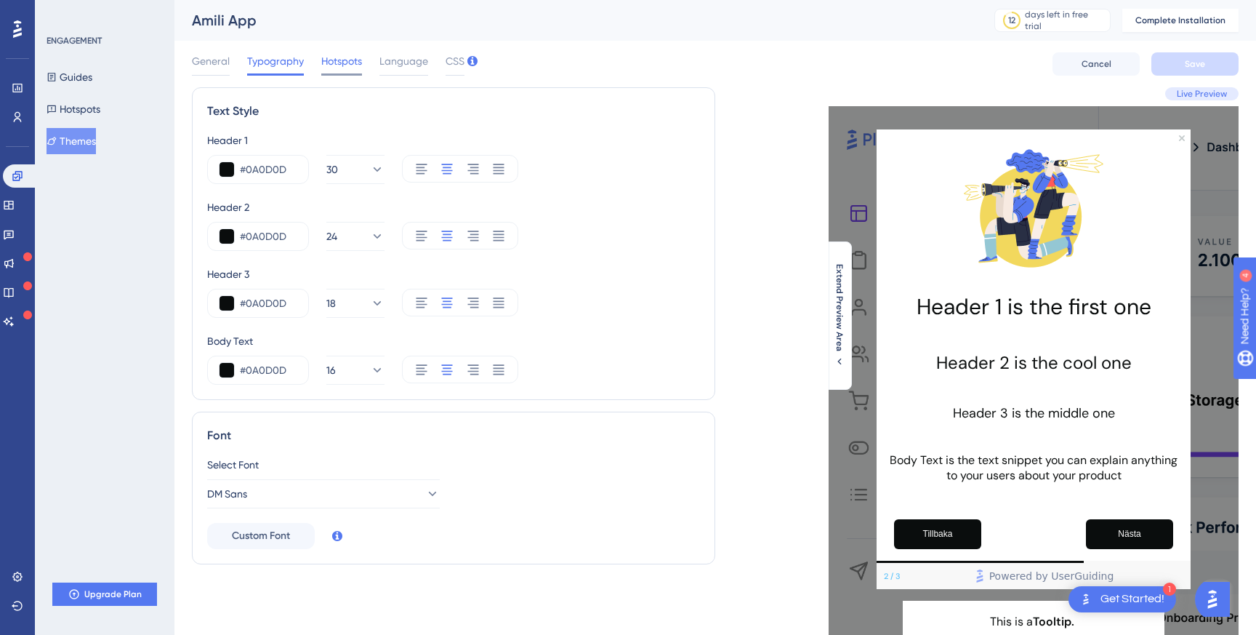
click at [334, 57] on span "Hotspots" at bounding box center [341, 60] width 41 height 17
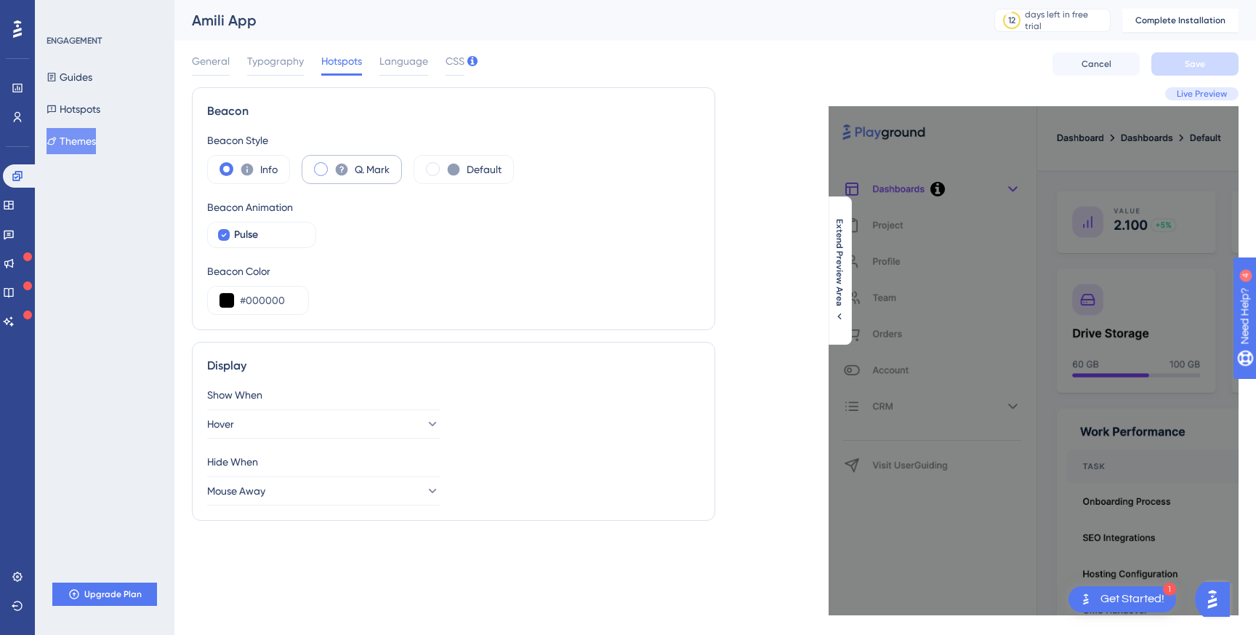
click at [326, 169] on span at bounding box center [321, 169] width 14 height 14
click at [332, 164] on input "radio" at bounding box center [332, 164] width 0 height 0
click at [273, 293] on input "#000000" at bounding box center [268, 299] width 57 height 17
click at [275, 417] on button "Hover" at bounding box center [323, 423] width 233 height 29
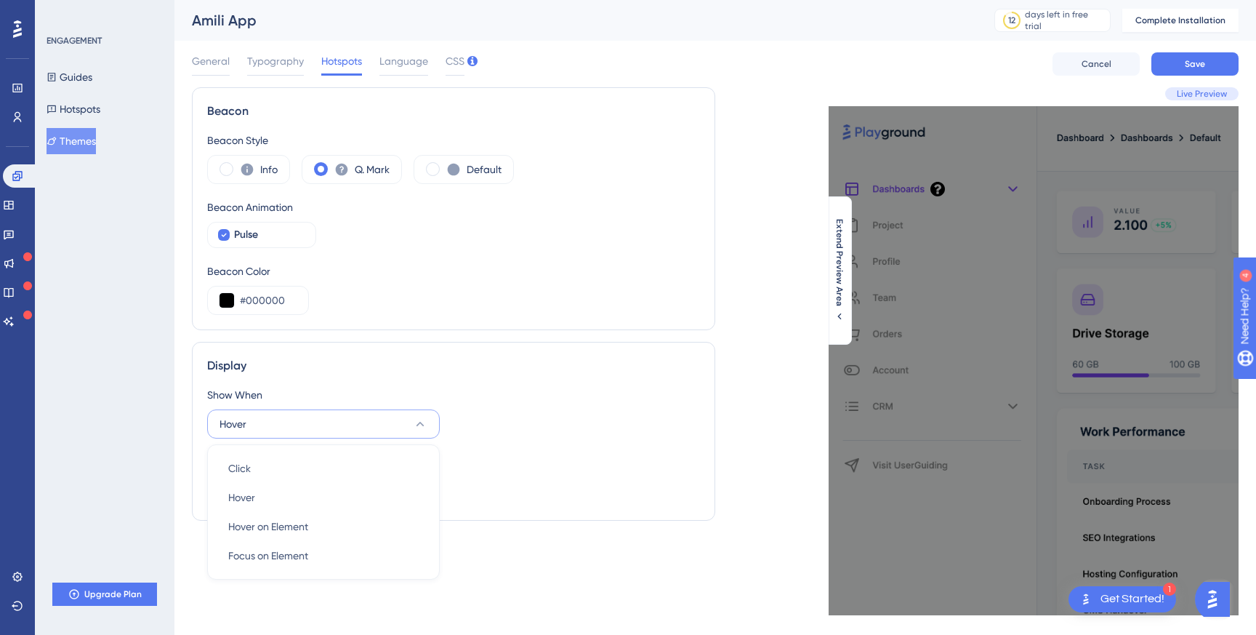
scroll to position [27, 0]
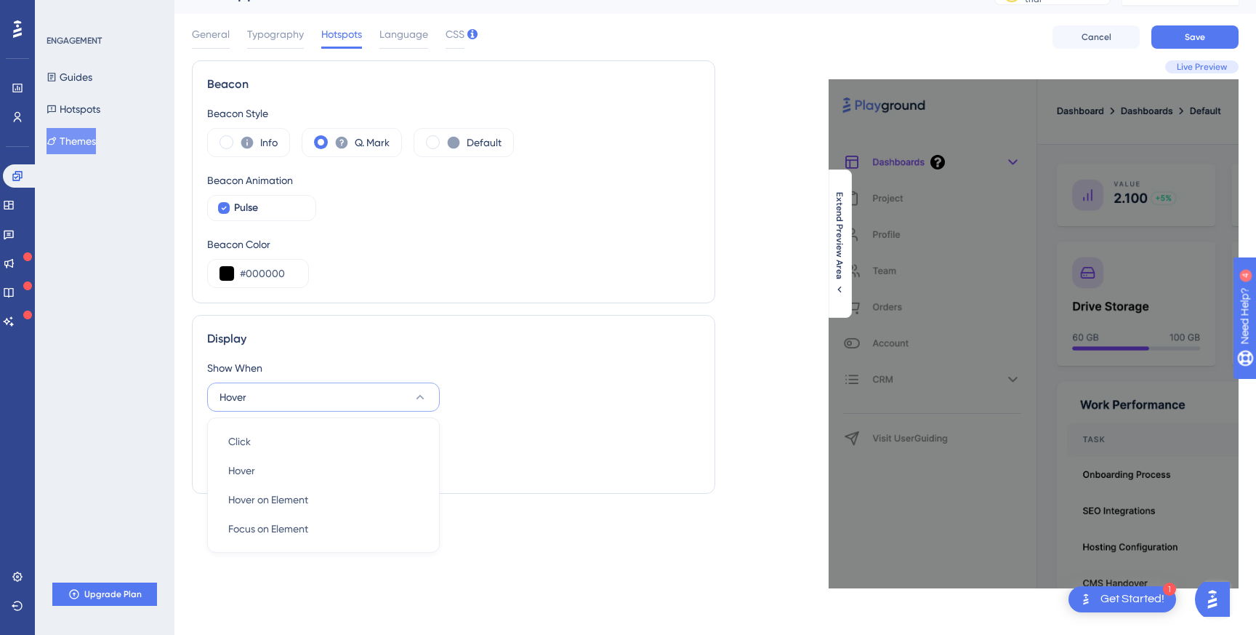
click at [329, 360] on div "Show When" at bounding box center [453, 367] width 493 height 17
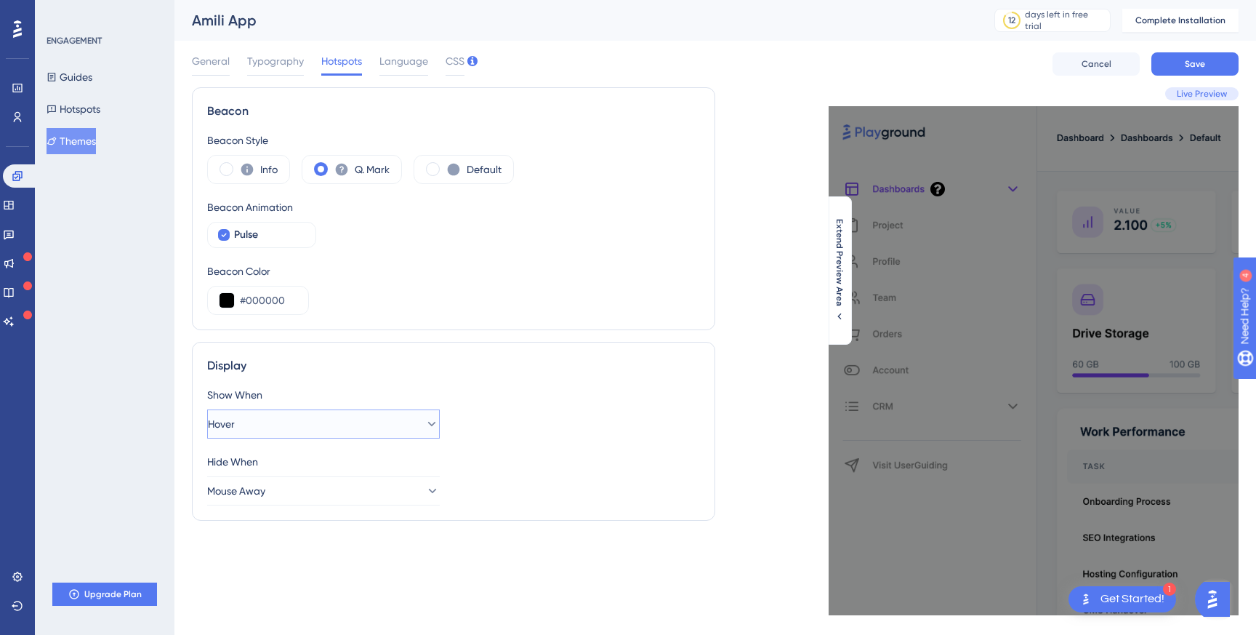
click at [374, 429] on button "Hover" at bounding box center [323, 423] width 233 height 29
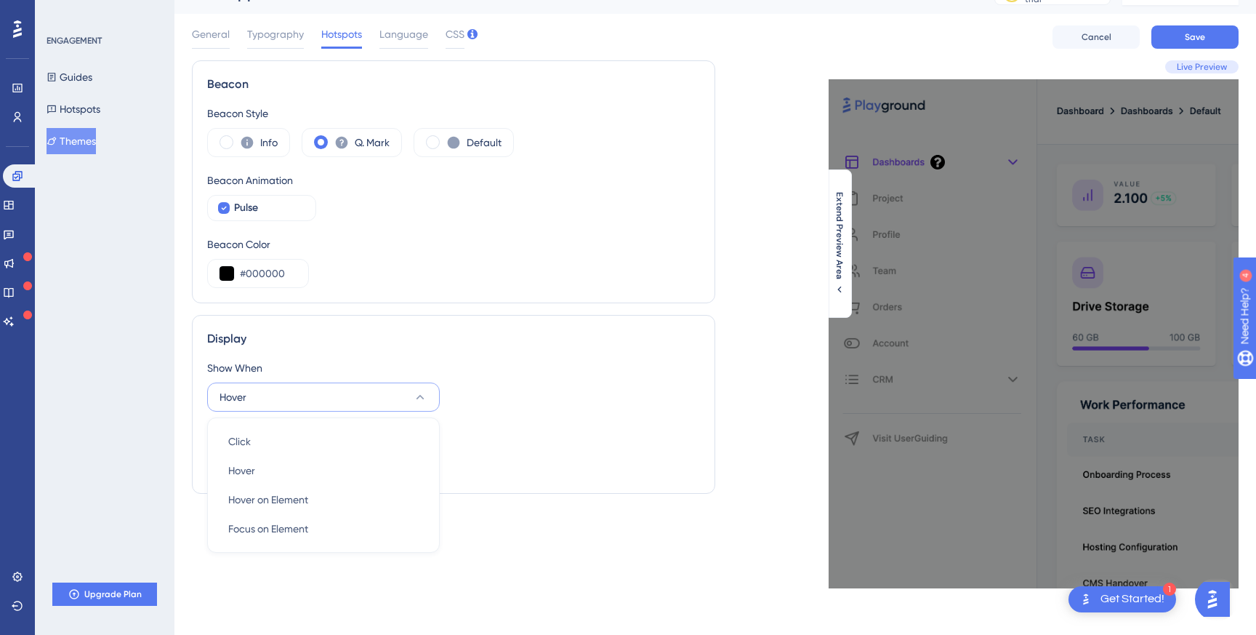
click at [455, 353] on div "Display Show When Hover Click Click Hover Hover Hover on Element Hover on Eleme…" at bounding box center [453, 404] width 523 height 179
click at [330, 459] on button "Mouse Away" at bounding box center [323, 463] width 233 height 29
click at [455, 451] on div "Hide When Mouse Away Click on Page Click on Page Mouse Away Mouse Away" at bounding box center [453, 452] width 493 height 52
